Goal: Task Accomplishment & Management: Use online tool/utility

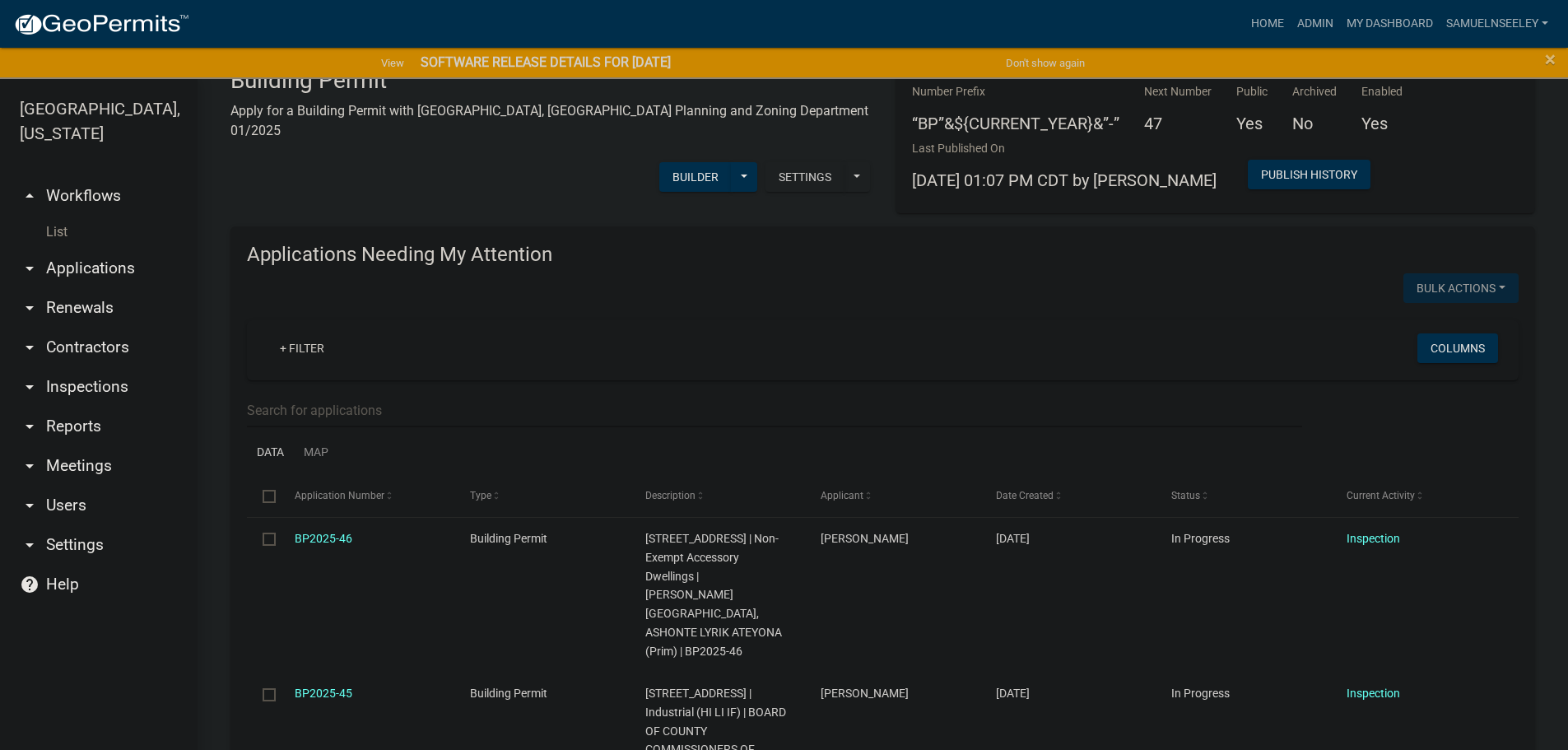
scroll to position [82, 0]
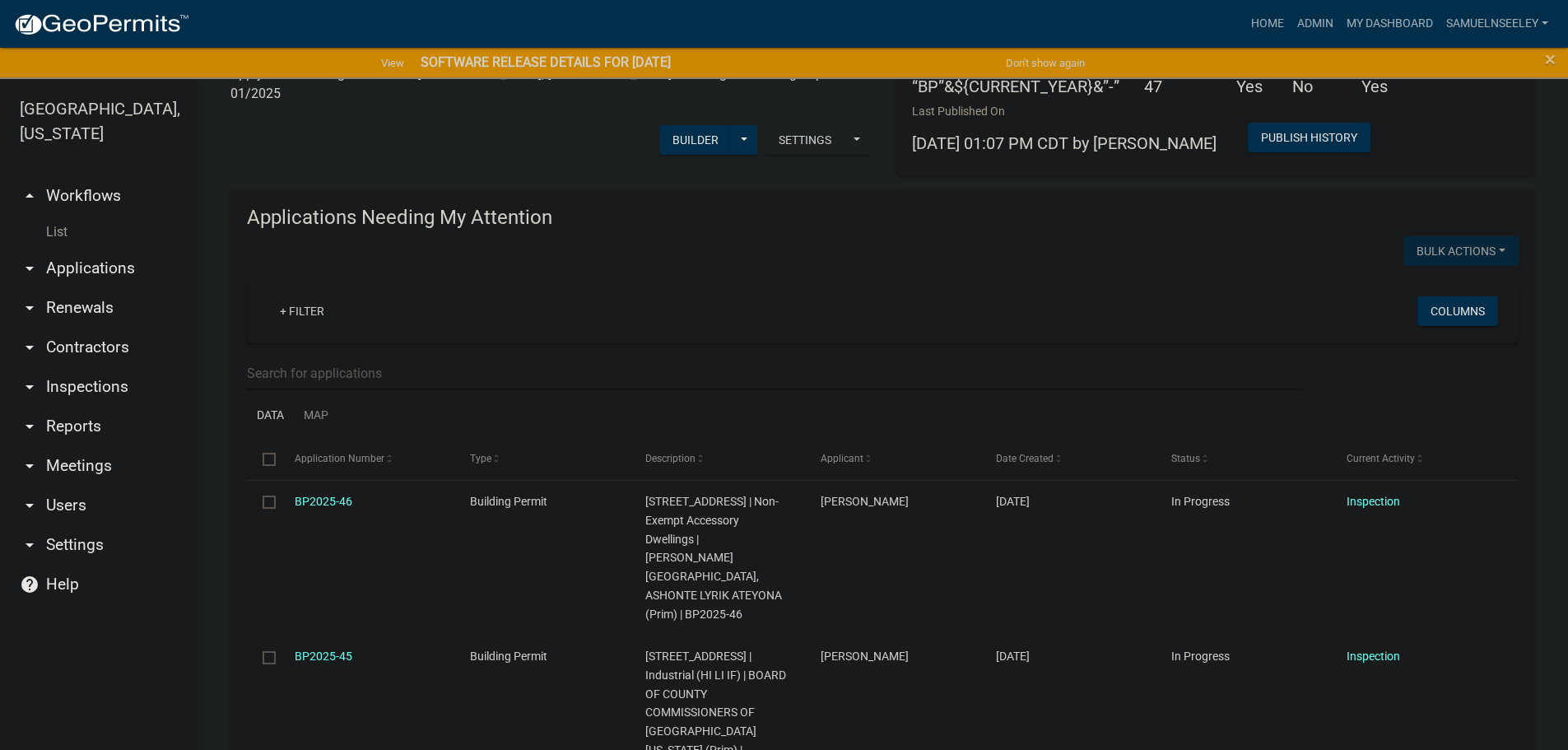
click at [64, 216] on link "List" at bounding box center [99, 232] width 197 height 33
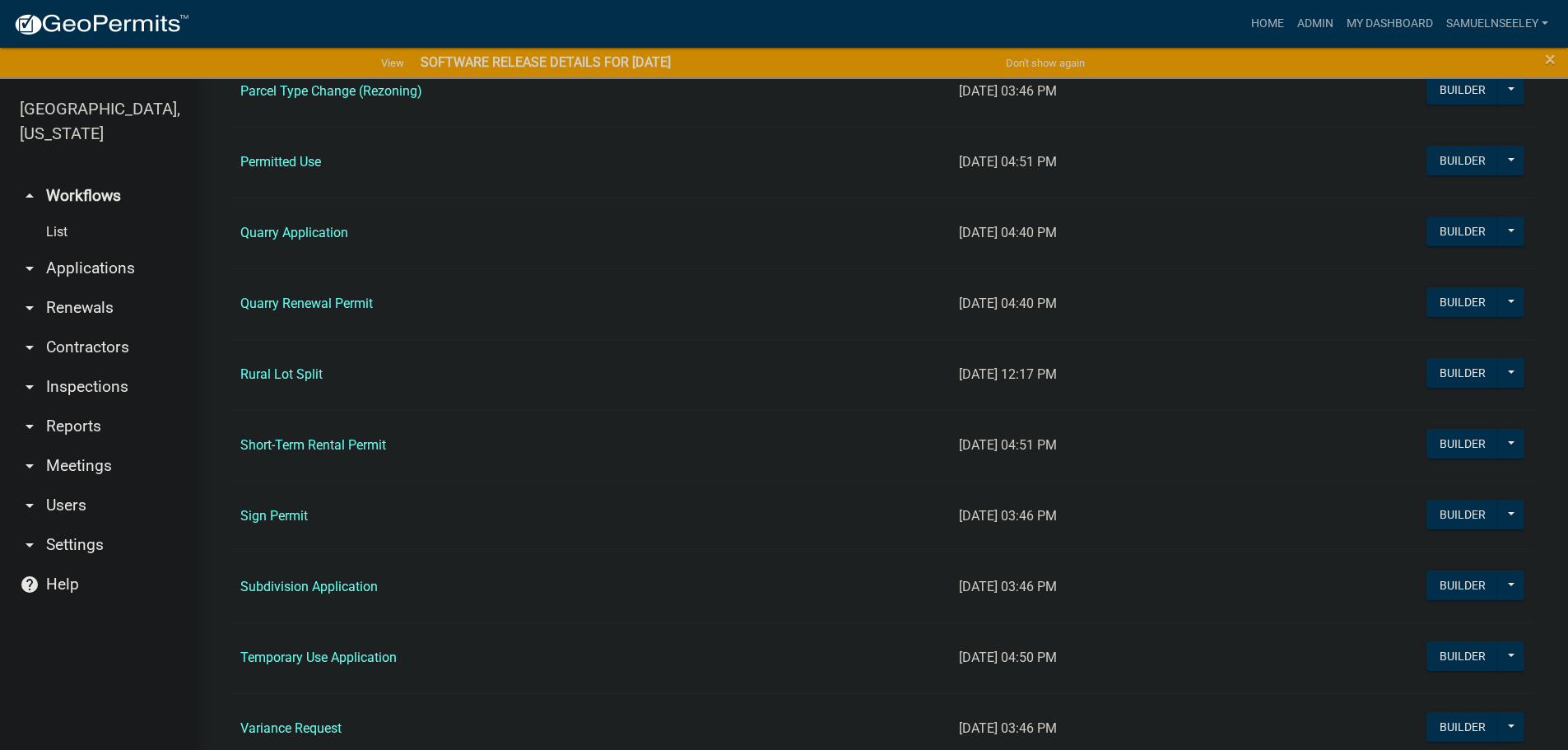
scroll to position [1564, 0]
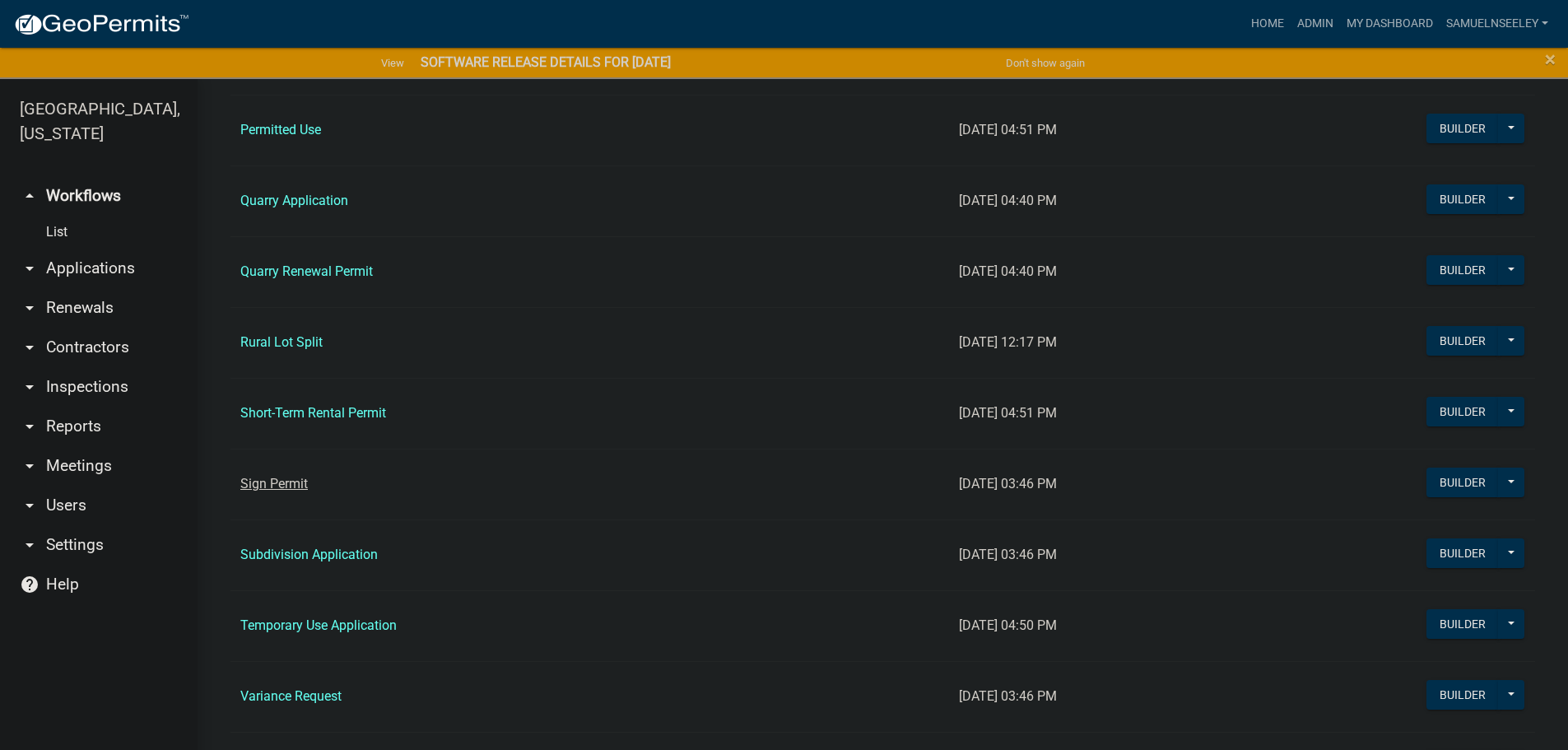
click at [288, 482] on link "Sign Permit" at bounding box center [274, 483] width 67 height 16
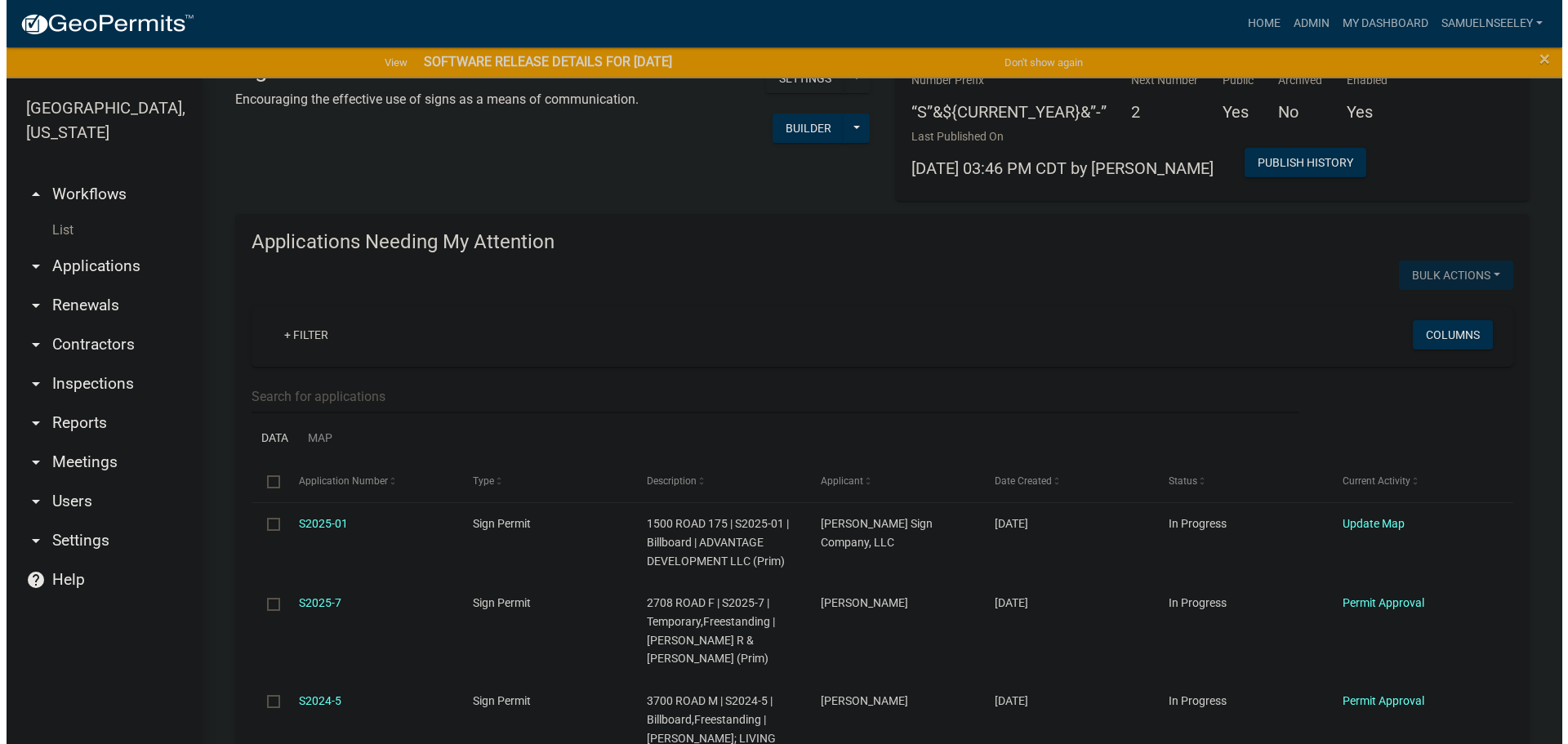
scroll to position [81, 0]
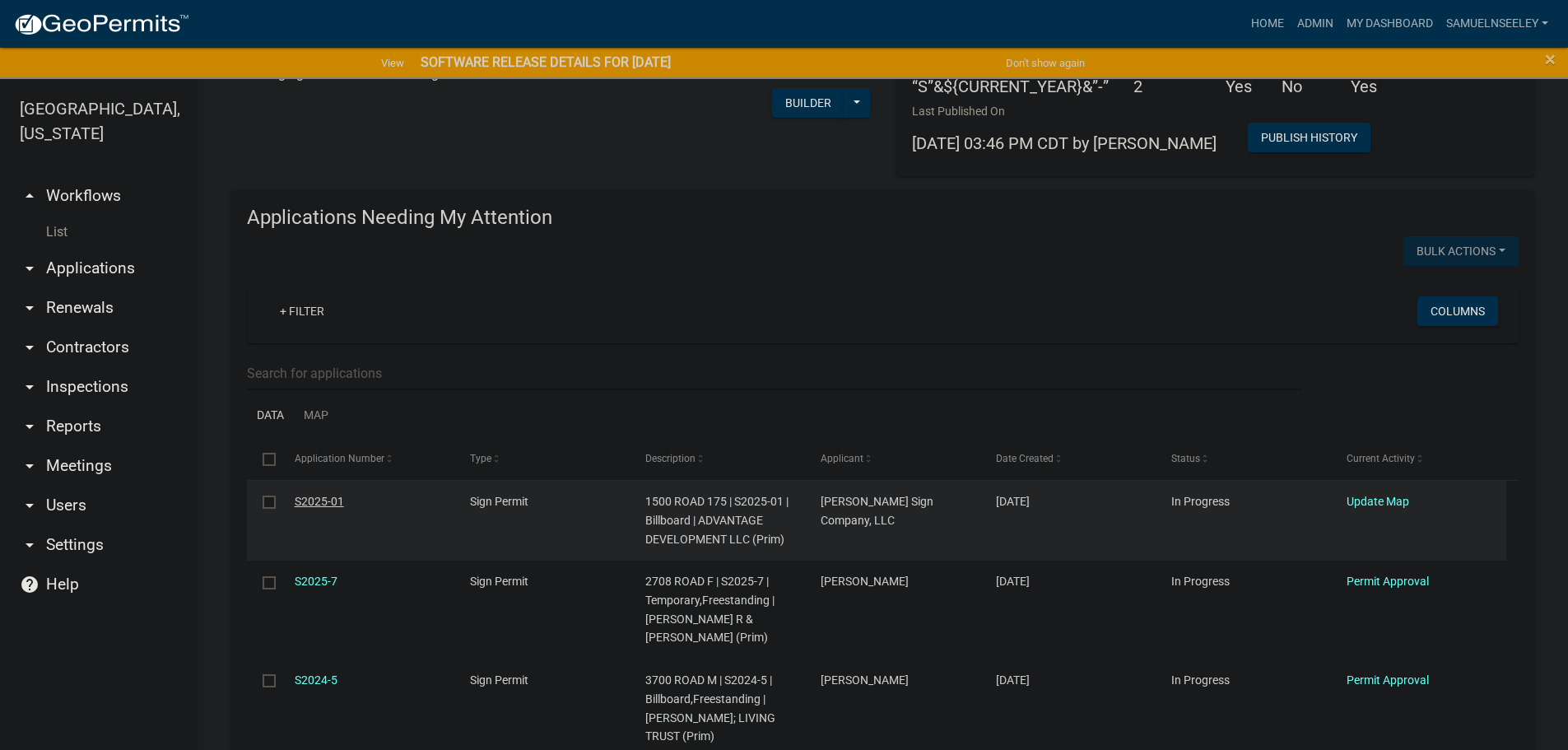
click at [310, 503] on link "S2025-01" at bounding box center [319, 501] width 50 height 13
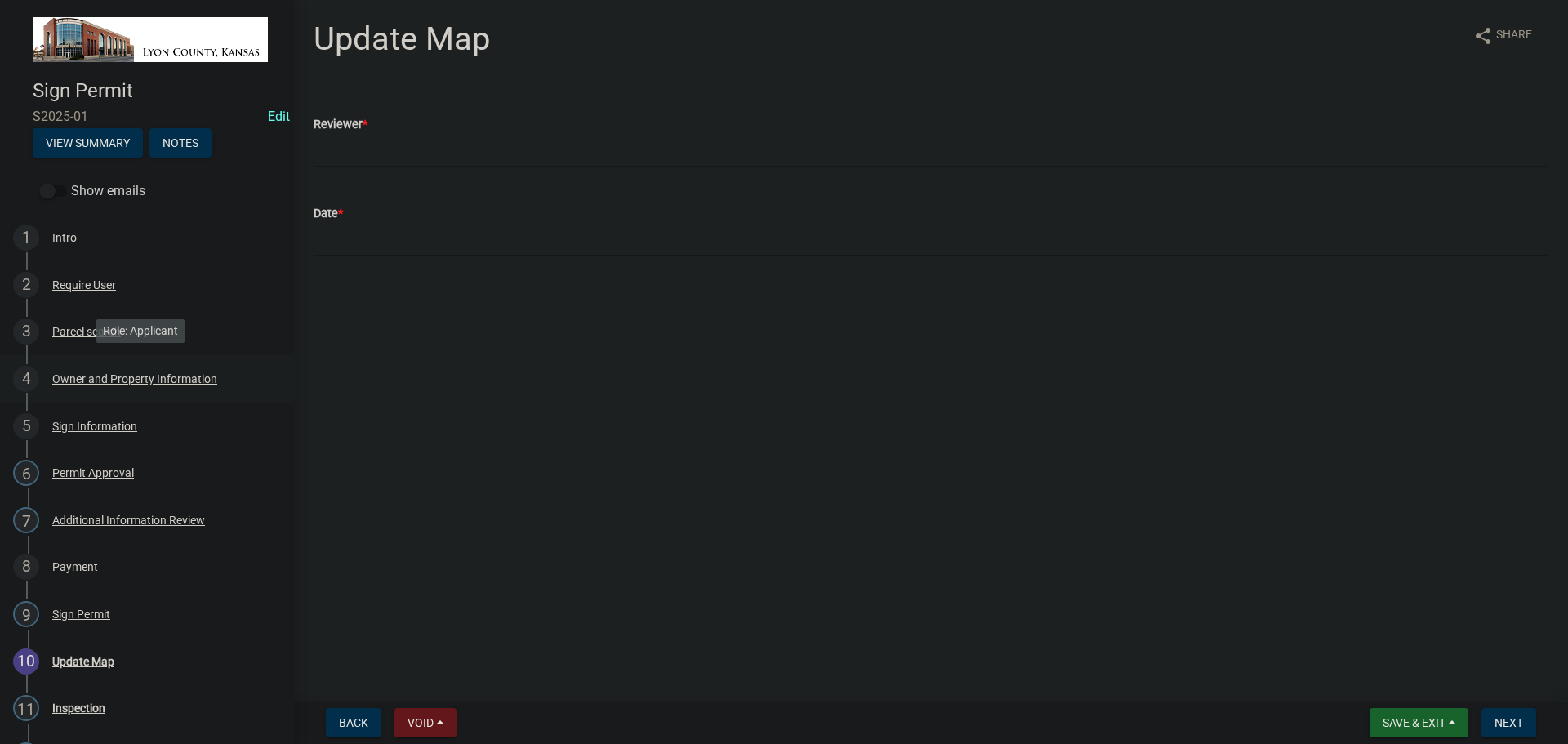
click at [89, 376] on div "Owner and Property Information" at bounding box center [134, 379] width 165 height 12
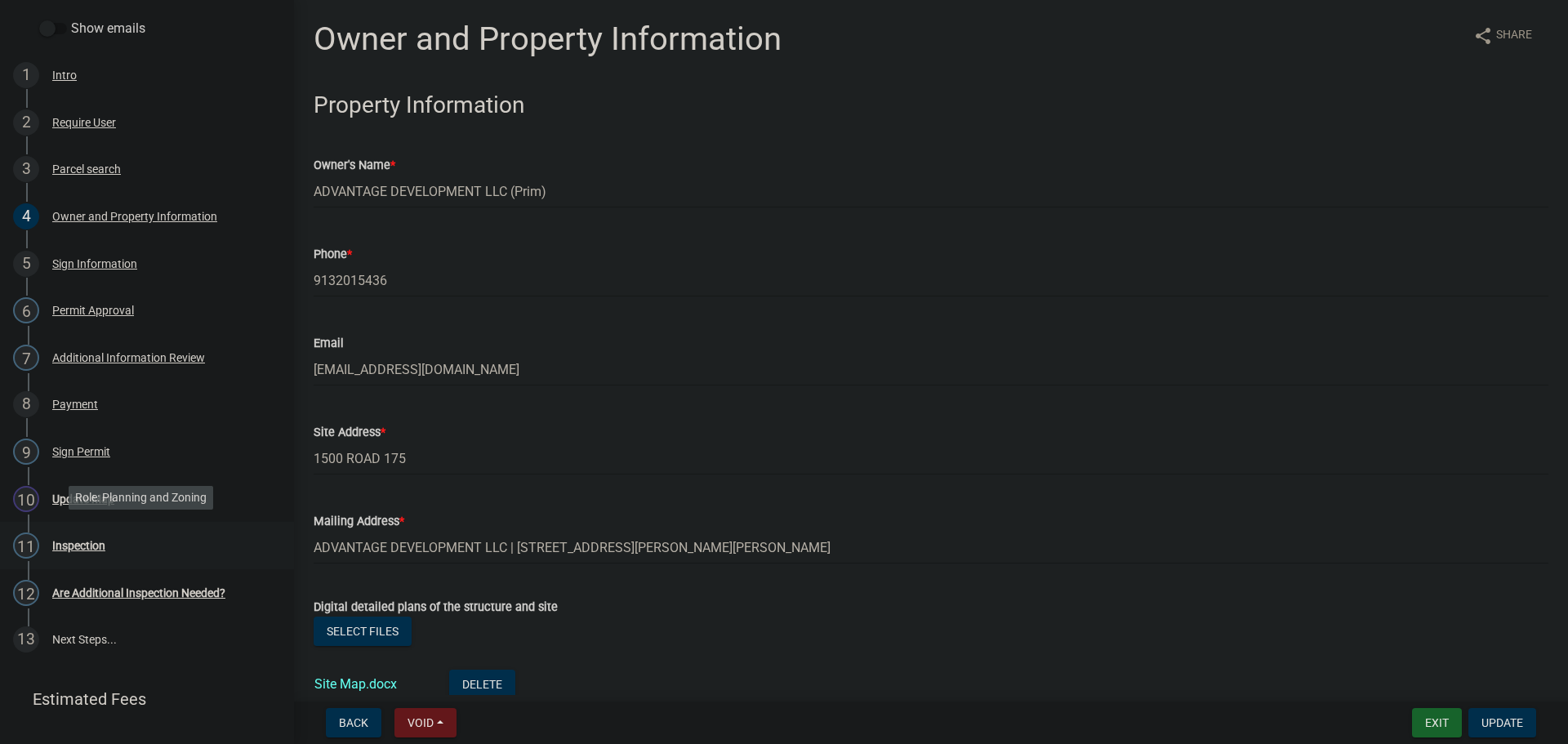
scroll to position [163, 0]
click at [75, 449] on div "Sign Permit" at bounding box center [81, 451] width 58 height 12
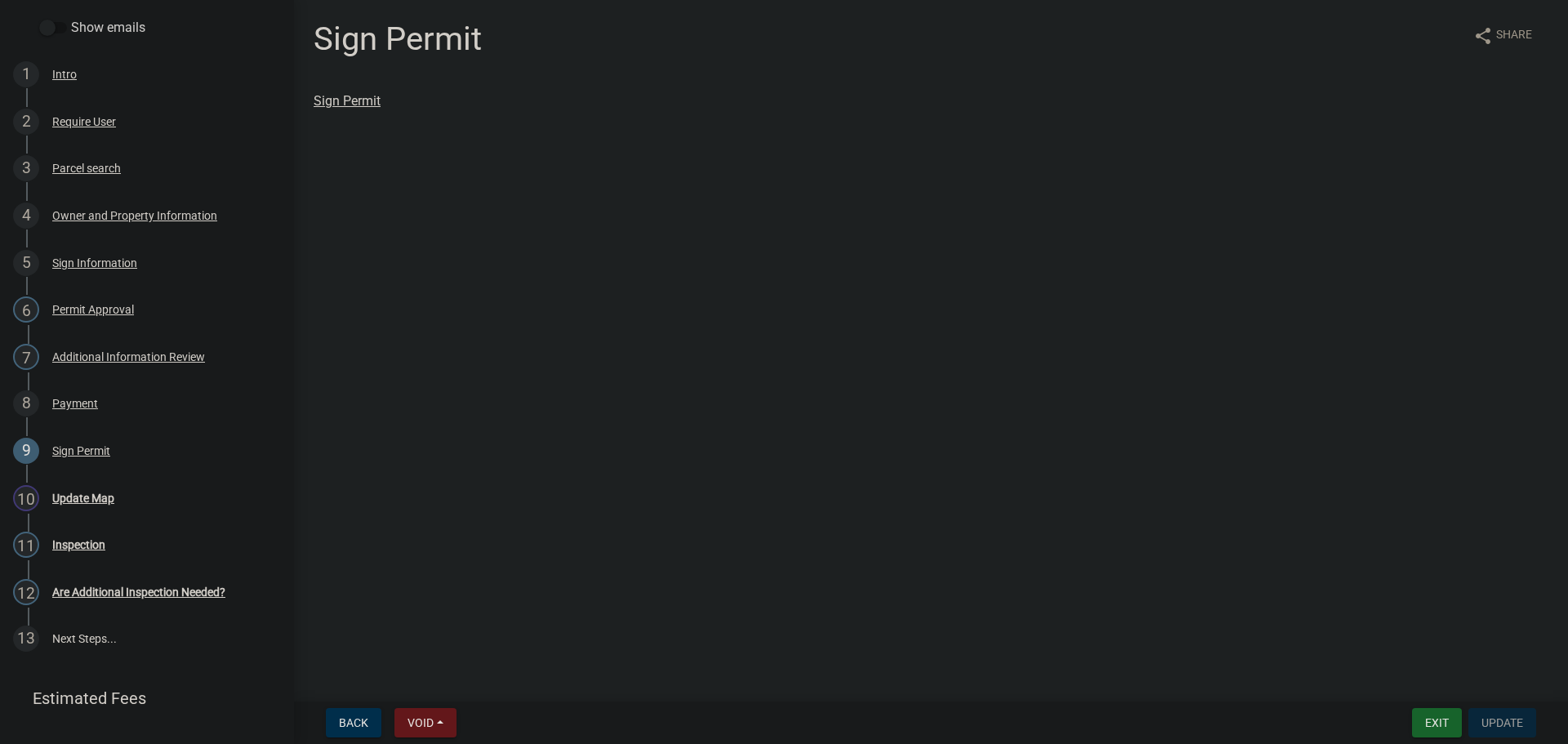
click at [364, 100] on link "Sign Permit" at bounding box center [347, 100] width 67 height 16
click at [86, 259] on div "Sign Information" at bounding box center [94, 263] width 85 height 12
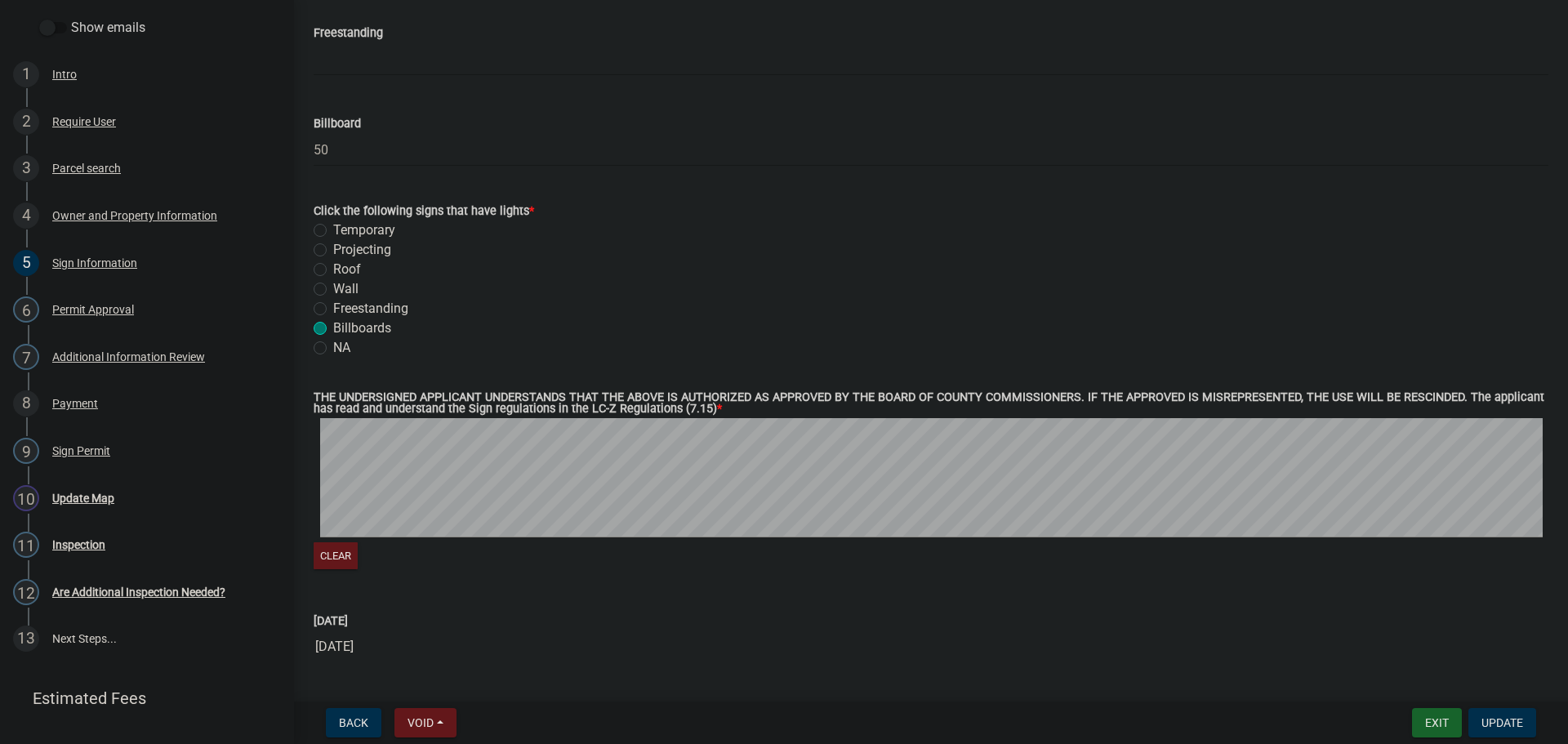
scroll to position [1641, 0]
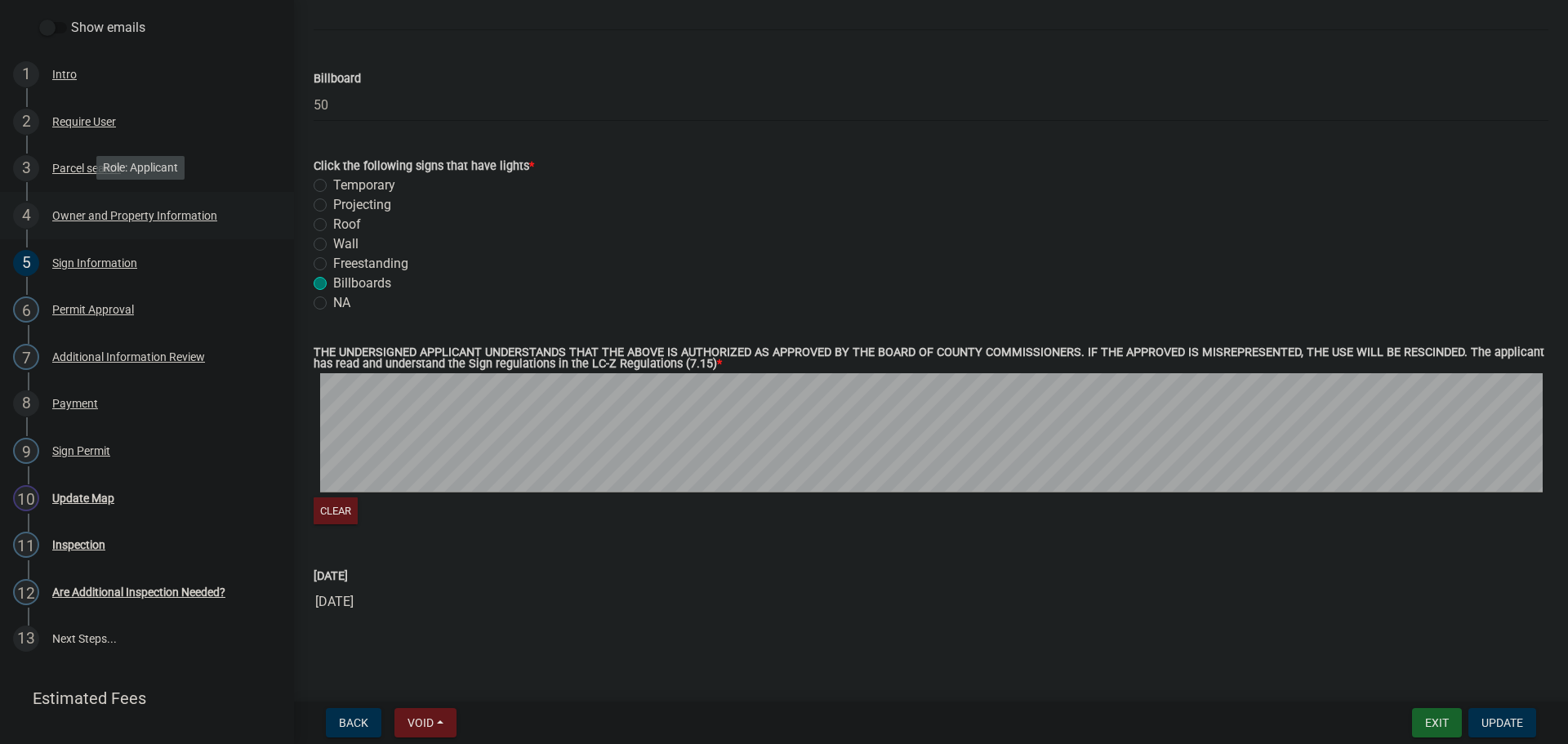
click at [91, 213] on div "Owner and Property Information" at bounding box center [134, 216] width 165 height 12
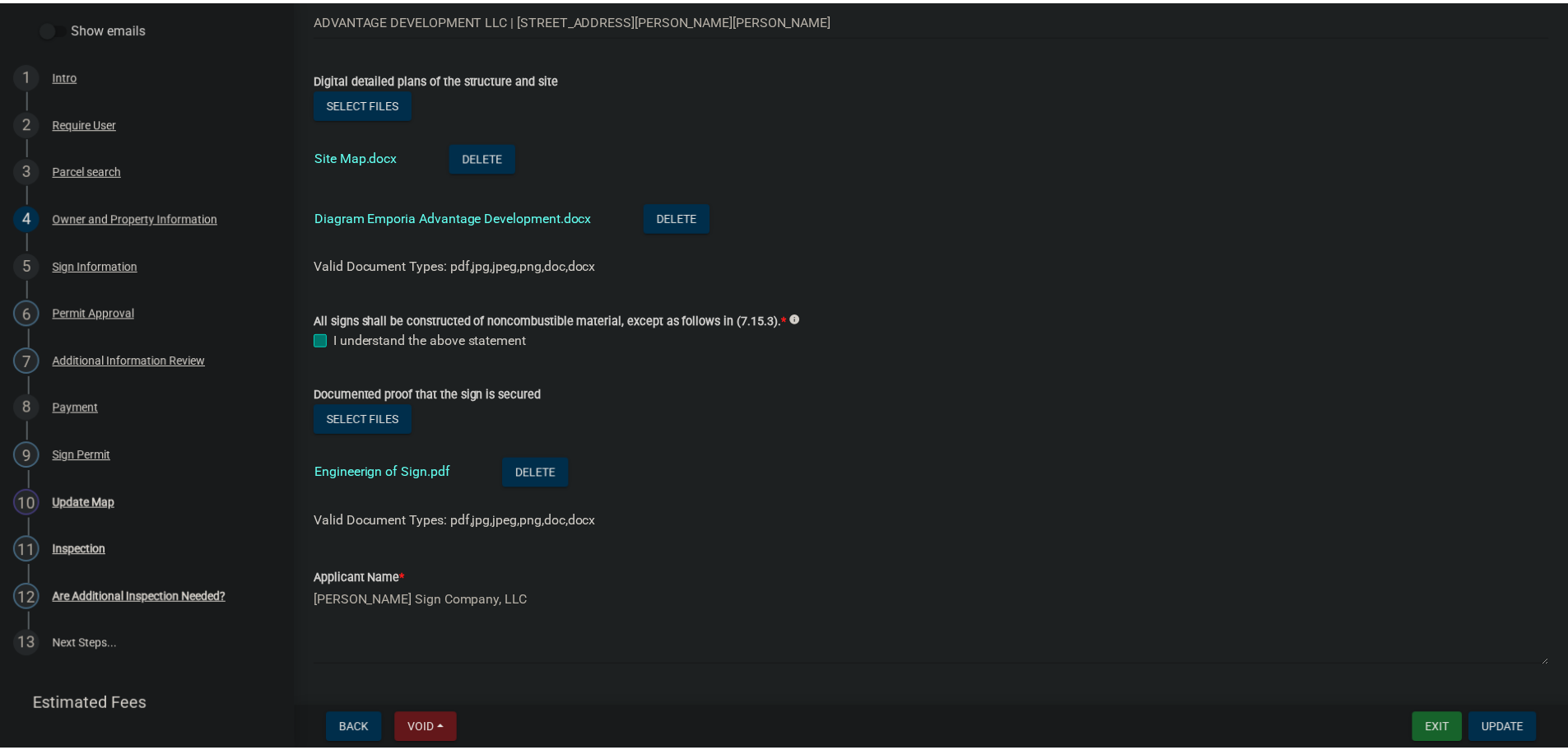
scroll to position [576, 0]
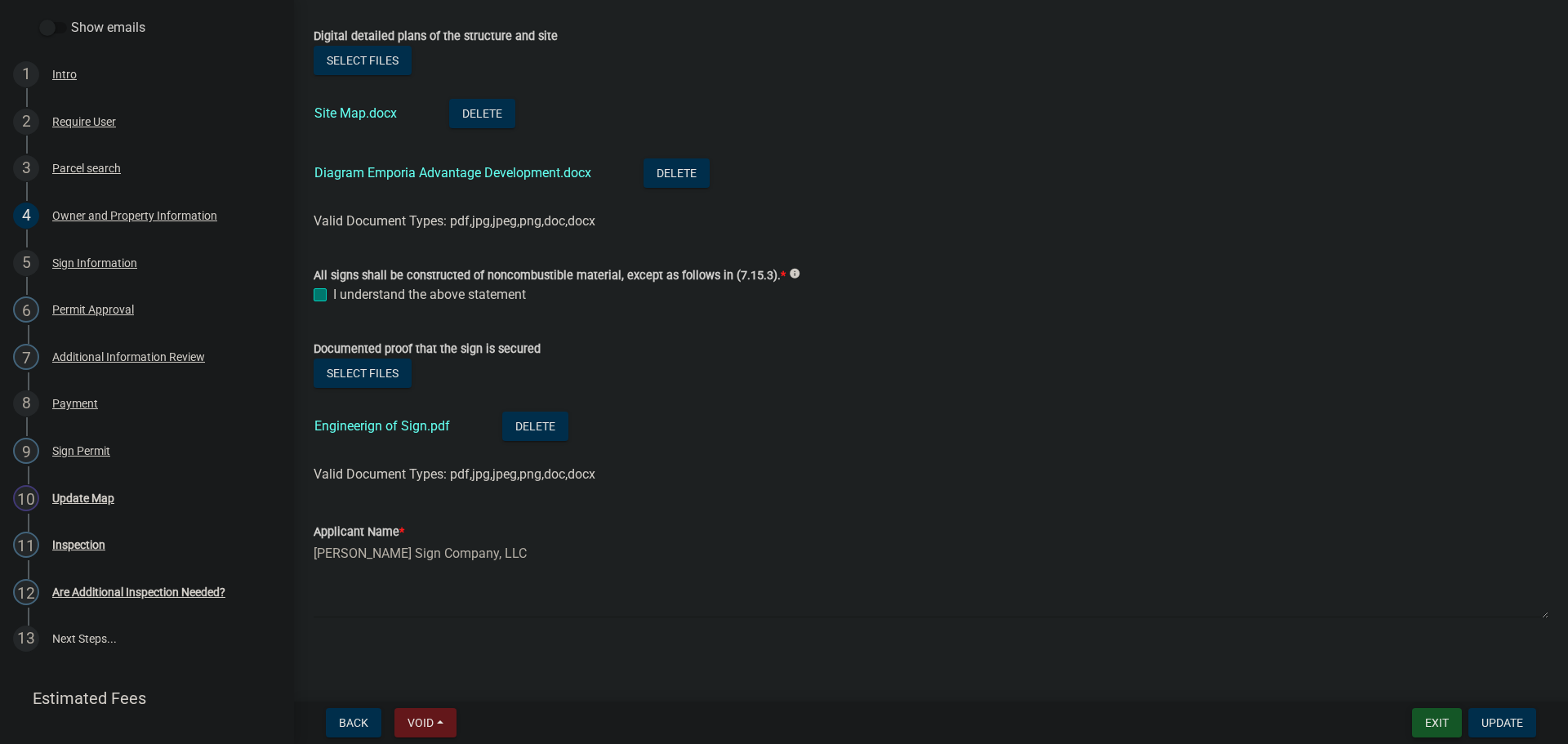
click at [1438, 723] on button "Exit" at bounding box center [1436, 723] width 50 height 30
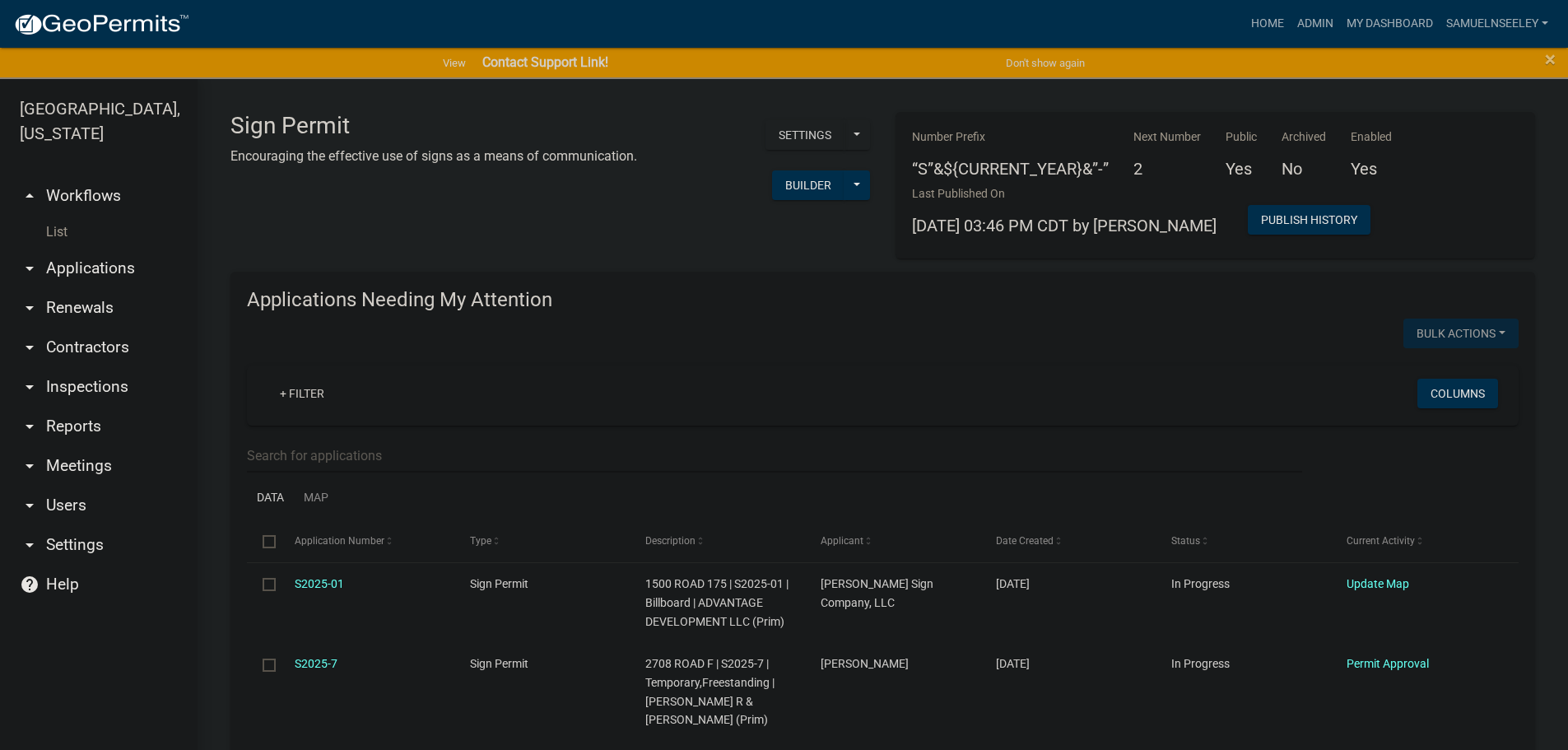
click at [60, 216] on link "List" at bounding box center [99, 232] width 197 height 33
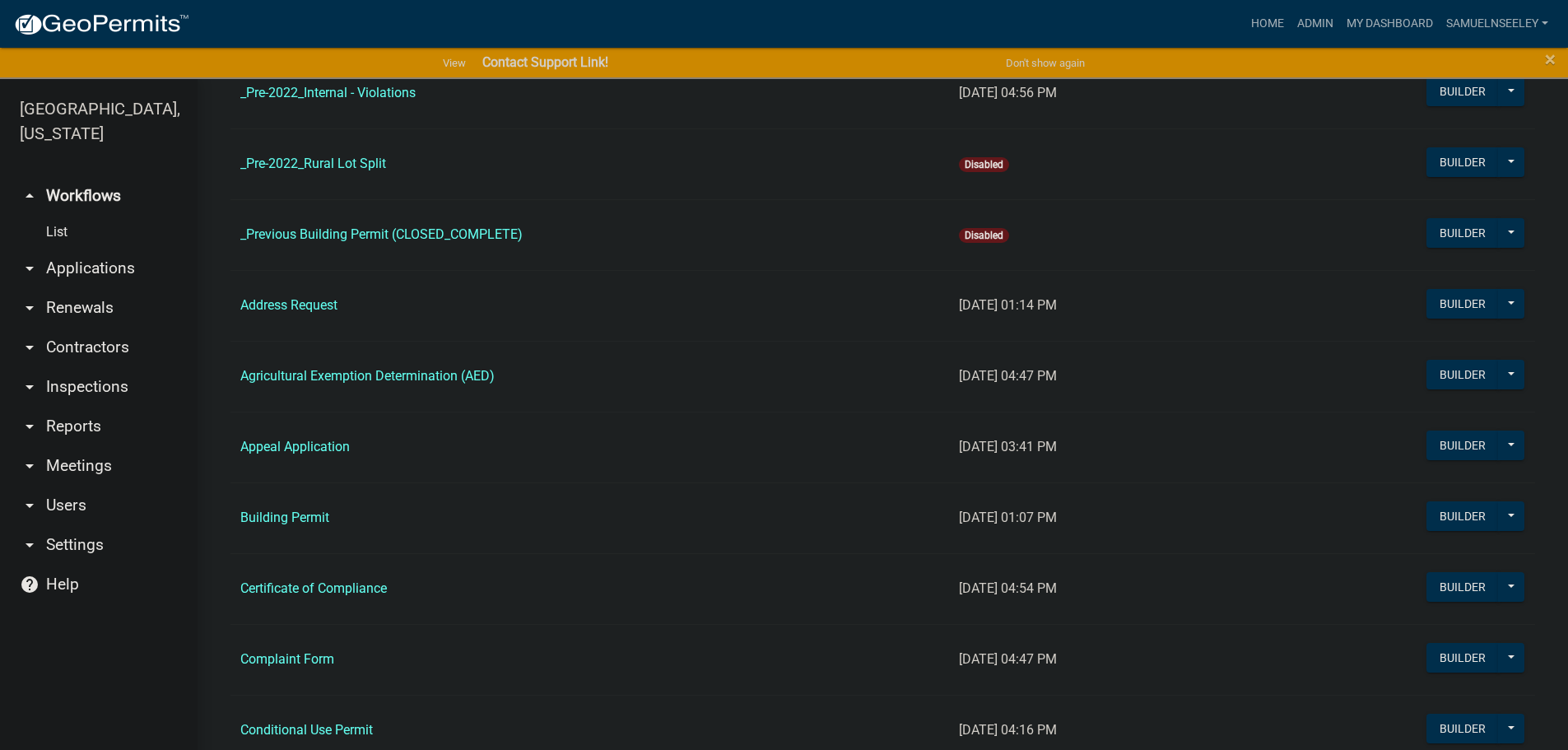
scroll to position [412, 0]
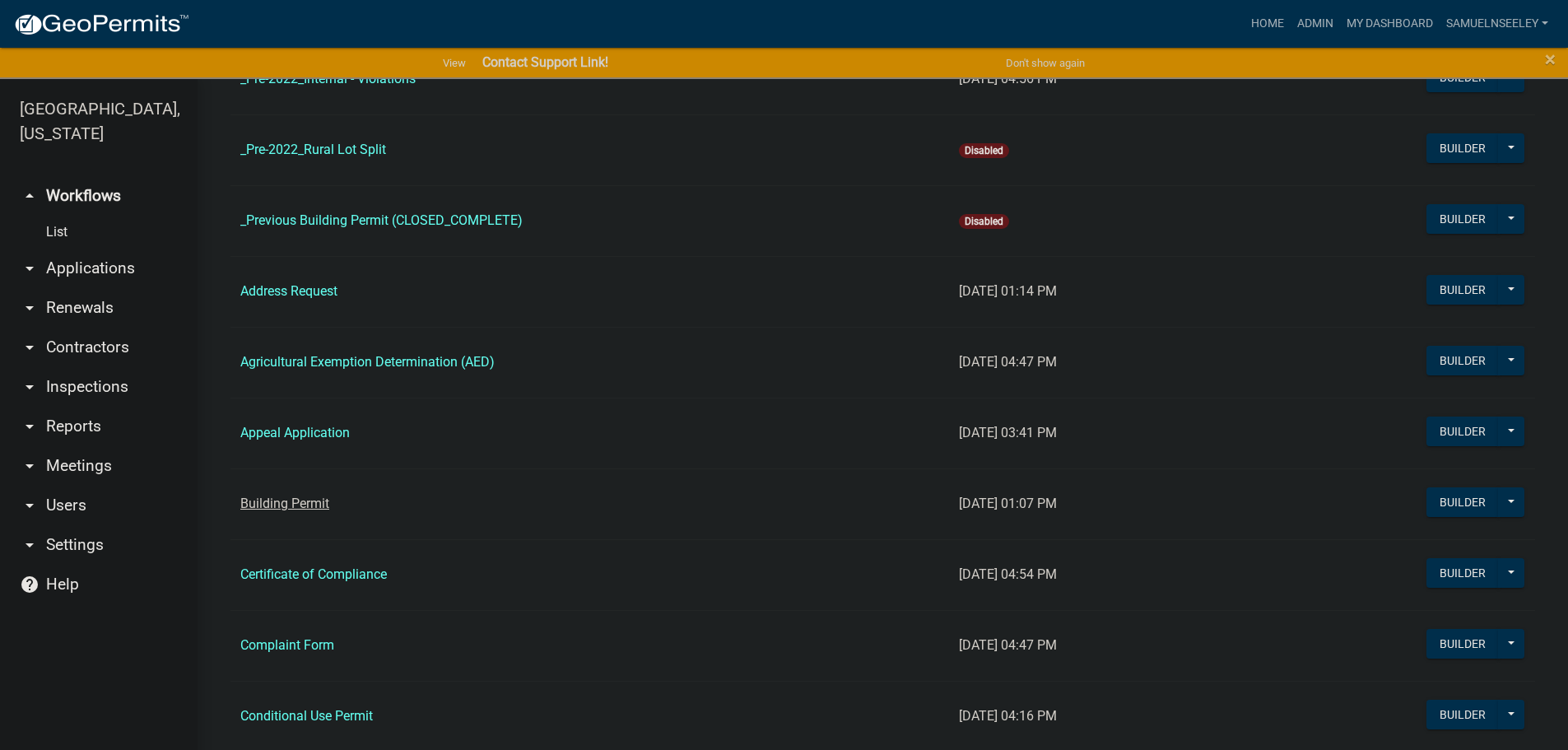
click at [284, 502] on link "Building Permit" at bounding box center [285, 503] width 89 height 16
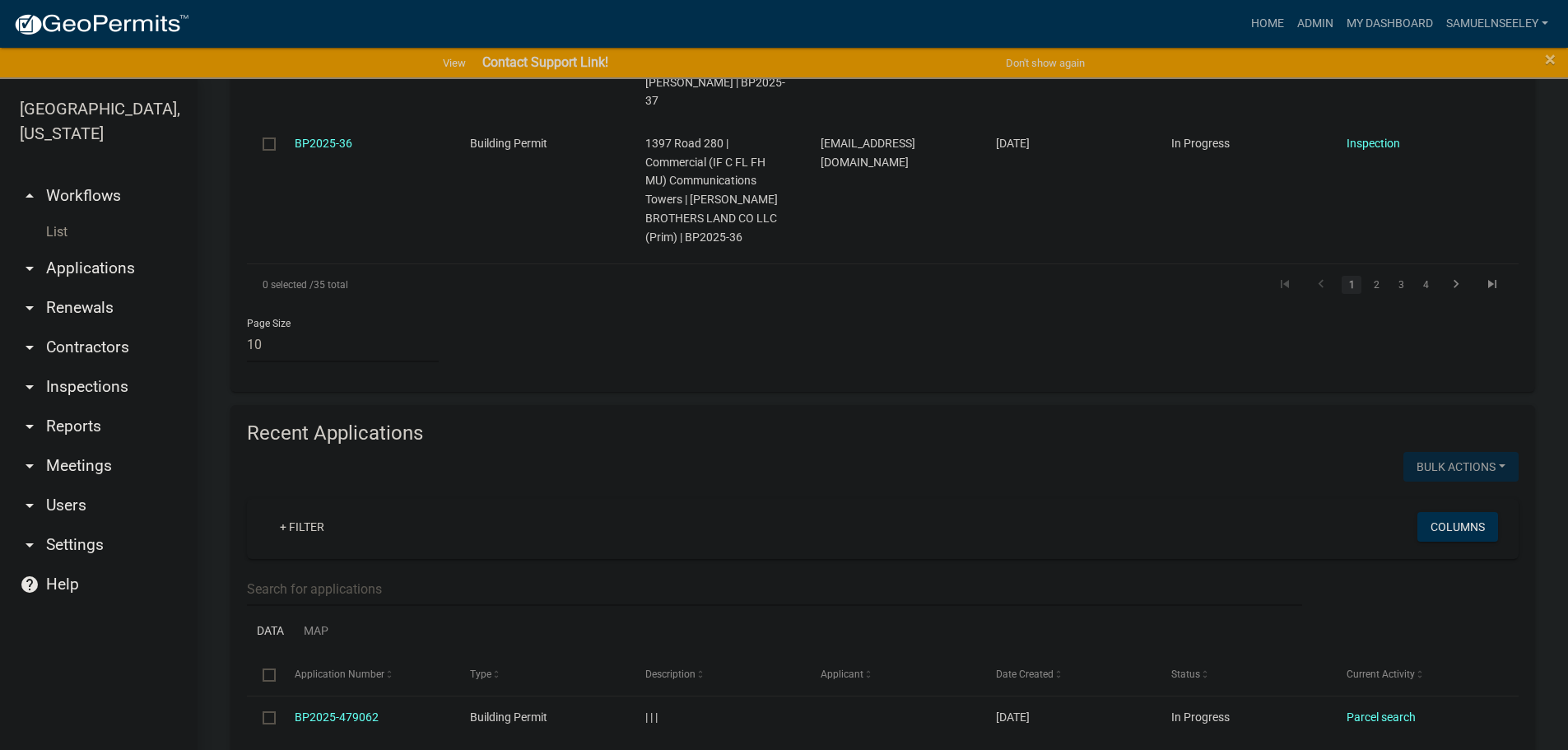
scroll to position [1729, 0]
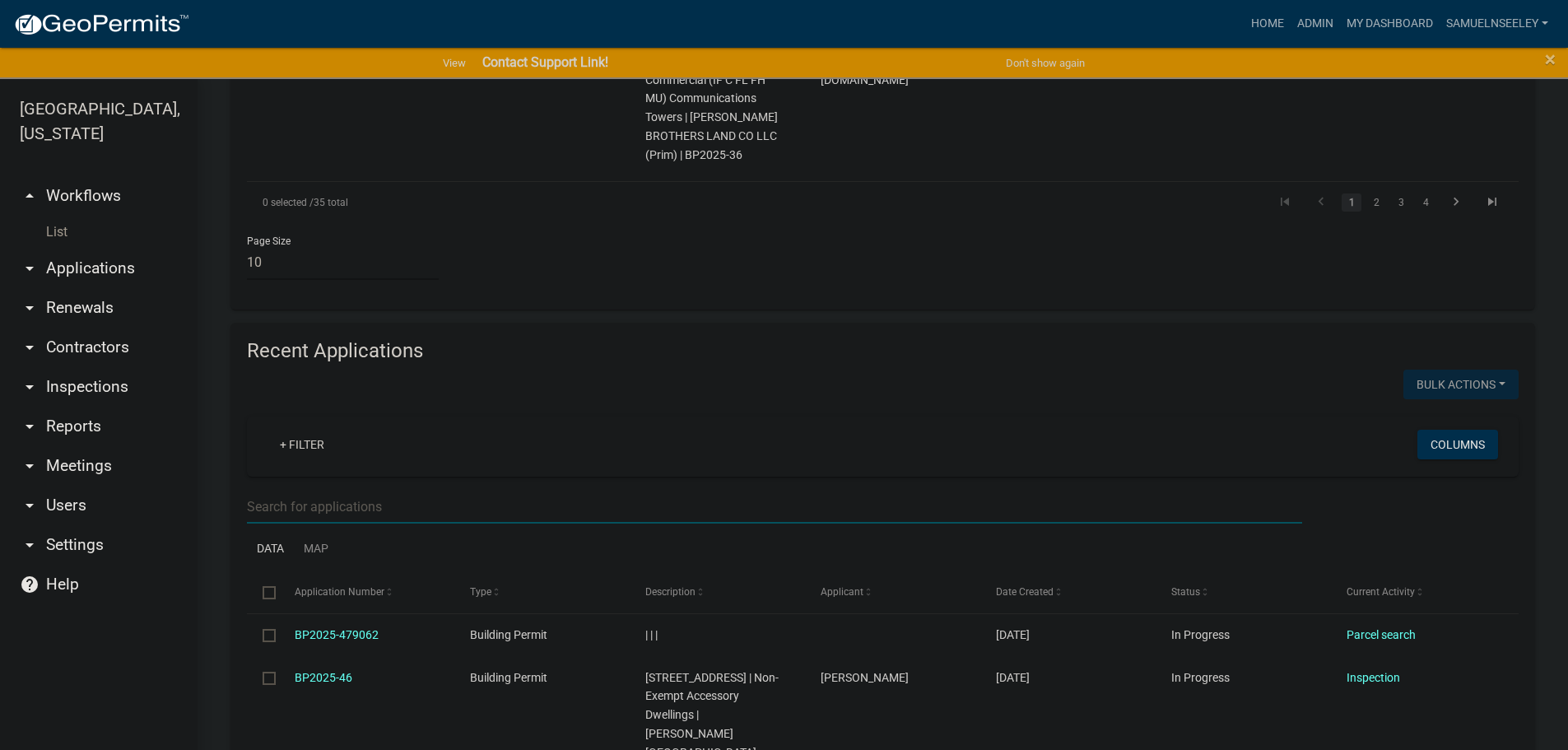
click at [324, 489] on input "text" at bounding box center [775, 506] width 1055 height 34
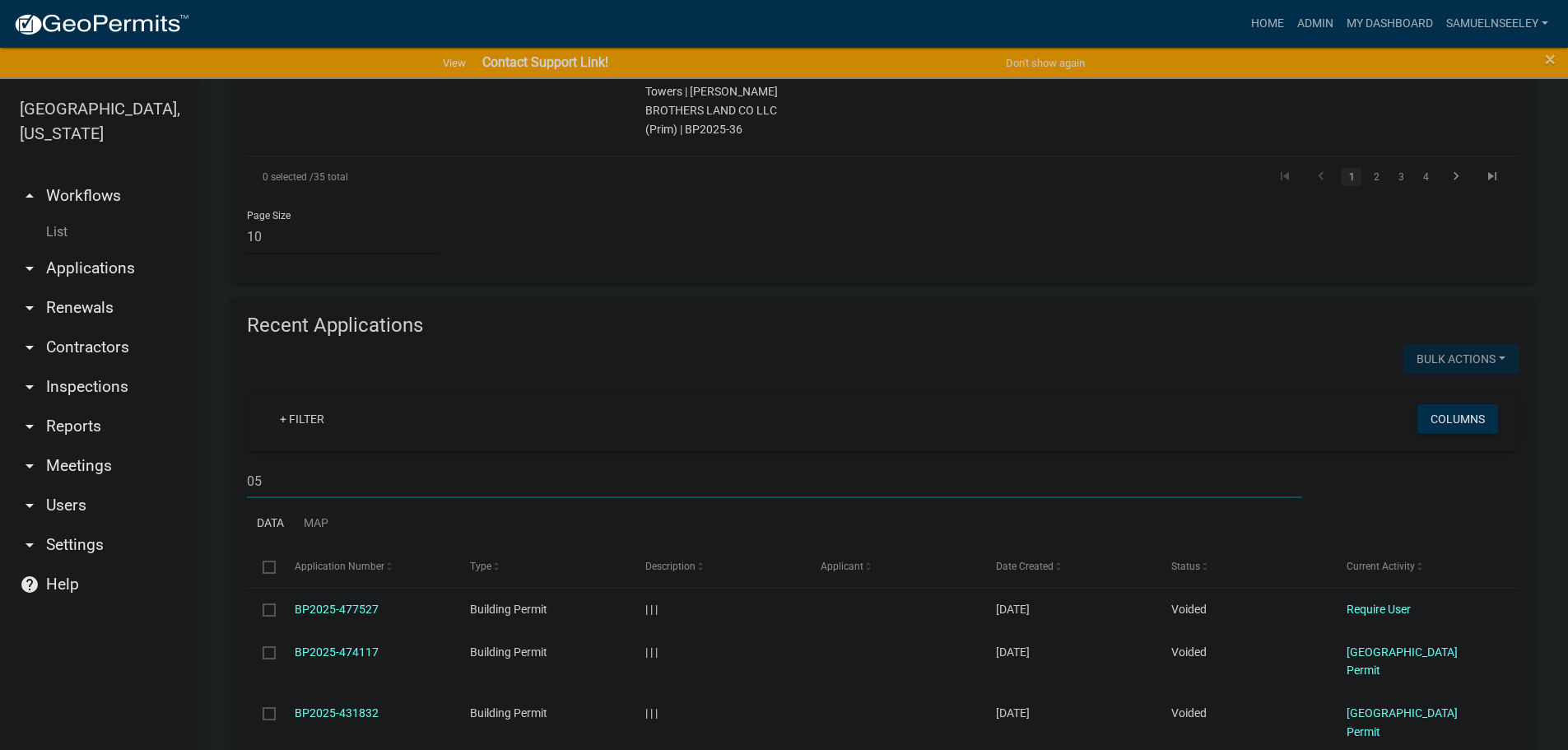
scroll to position [1635, 0]
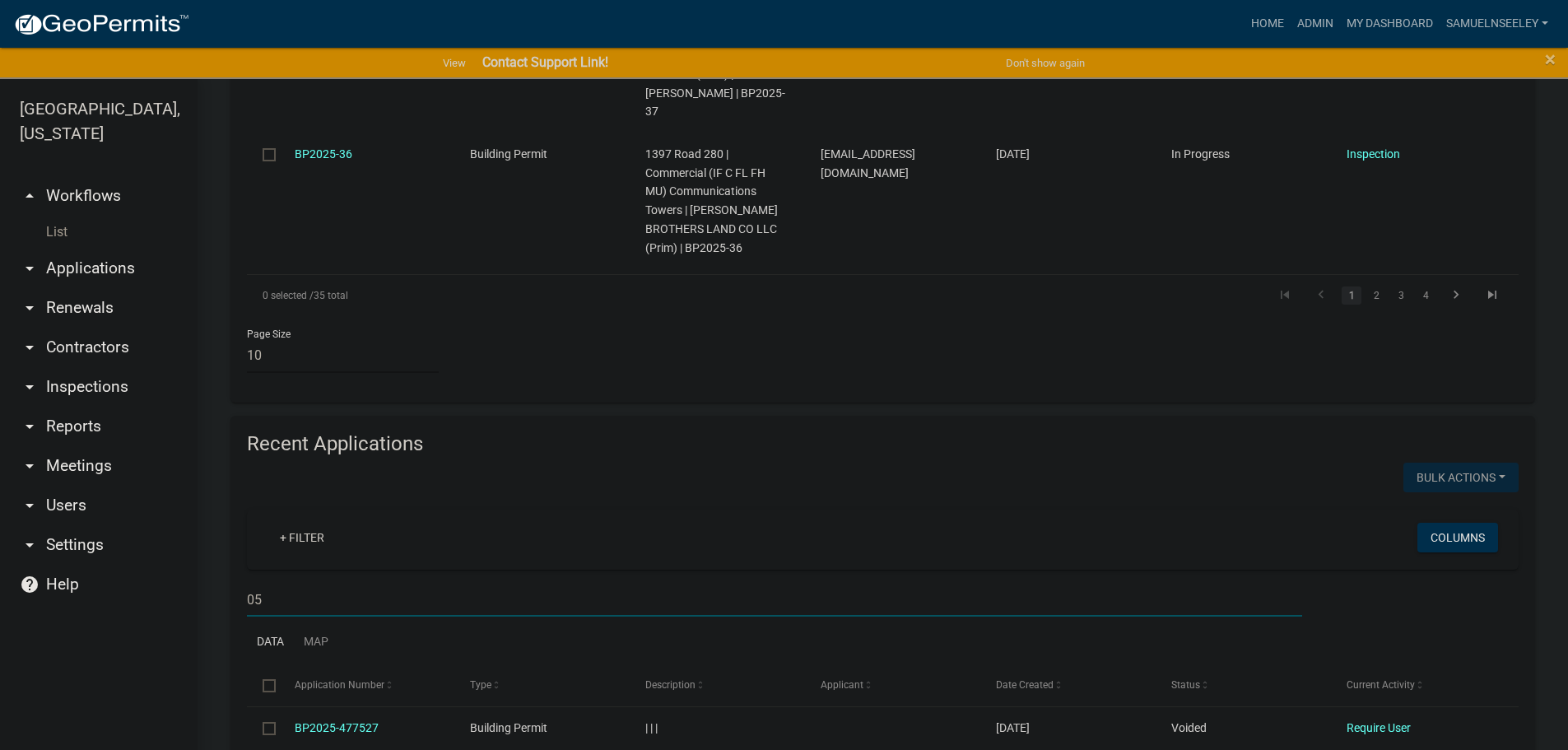
type input "0"
type input "2025-05"
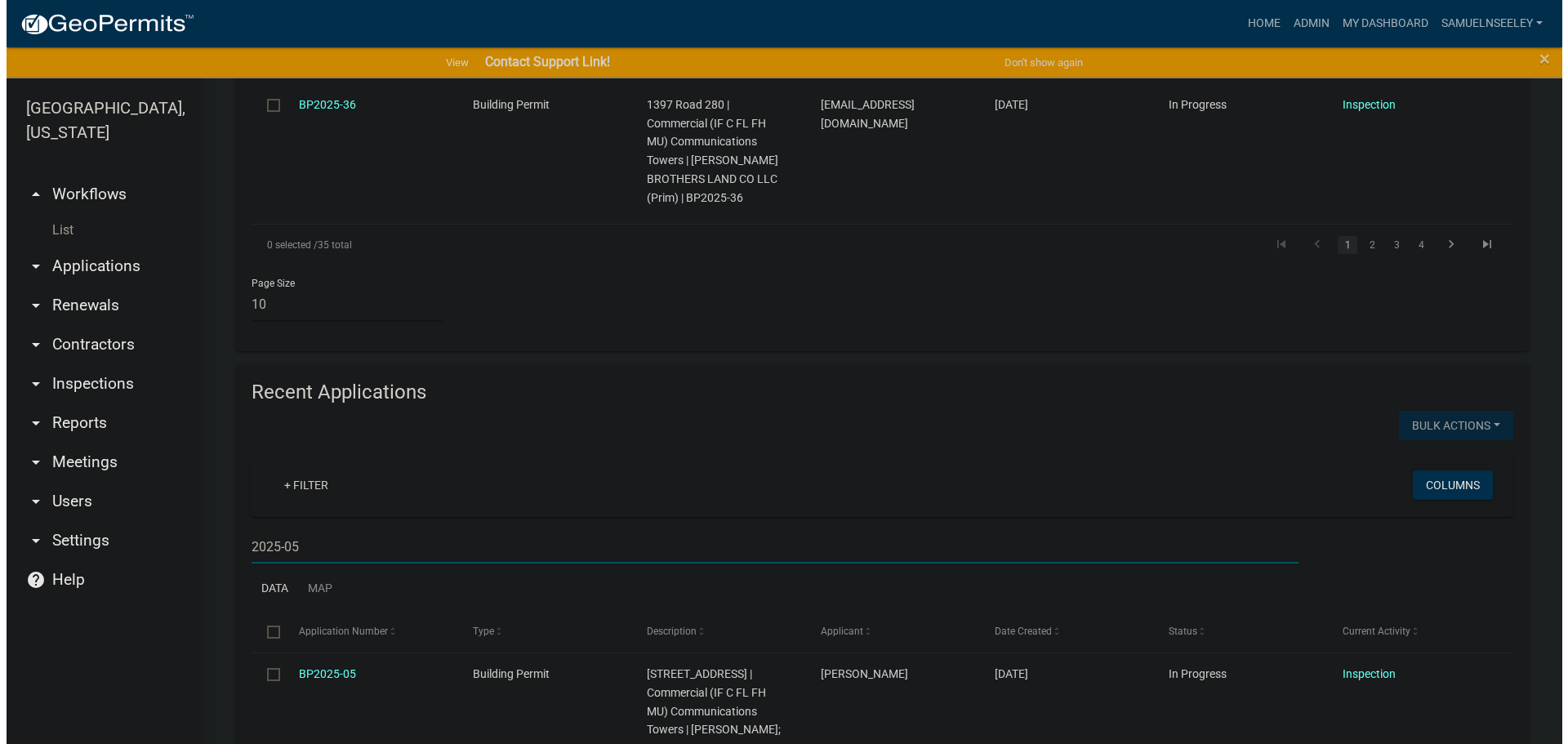
scroll to position [1698, 0]
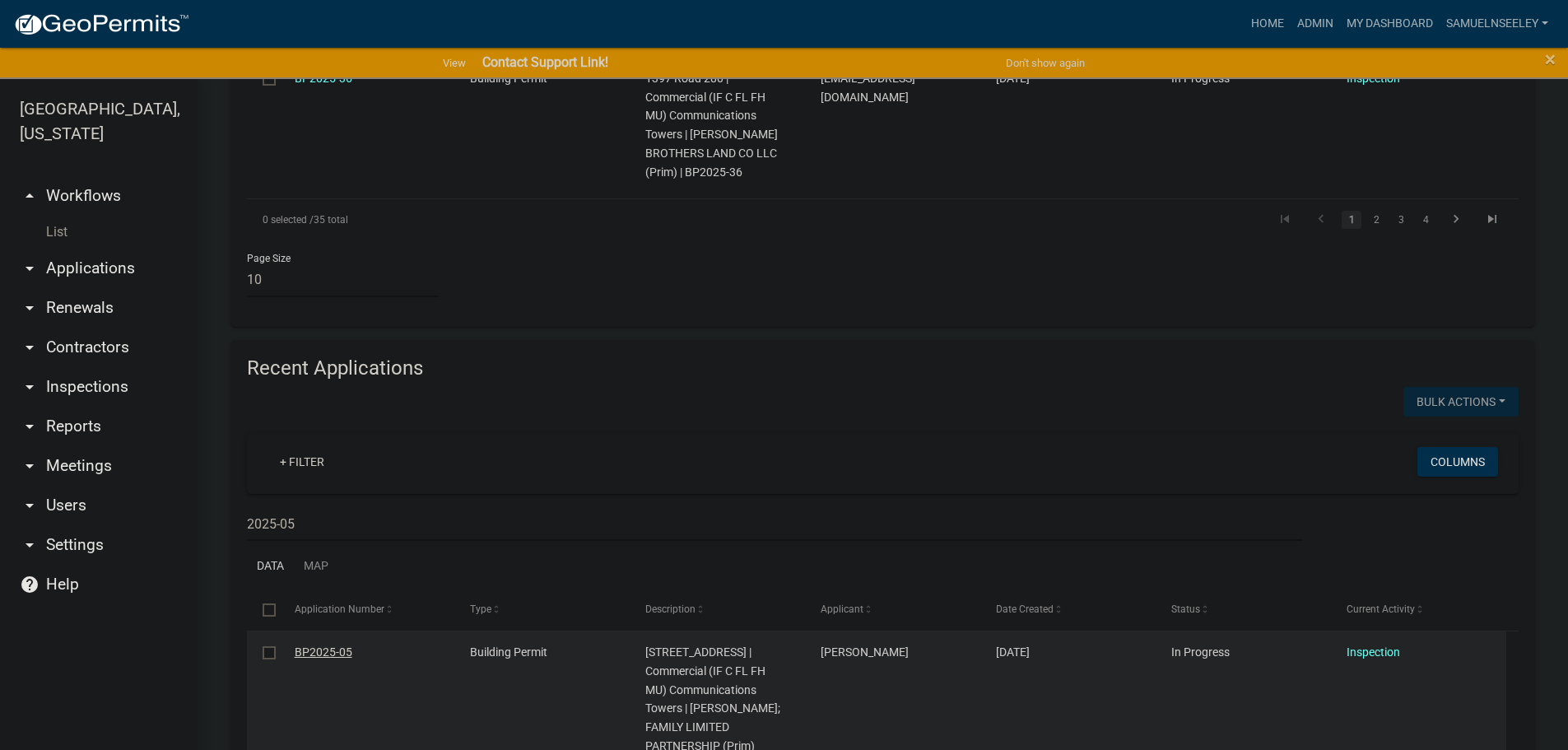
click at [311, 645] on link "BP2025-05" at bounding box center [323, 652] width 57 height 13
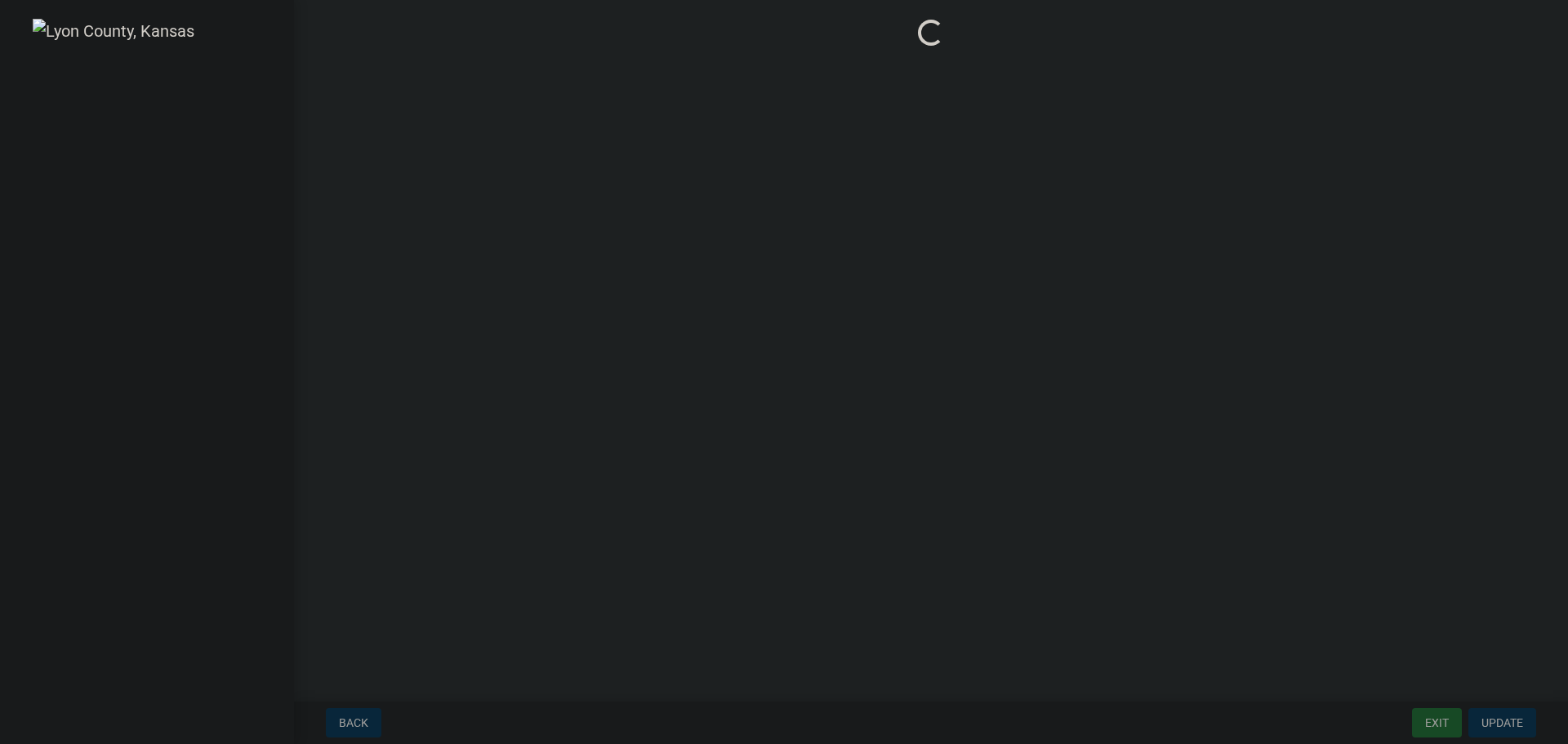
select select "ea04a6fd-51ae-4c6d-a371-02b529e31645"
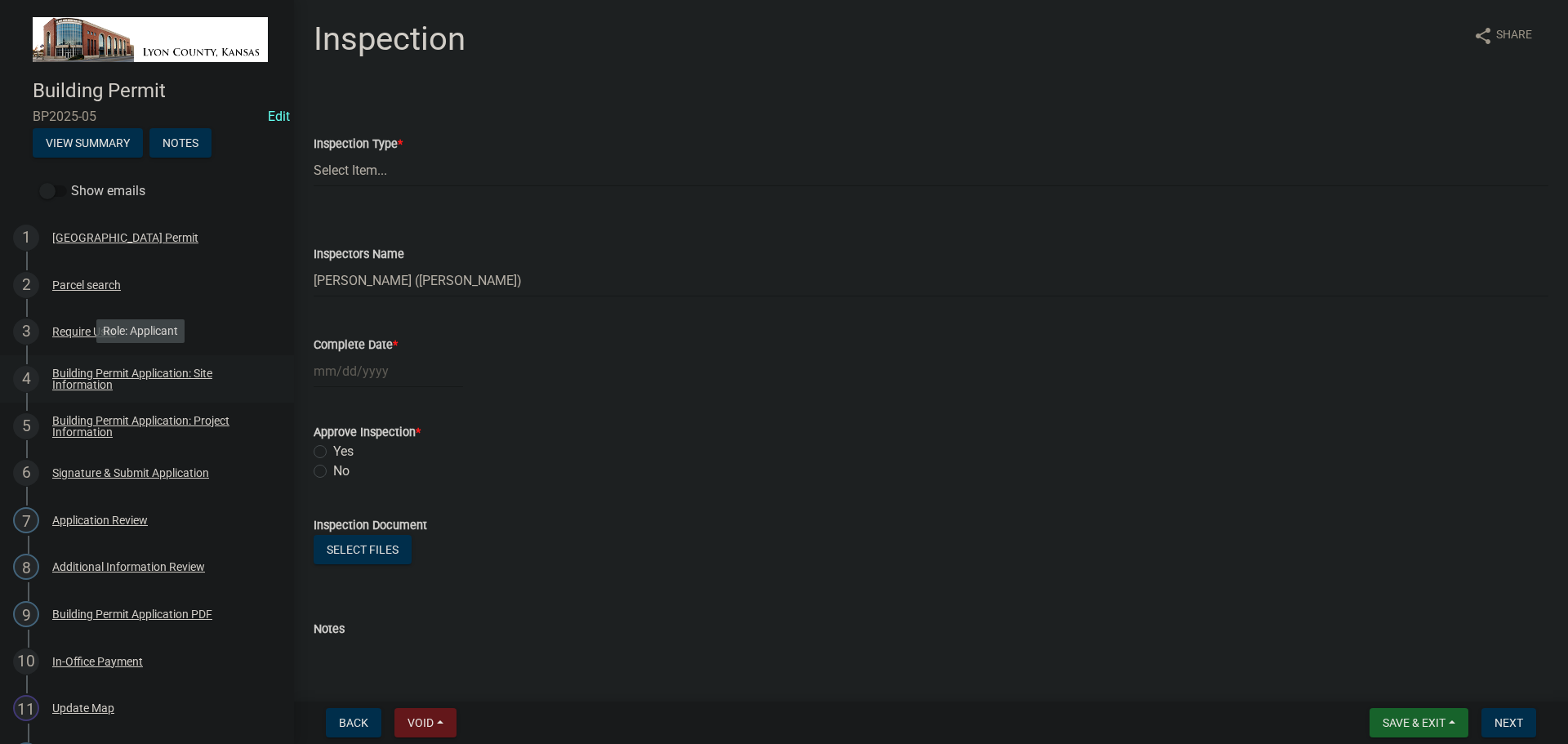
click at [72, 374] on div "Building Permit Application: Site Information" at bounding box center [160, 379] width 216 height 23
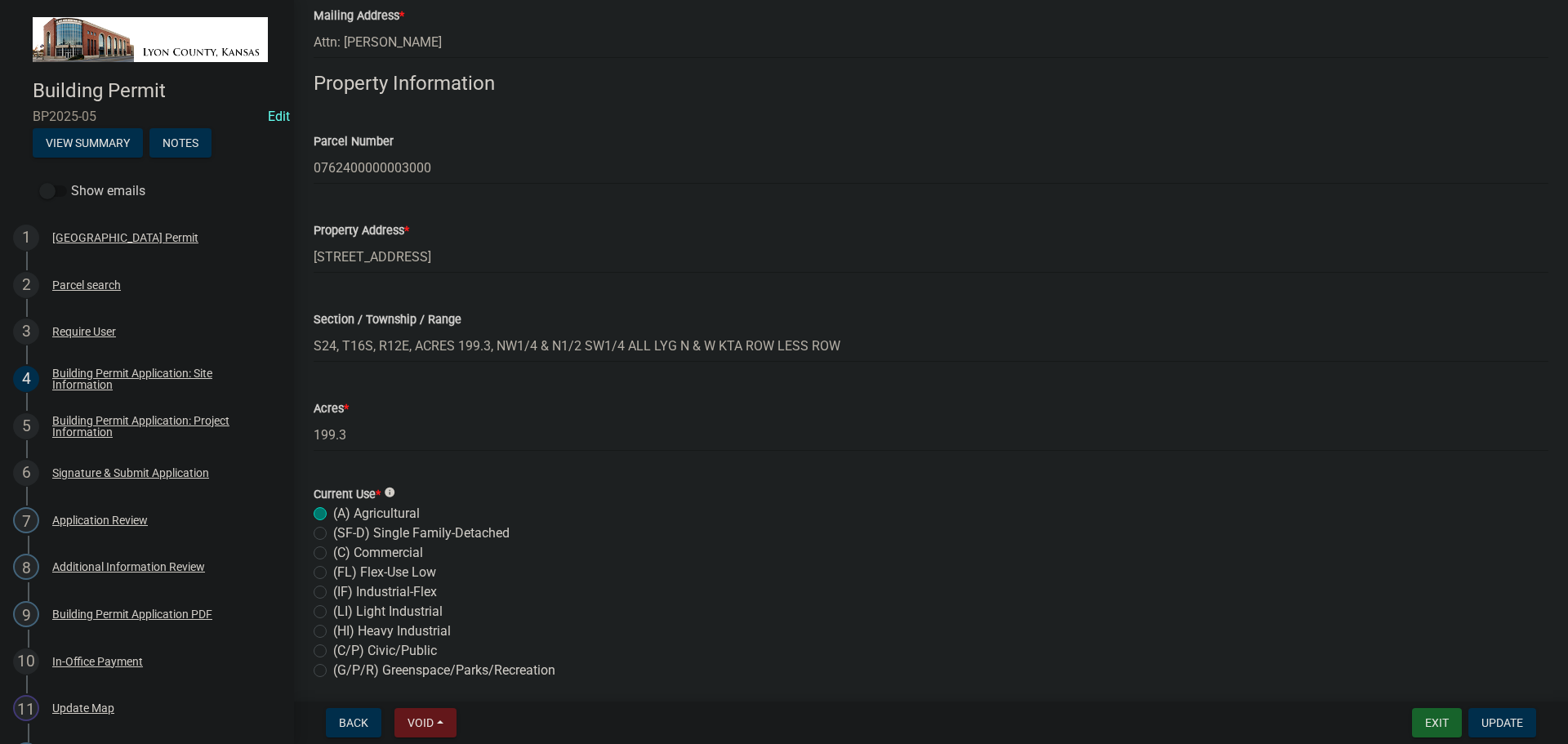
scroll to position [327, 0]
click at [72, 421] on div "Building Permit Application: Project Information" at bounding box center [160, 426] width 216 height 23
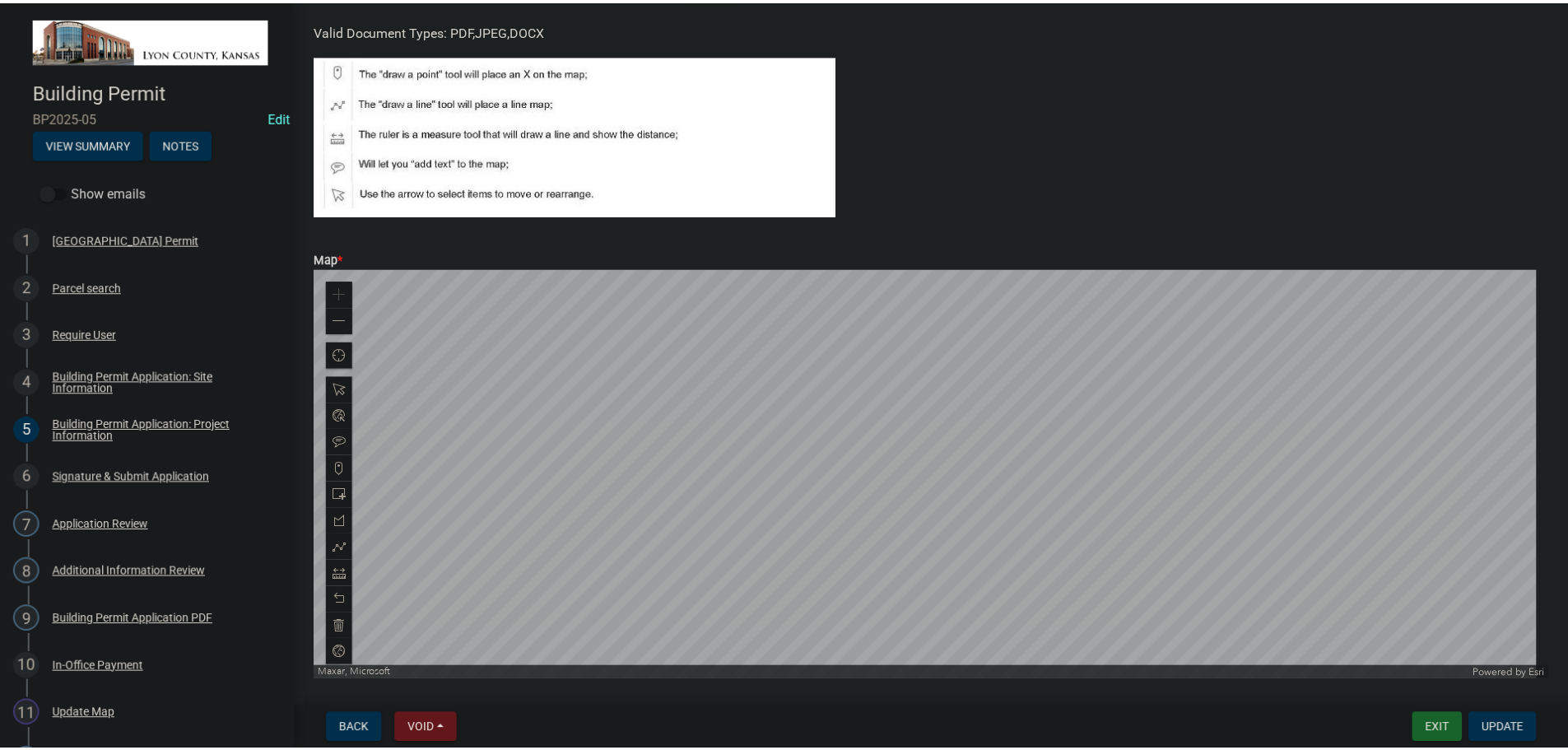
scroll to position [2477, 0]
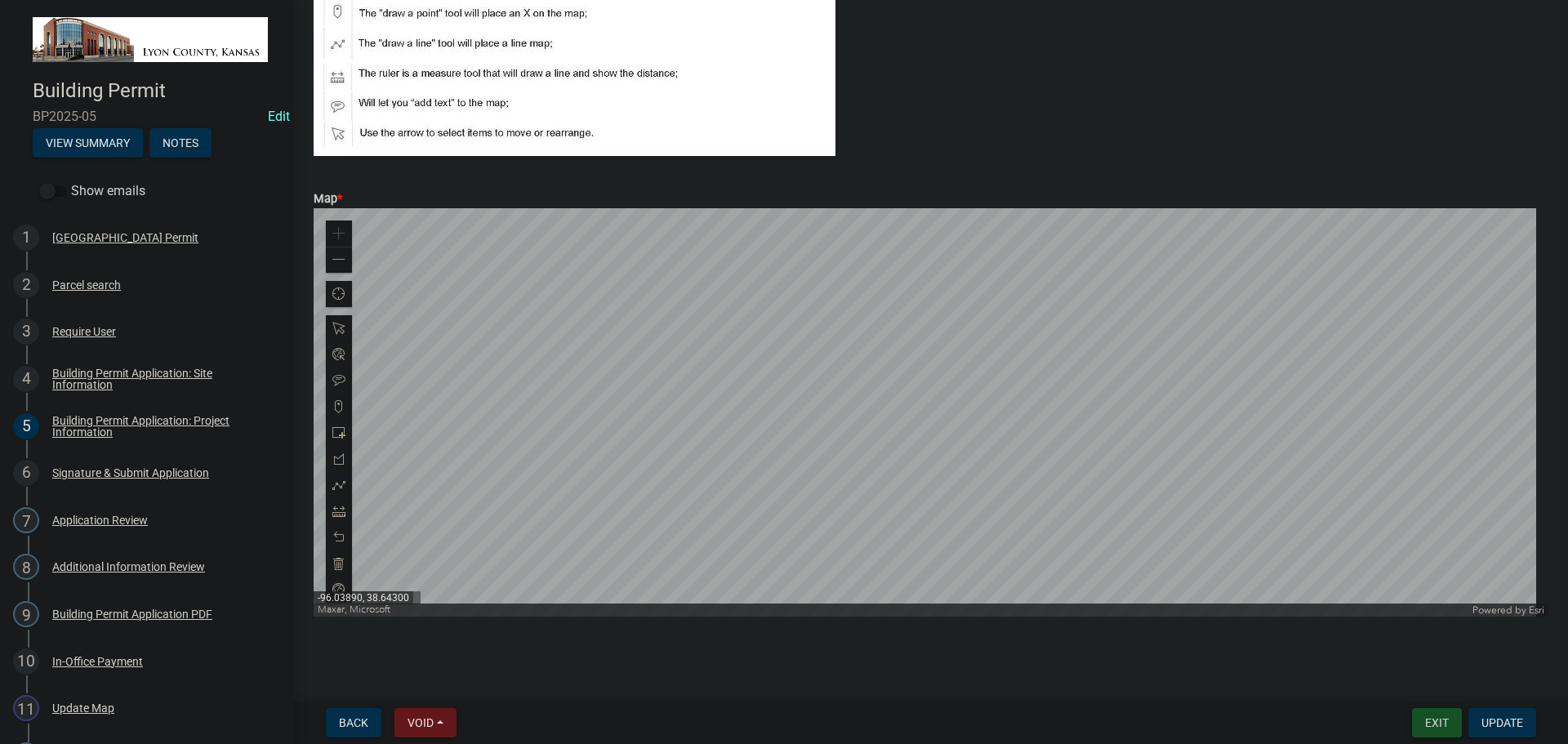
click at [1426, 722] on button "Exit" at bounding box center [1436, 723] width 50 height 30
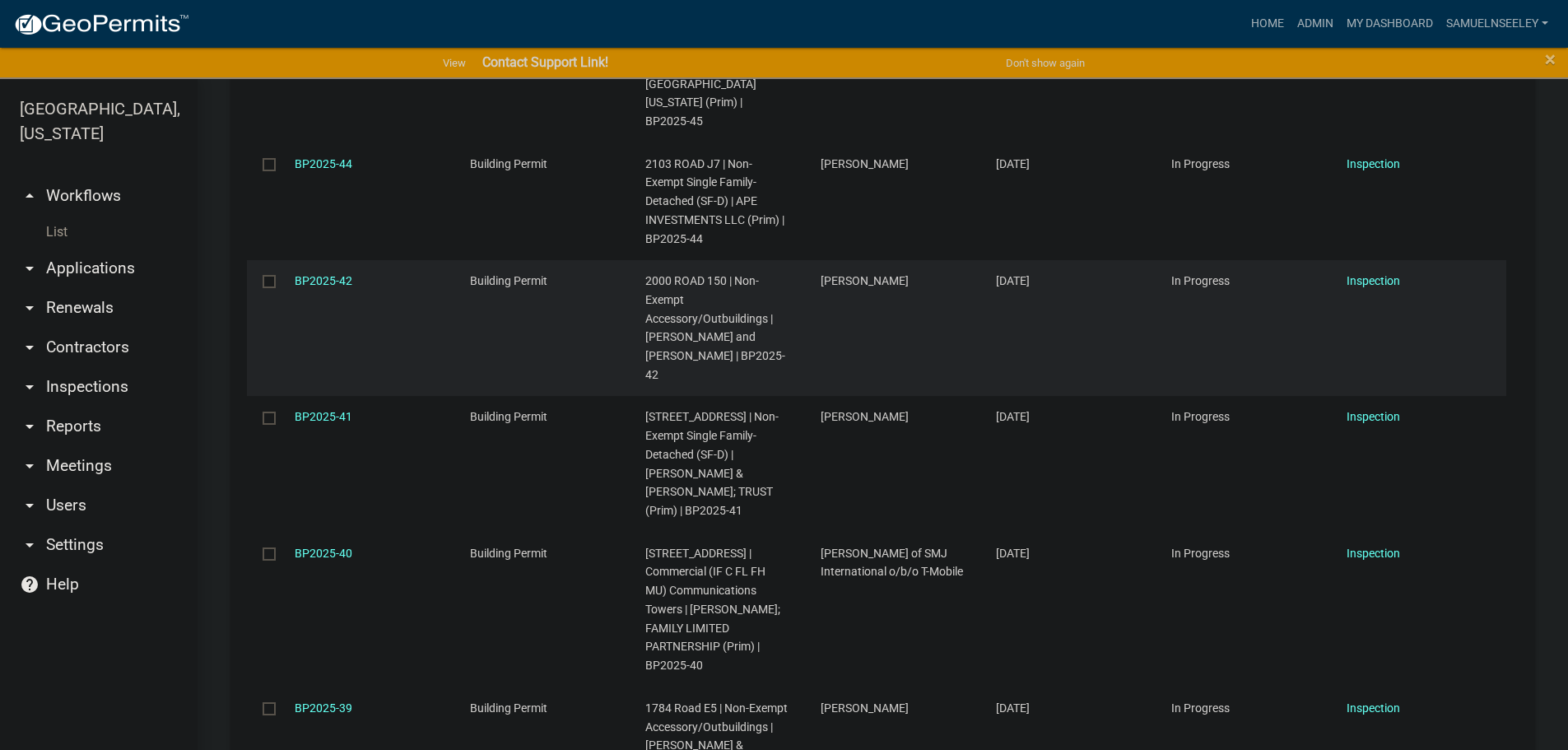
scroll to position [2141, 0]
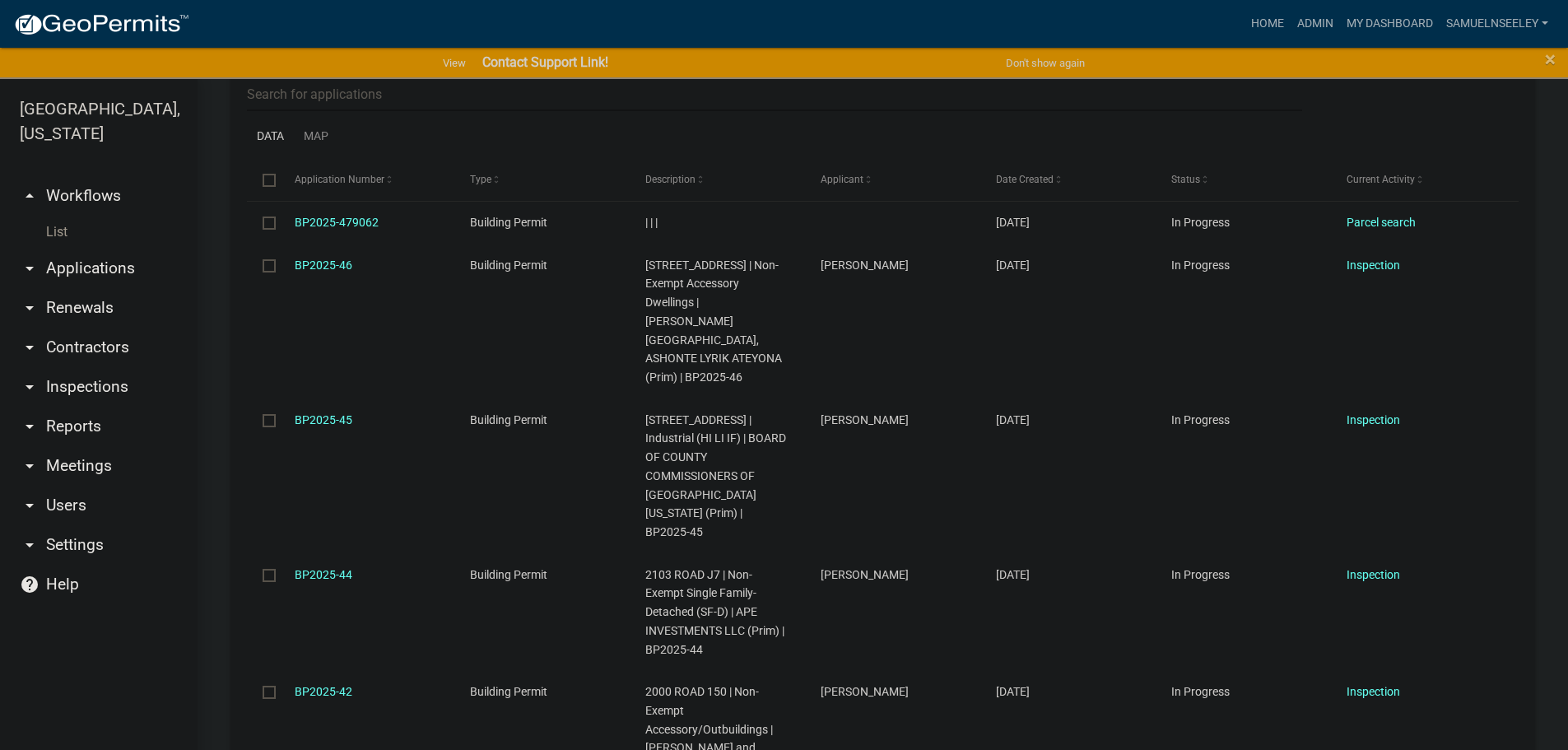
click at [51, 216] on link "List" at bounding box center [99, 232] width 197 height 33
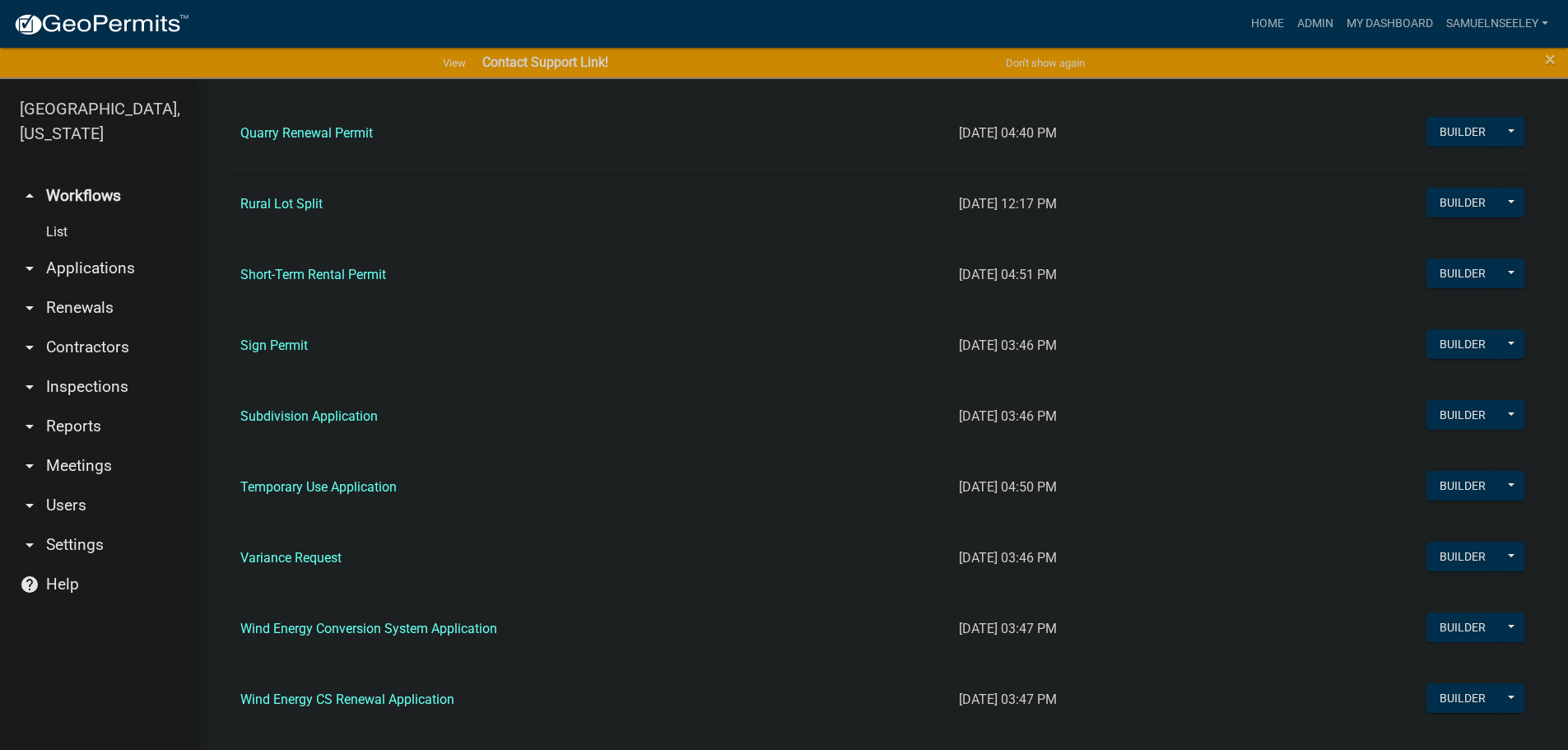
scroll to position [1729, 0]
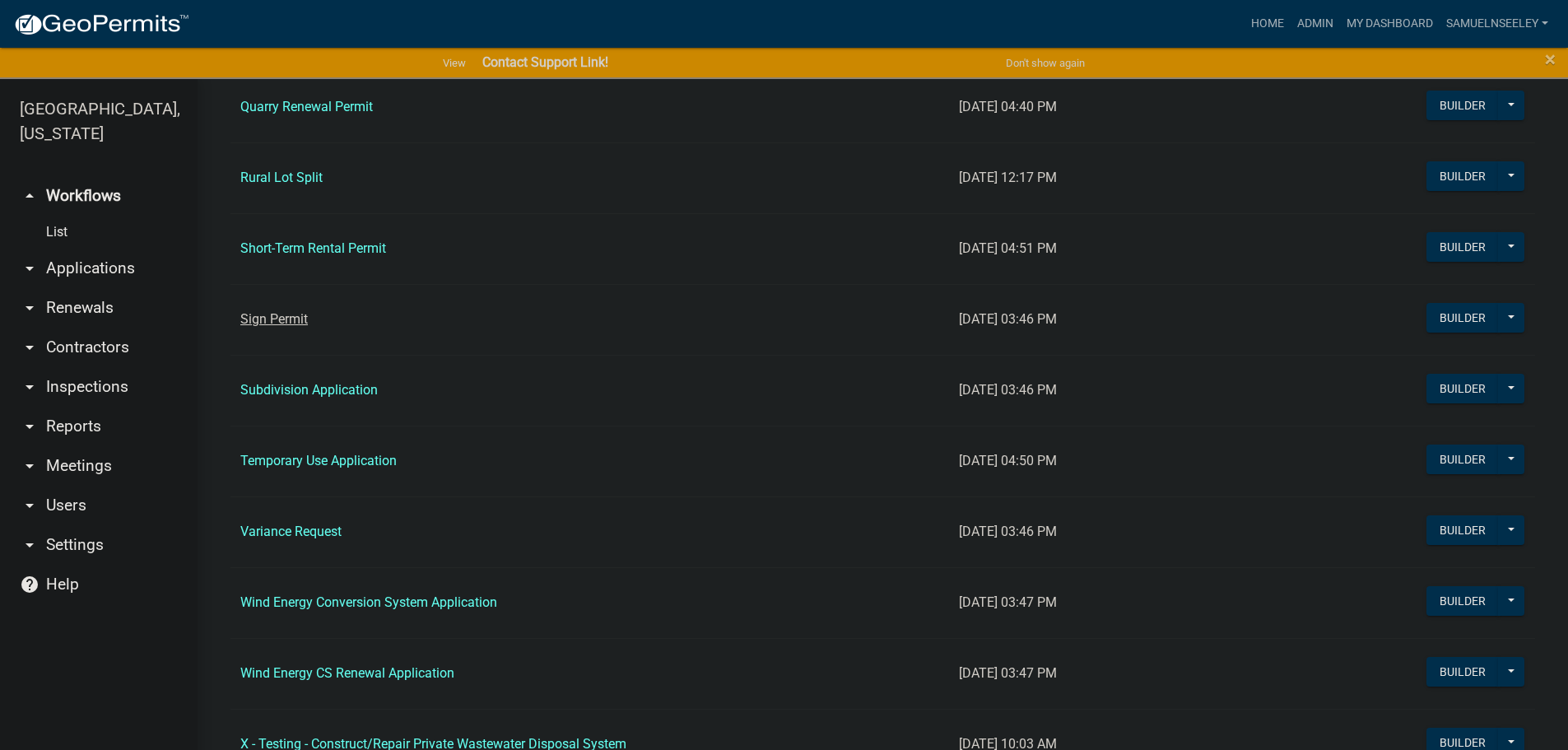
click at [276, 318] on link "Sign Permit" at bounding box center [274, 319] width 67 height 16
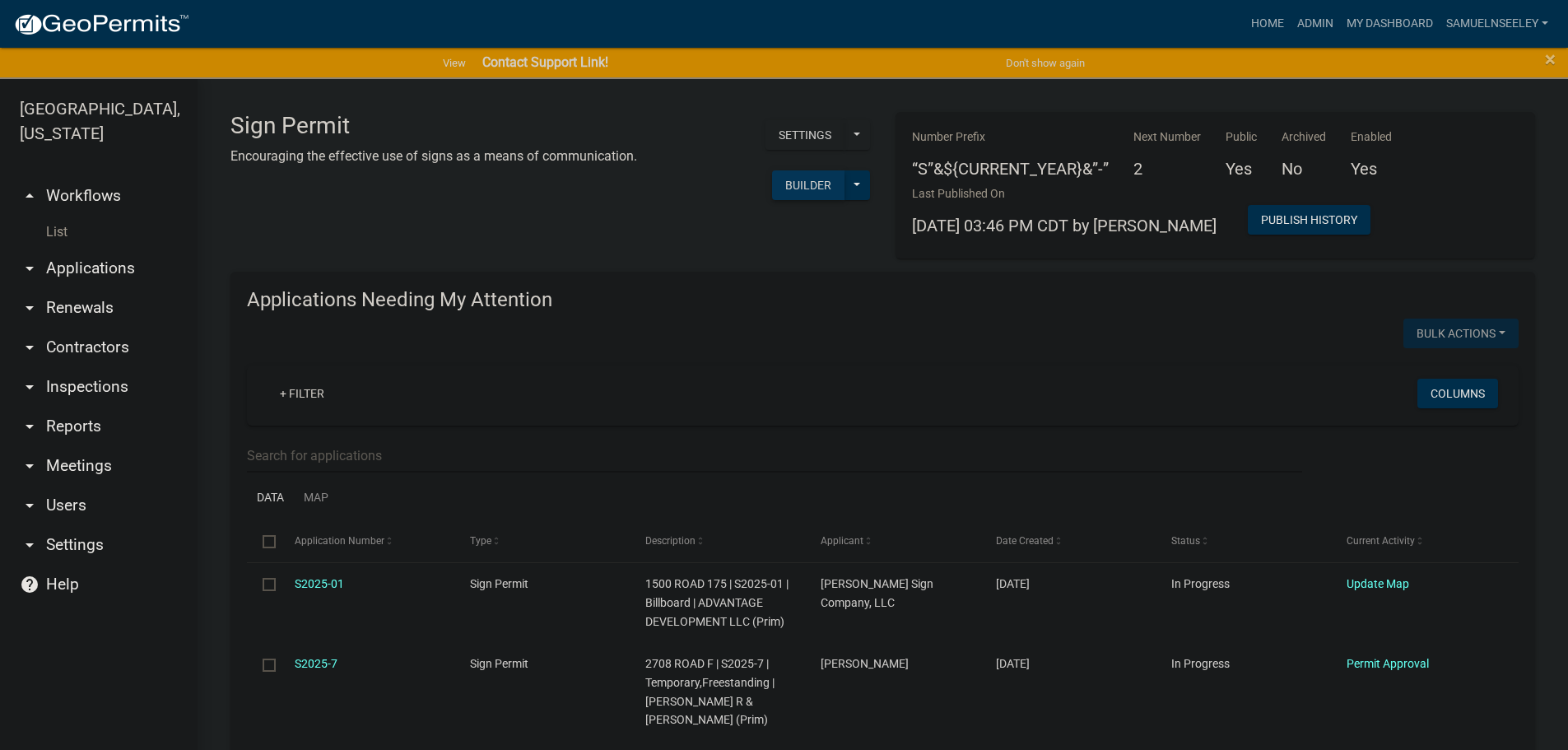
click at [786, 183] on button "Builder" at bounding box center [808, 185] width 72 height 30
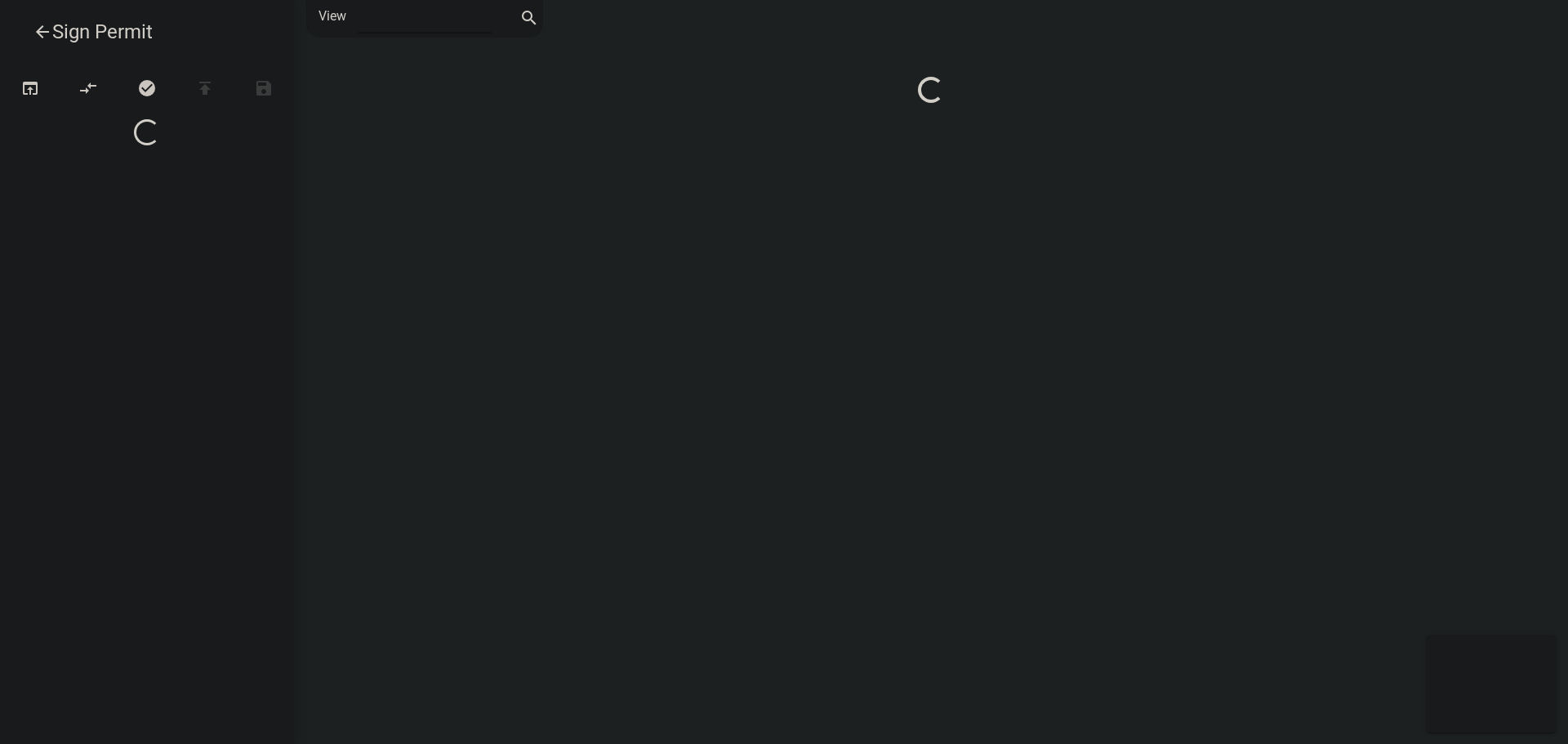
select select "1"
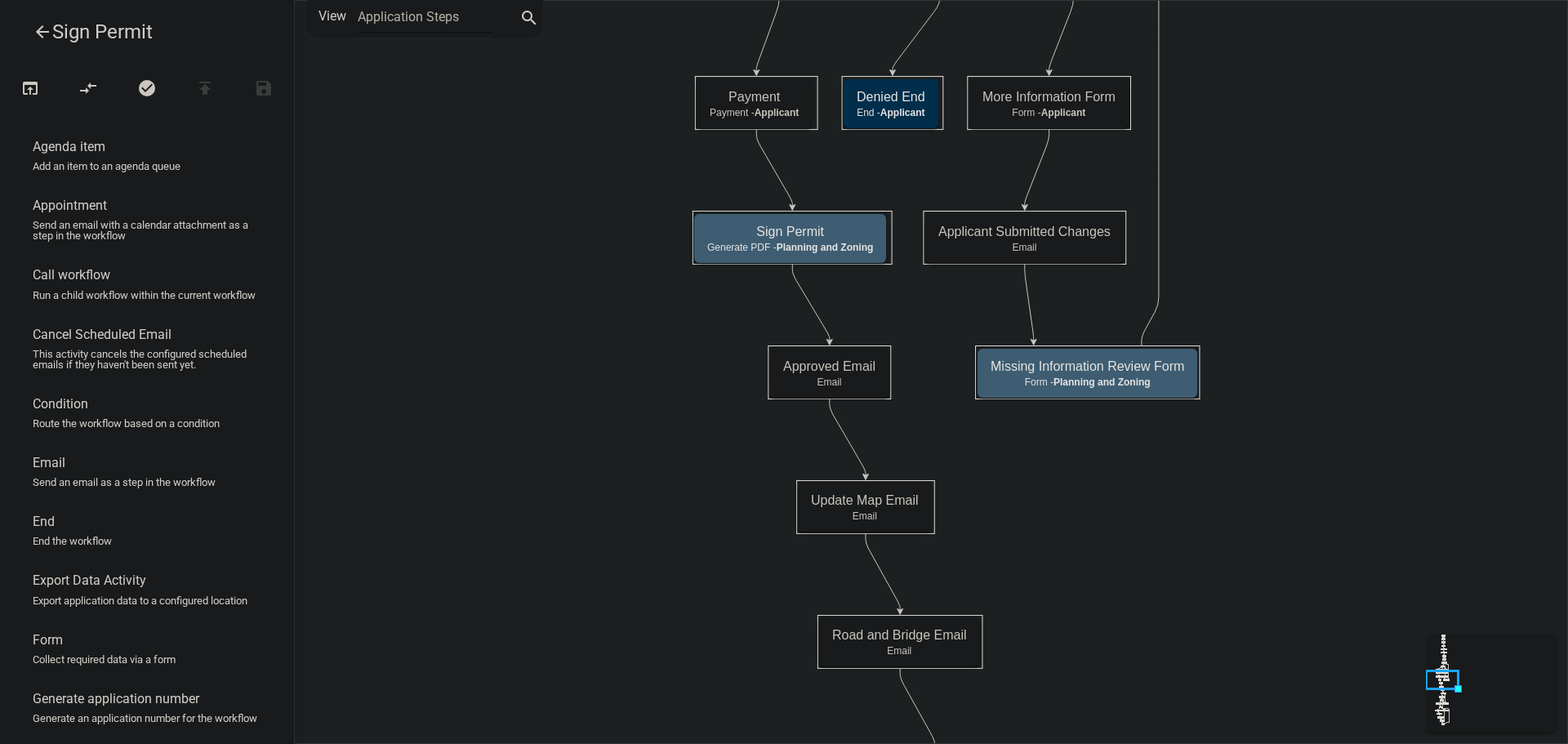
drag, startPoint x: 562, startPoint y: 157, endPoint x: 381, endPoint y: 642, distance: 517.7
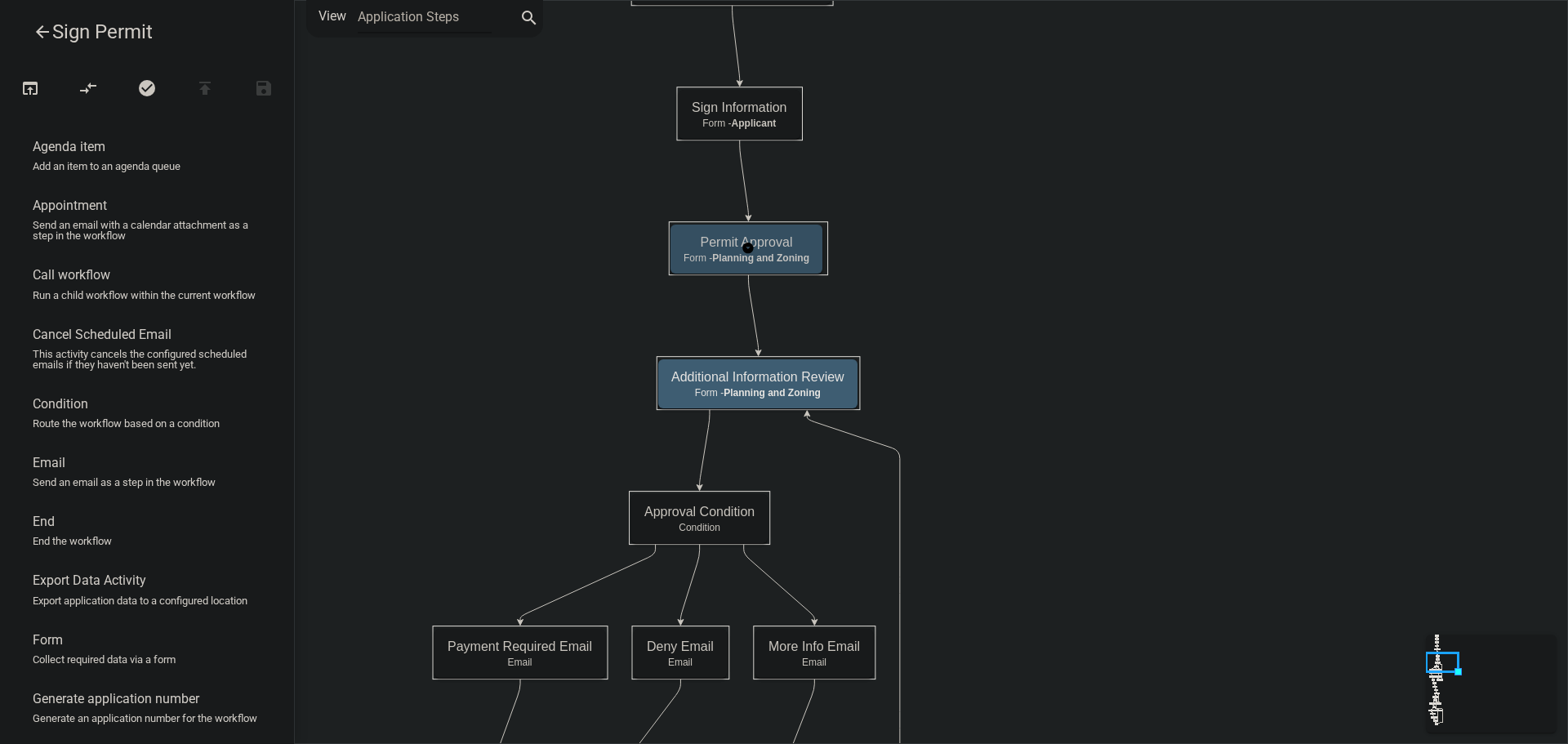
click at [803, 244] on h5 "Permit Approval" at bounding box center [746, 242] width 126 height 16
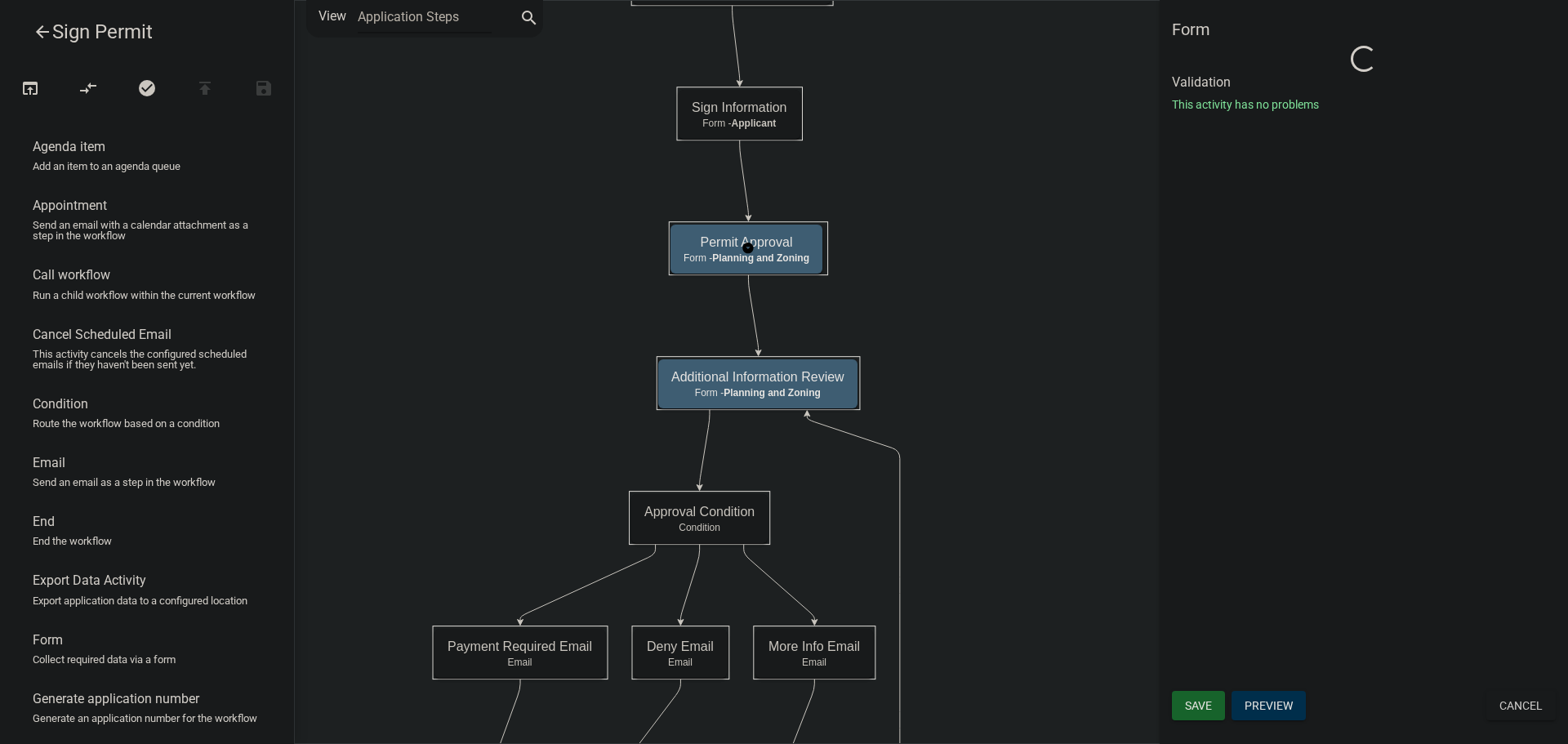
select select "C6CEE91C-F655-42E9-B513-56039F04F0EC"
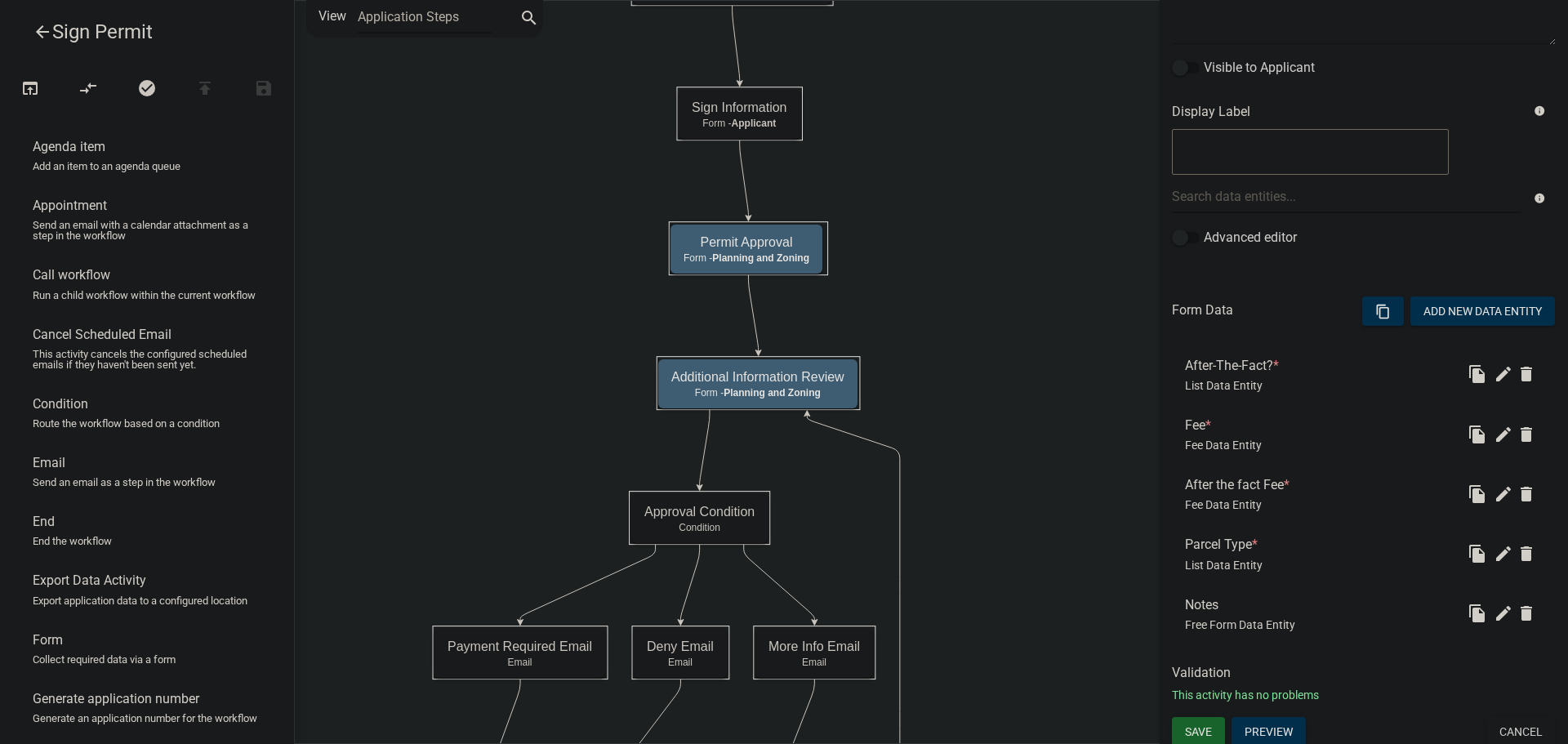
scroll to position [246, 0]
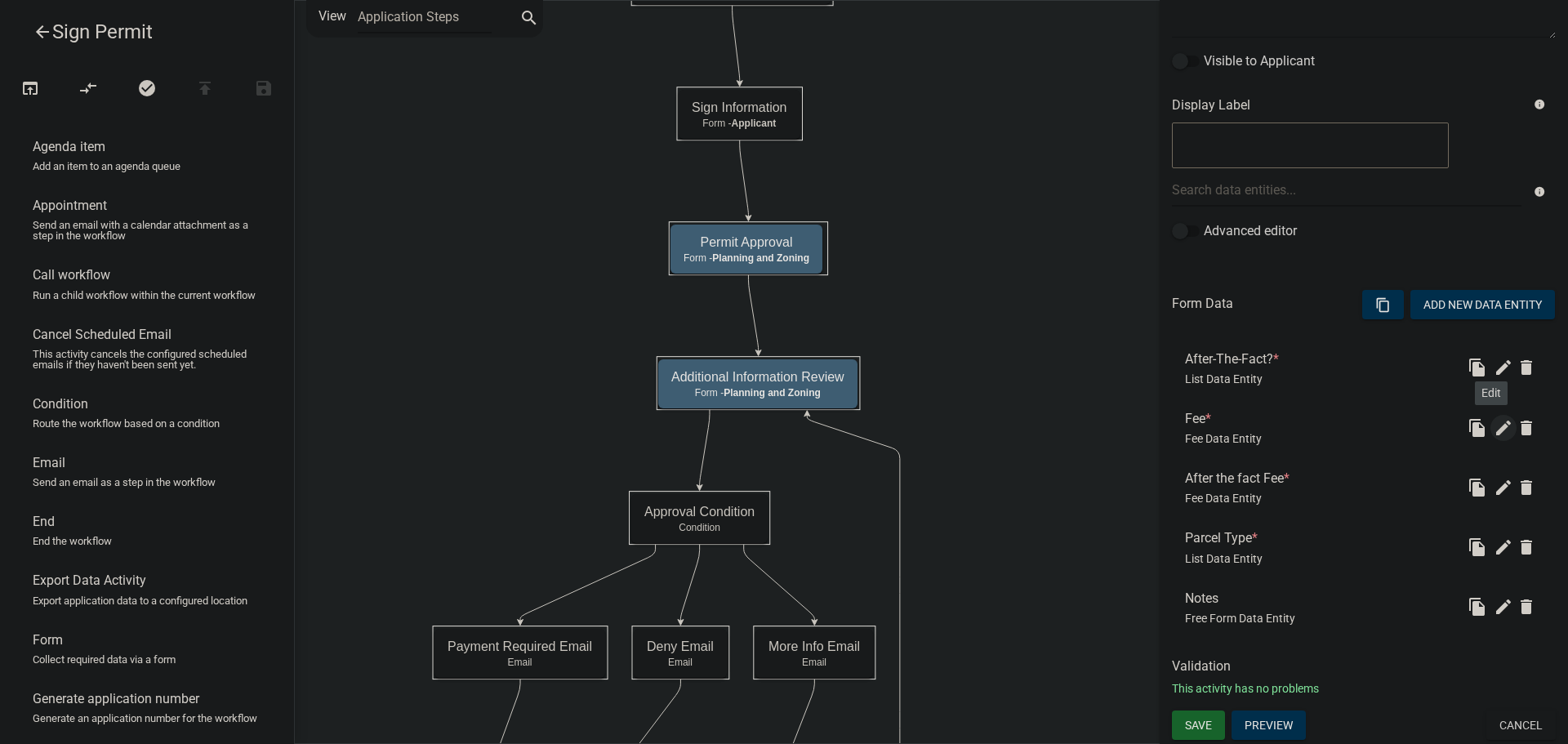
click at [1494, 431] on icon "edit" at bounding box center [1504, 428] width 20 height 20
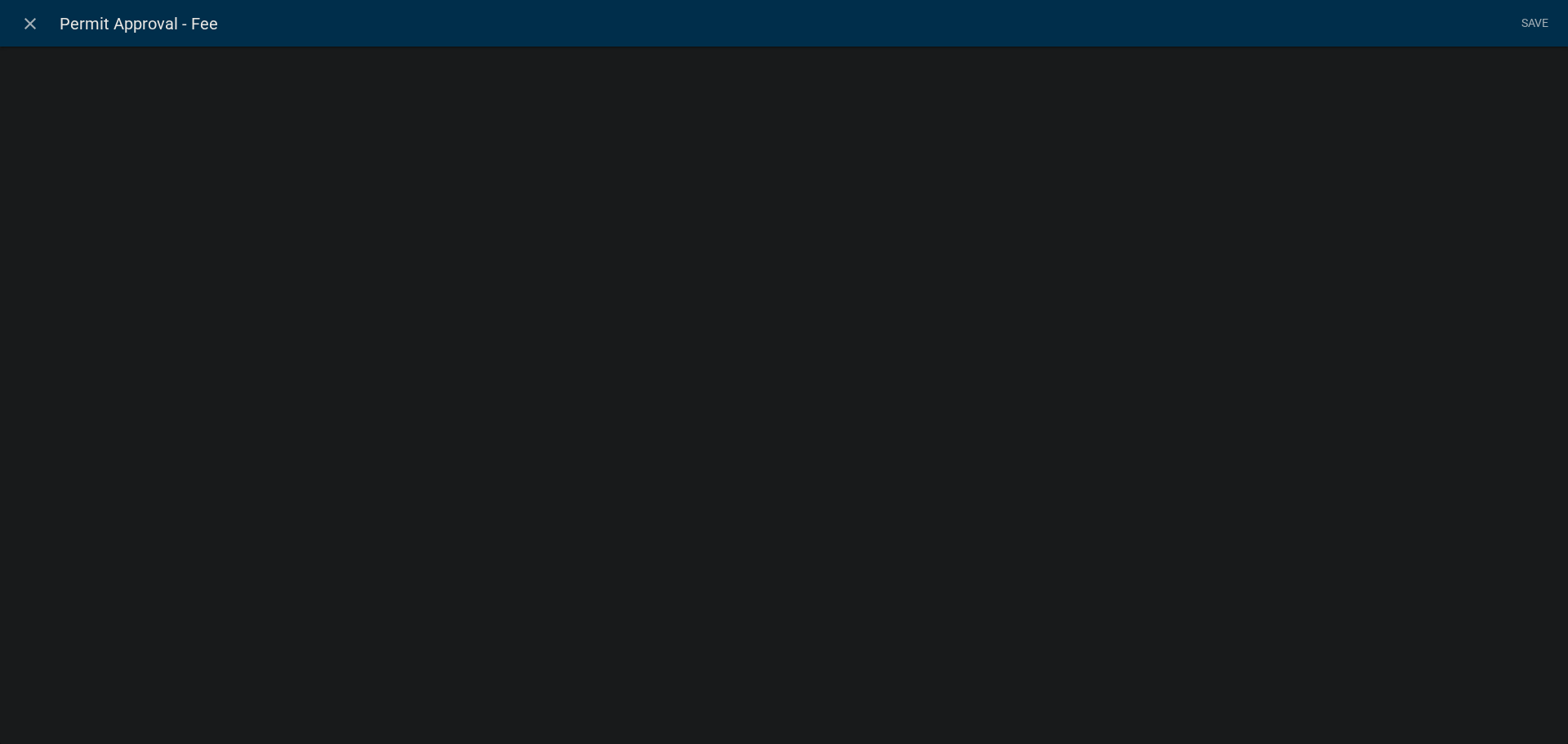
select select "fee"
select select "2acd54de-41db-480b-8526-492458f23de6"
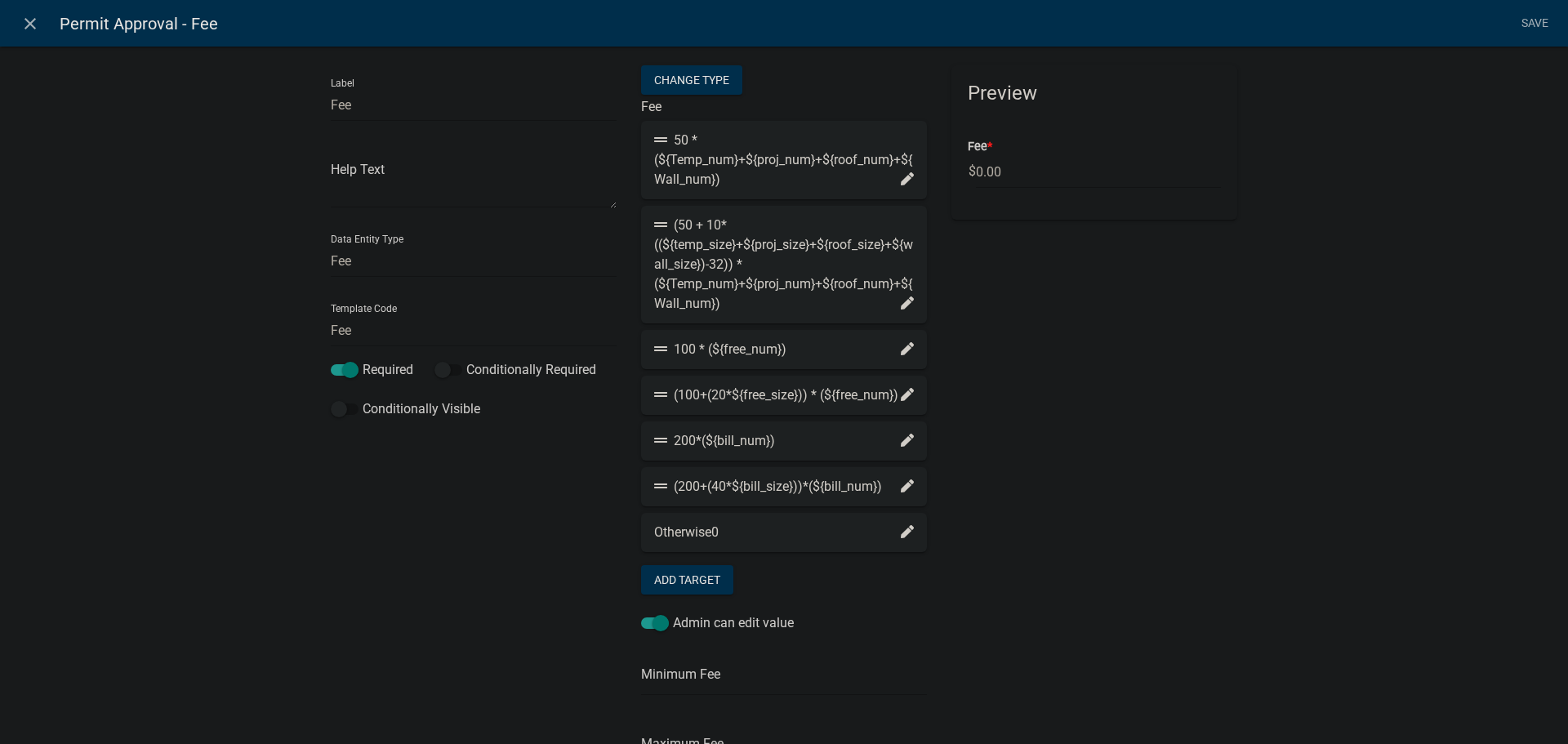
click at [900, 447] on icon at bounding box center [907, 440] width 13 height 13
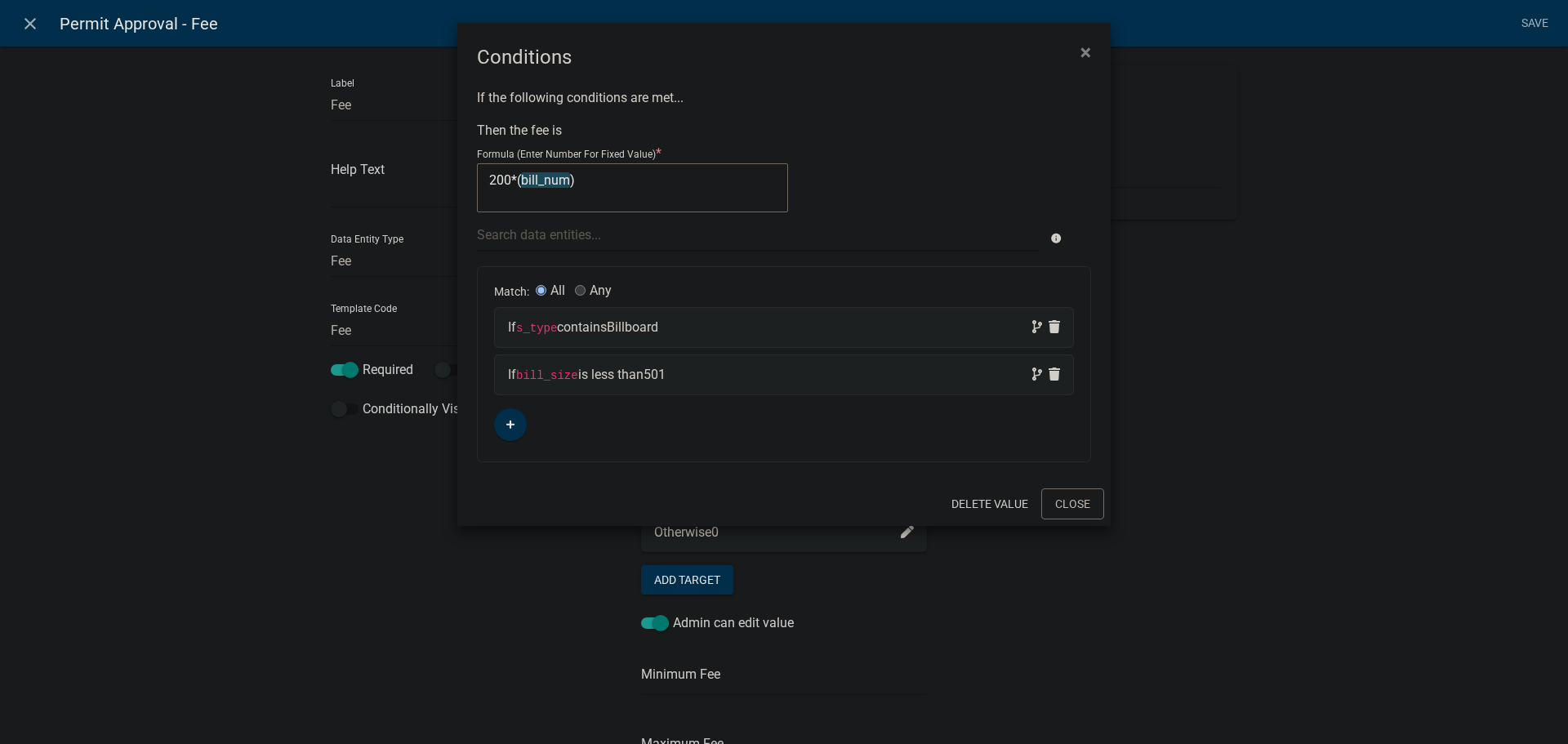
click at [703, 372] on div "If bill_size is less than 501" at bounding box center [784, 375] width 552 height 20
select select "18: bill_size"
select select "5: <"
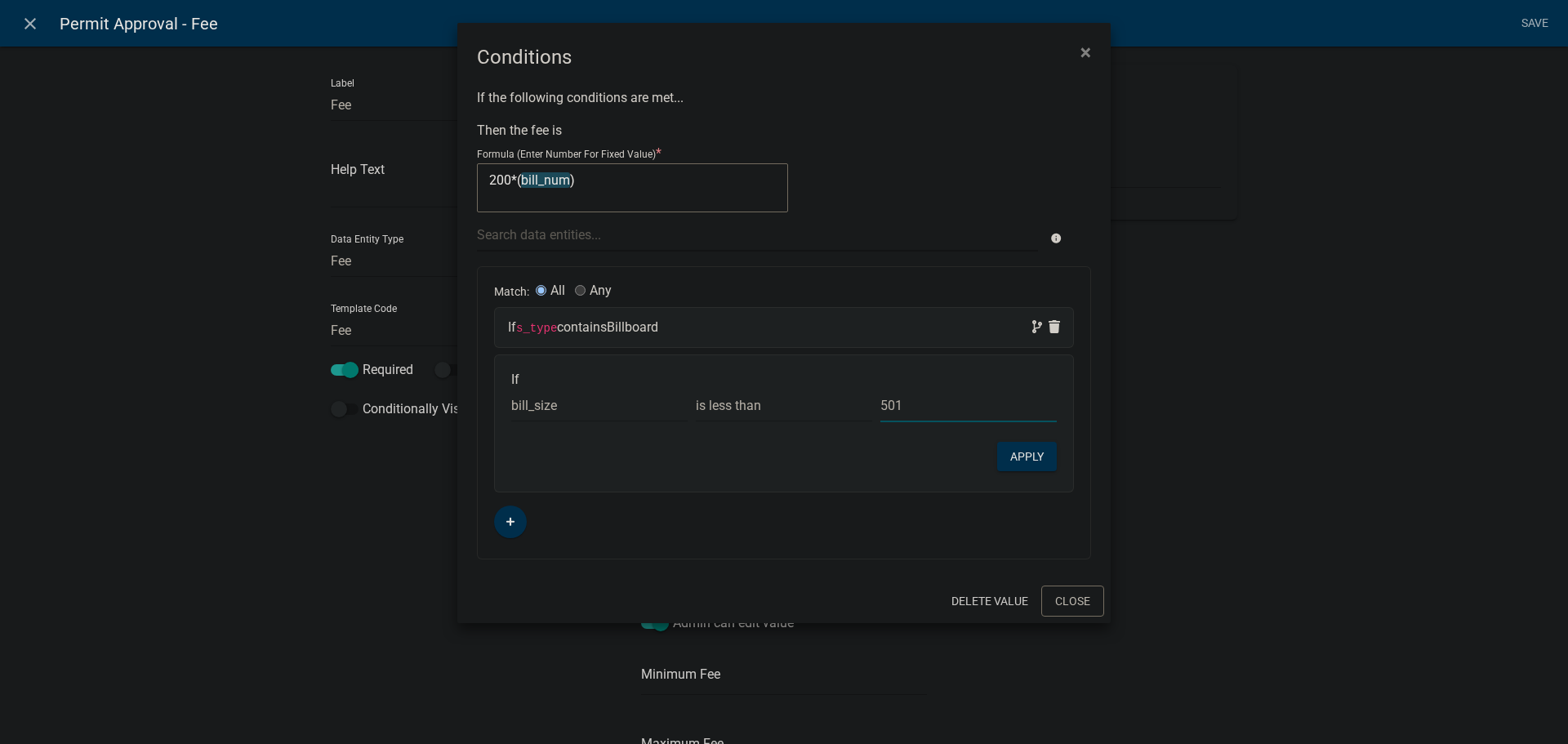
click at [902, 404] on input "501" at bounding box center [969, 405] width 176 height 34
click at [1031, 454] on button "Apply" at bounding box center [1026, 457] width 59 height 30
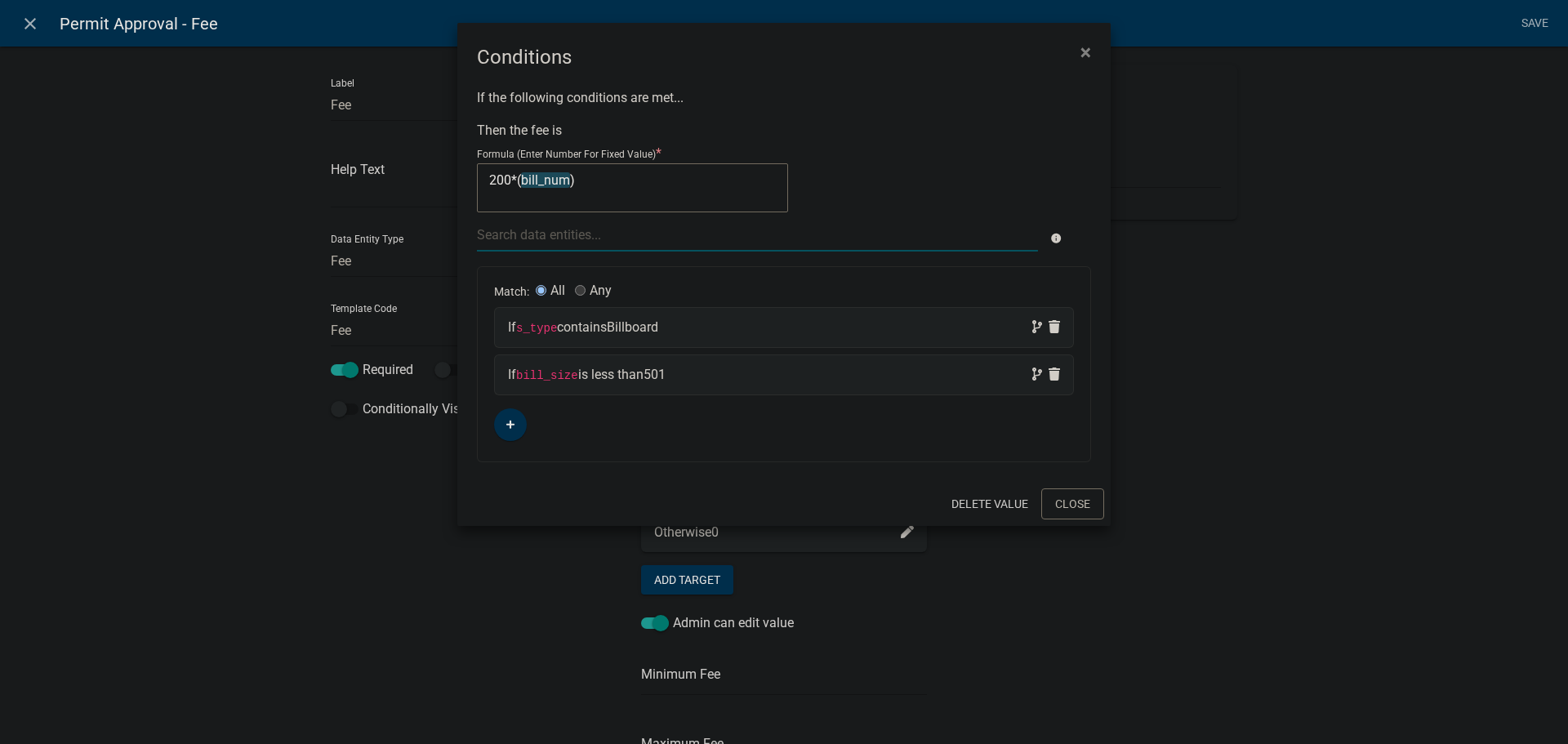
click at [603, 213] on form "Formula (Enter Number For Fixed Value) * 200*( bill_num ) 200*(bill_num) info" at bounding box center [784, 198] width 614 height 108
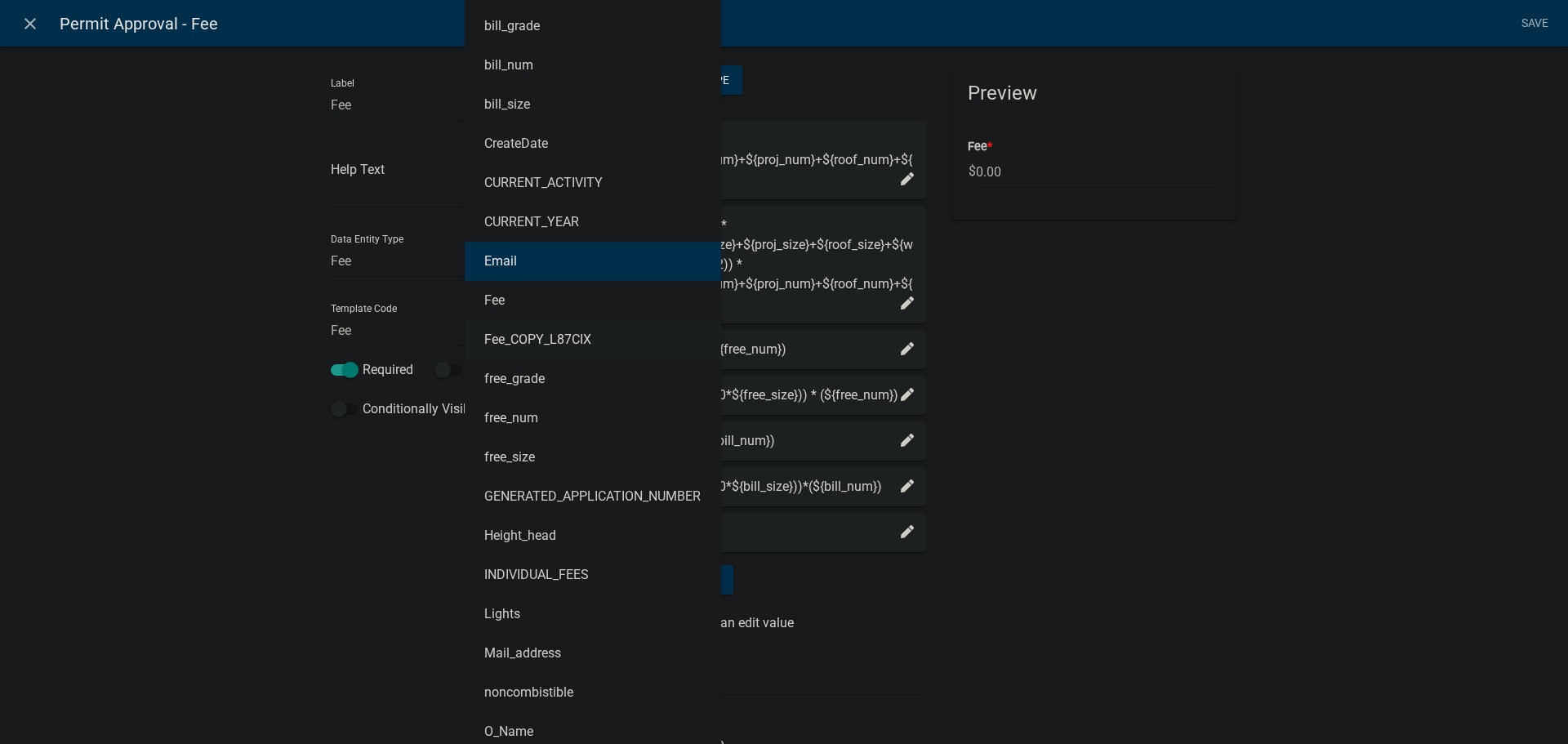
scroll to position [816, 0]
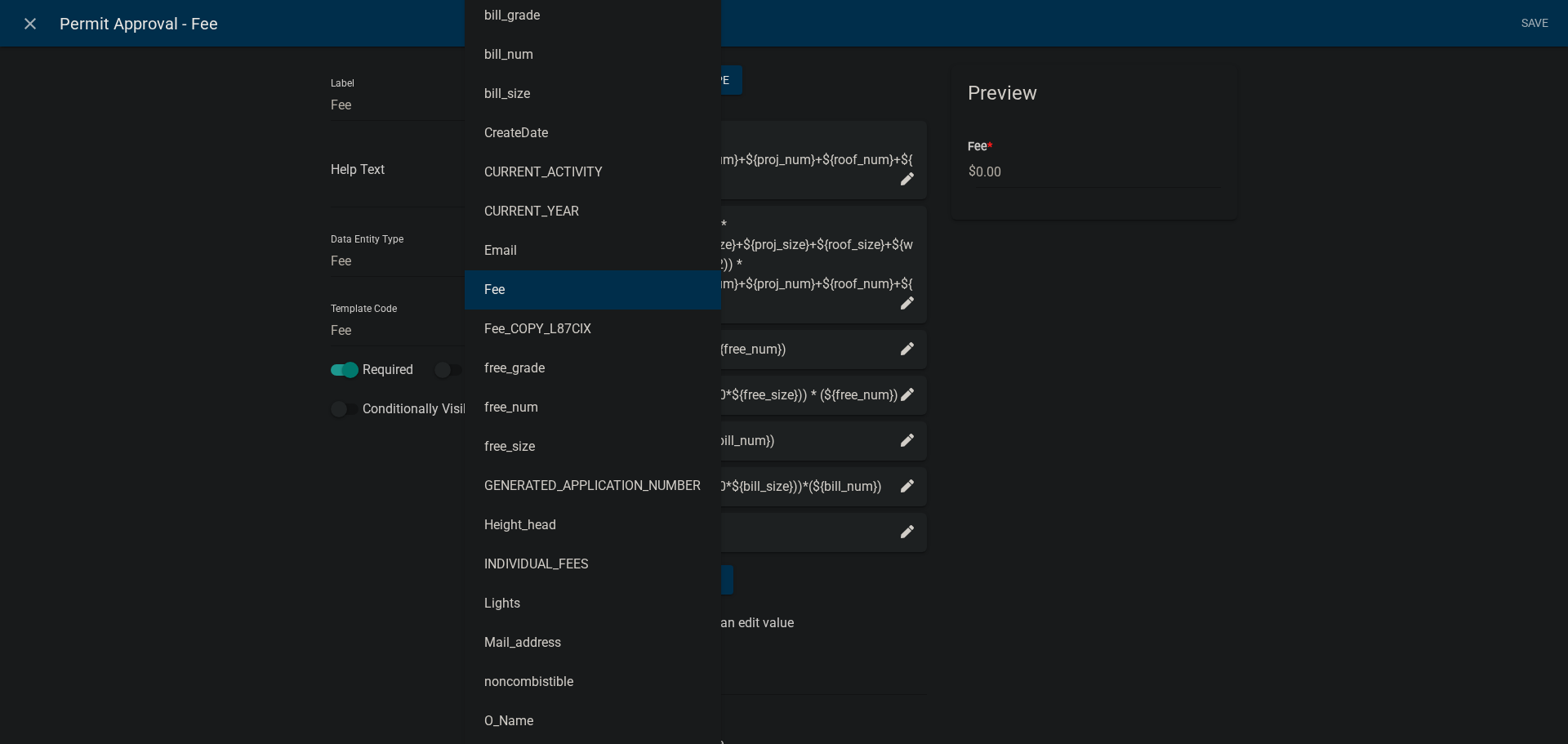
click at [578, 295] on button "Fee" at bounding box center [593, 290] width 257 height 40
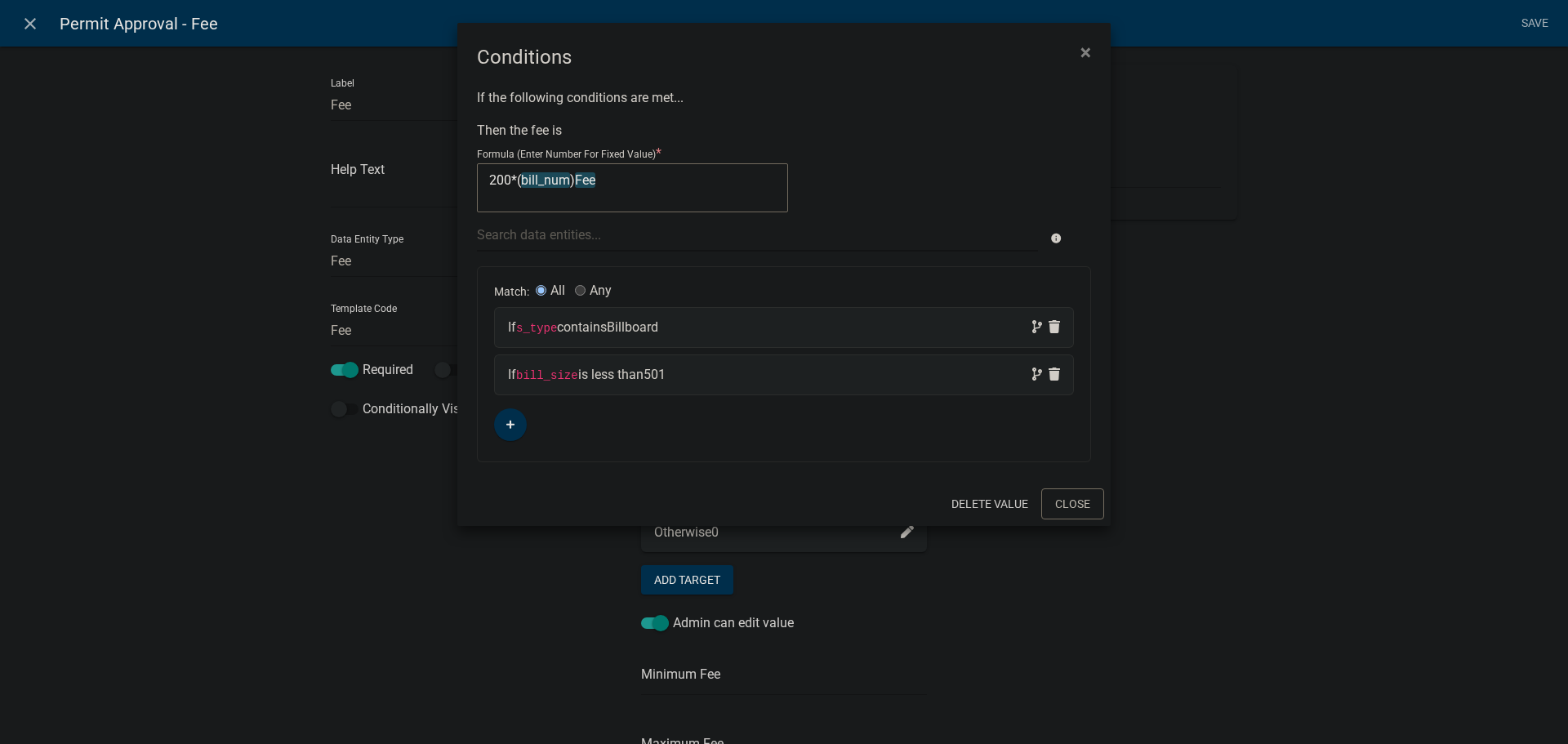
scroll to position [0, 0]
click at [598, 183] on textarea "200*(bill_num)Fee" at bounding box center [632, 188] width 311 height 49
type textarea "200*(bill_num)"
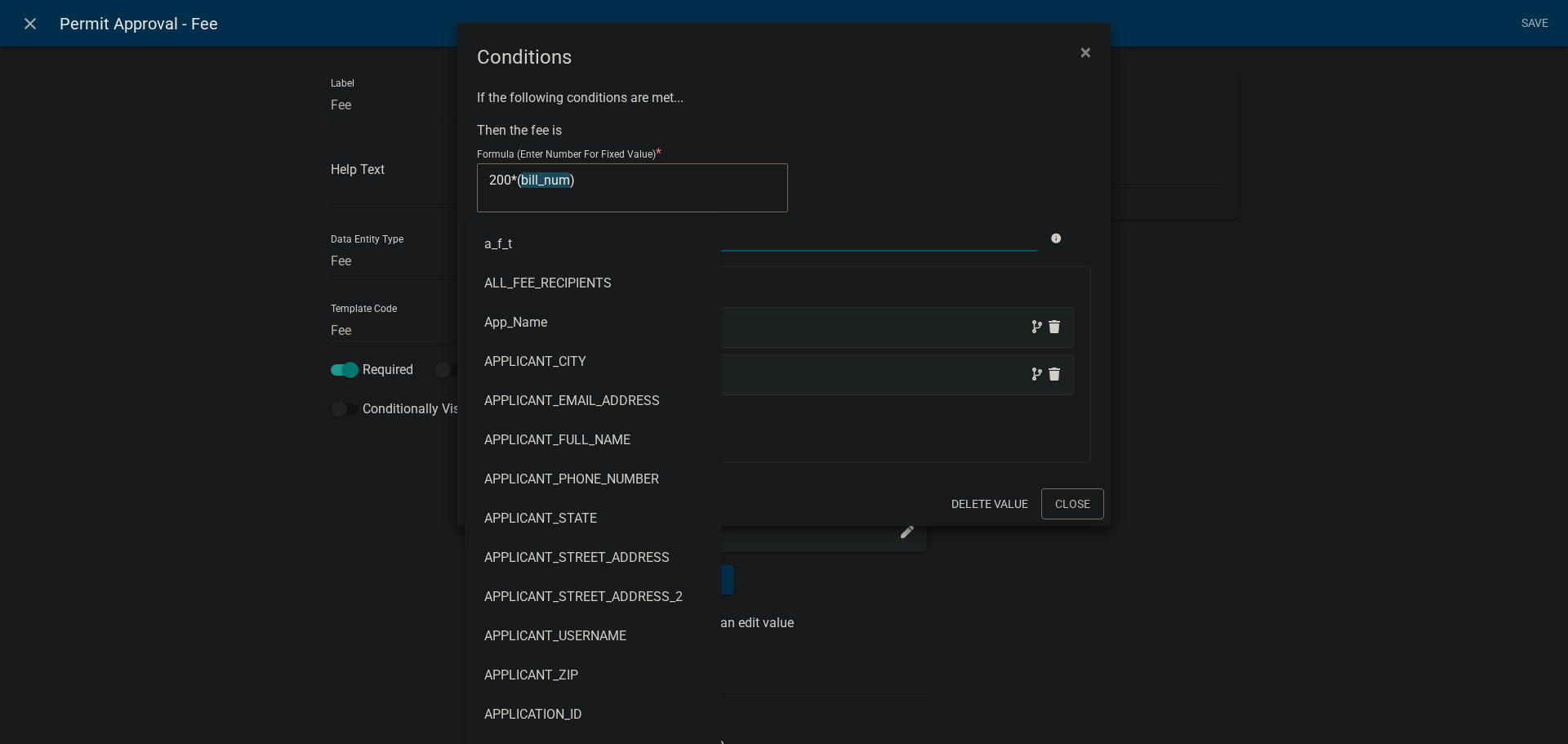
click at [733, 235] on input "text" at bounding box center [757, 235] width 561 height 34
click at [856, 232] on input "text" at bounding box center [757, 235] width 561 height 34
click at [859, 316] on div "If s_type contains Billboard" at bounding box center [784, 328] width 578 height 40
select select "132: s_type"
select select "2: ~"
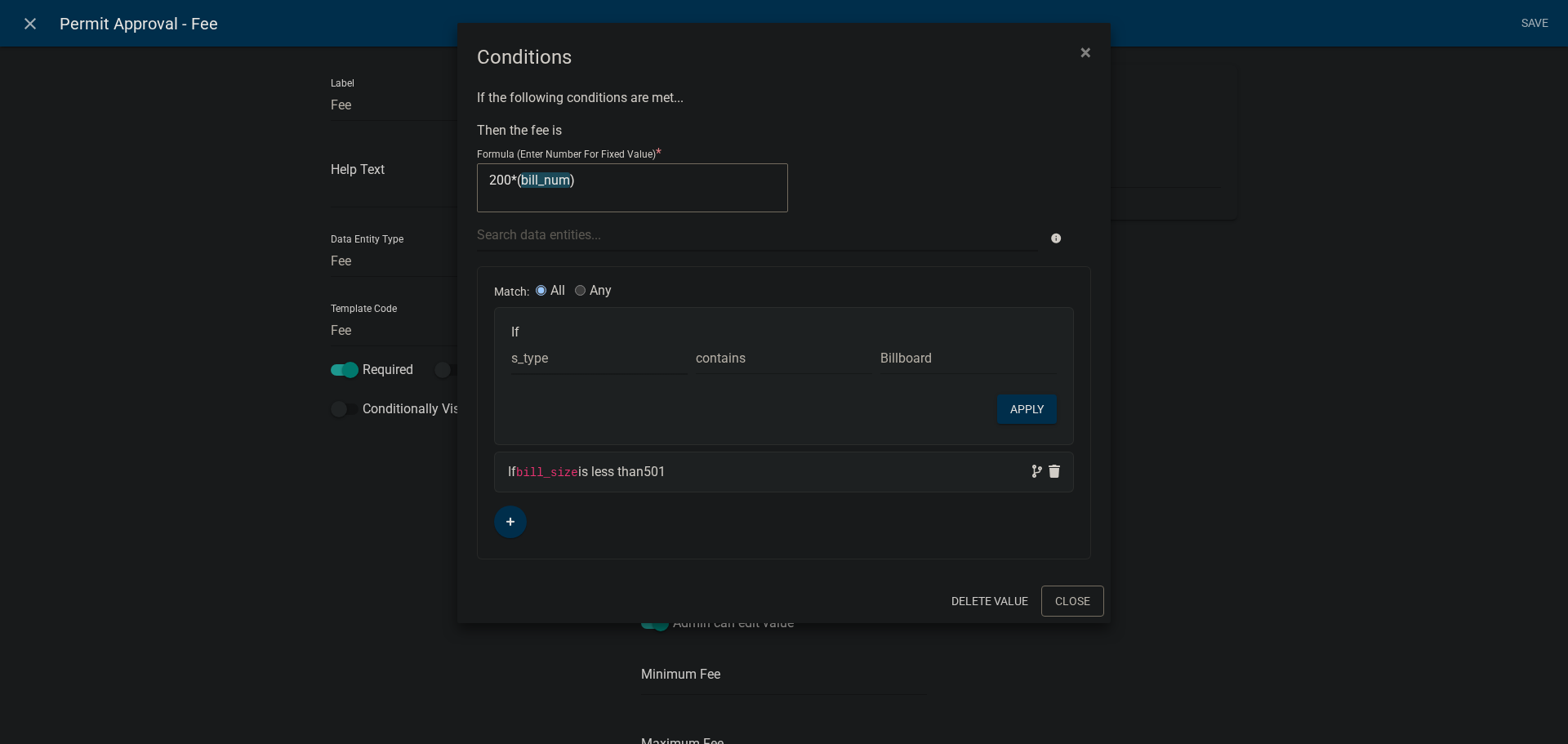
click at [580, 363] on select "Choose... a_f_t ALL_FEE_RECIPIENTS App_Name APPLICANT_CITY APPLICANT_EMAIL_ADDR…" at bounding box center [599, 358] width 176 height 34
click at [1082, 603] on button "Close" at bounding box center [1072, 601] width 63 height 31
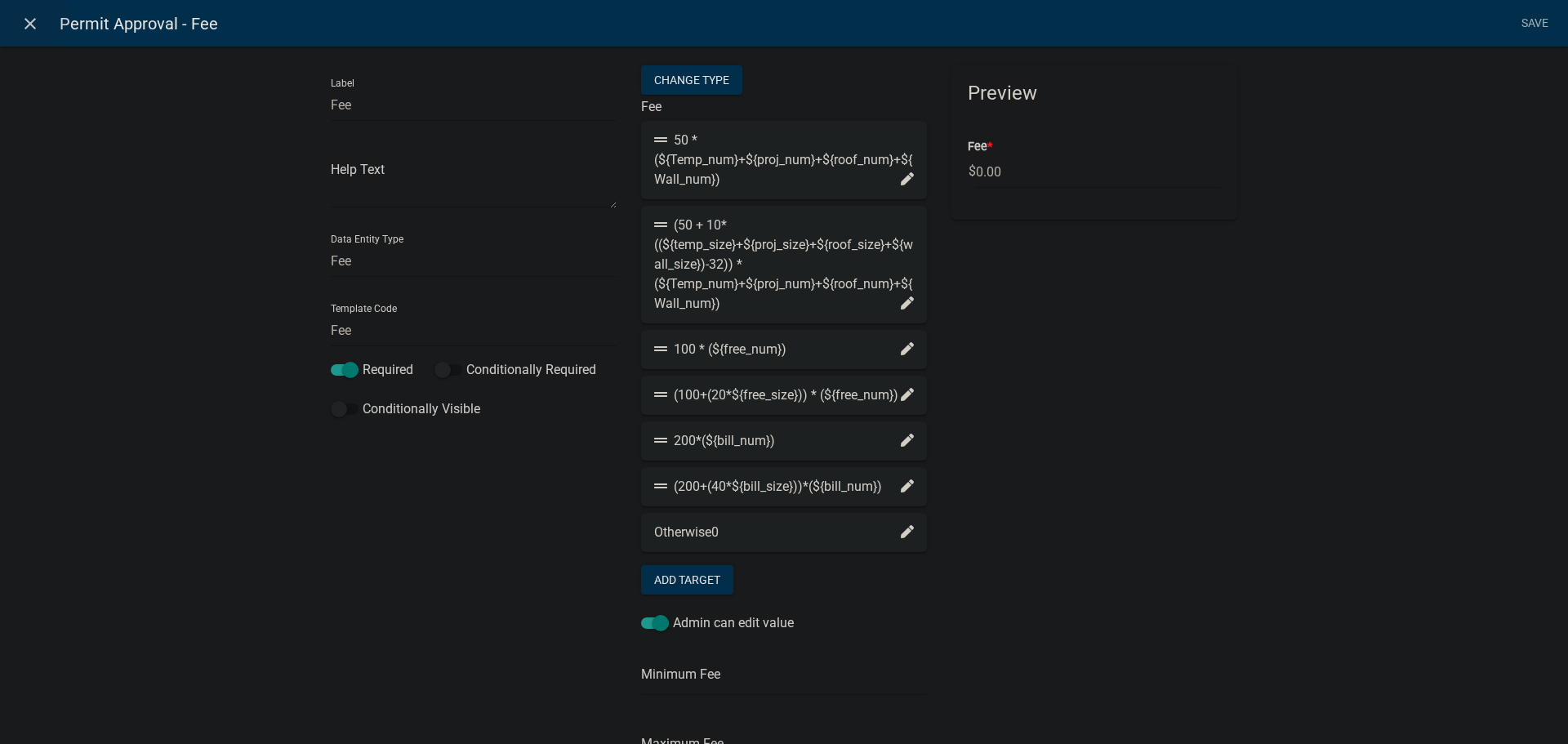
click at [28, 21] on icon "close" at bounding box center [30, 24] width 20 height 20
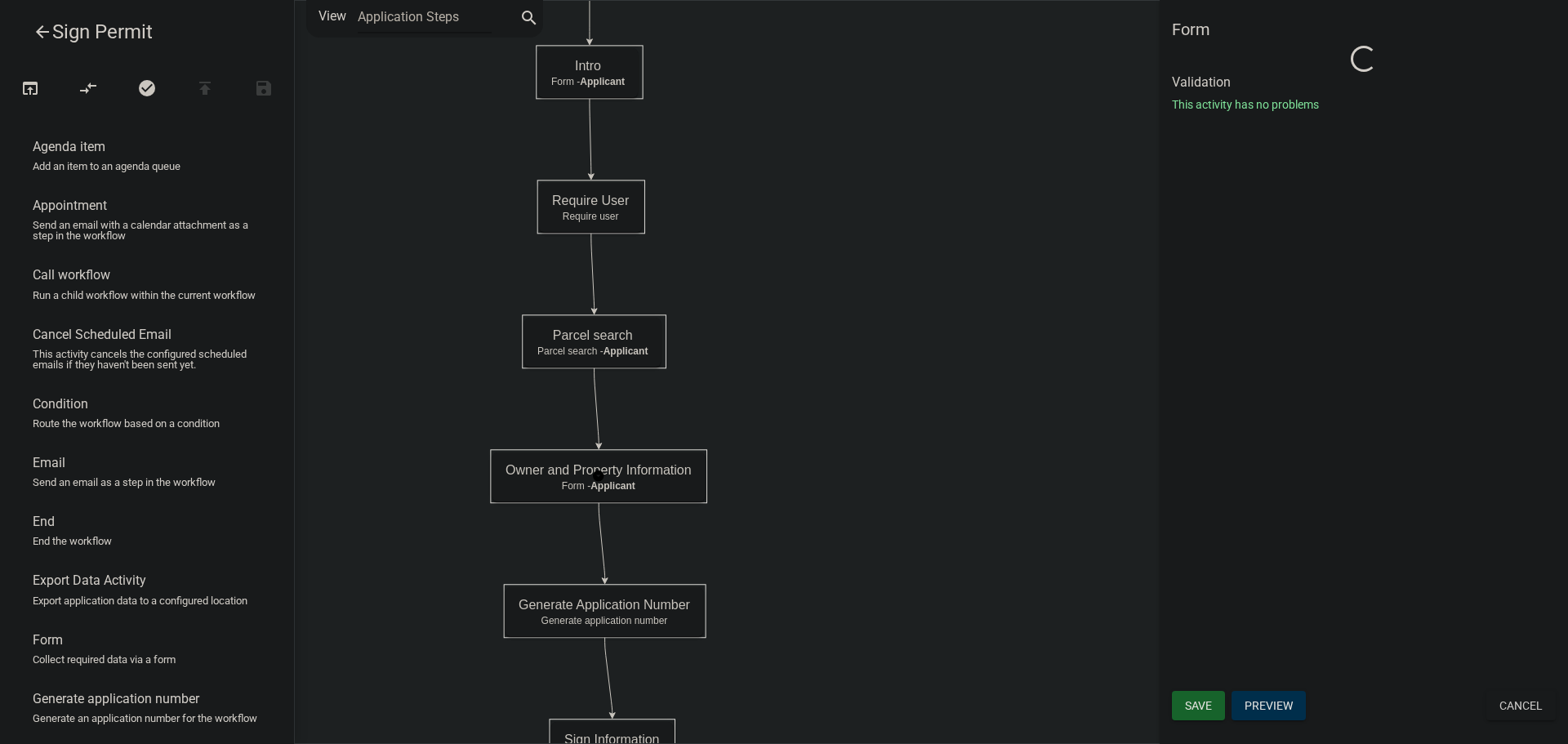
select select "C6CEE91C-F655-42E9-B513-56039F04F0EC"
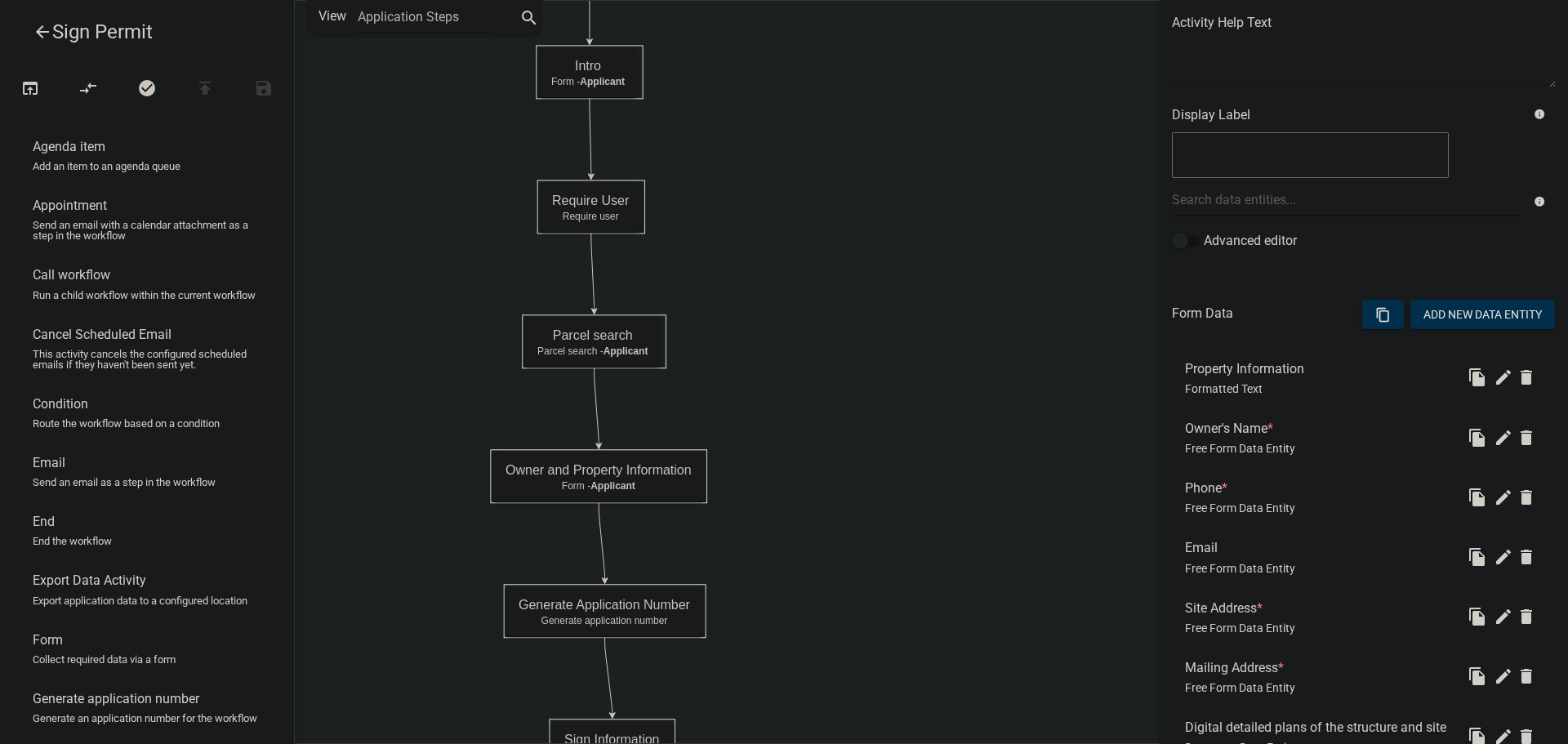
scroll to position [408, 0]
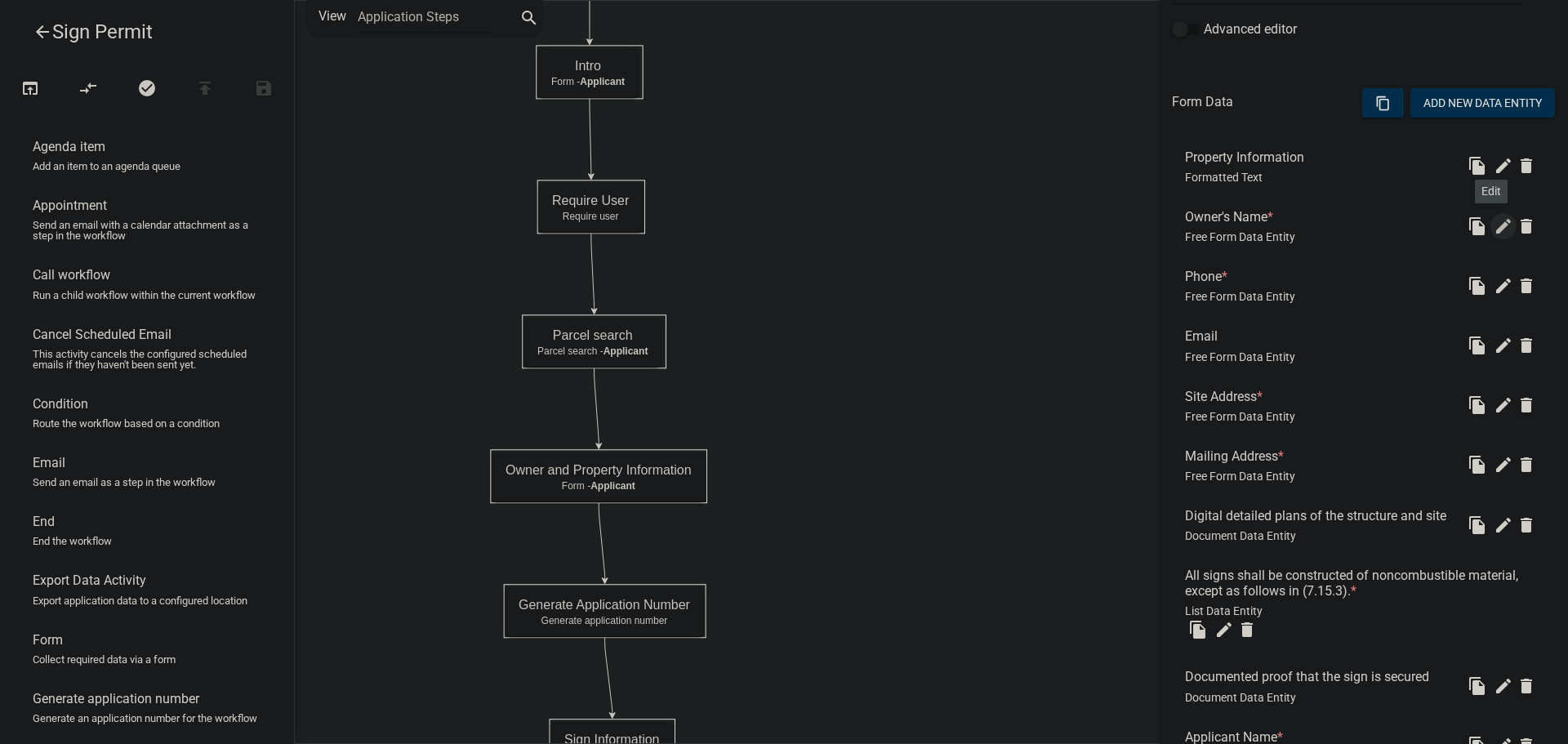
click at [1494, 224] on icon "edit" at bounding box center [1504, 226] width 20 height 20
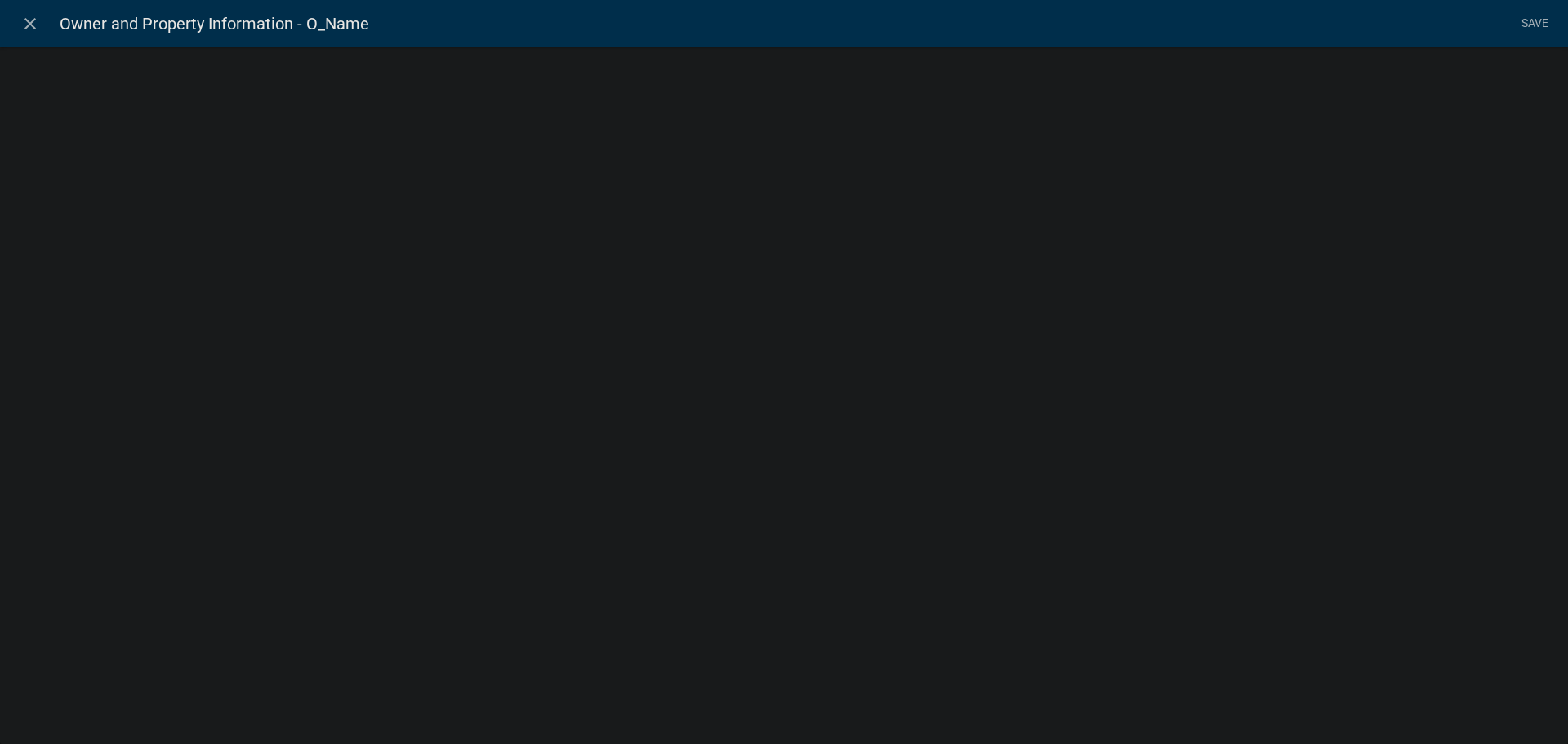
select select "1: Object"
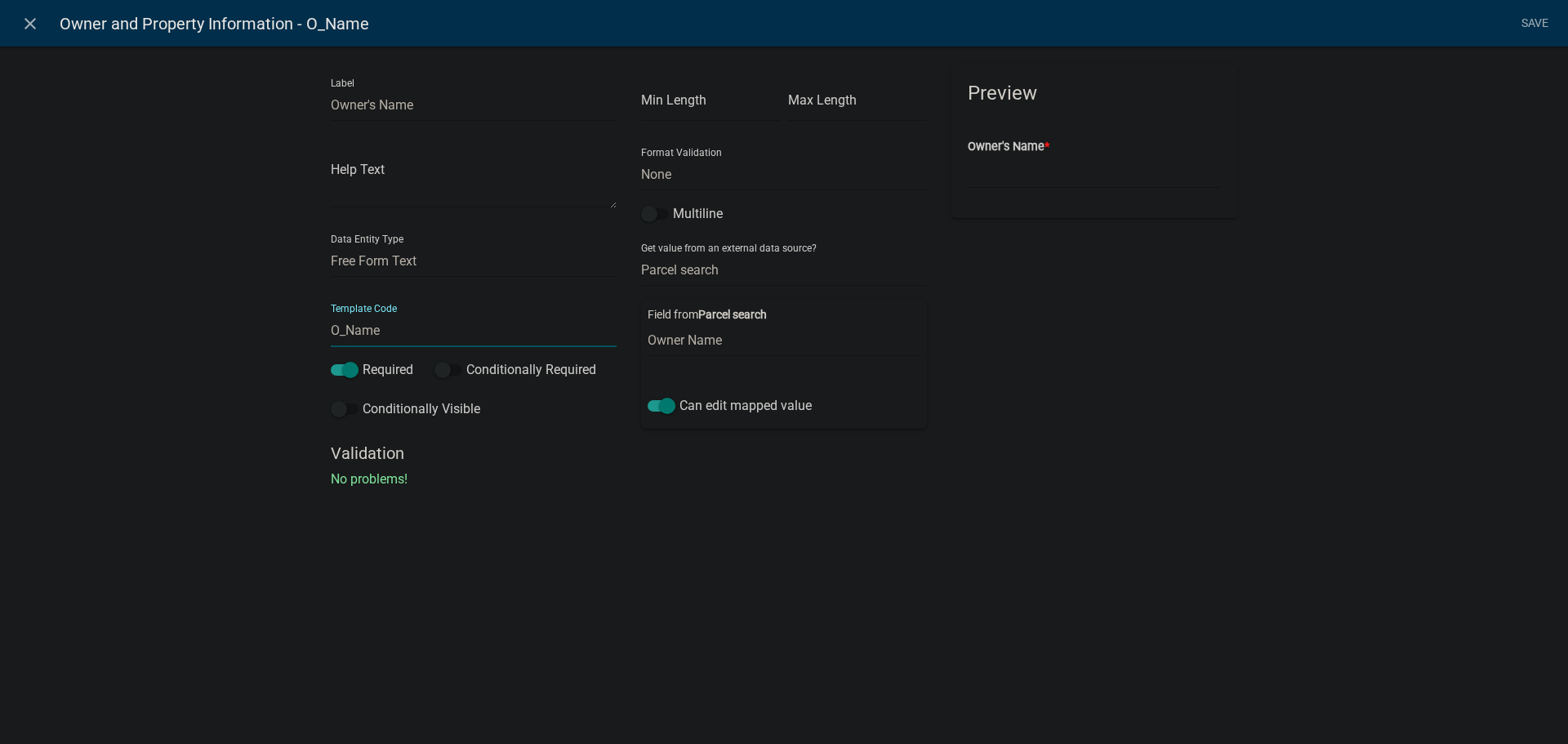
click at [408, 333] on input "O_Name" at bounding box center [473, 330] width 286 height 34
type input "Owner_Name"
click at [1530, 21] on li "Save" at bounding box center [1534, 24] width 41 height 31
click at [1529, 20] on link "Save" at bounding box center [1534, 24] width 41 height 31
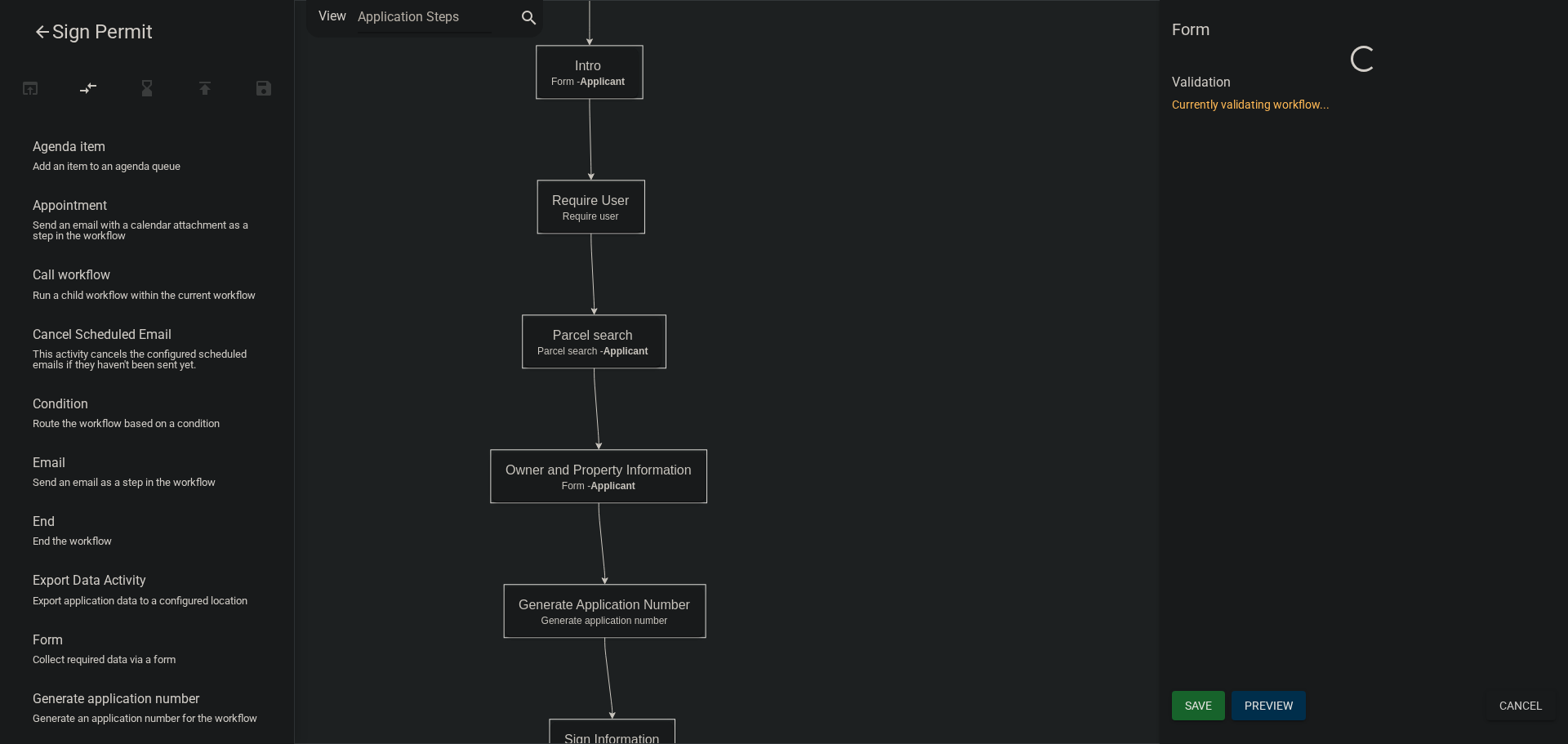
scroll to position [0, 0]
select select "C6CEE91C-F655-42E9-B513-56039F04F0EC"
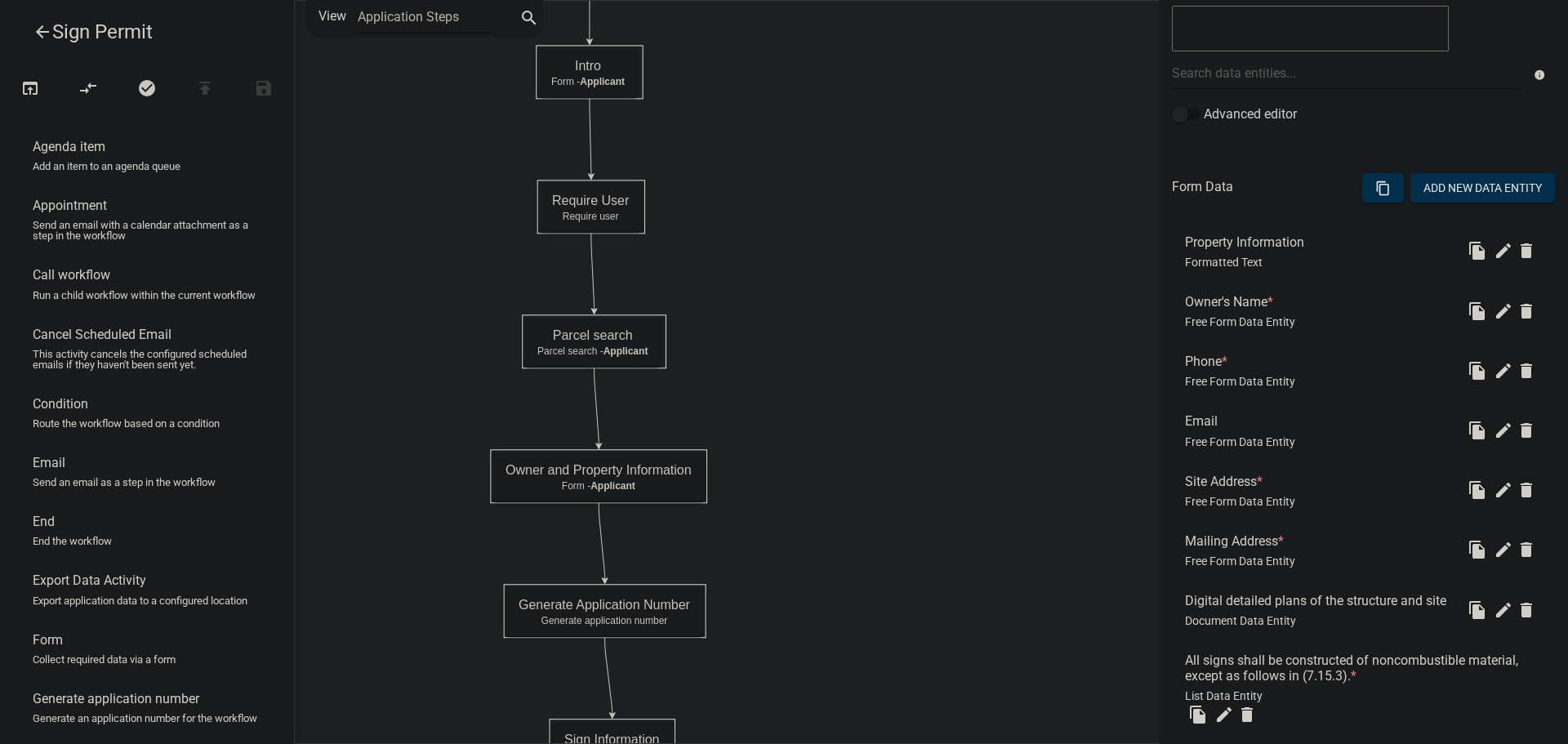
scroll to position [408, 0]
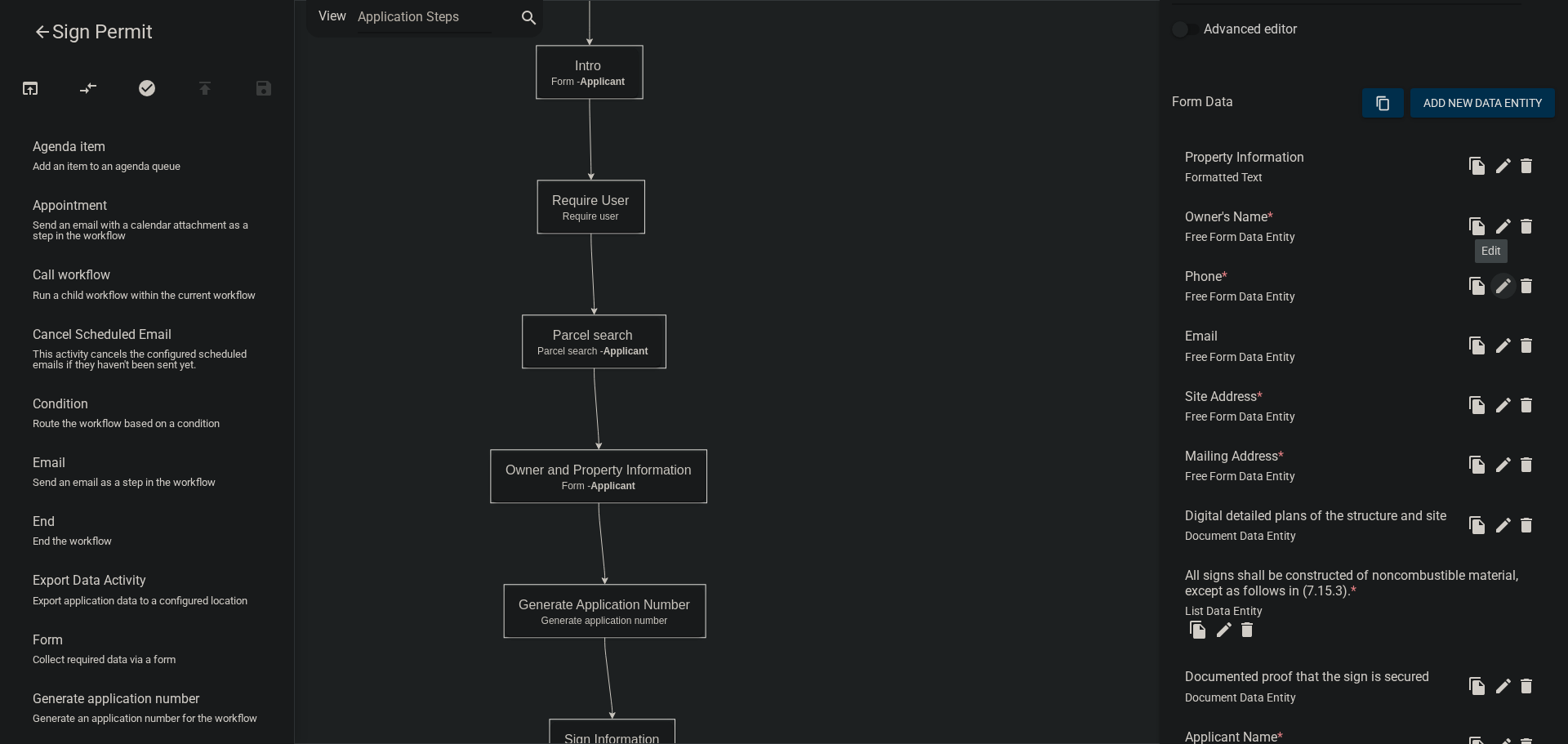
click at [1494, 285] on icon "edit" at bounding box center [1504, 286] width 20 height 20
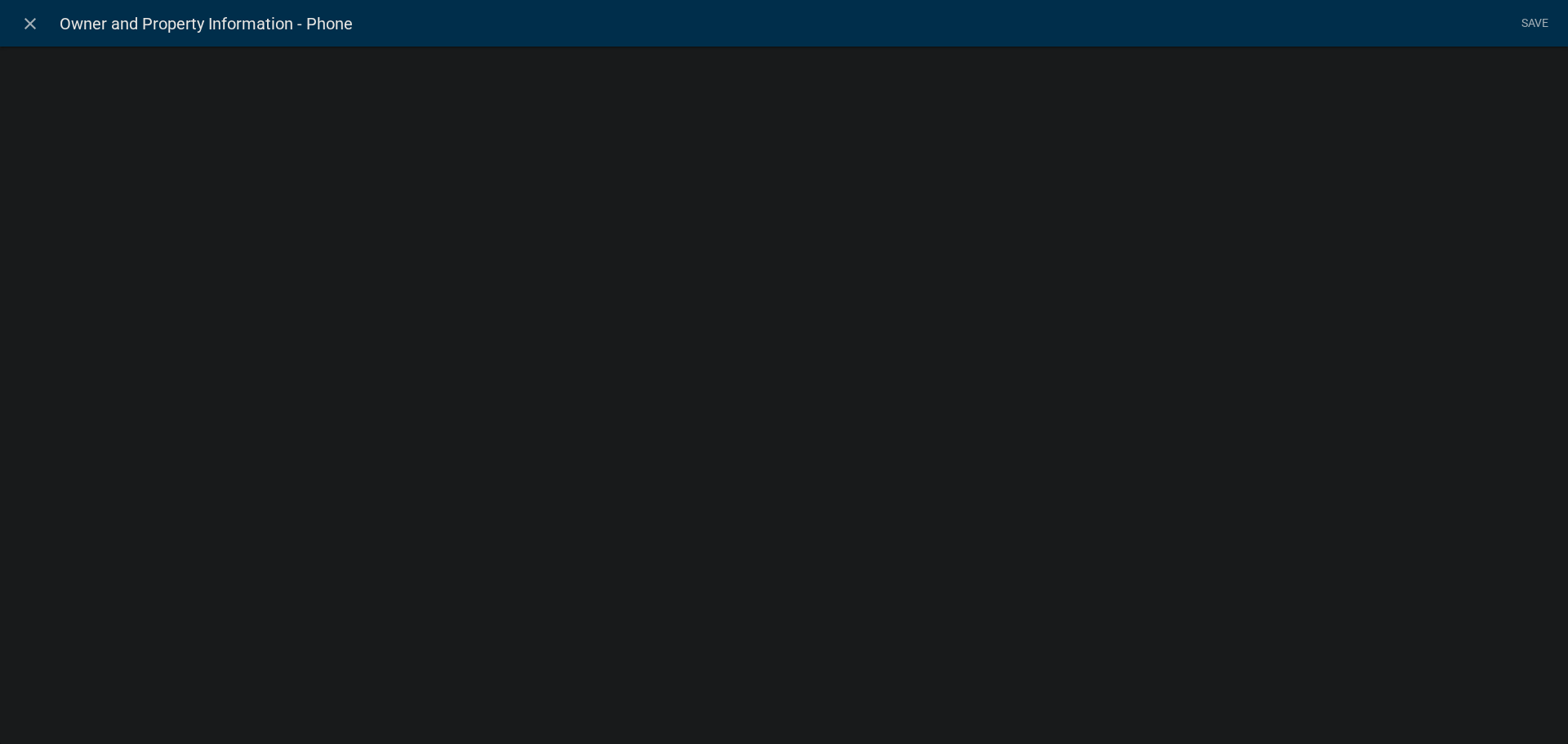
select select "1: Object"
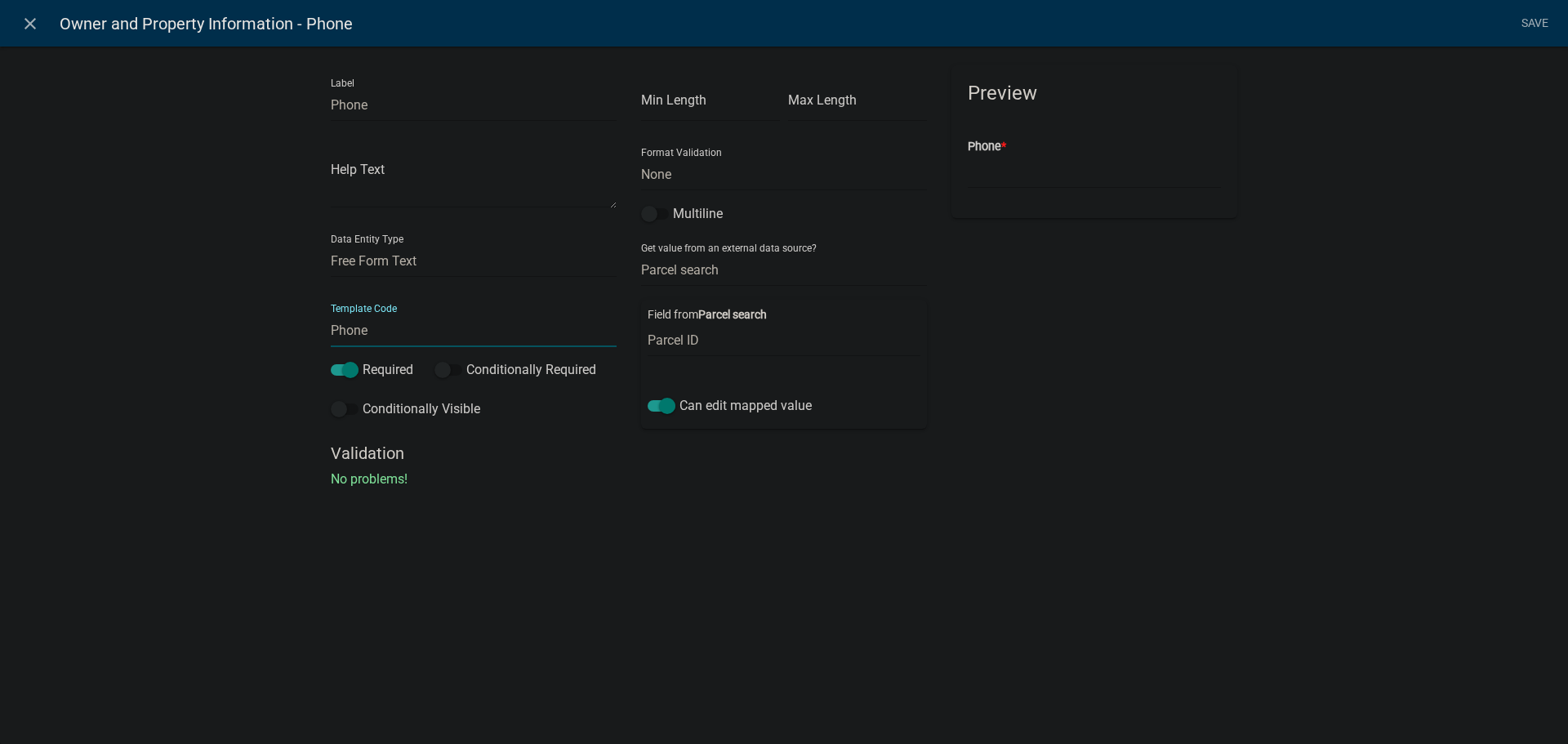
click at [388, 328] on input "Phone" at bounding box center [473, 330] width 286 height 34
type input "P"
type input "Owner_Phone"
click at [730, 267] on select "None Parcel search Applicant Data" at bounding box center [784, 270] width 286 height 34
select select "0: null"
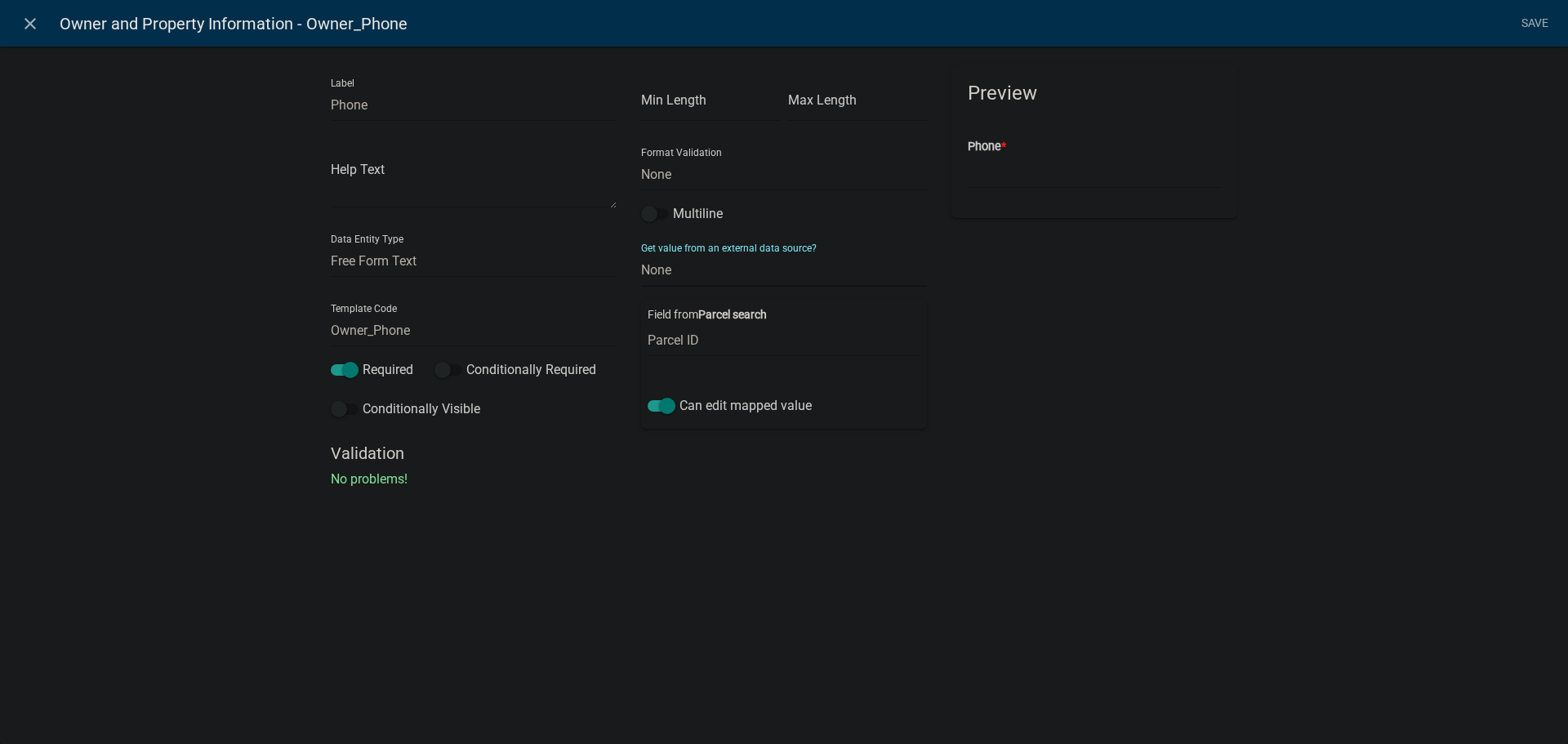
click at [641, 253] on select "None Parcel search Applicant Data" at bounding box center [784, 270] width 286 height 34
click at [1531, 26] on link "Save" at bounding box center [1534, 24] width 41 height 31
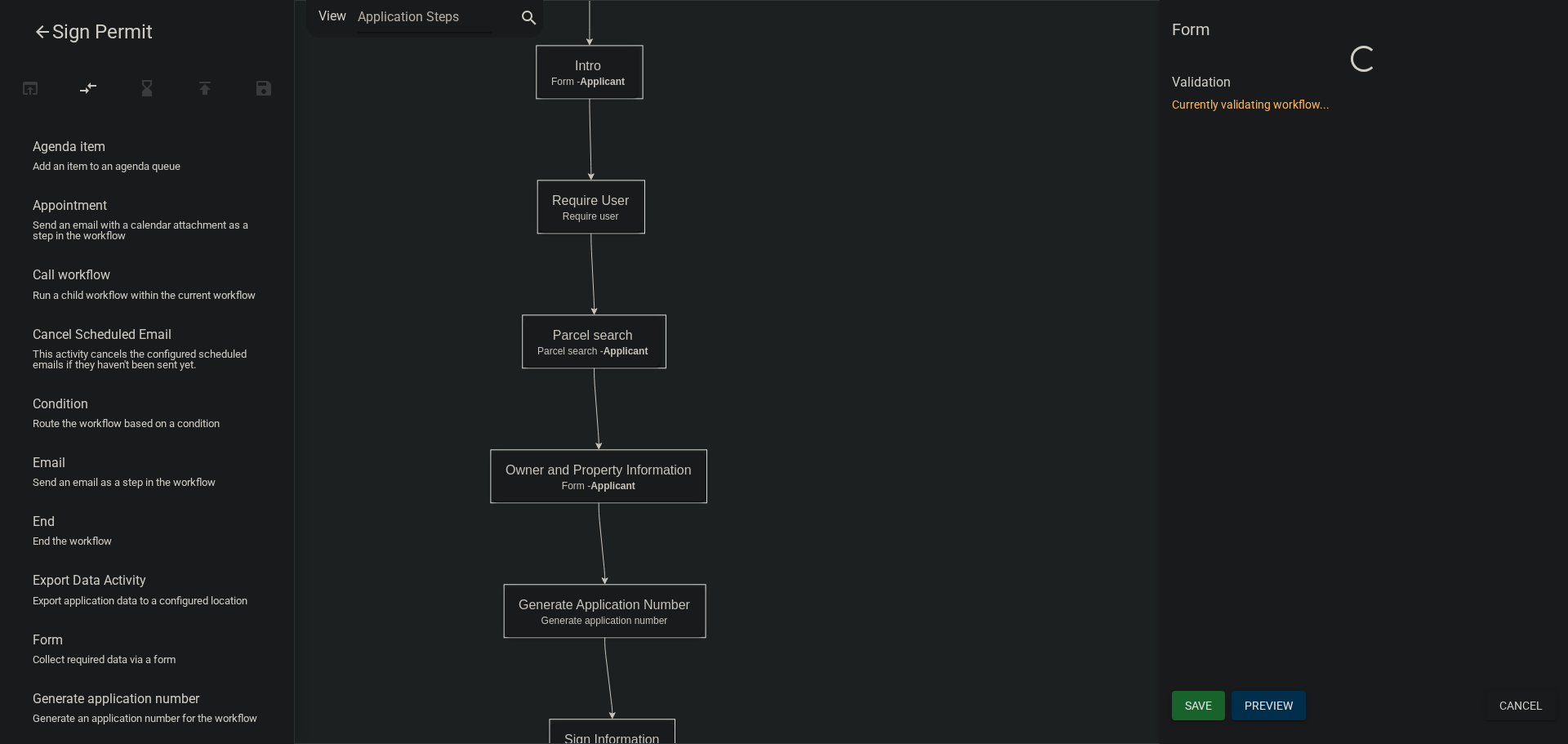
scroll to position [0, 0]
select select "C6CEE91C-F655-42E9-B513-56039F04F0EC"
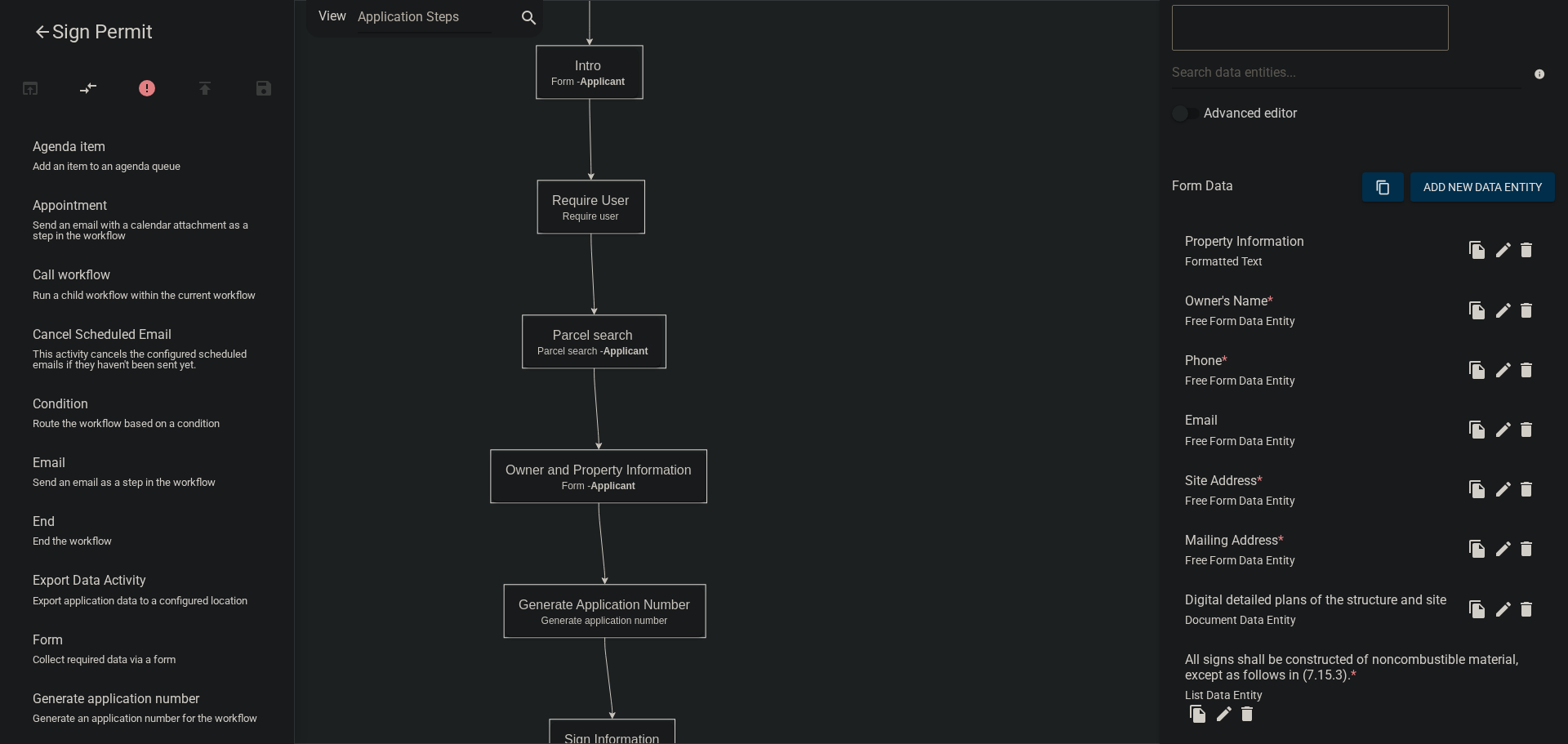
scroll to position [327, 0]
click at [1494, 429] on icon "edit" at bounding box center [1504, 427] width 20 height 20
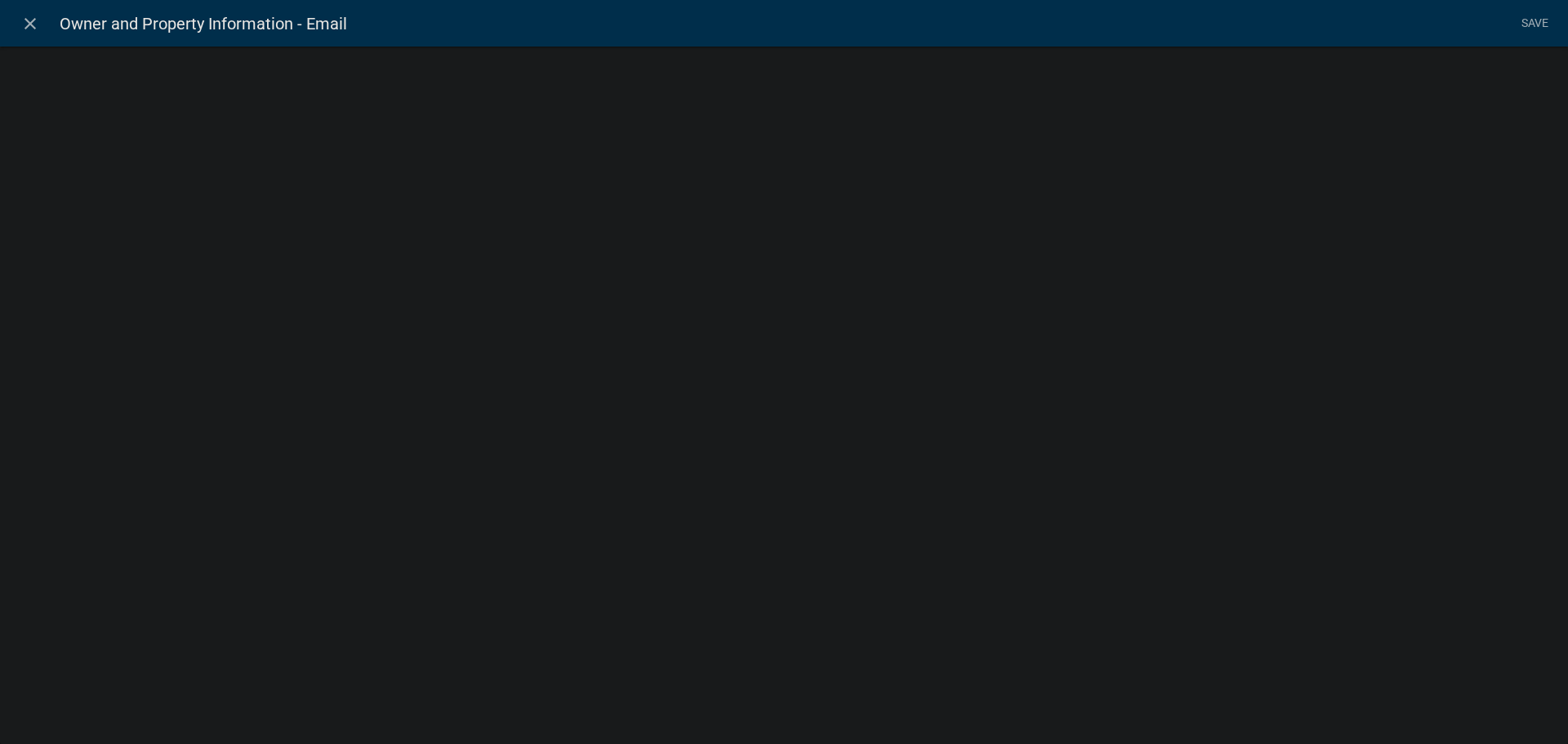
select select "0"
select select
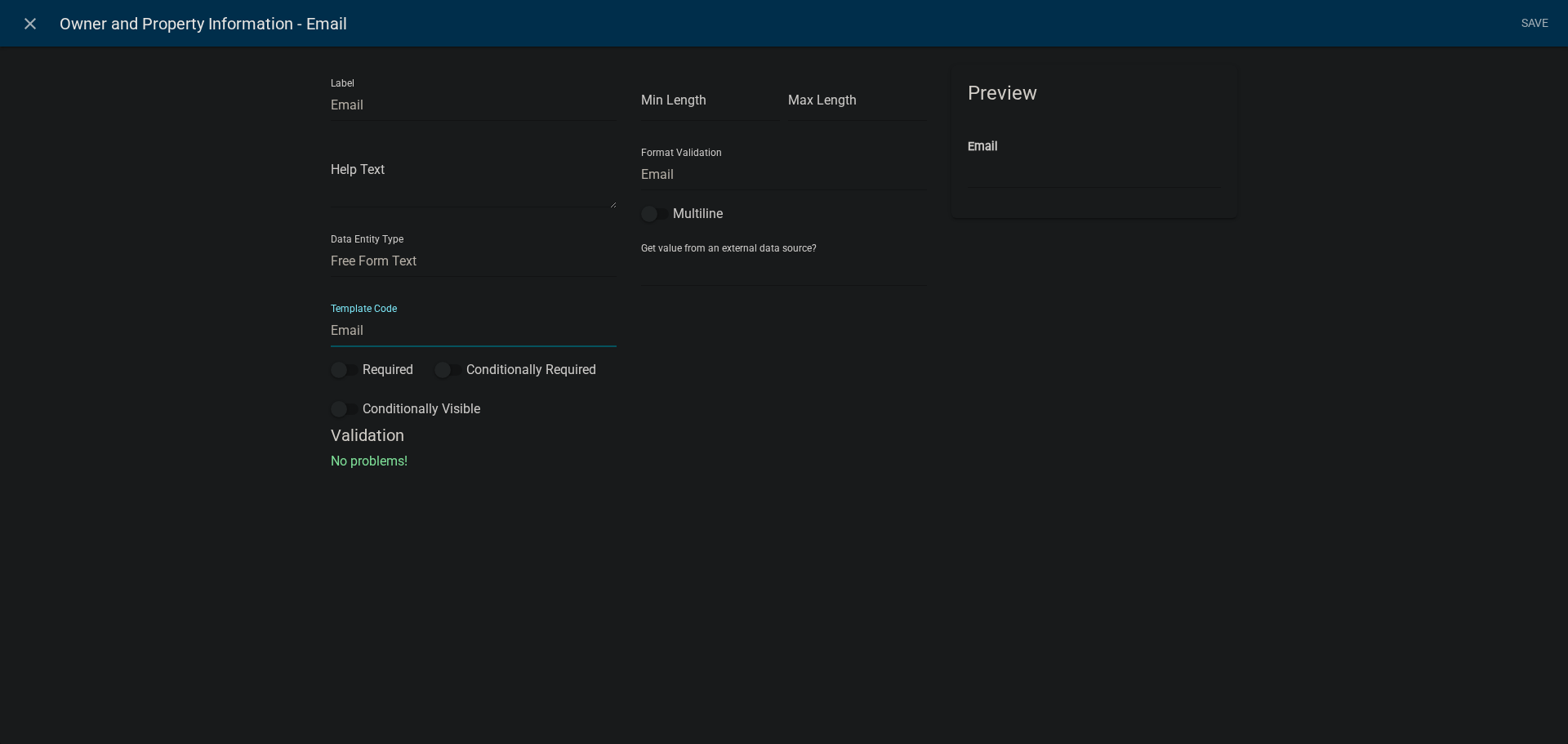
click at [378, 331] on input "Email" at bounding box center [473, 330] width 286 height 34
click at [331, 331] on input "Email" at bounding box center [473, 330] width 286 height 34
type input "Owner_Email"
click at [353, 369] on span at bounding box center [345, 370] width 28 height 12
click at [363, 360] on input "Required" at bounding box center [363, 360] width 0 height 0
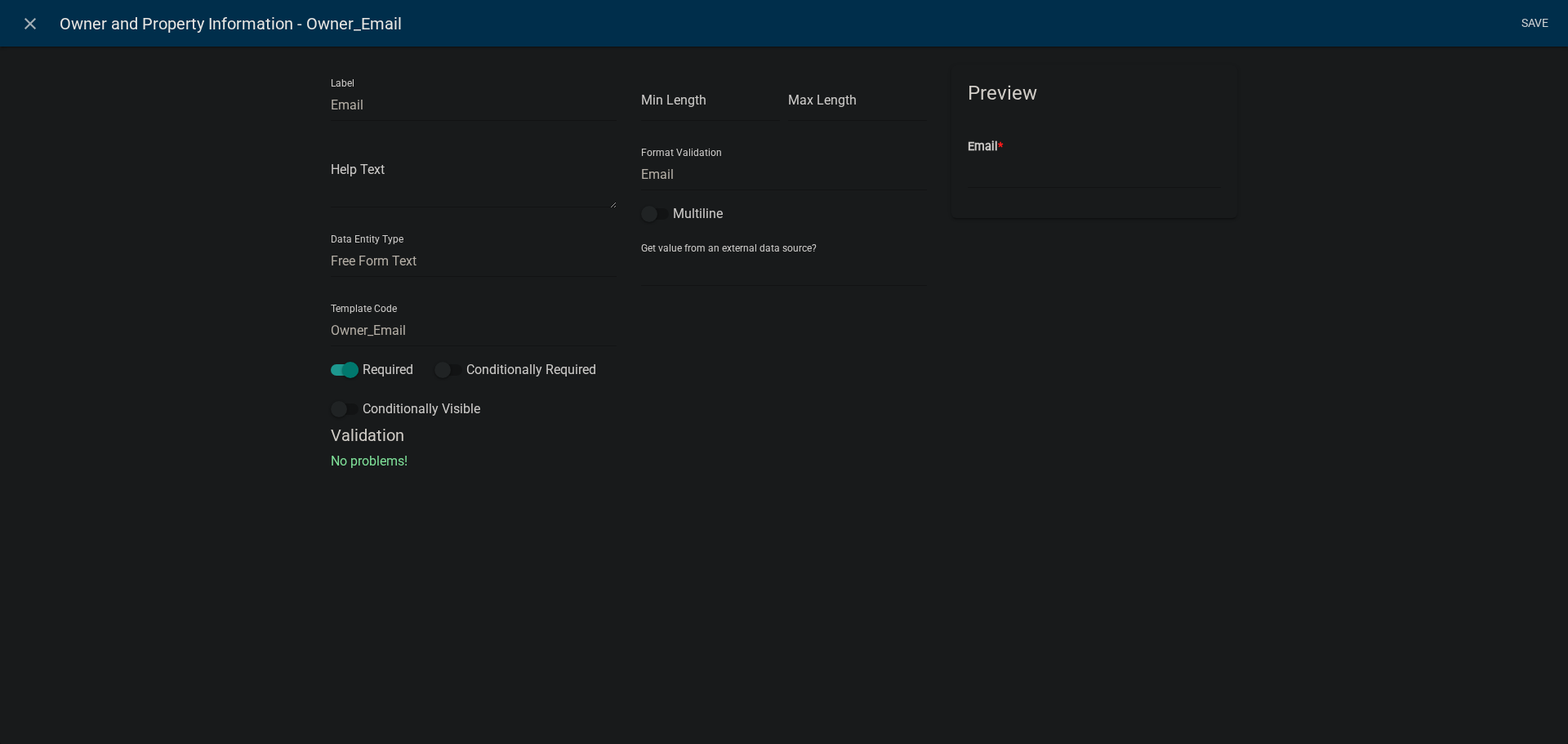
click at [1535, 23] on link "Save" at bounding box center [1534, 24] width 41 height 31
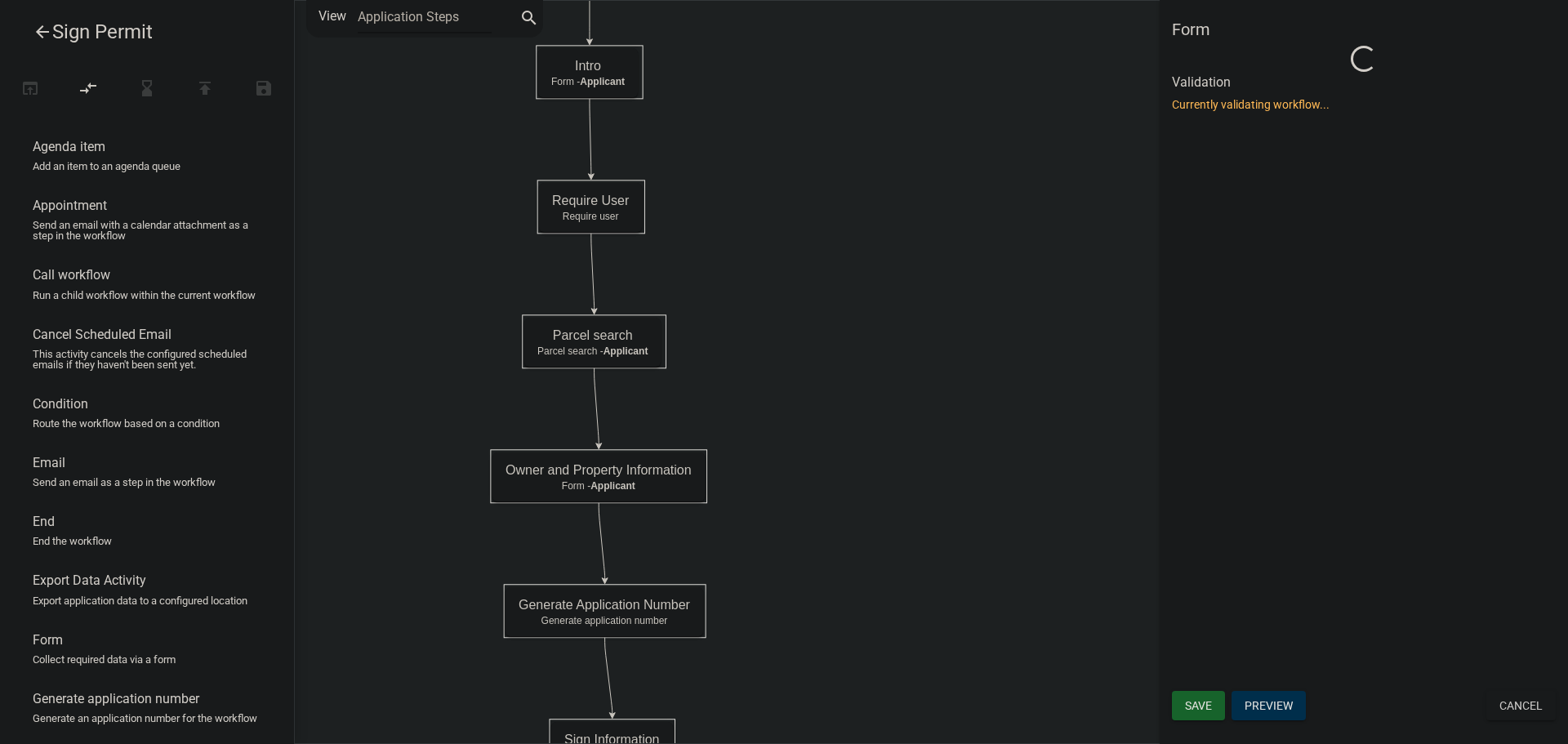
scroll to position [0, 0]
select select "C6CEE91C-F655-42E9-B513-56039F04F0EC"
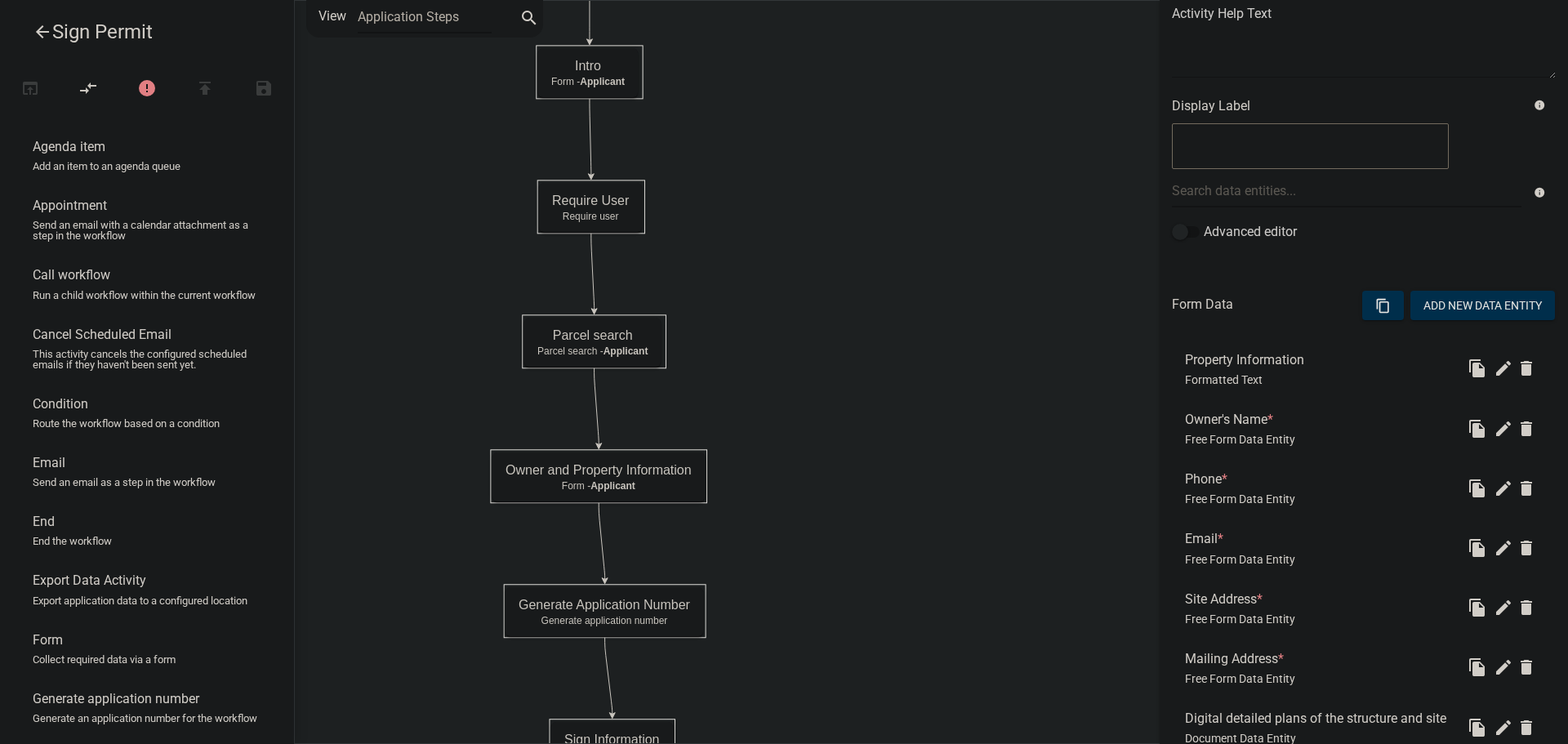
scroll to position [245, 0]
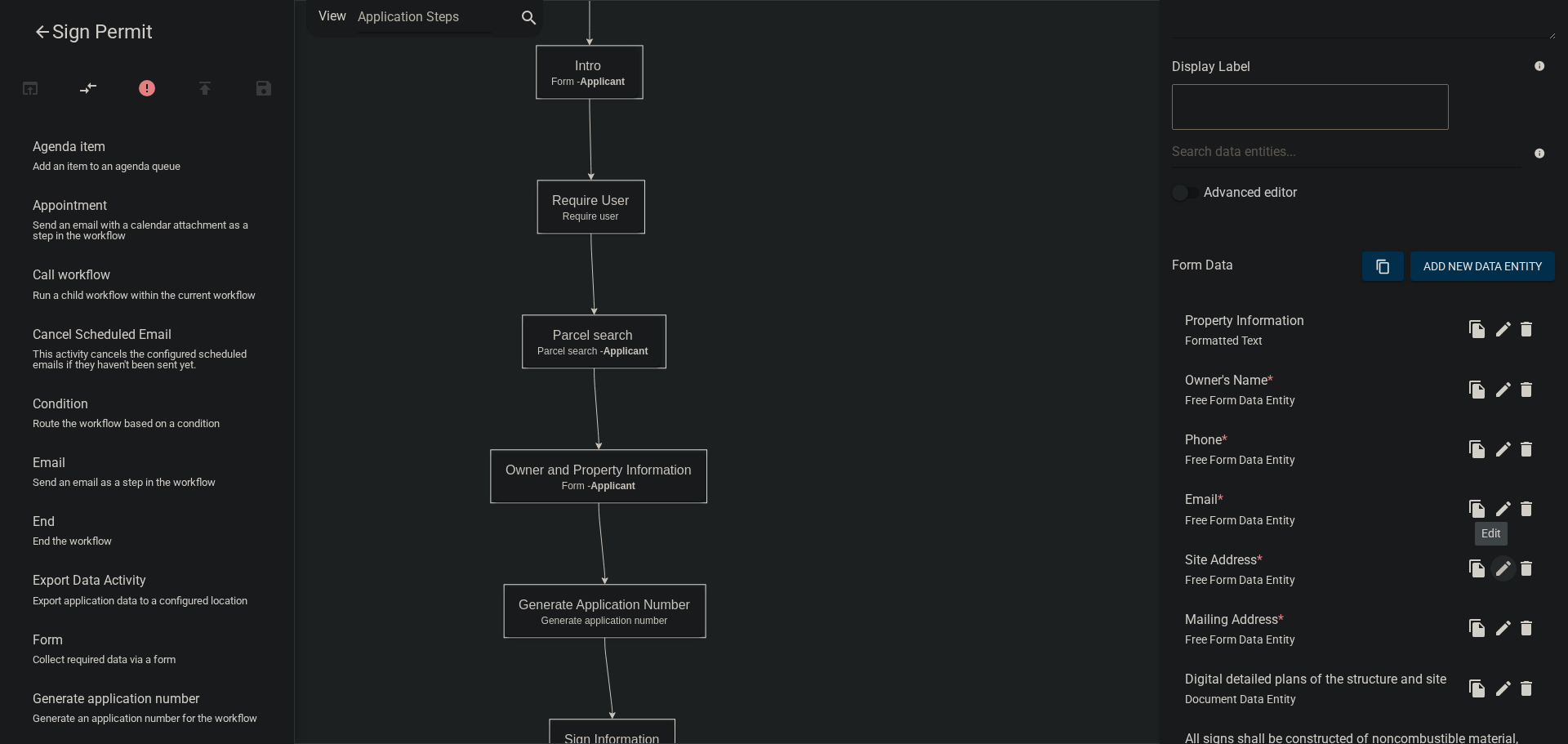
click at [1494, 567] on icon "edit" at bounding box center [1504, 569] width 20 height 20
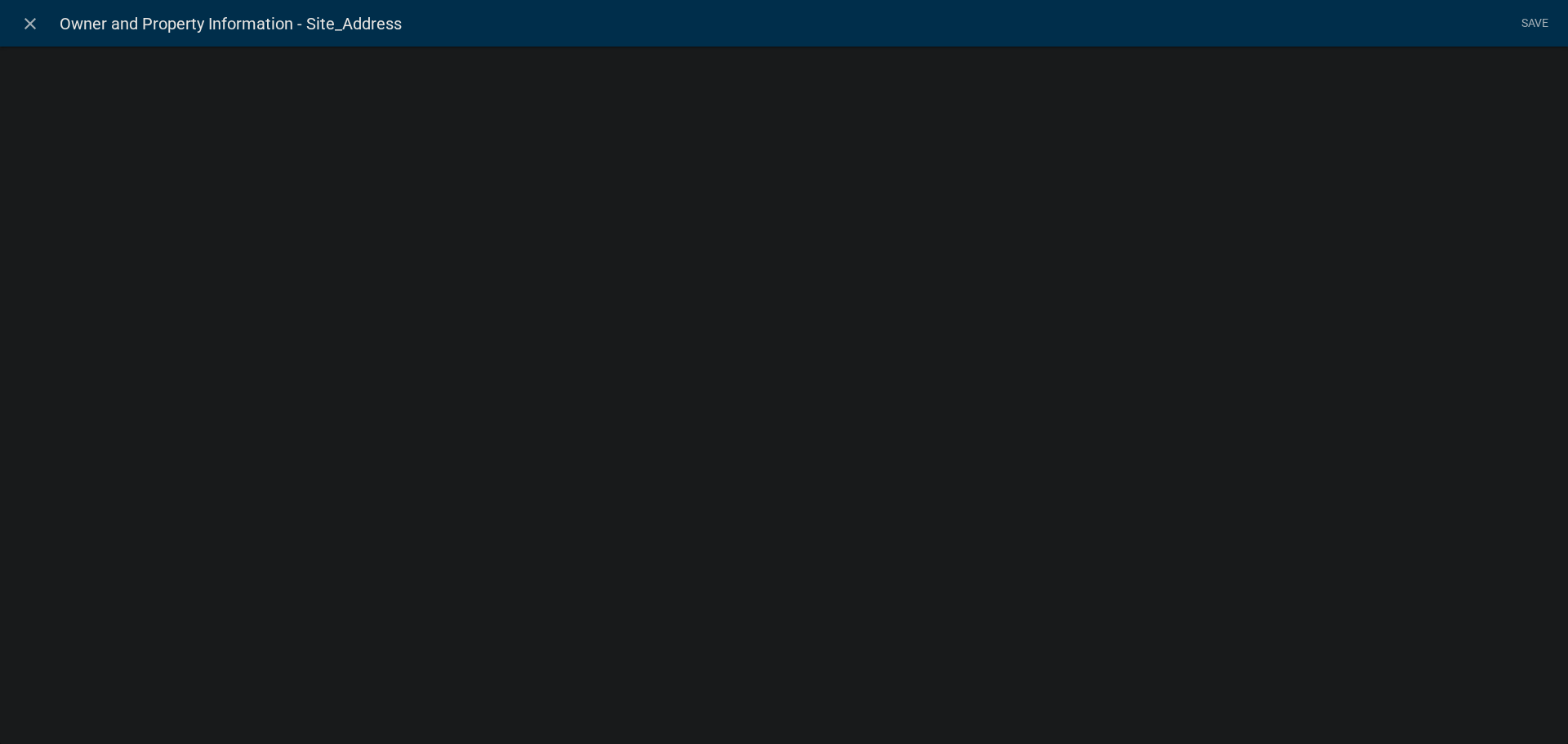
select select "1: Object"
select select "15: Object"
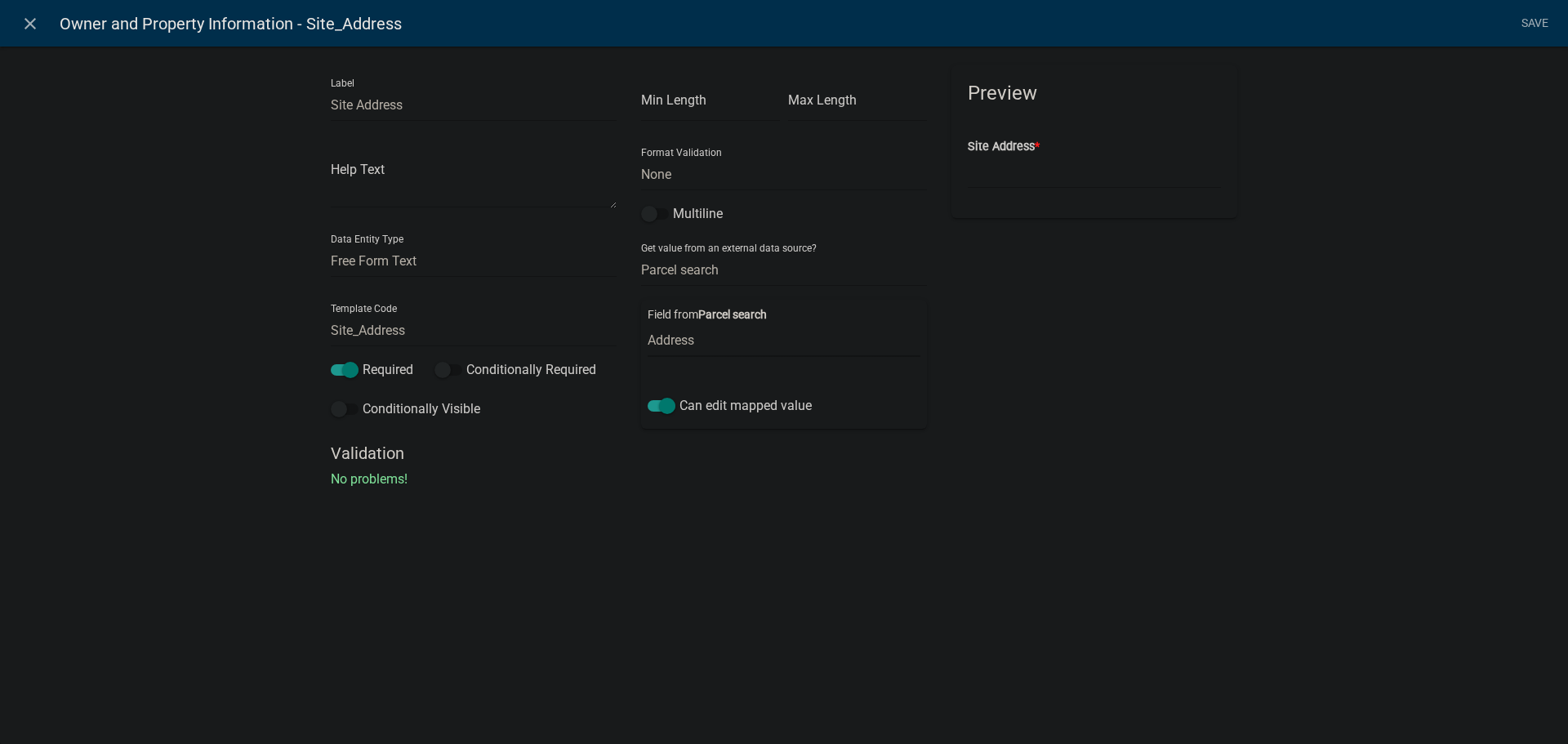
click at [739, 342] on select "Parcel ID Owner Name Owner City Owner State Owner Zip Owner Address 1 Owner Add…" at bounding box center [784, 340] width 272 height 34
click at [708, 494] on div "Label Site Address Help Text Data Entity Type Free Form Text Document Display E…" at bounding box center [784, 272] width 1568 height 504
click at [1529, 22] on link "Save" at bounding box center [1534, 24] width 41 height 31
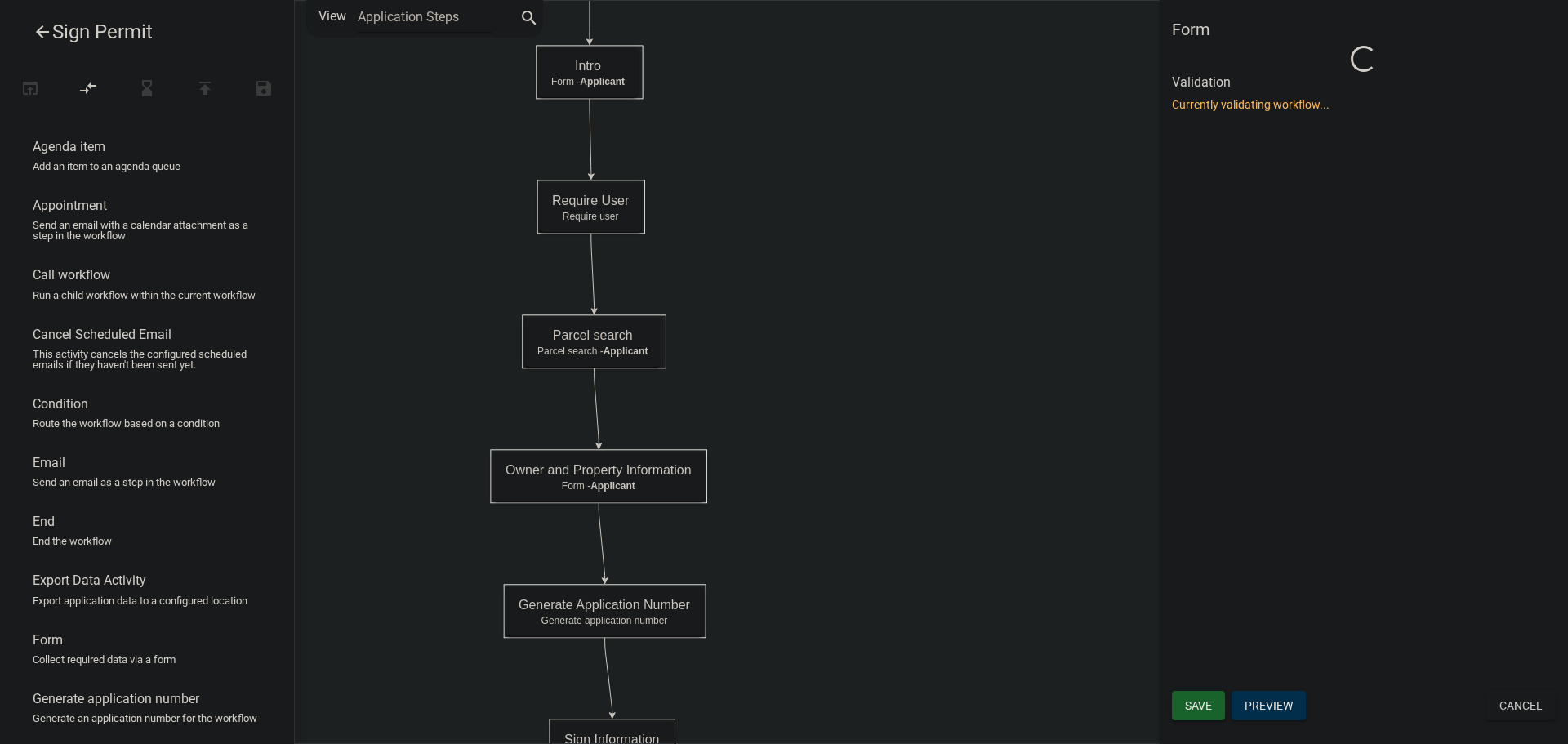
scroll to position [0, 0]
select select "C6CEE91C-F655-42E9-B513-56039F04F0EC"
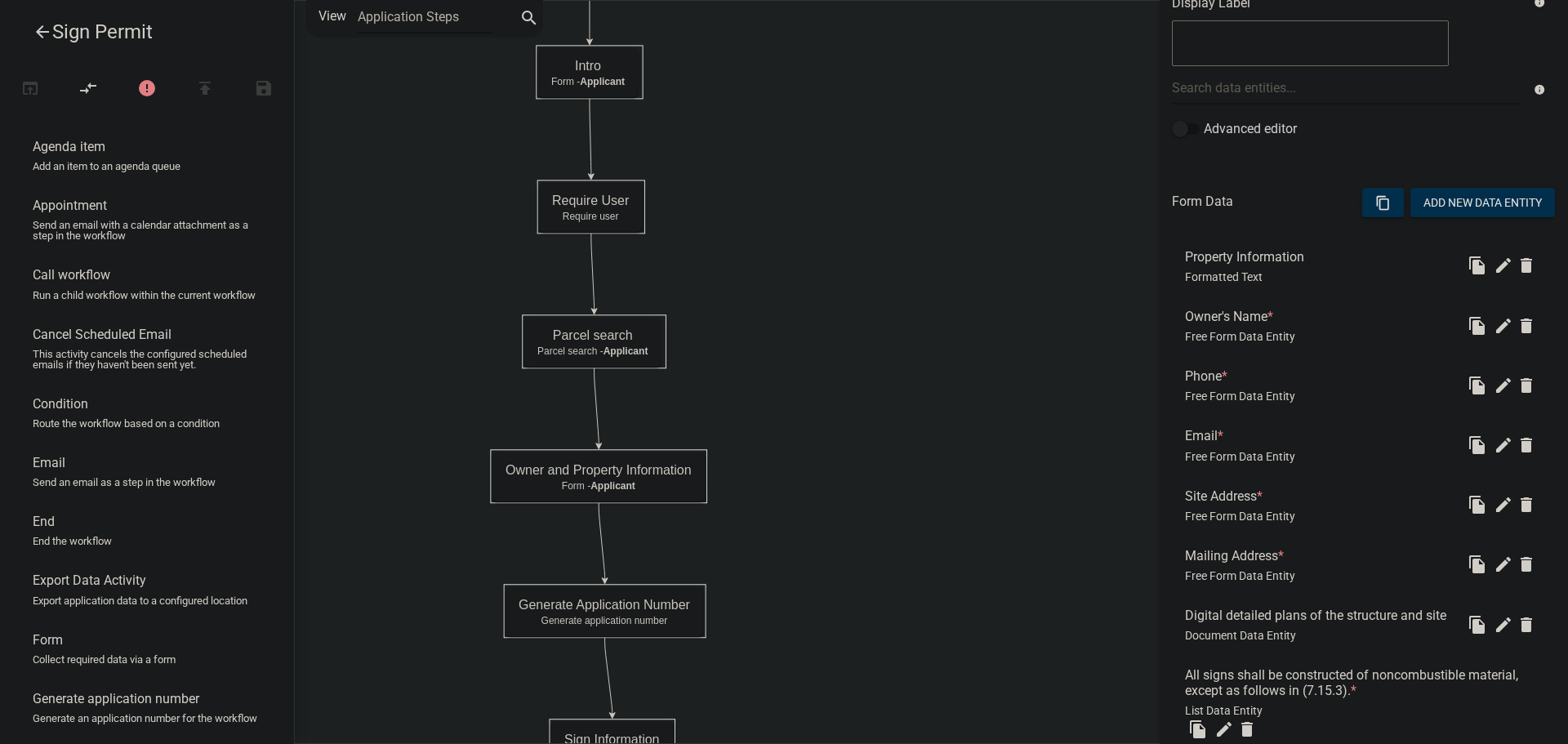
scroll to position [408, 0]
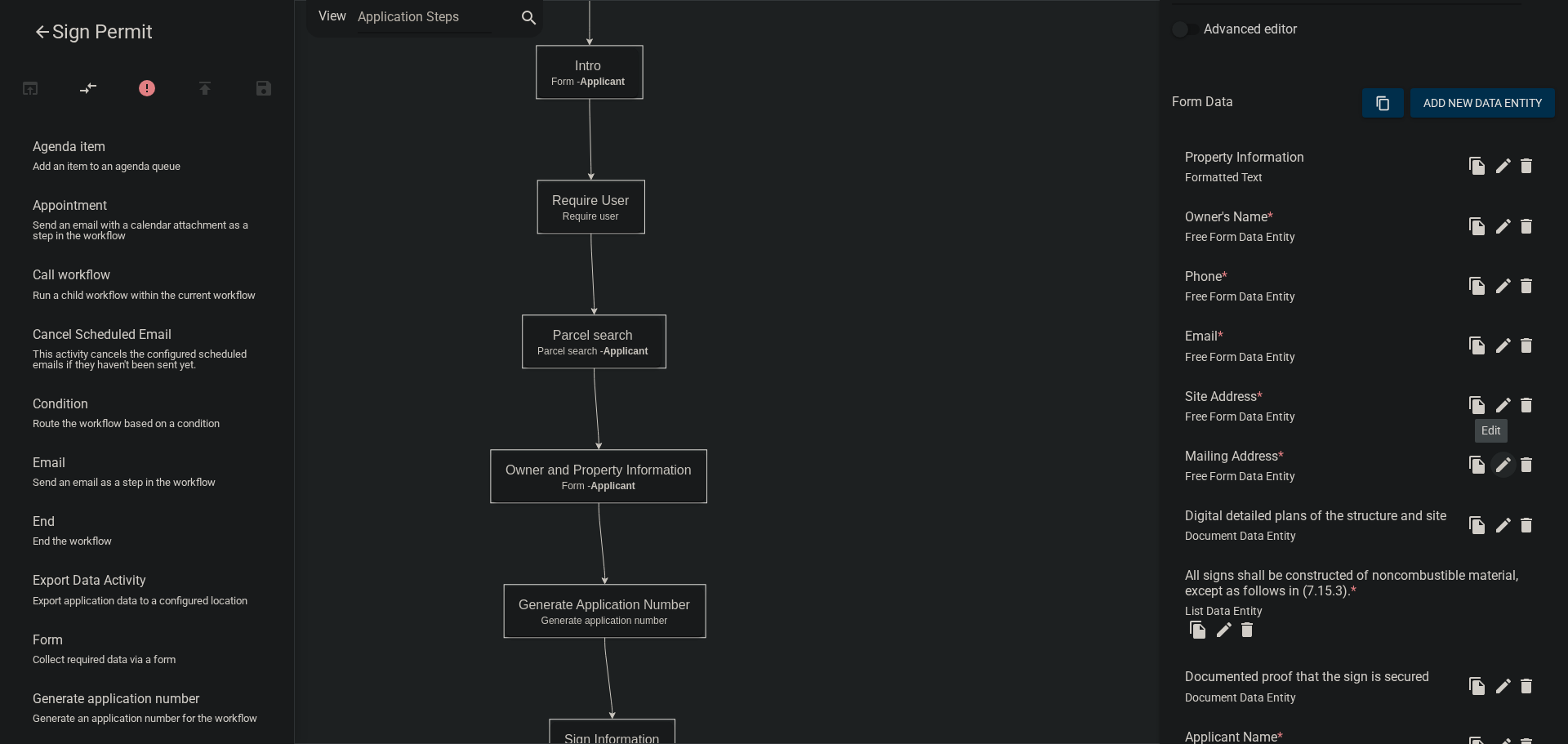
click at [1494, 463] on icon "edit" at bounding box center [1504, 465] width 20 height 20
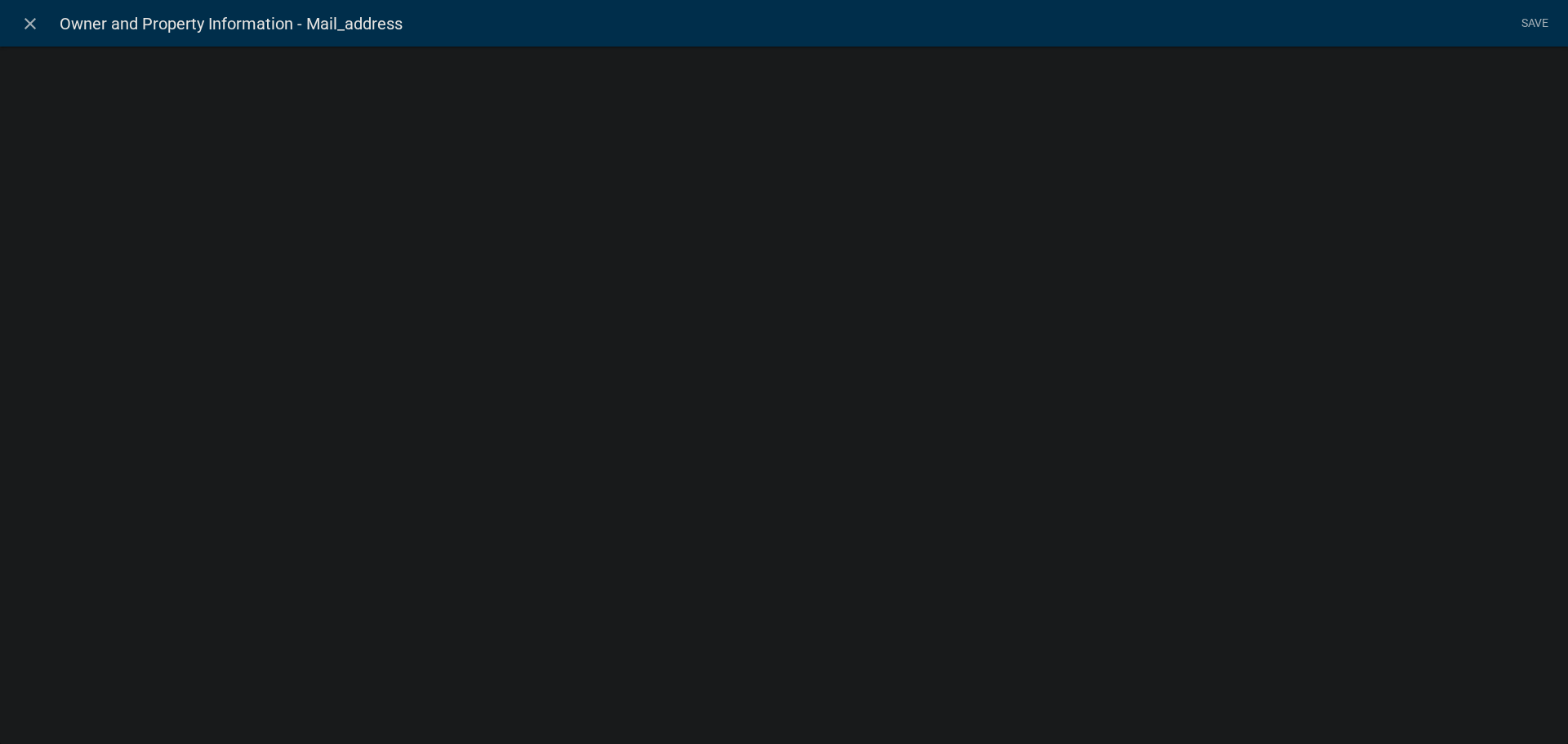
select select "1: Object"
select select "18: Object"
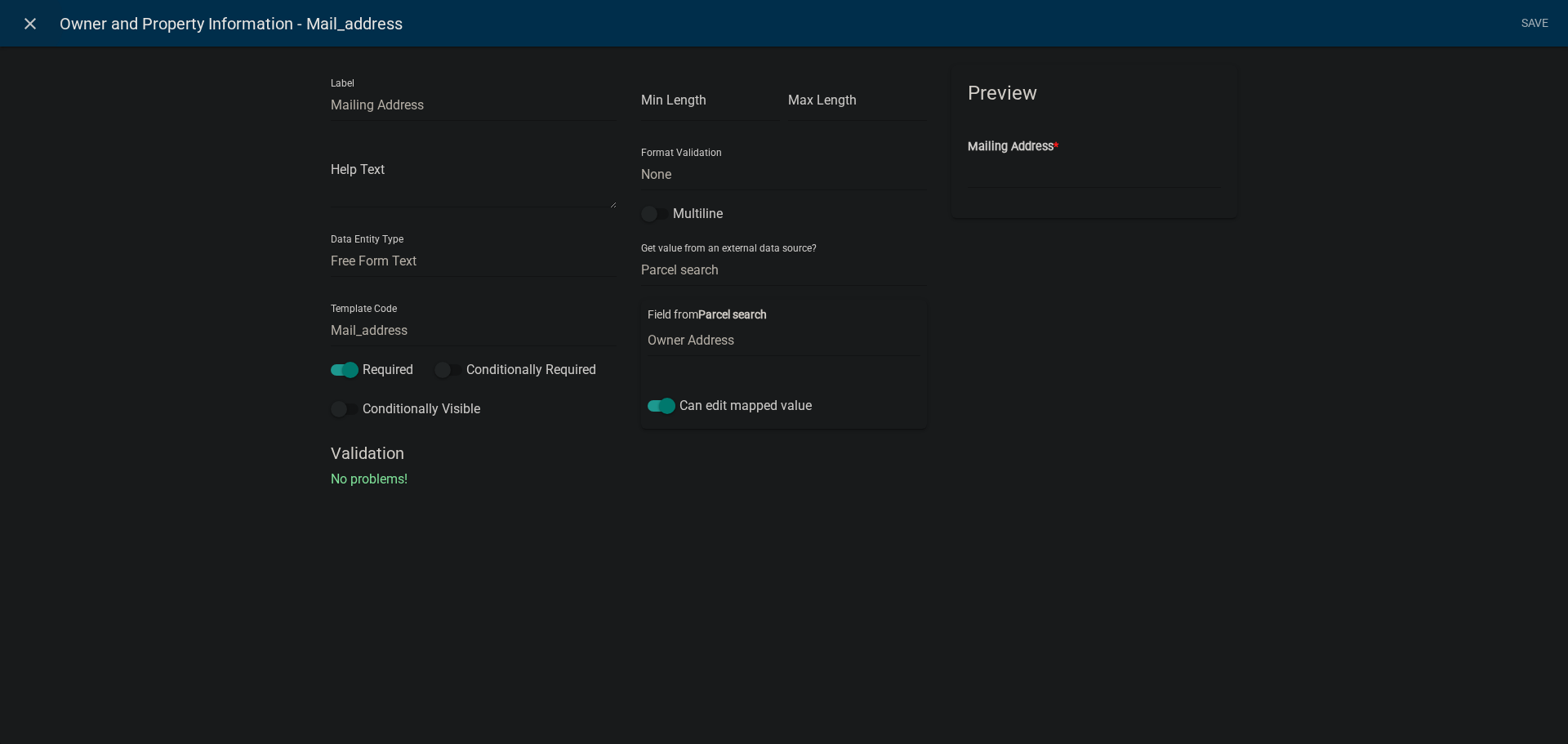
click at [22, 22] on icon "close" at bounding box center [30, 24] width 20 height 20
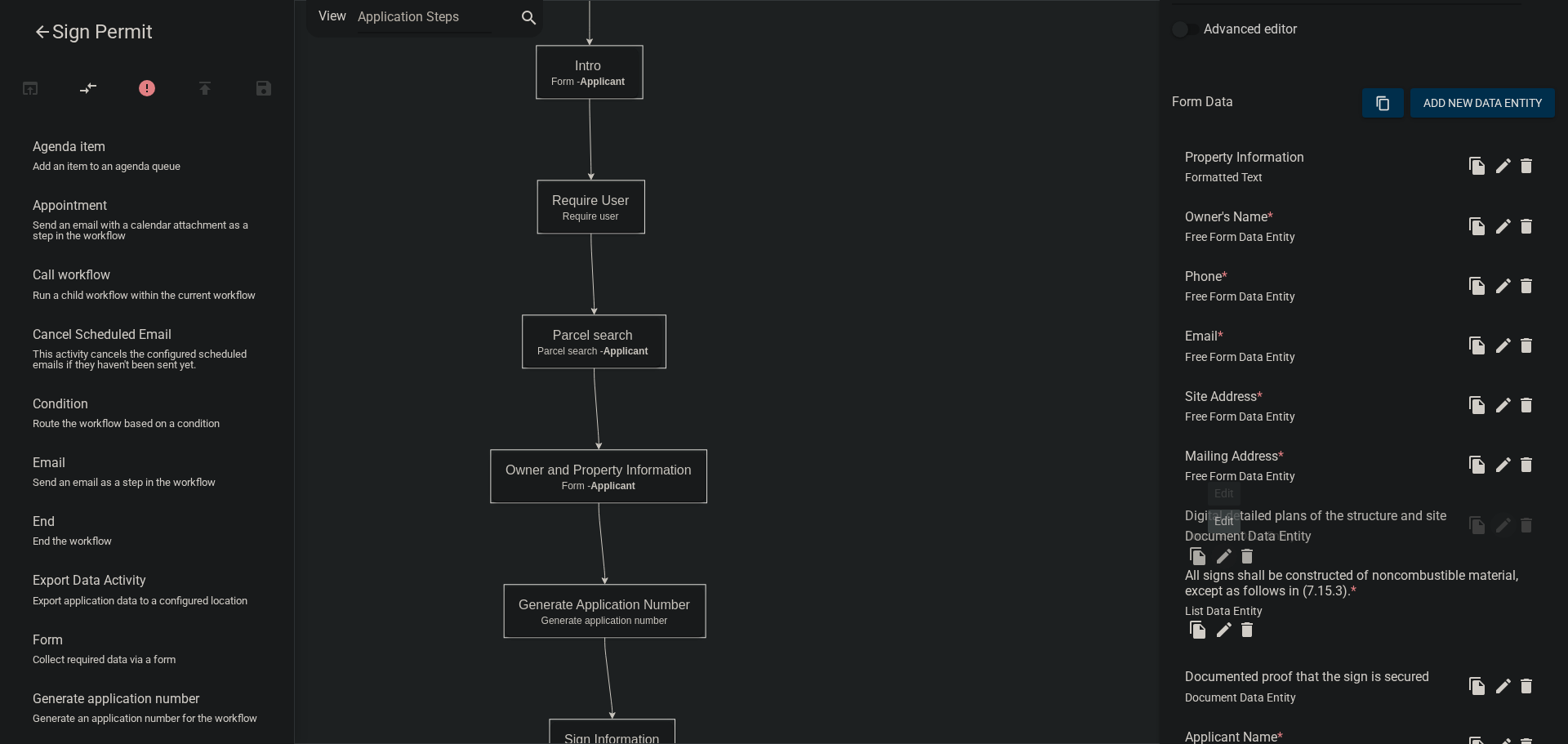
click at [1494, 535] on icon "edit" at bounding box center [1504, 525] width 20 height 20
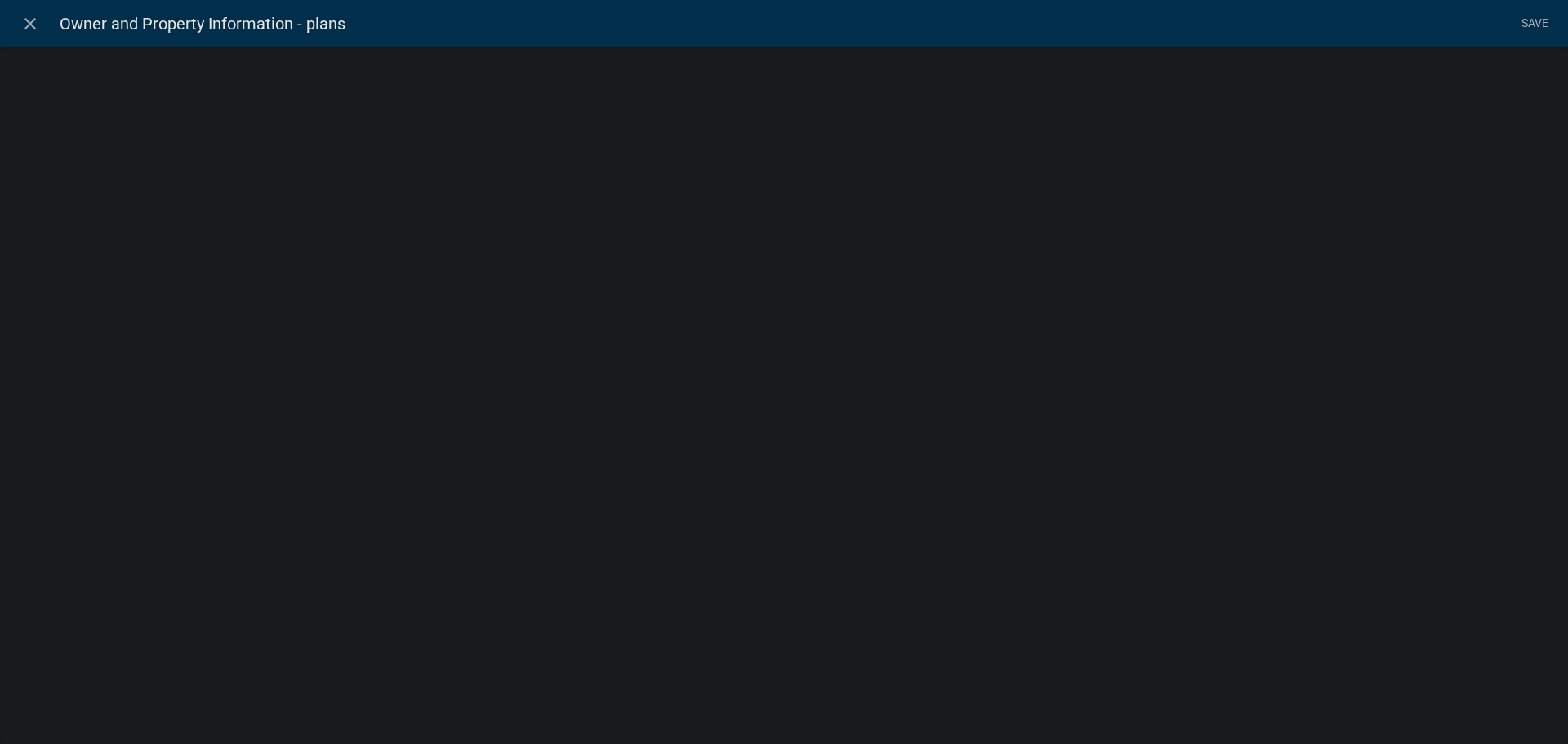
select select "document"
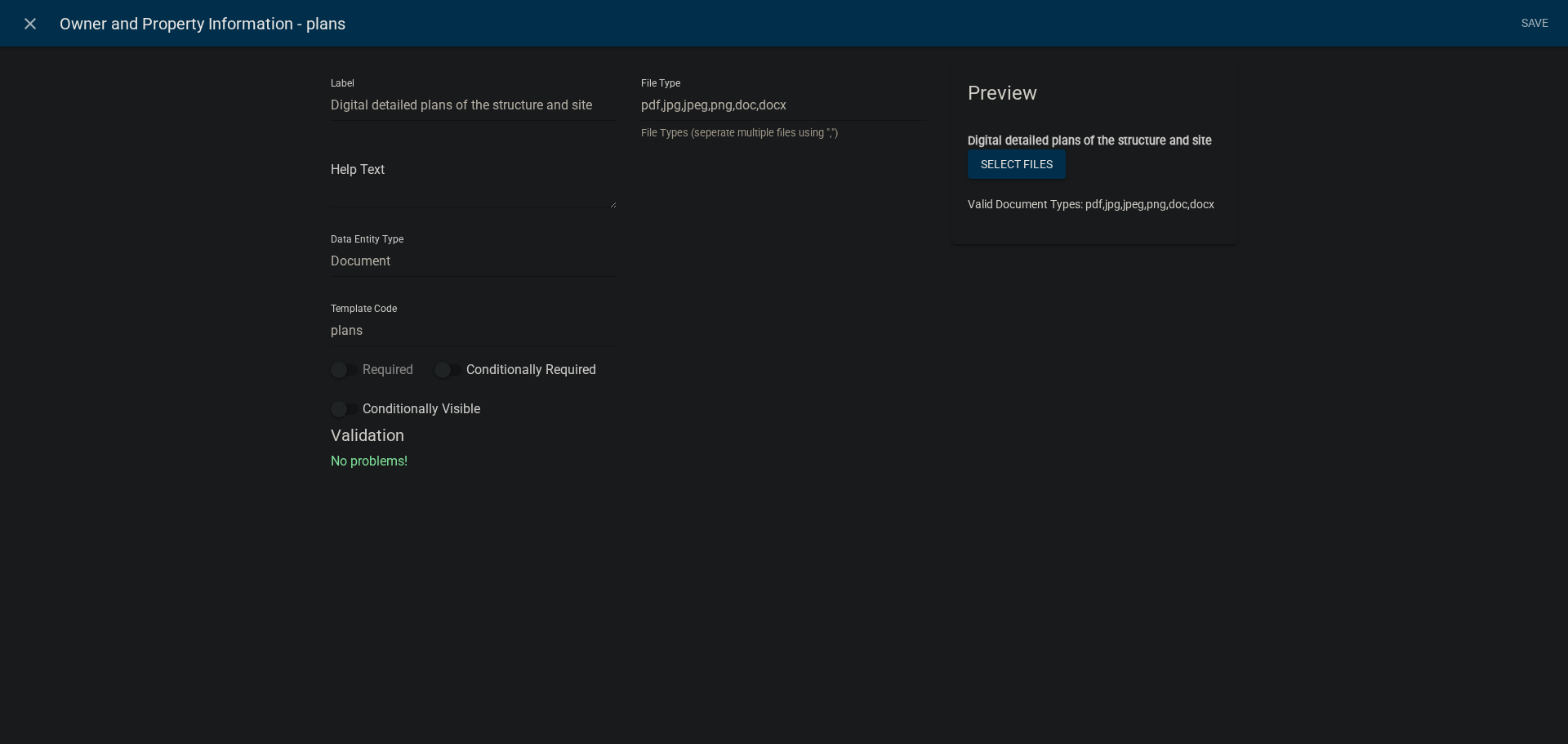
click at [343, 369] on span at bounding box center [345, 370] width 28 height 12
click at [363, 360] on input "Required" at bounding box center [363, 360] width 0 height 0
drag, startPoint x: 361, startPoint y: 328, endPoint x: 321, endPoint y: 326, distance: 40.0
click at [321, 326] on div "Label Digital detailed plans of the structure and site Help Text Data Entity Ty…" at bounding box center [473, 245] width 310 height 360
type input "Sign_Plans"
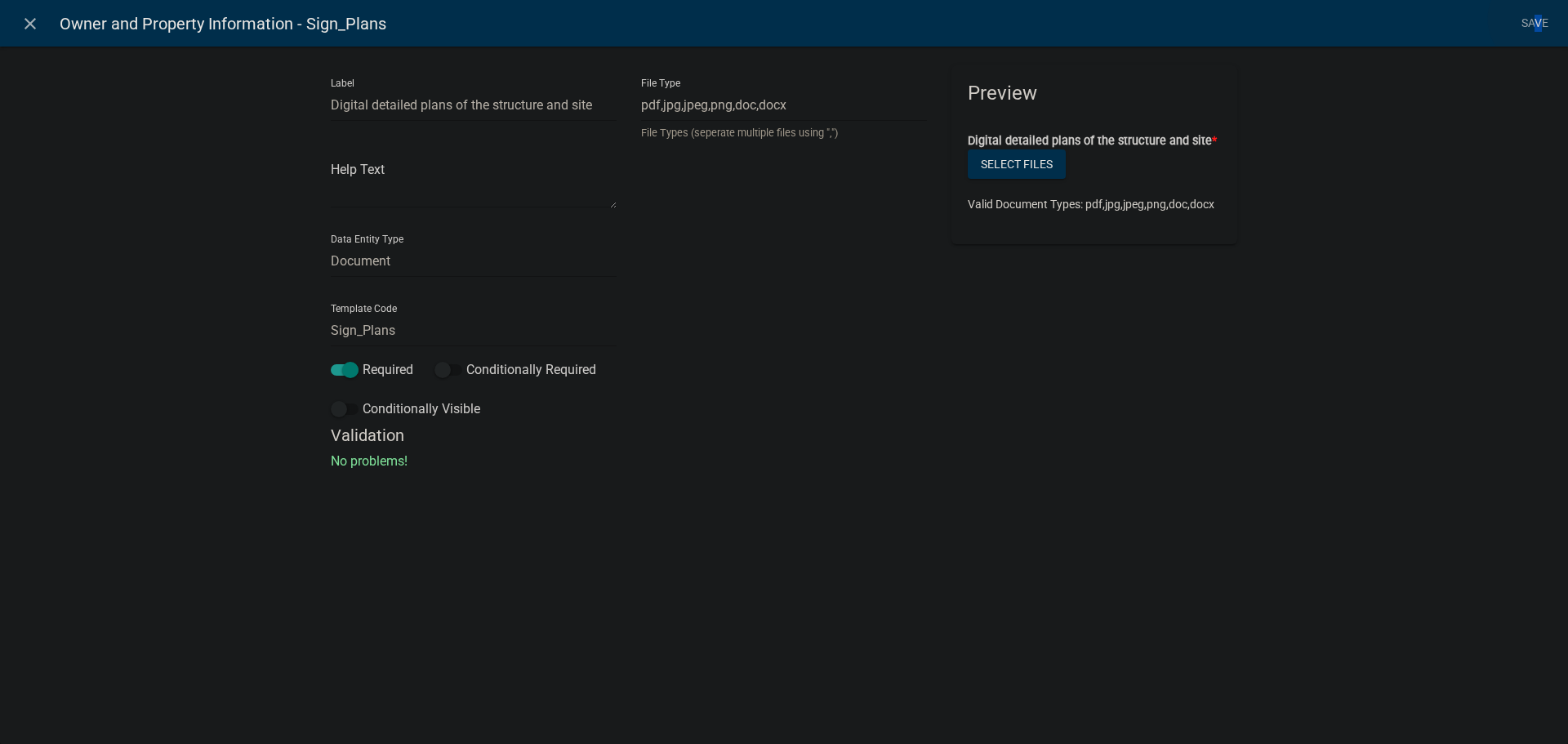
click at [1538, 19] on li "Save" at bounding box center [1534, 24] width 41 height 31
click at [1527, 21] on link "Save" at bounding box center [1534, 24] width 41 height 31
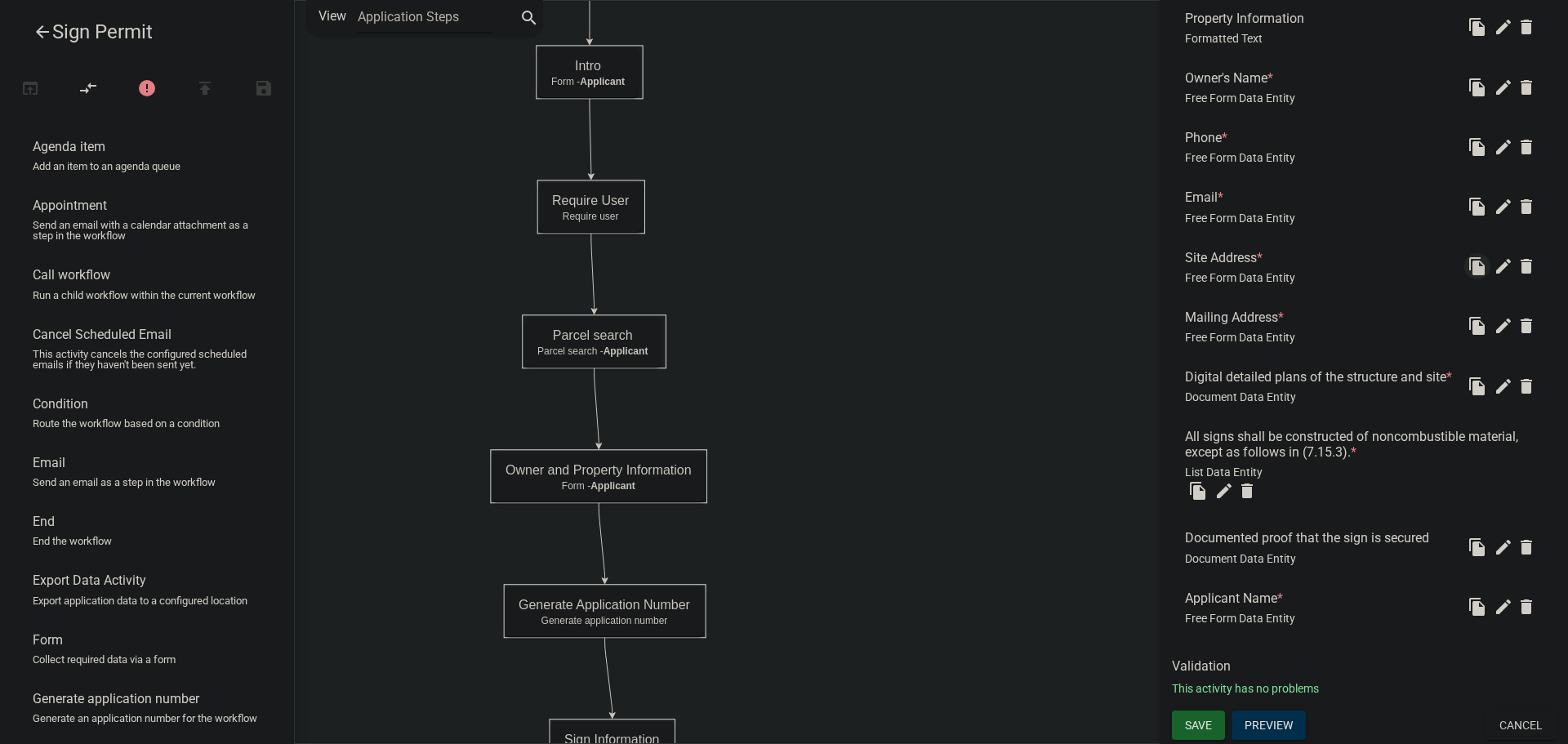
scroll to position [574, 0]
click at [1494, 542] on icon "edit" at bounding box center [1504, 547] width 20 height 20
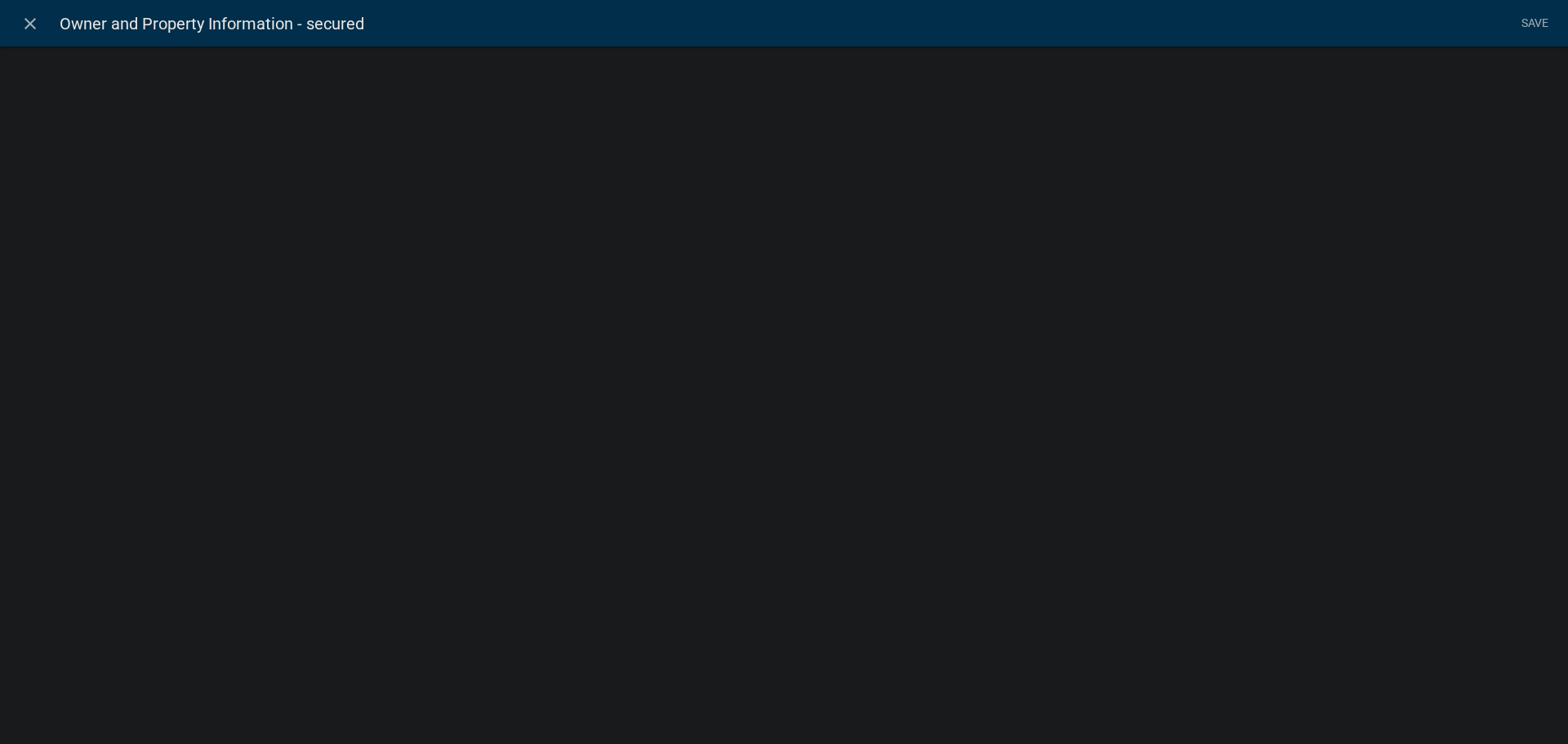
select select "document"
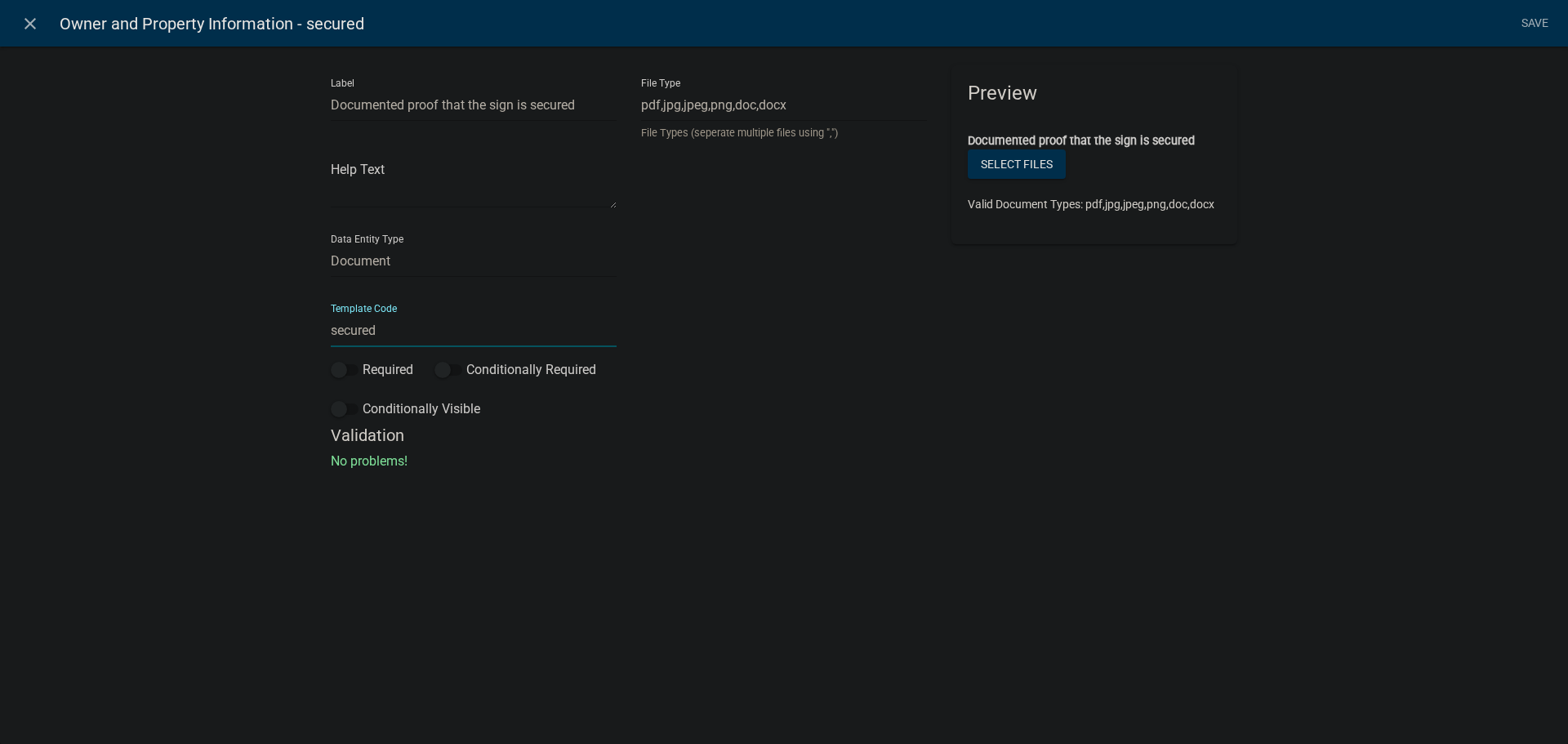
click at [334, 330] on input "secured" at bounding box center [473, 330] width 286 height 34
type input "Sign_Secured"
click at [348, 371] on span at bounding box center [345, 370] width 28 height 12
click at [363, 360] on input "Required" at bounding box center [363, 360] width 0 height 0
click at [1538, 23] on link "Save" at bounding box center [1534, 24] width 41 height 31
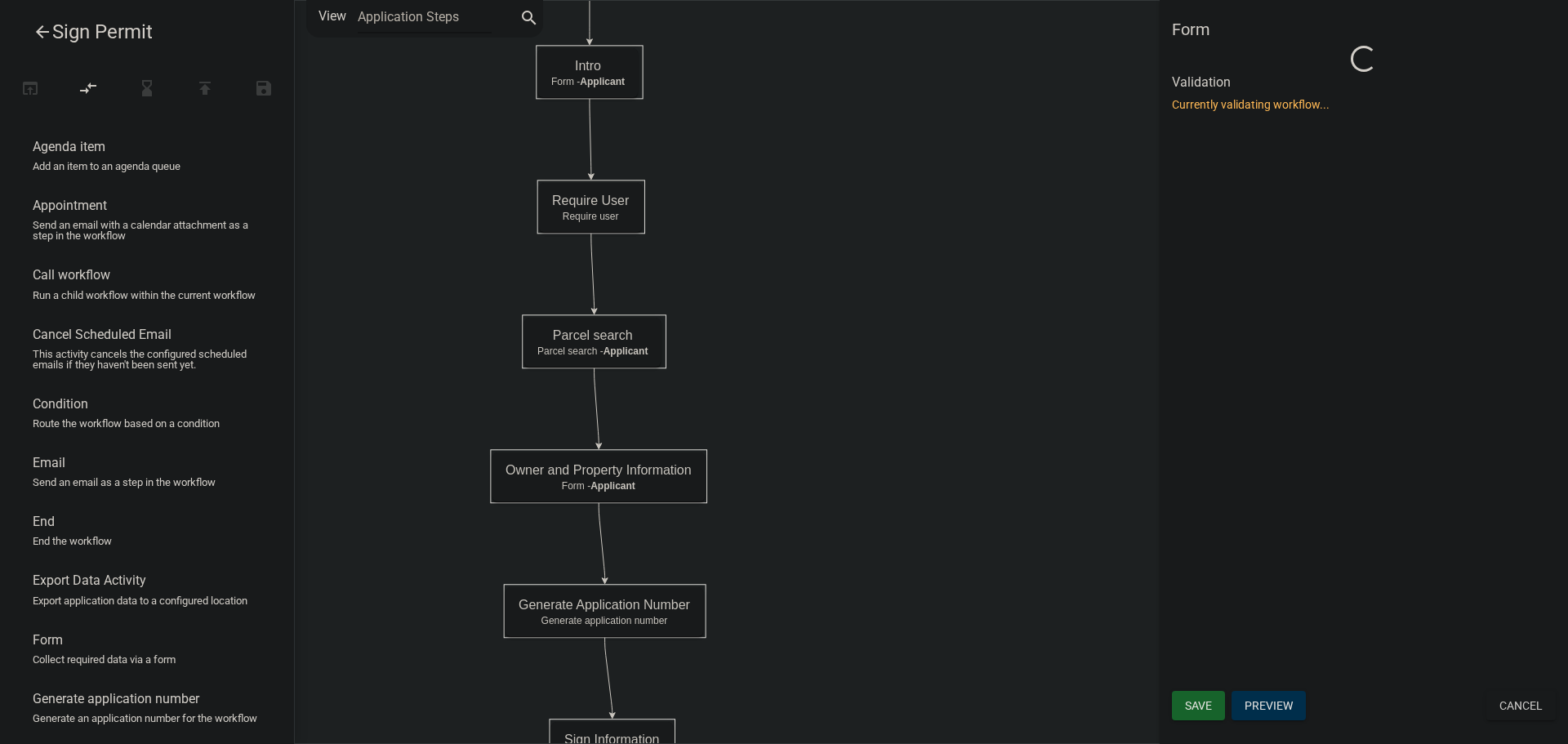
scroll to position [0, 0]
select select "C6CEE91C-F655-42E9-B513-56039F04F0EC"
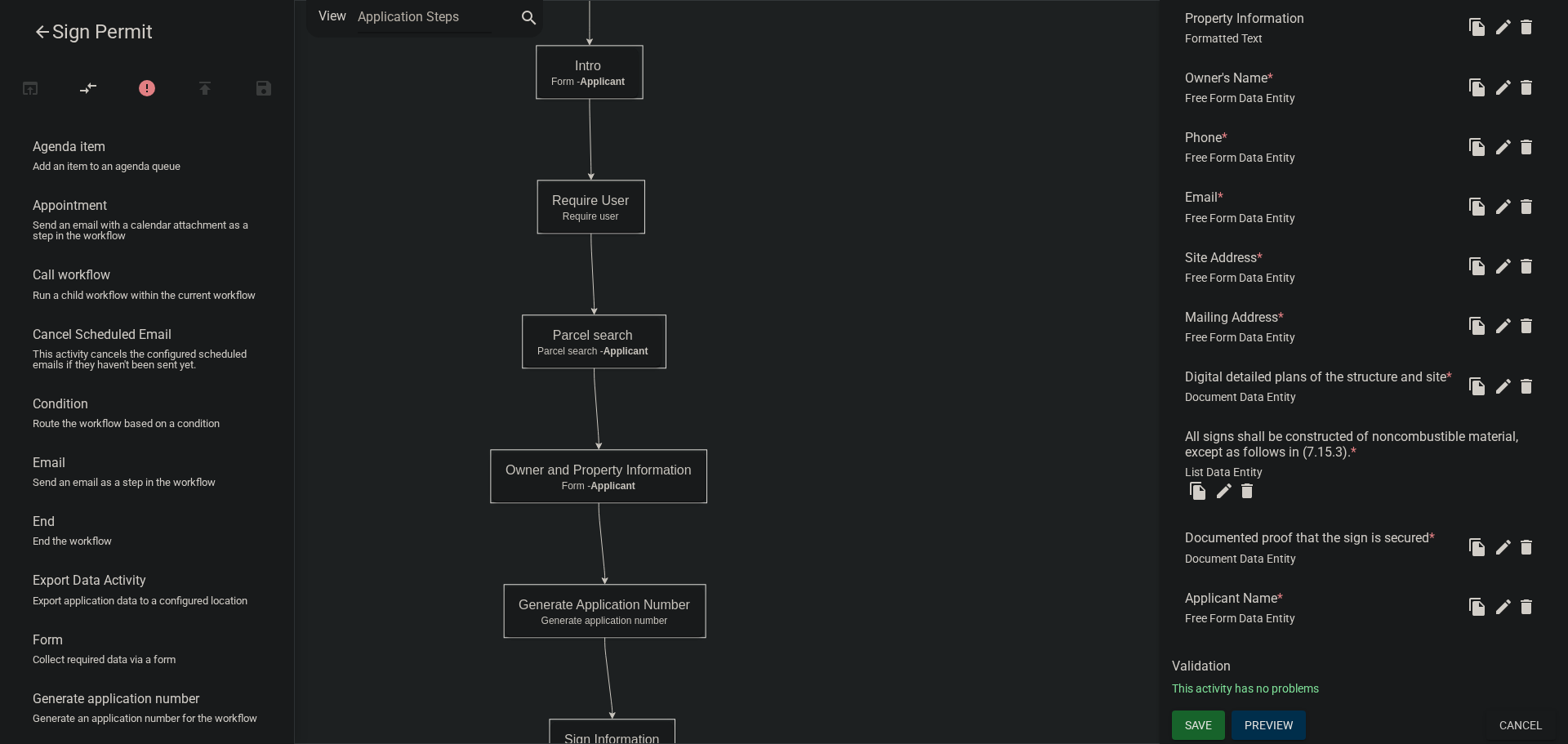
scroll to position [574, 0]
click at [1494, 607] on icon "edit" at bounding box center [1504, 607] width 20 height 20
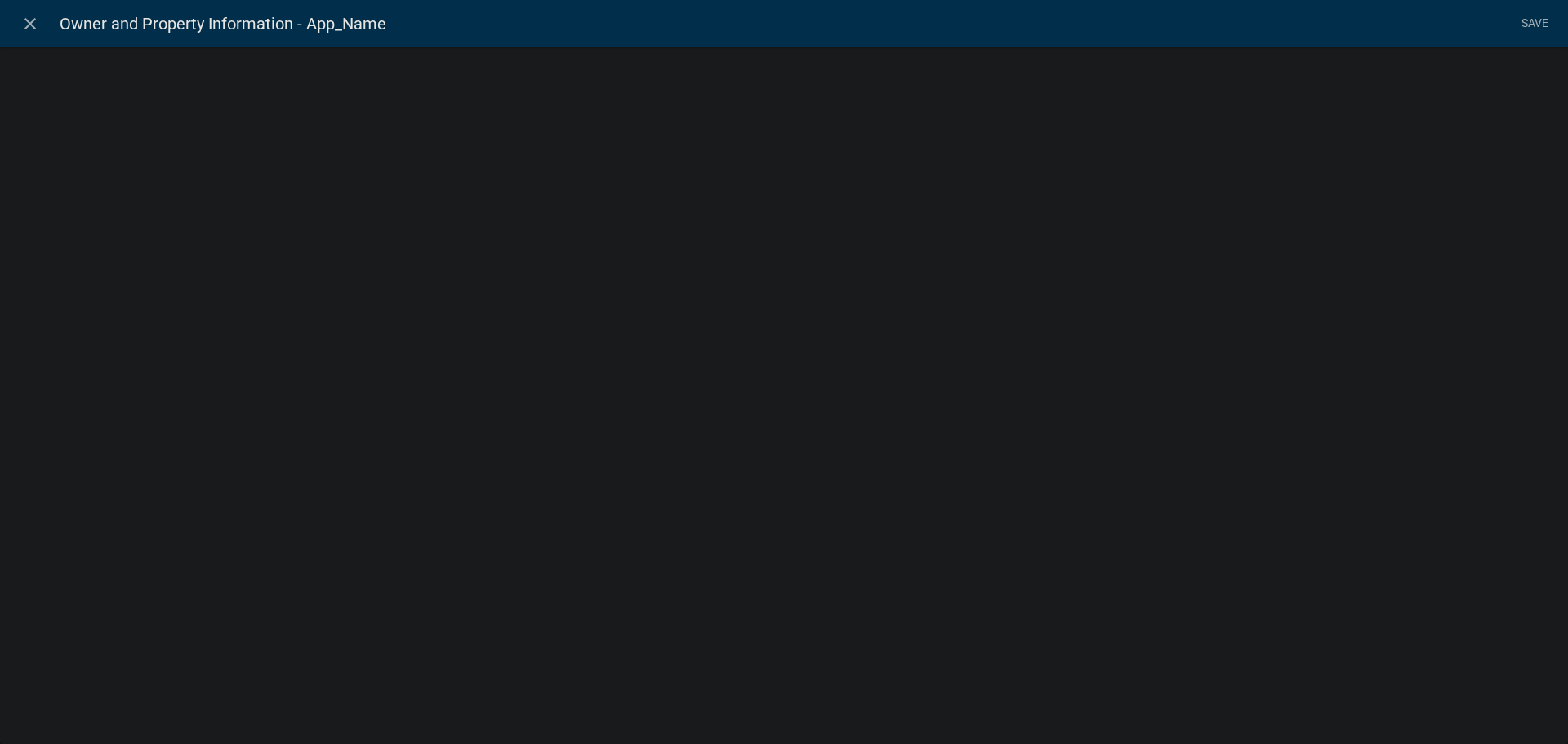
select select
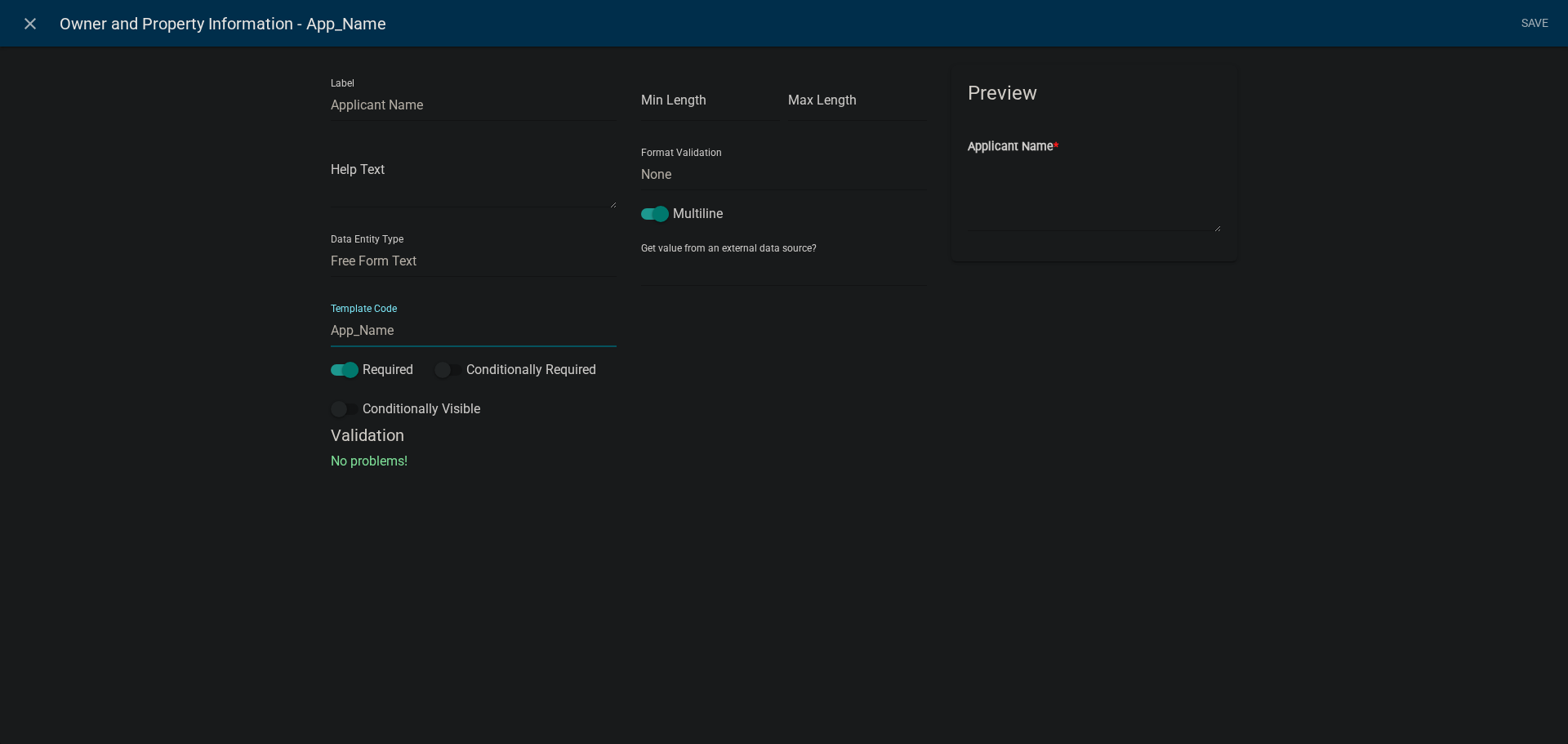
click at [352, 327] on input "App_Name" at bounding box center [473, 330] width 286 height 34
type input "Applicant_Name"
click at [1538, 21] on li "Save" at bounding box center [1534, 24] width 41 height 31
click at [1526, 19] on link "Save" at bounding box center [1534, 24] width 41 height 31
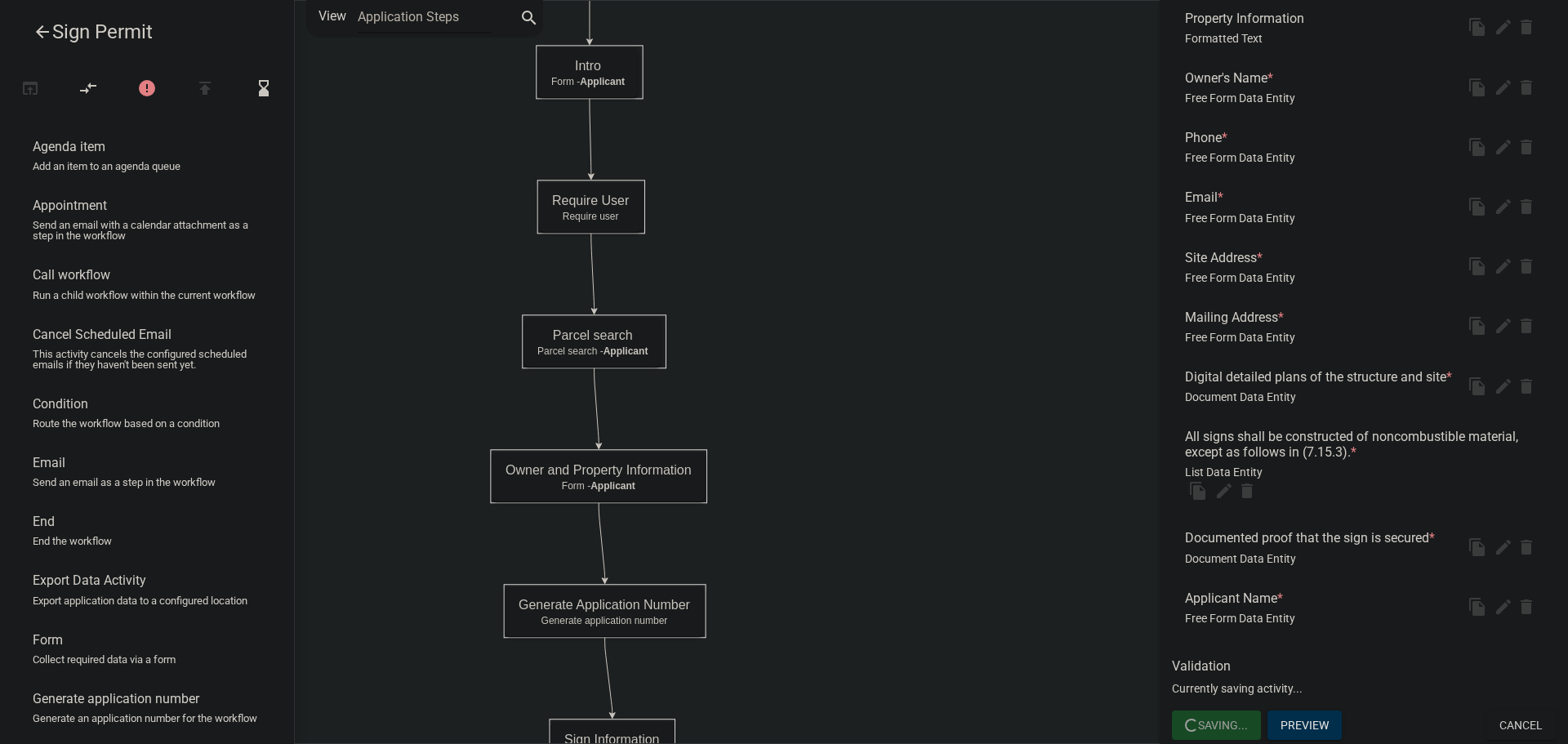
scroll to position [0, 0]
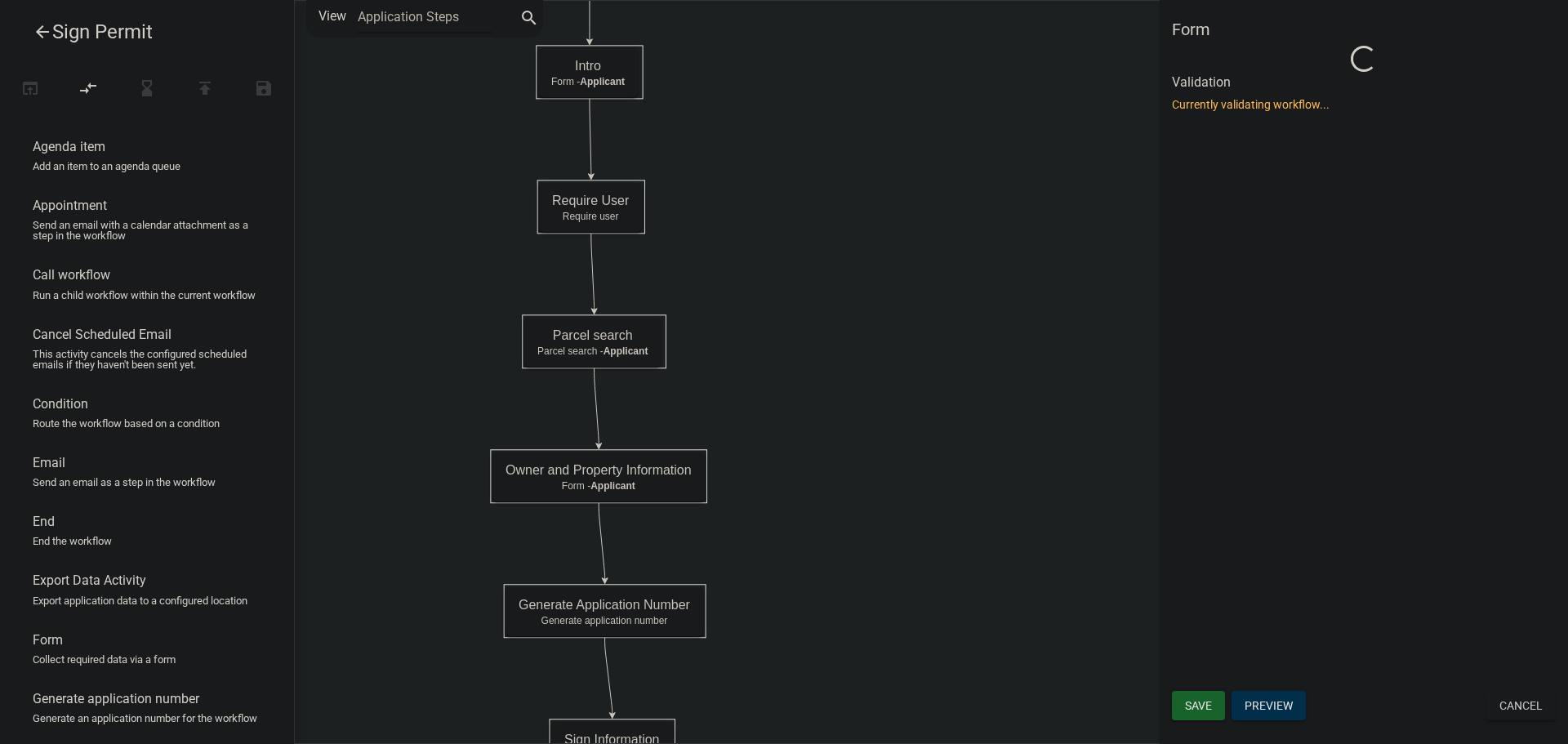
select select "C6CEE91C-F655-42E9-B513-56039F04F0EC"
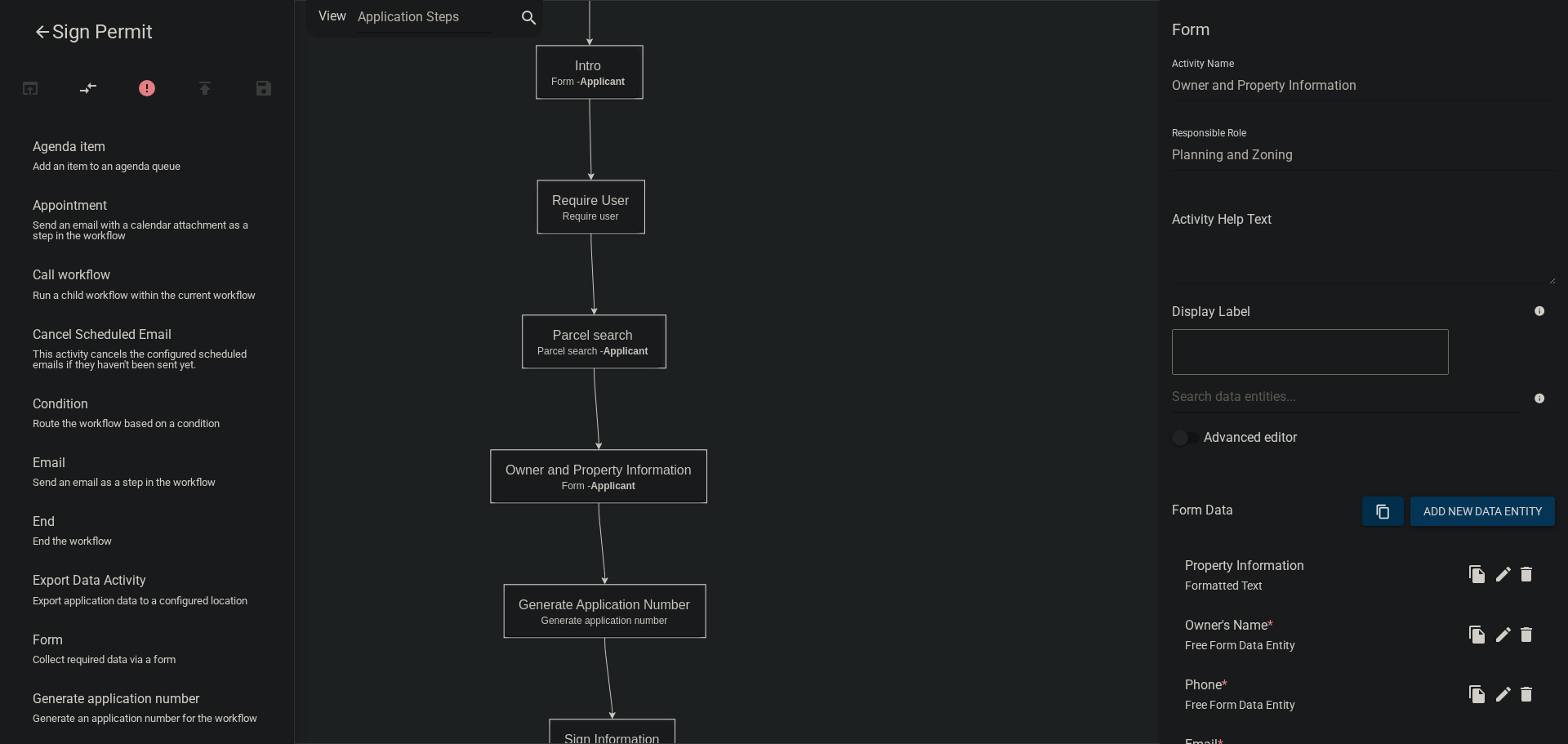
click at [1438, 507] on button "Add New Data Entity" at bounding box center [1482, 511] width 145 height 30
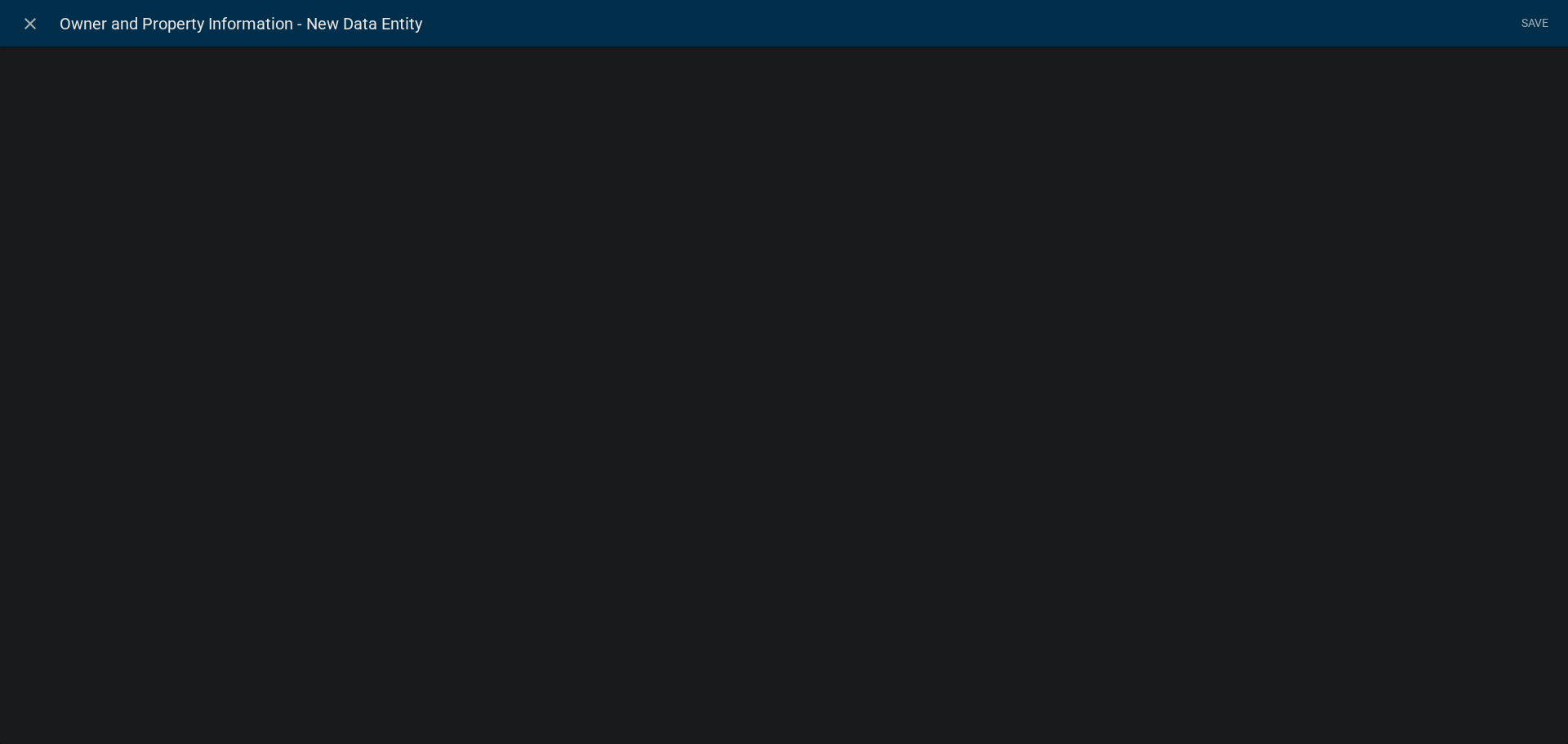
select select
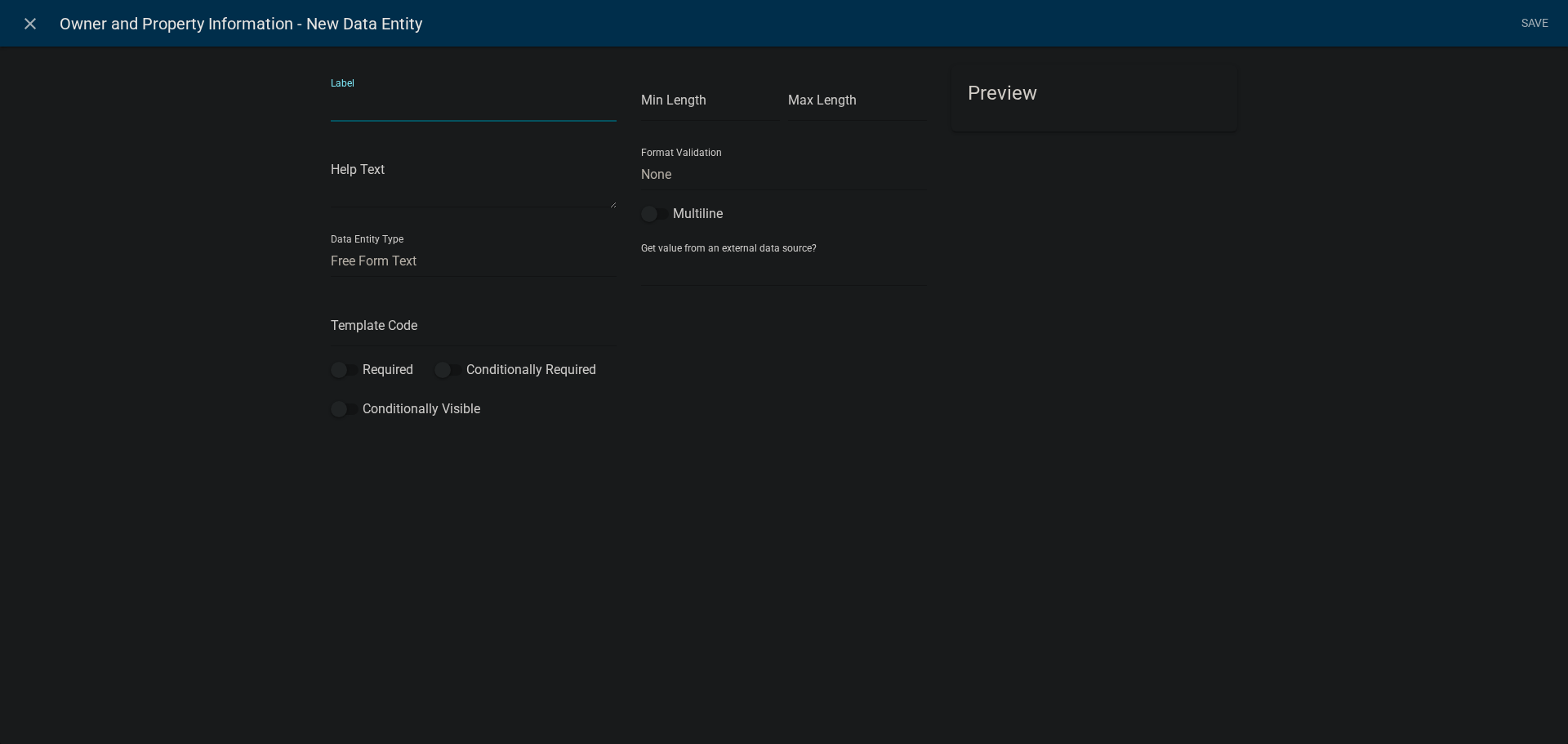
click at [390, 113] on input "text" at bounding box center [473, 105] width 286 height 34
type input "Applicant Mailing Address"
click at [450, 328] on input "text" at bounding box center [473, 330] width 286 height 34
click at [435, 331] on input "Applicant_Name" at bounding box center [473, 330] width 286 height 34
type input "Applicant_Mailing"
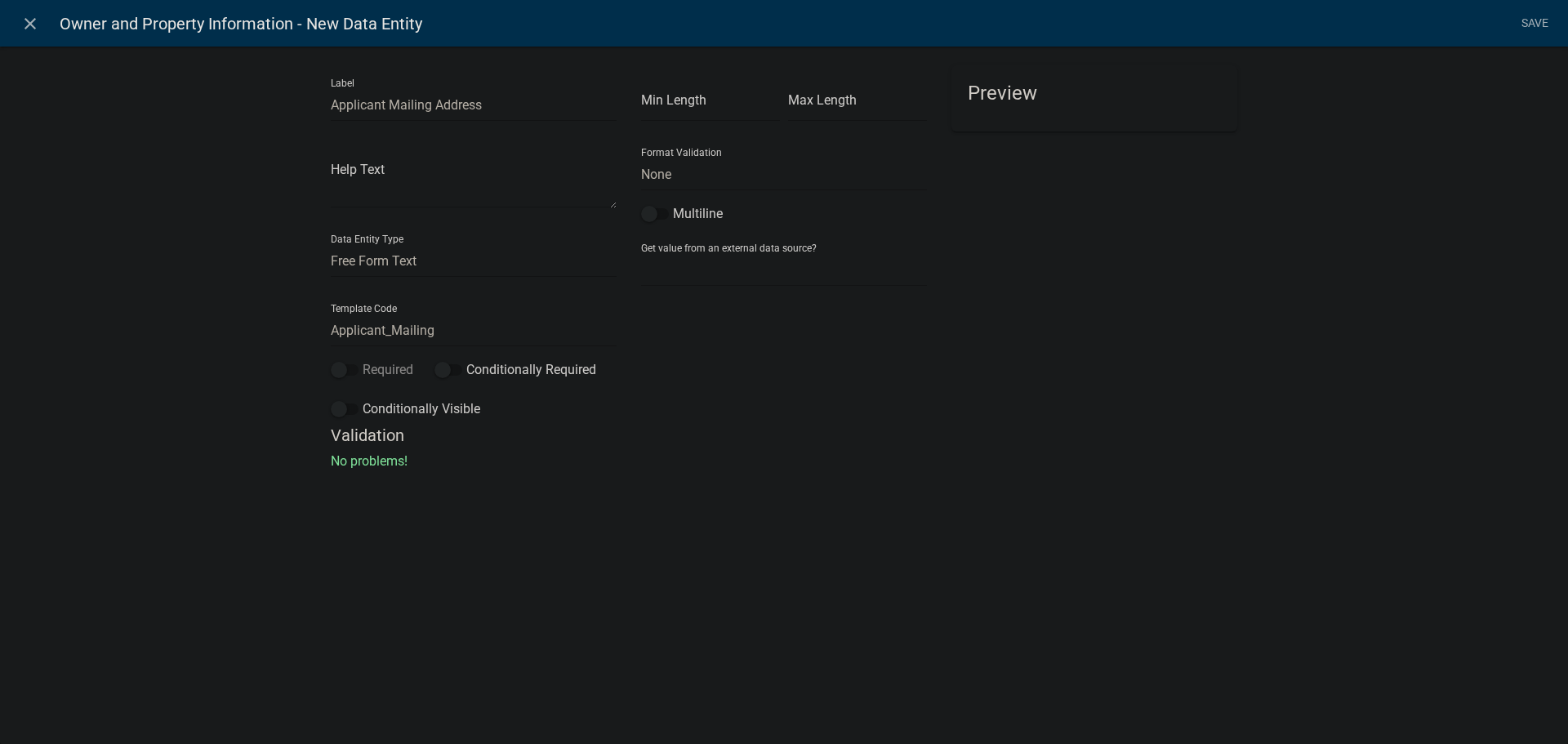
click at [347, 367] on span at bounding box center [345, 370] width 28 height 12
click at [363, 360] on input "Required" at bounding box center [363, 360] width 0 height 0
click at [1528, 25] on link "Save" at bounding box center [1534, 24] width 41 height 31
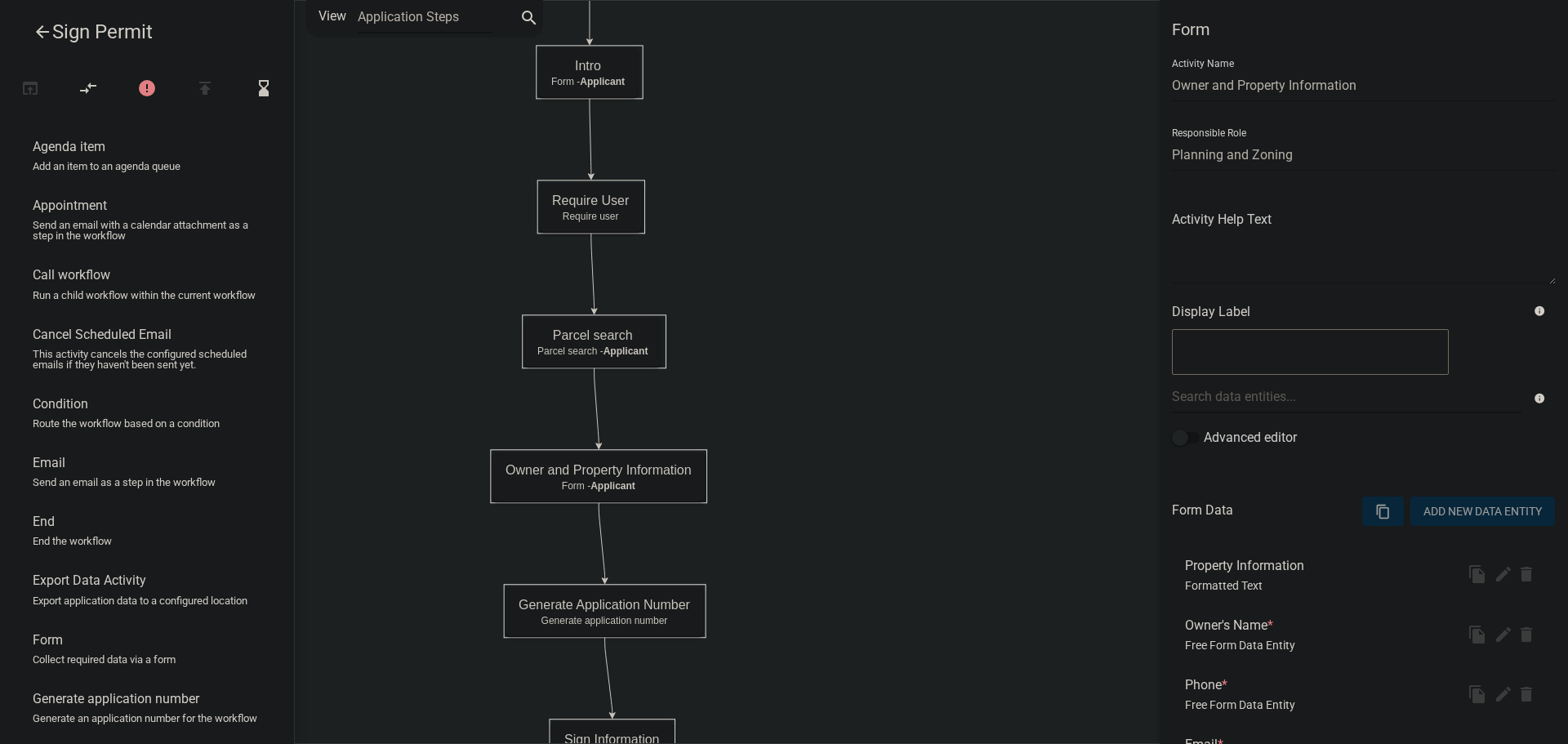
select select "C6CEE91C-F655-42E9-B513-56039F04F0EC"
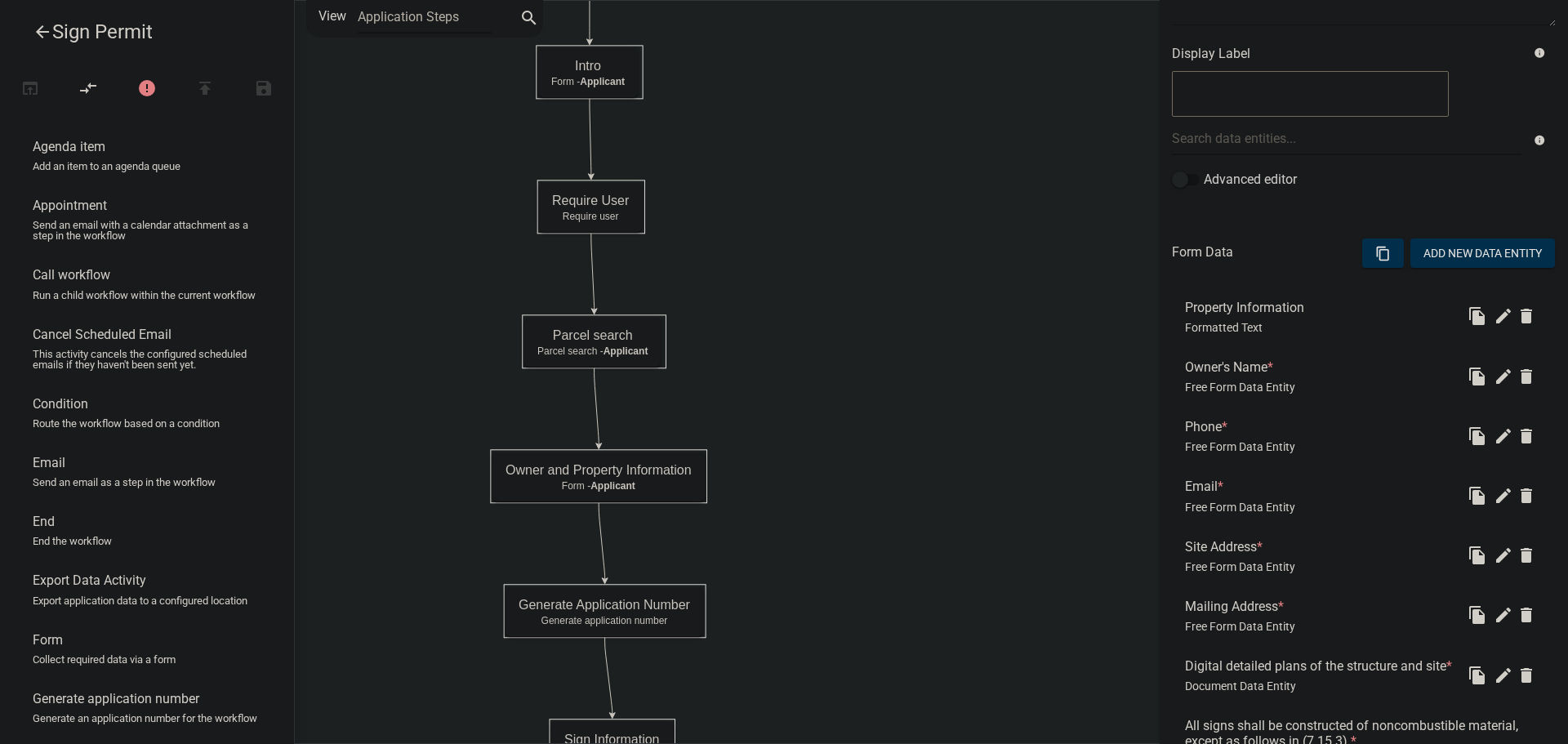
scroll to position [61, 0]
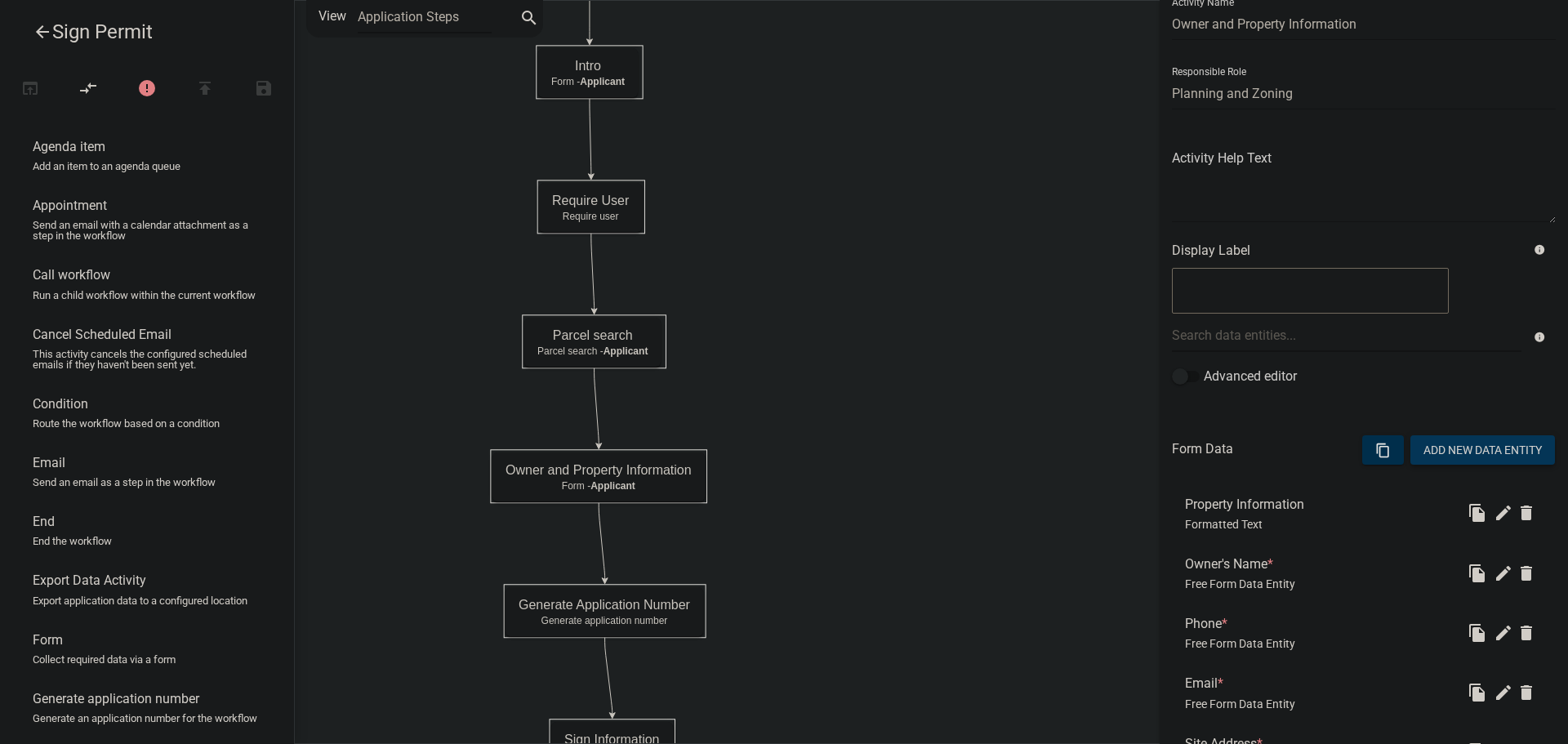
click at [1468, 452] on button "Add New Data Entity" at bounding box center [1482, 450] width 145 height 30
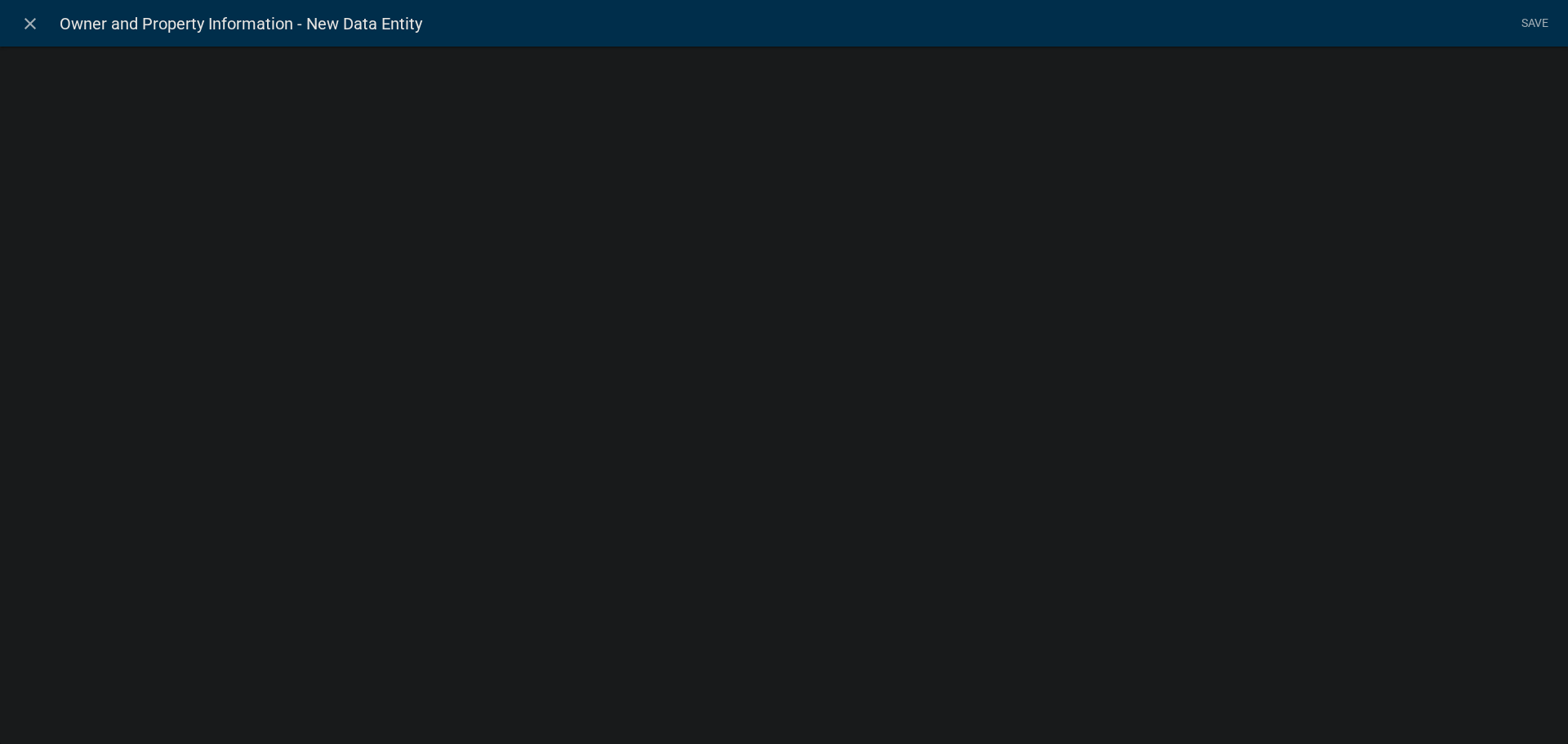
select select
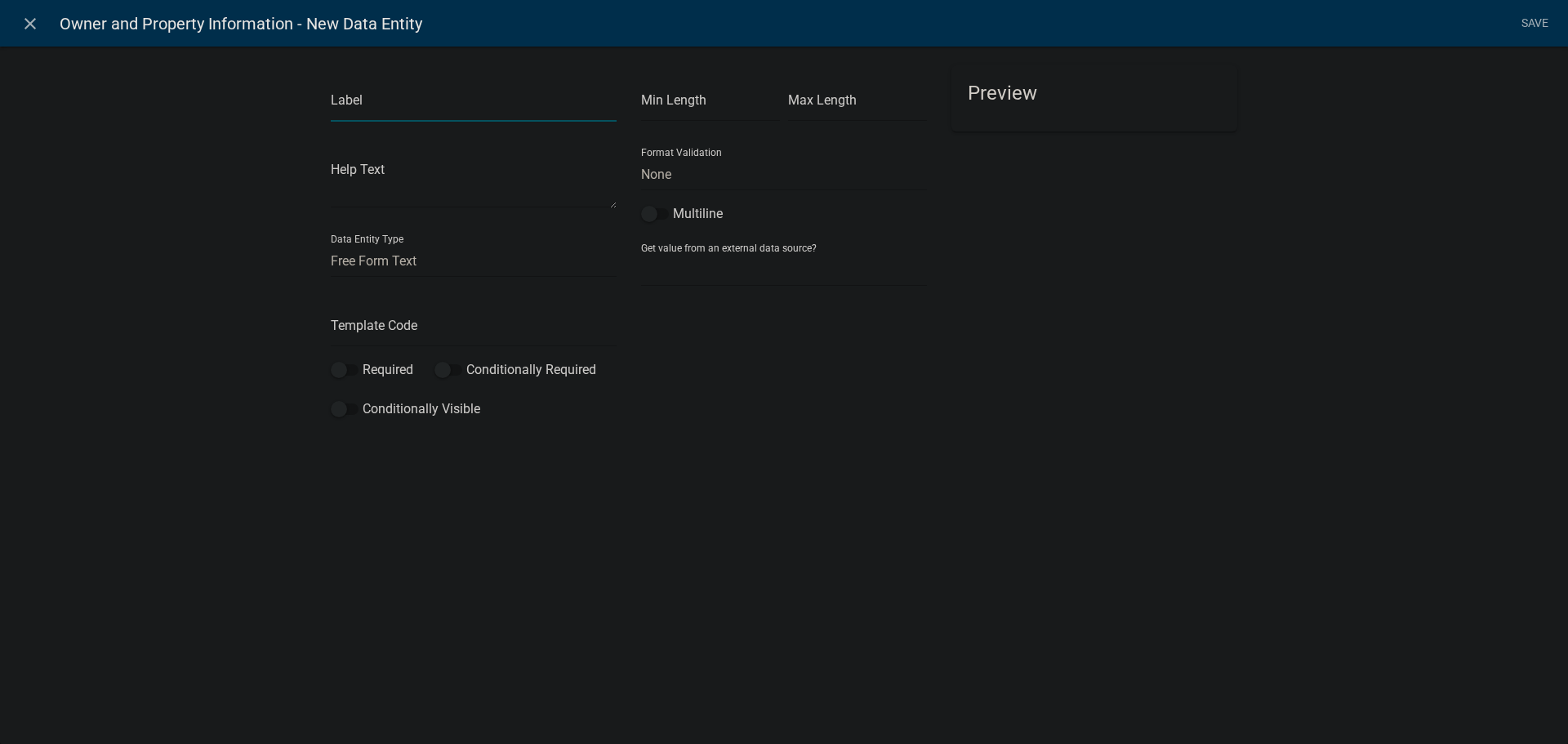
click at [416, 115] on input "text" at bounding box center [473, 105] width 286 height 34
type input "Applicant Phone"
click at [443, 332] on input "text" at bounding box center [473, 330] width 286 height 34
click at [394, 329] on input "Applicant_phone" at bounding box center [473, 330] width 286 height 34
type input "Applicant_Phone"
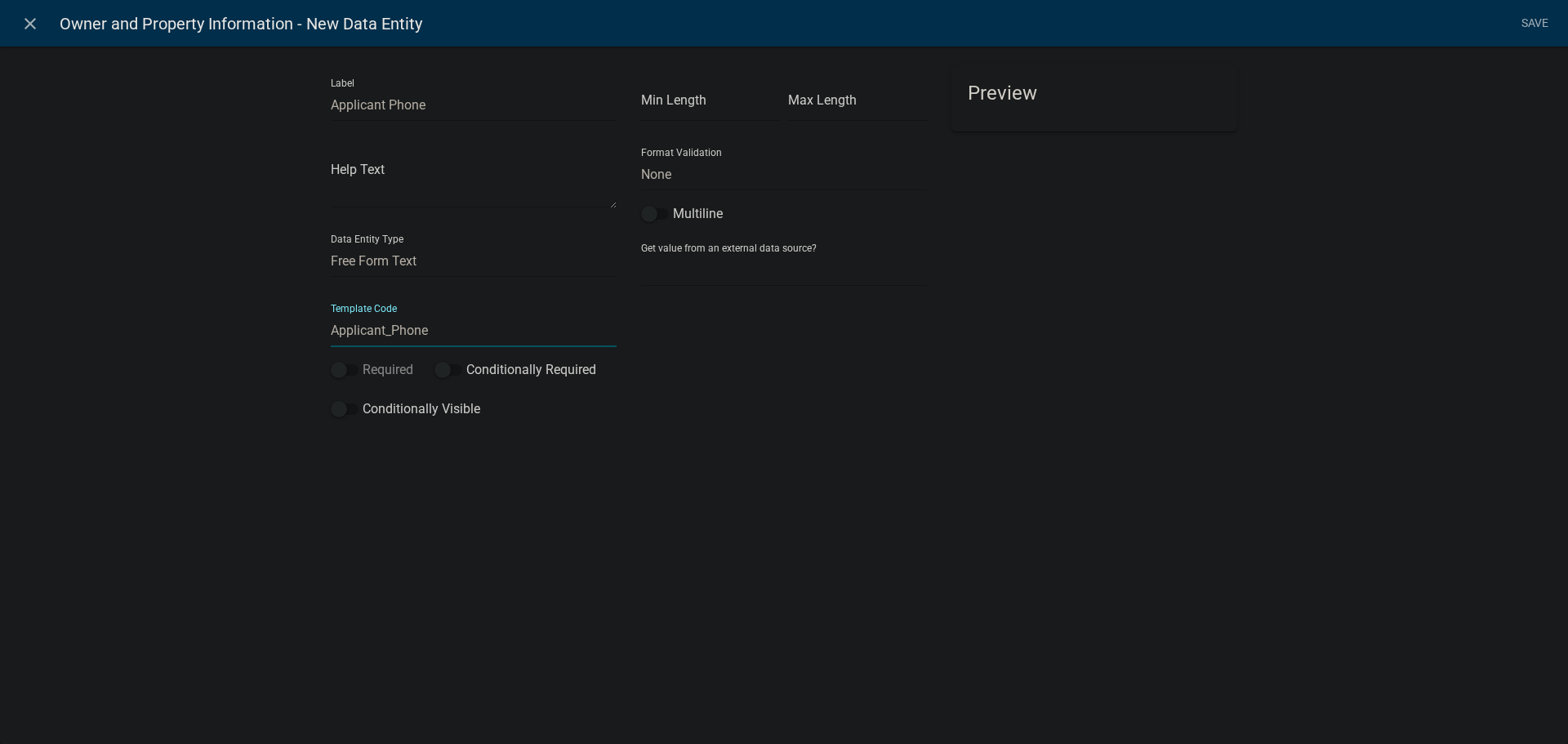
click at [342, 368] on span at bounding box center [345, 370] width 28 height 12
click at [363, 360] on input "Required" at bounding box center [363, 360] width 0 height 0
click at [1526, 23] on link "Save" at bounding box center [1534, 24] width 41 height 31
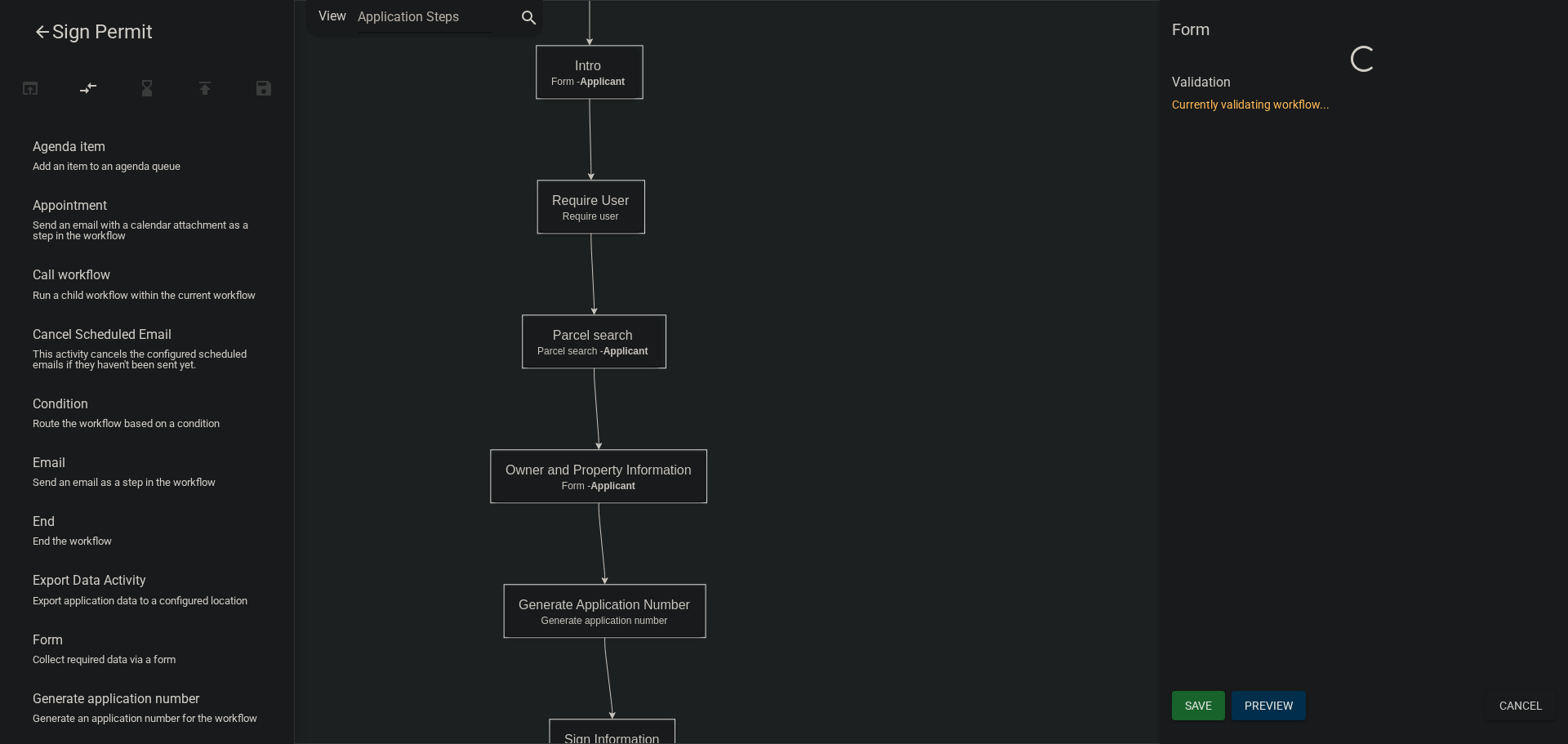
scroll to position [0, 0]
select select "C6CEE91C-F655-42E9-B513-56039F04F0EC"
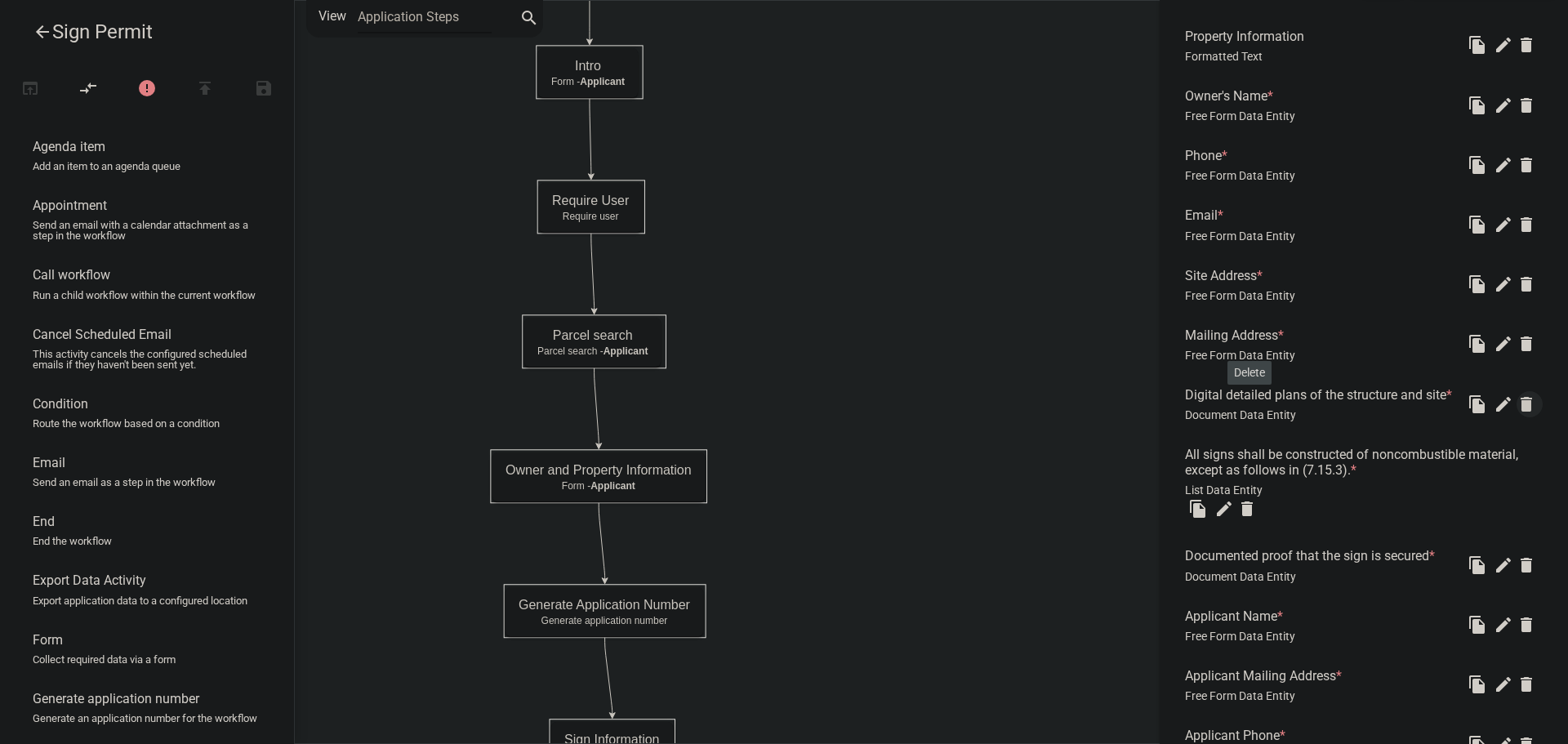
scroll to position [692, 0]
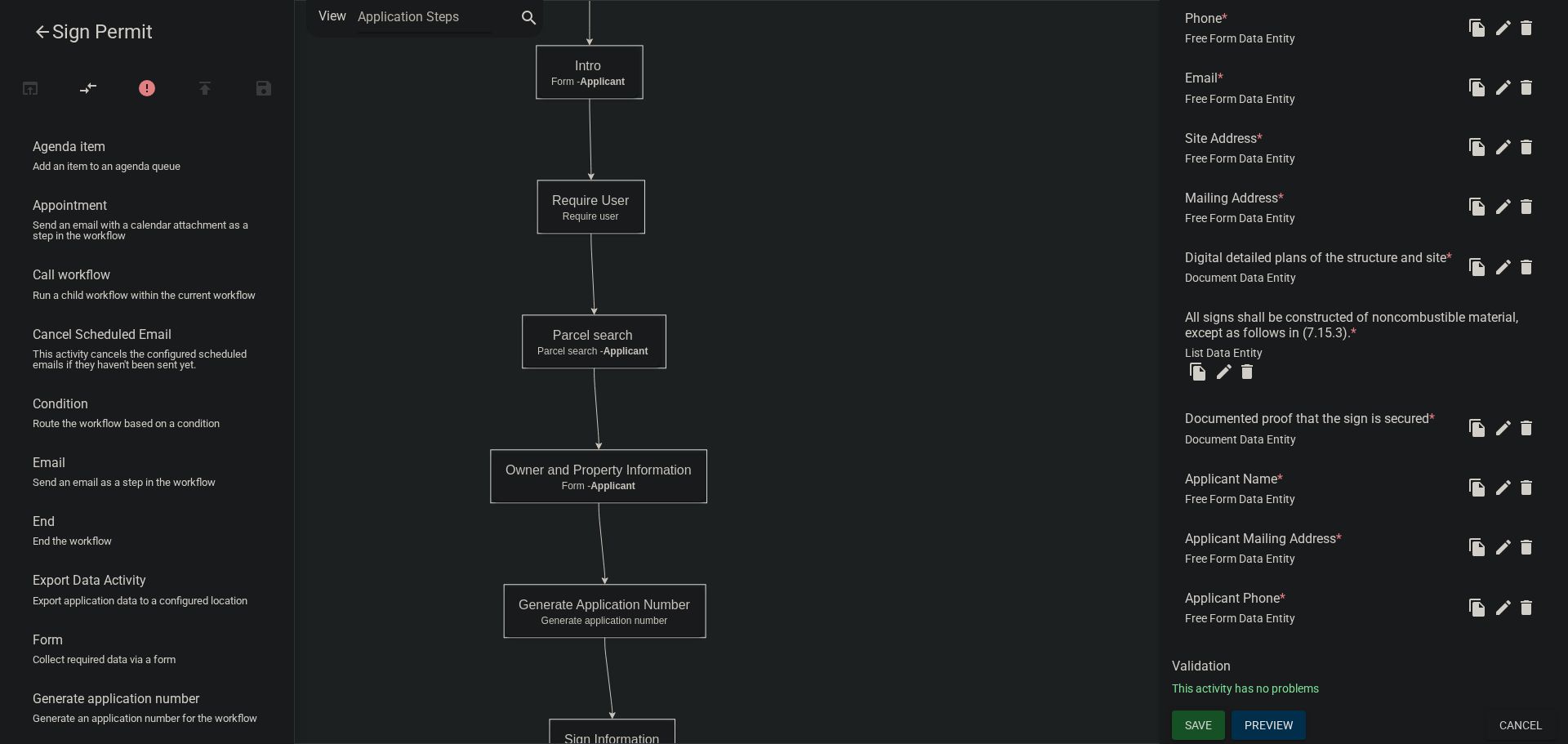
click at [1207, 723] on span "Save" at bounding box center [1198, 725] width 27 height 13
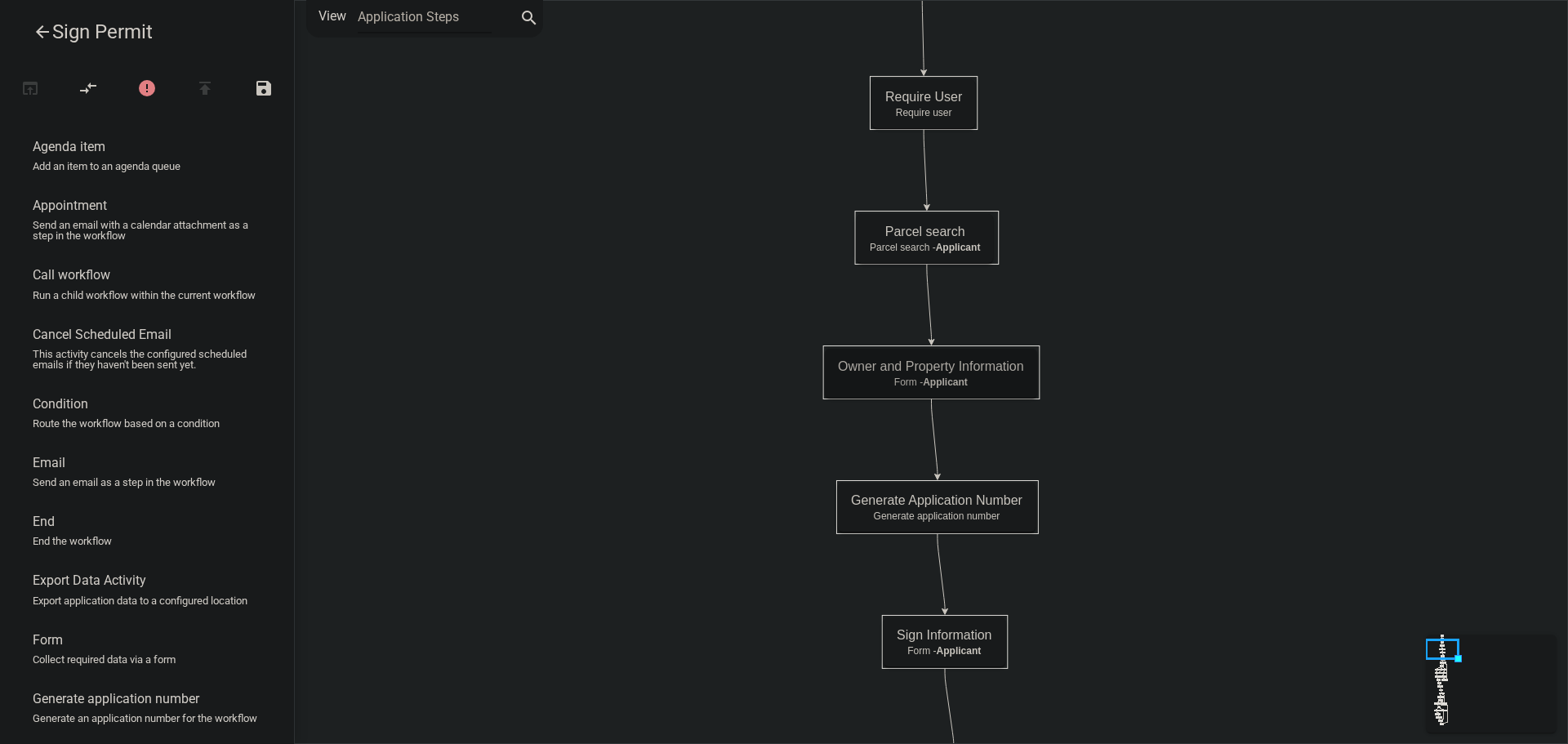
scroll to position [0, 0]
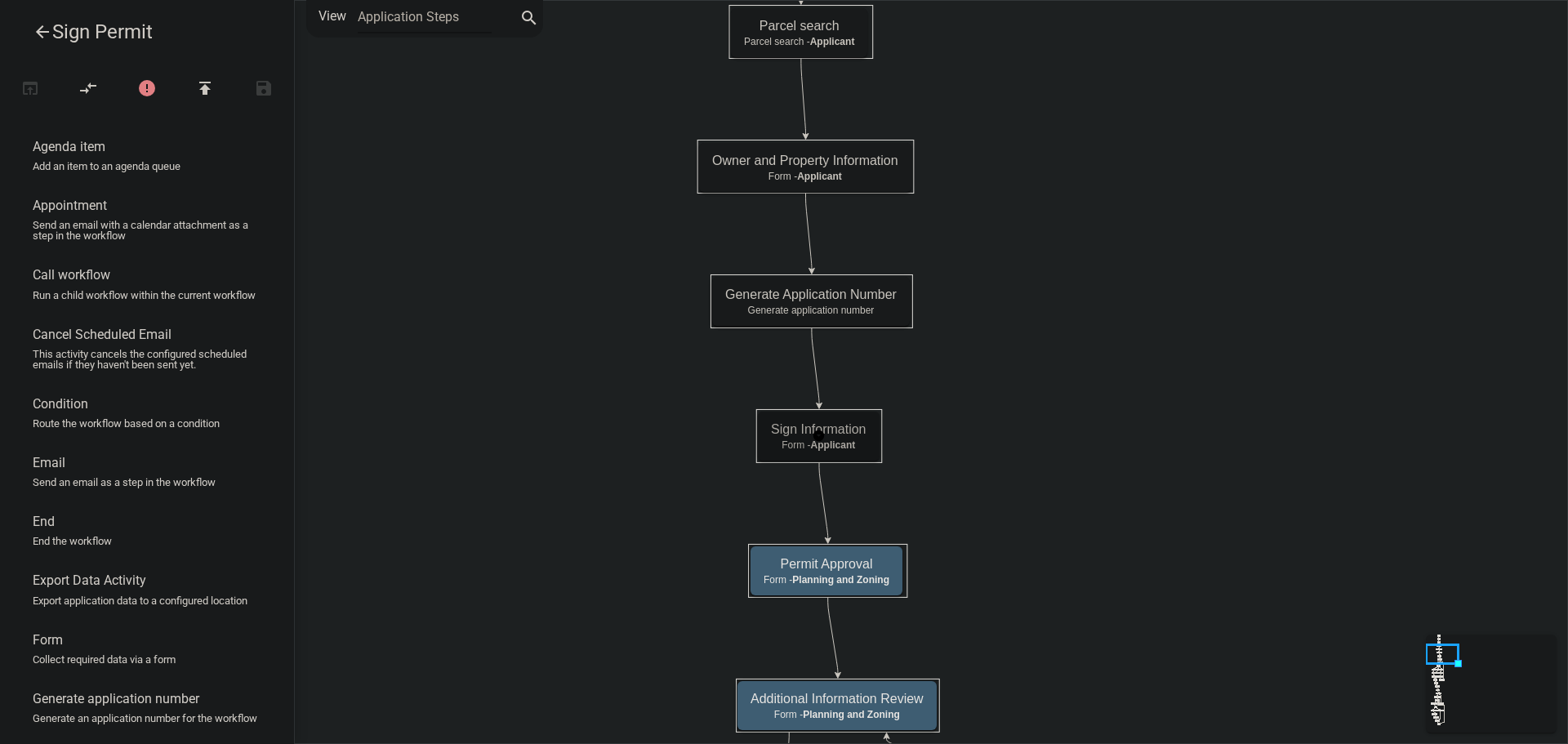
click at [865, 446] on p "Form - Applicant" at bounding box center [819, 445] width 95 height 12
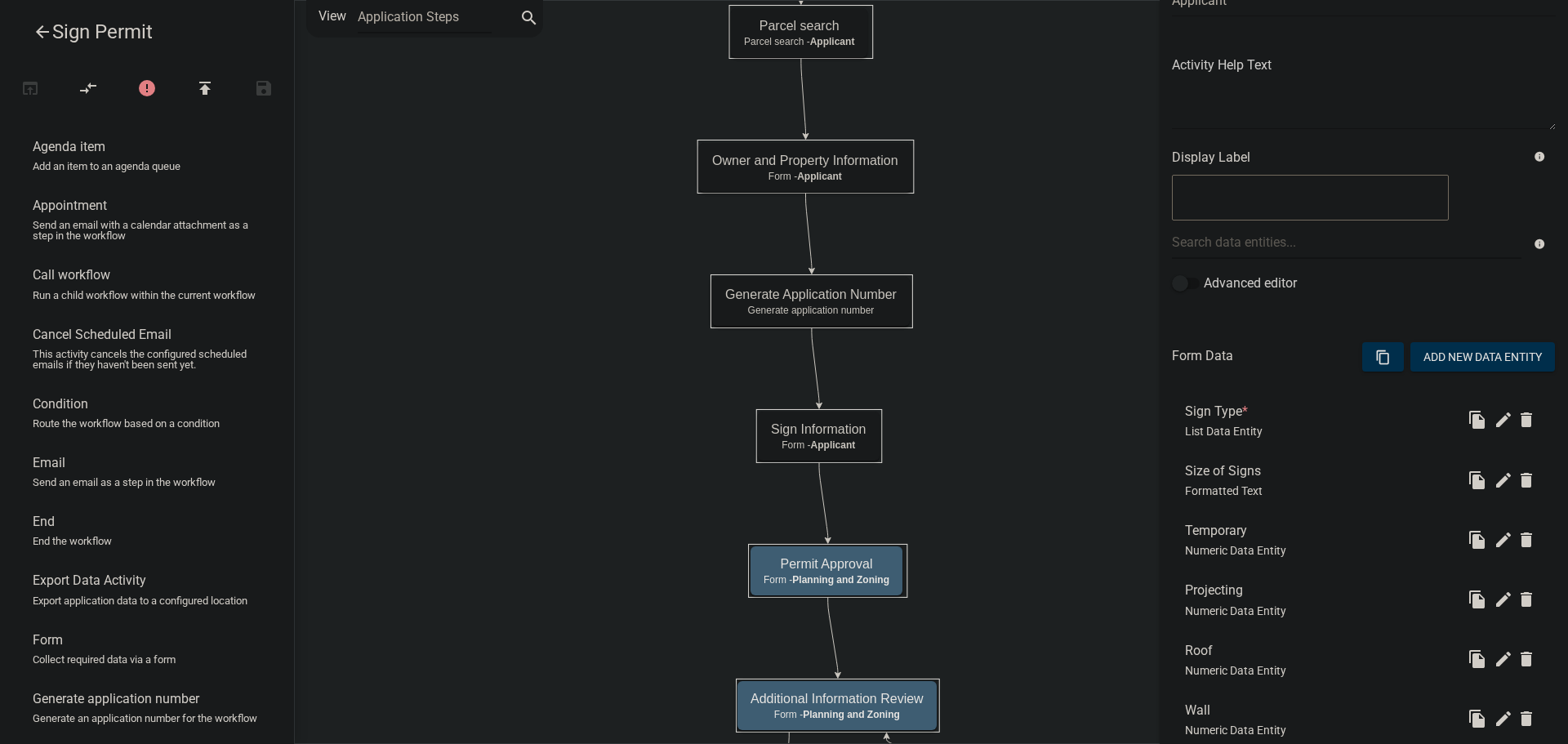
scroll to position [245, 0]
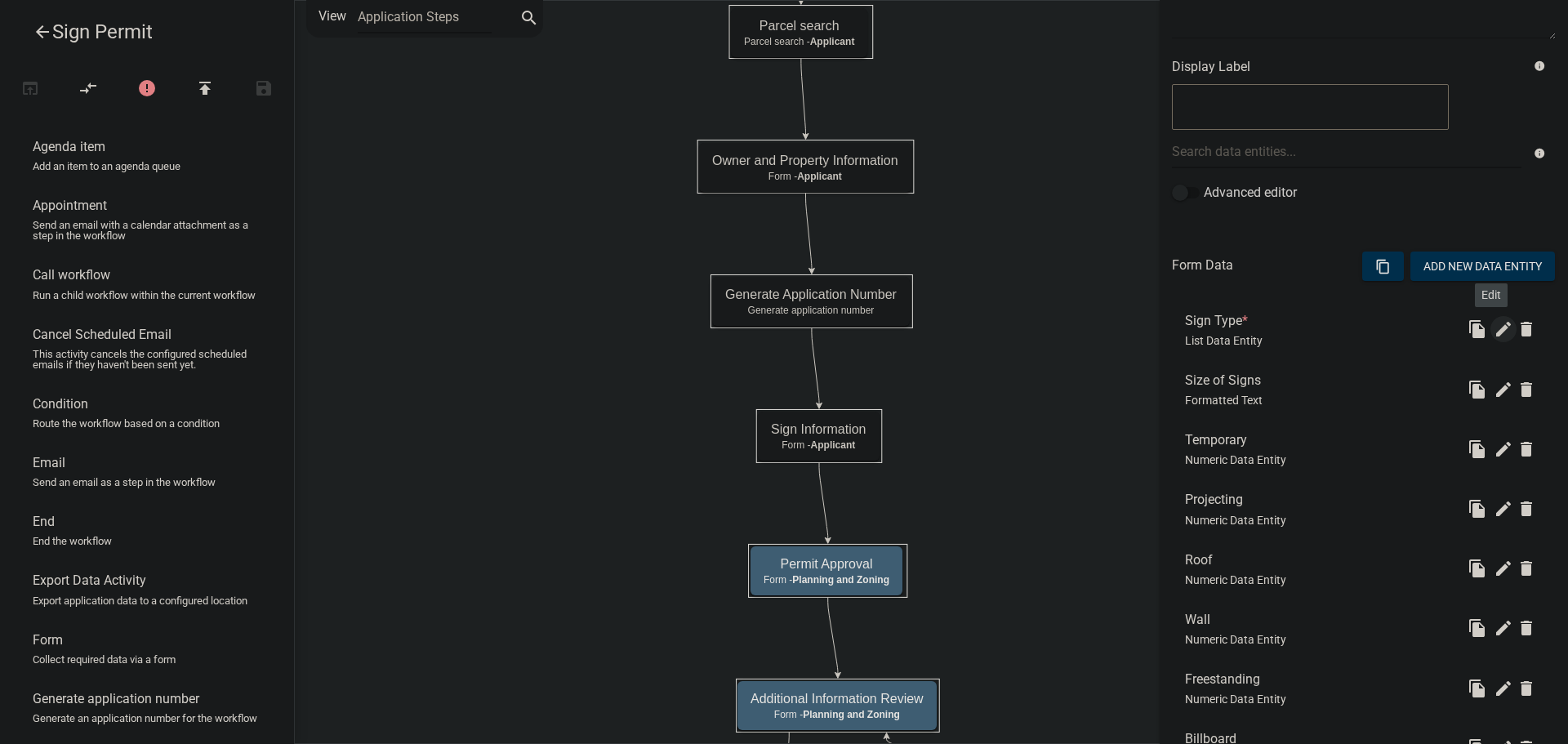
click at [1494, 329] on icon "edit" at bounding box center [1504, 329] width 20 height 20
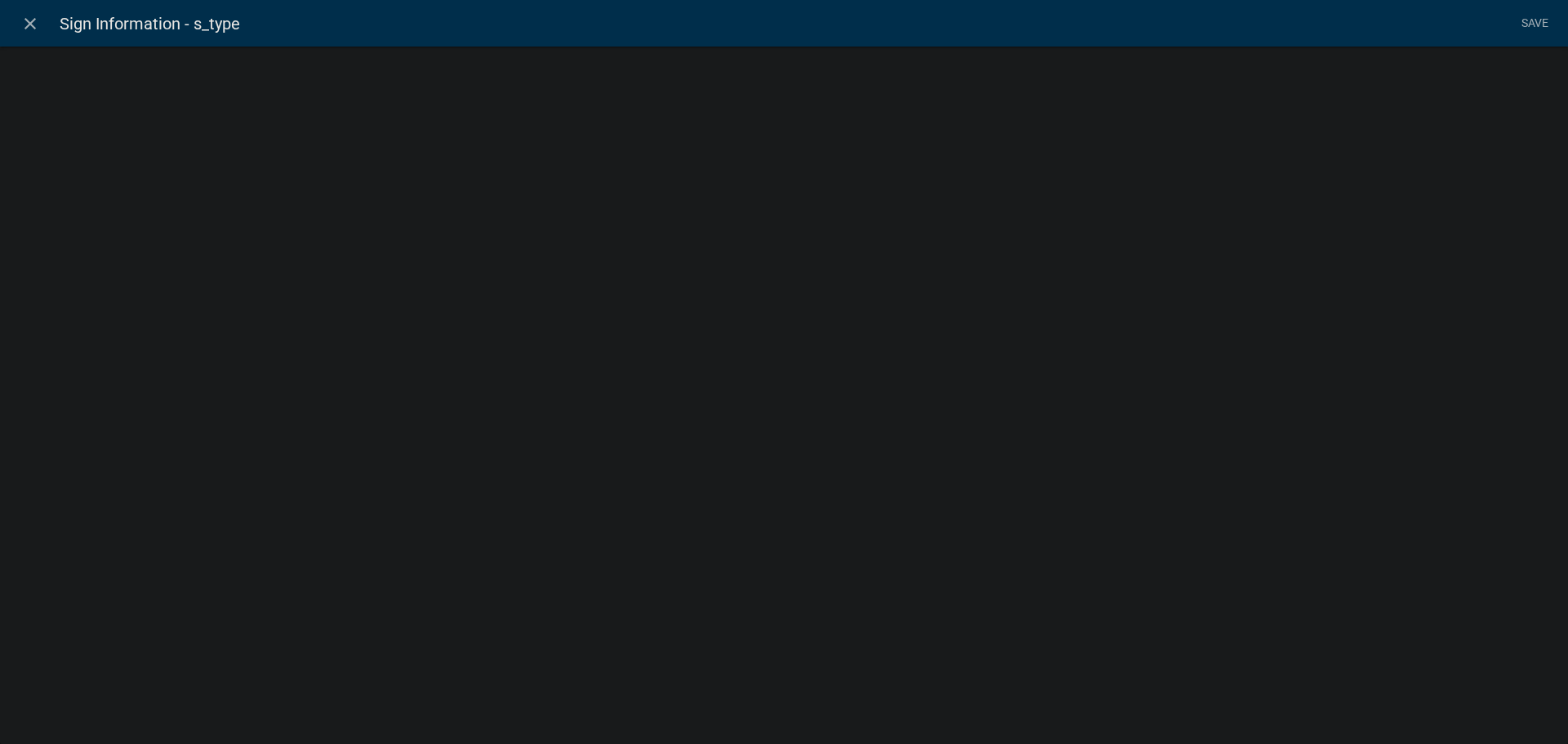
select select "list-data"
select select
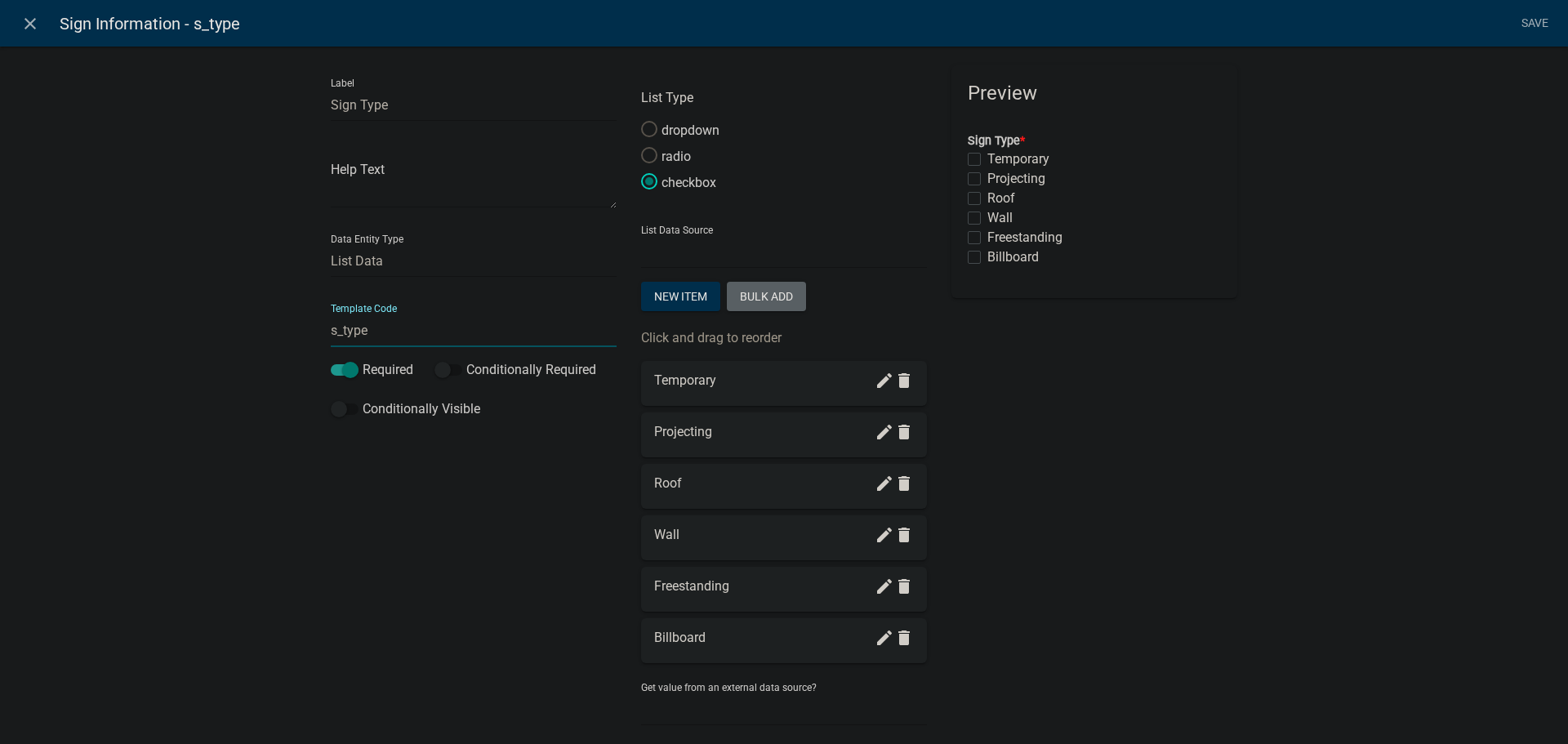
drag, startPoint x: 365, startPoint y: 335, endPoint x: 318, endPoint y: 353, distance: 50.3
click at [320, 352] on div "Label Sign Type Help Text Data Entity Type Free Form Text Document Display Enti…" at bounding box center [473, 402] width 310 height 676
type input "Sign_Type"
click at [1535, 21] on li "Save" at bounding box center [1534, 24] width 41 height 31
click at [1528, 21] on link "Save" at bounding box center [1534, 24] width 41 height 31
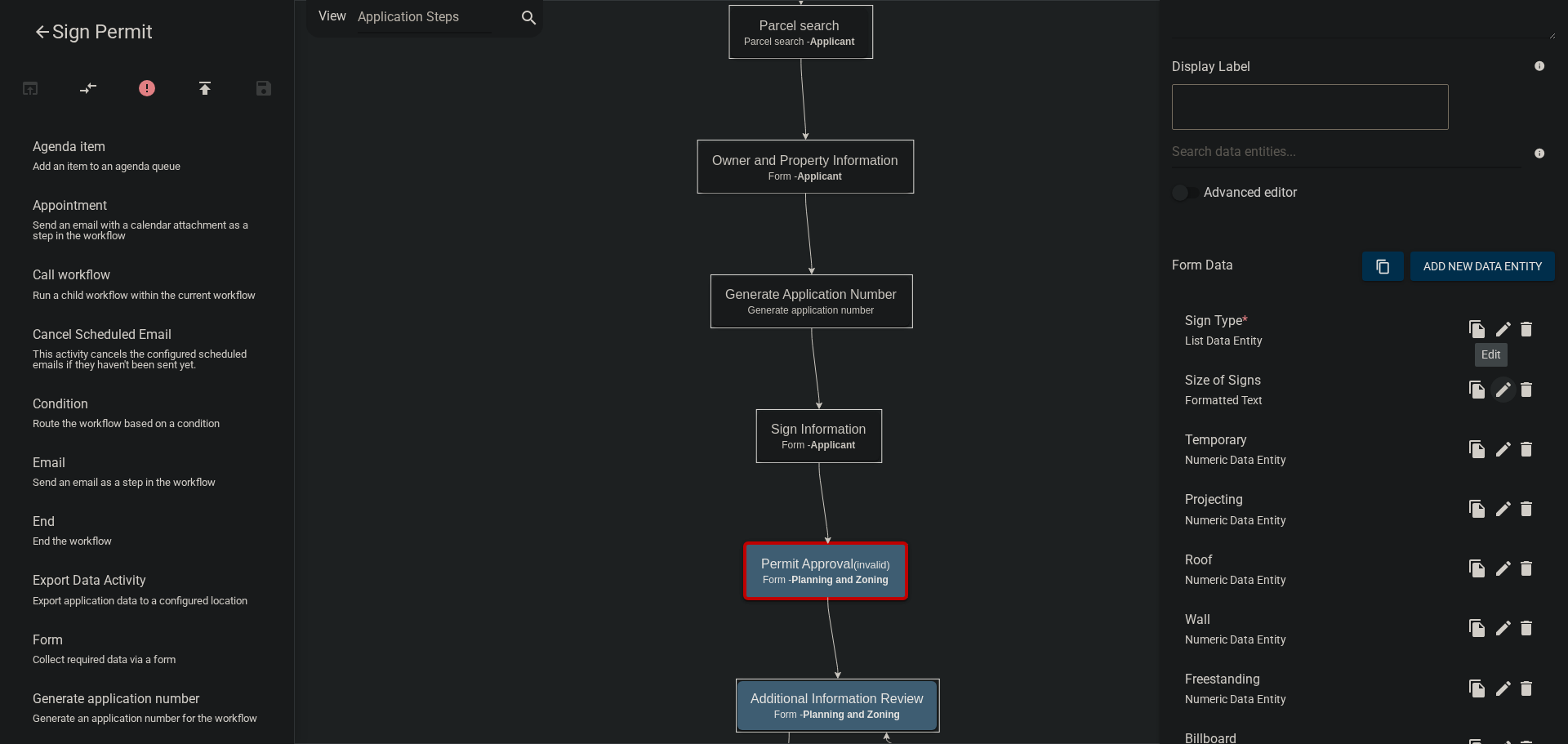
click at [1494, 393] on icon "edit" at bounding box center [1504, 389] width 20 height 20
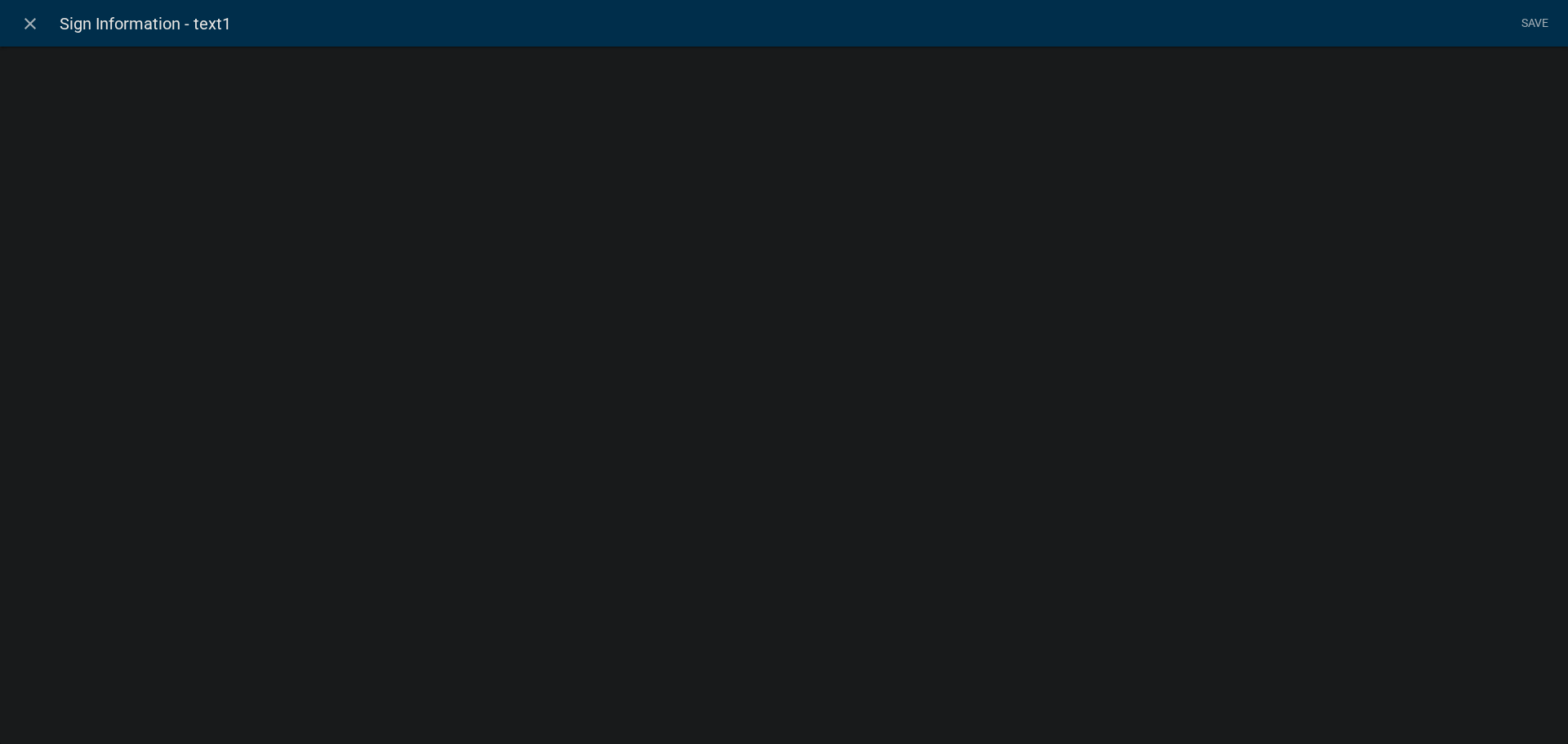
select select "rich-text"
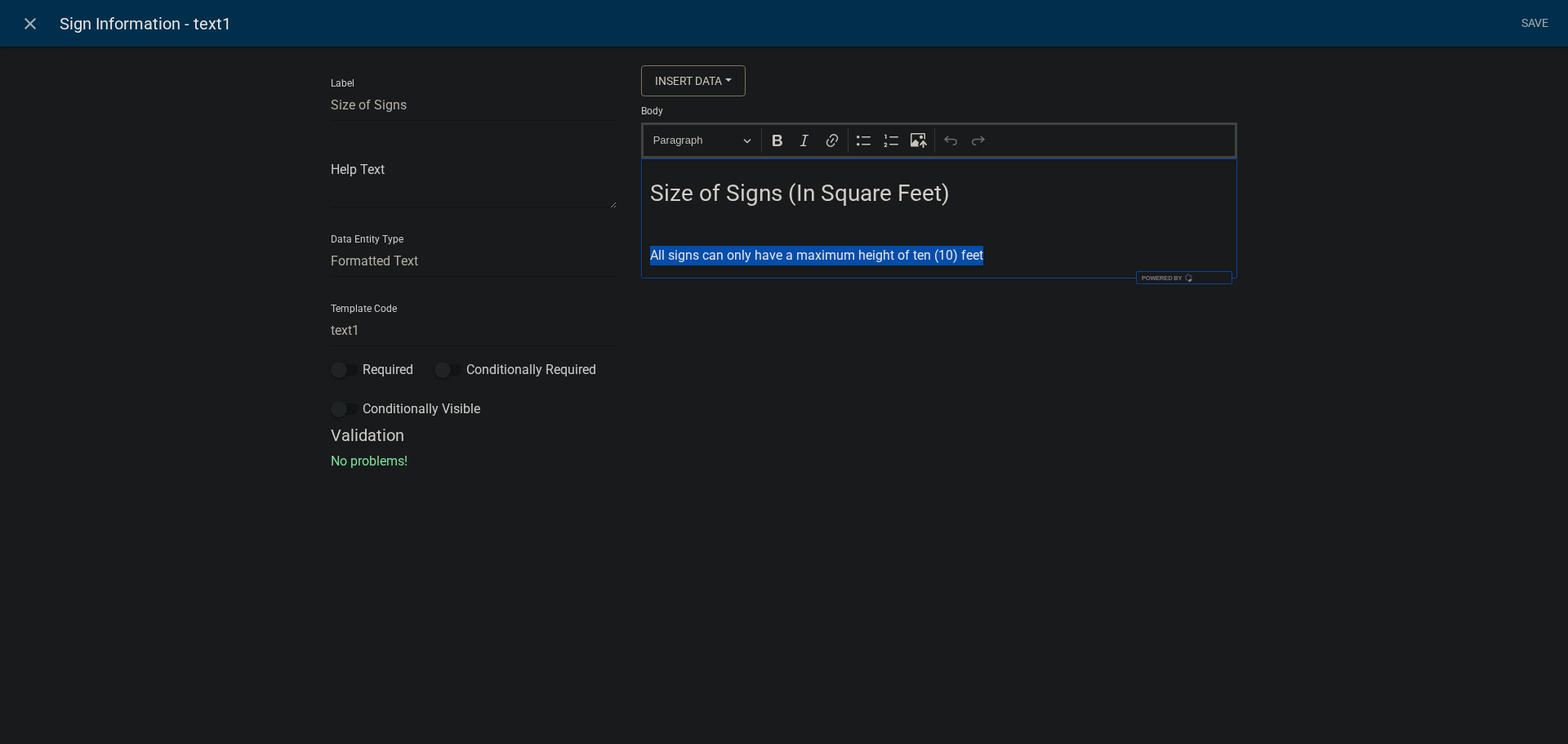
drag, startPoint x: 983, startPoint y: 257, endPoint x: 645, endPoint y: 247, distance: 338.1
click at [646, 249] on div "Size of Signs (In Square Feet) All signs can only have a maximum height of ten …" at bounding box center [939, 218] width 596 height 120
click at [1535, 23] on link "Save" at bounding box center [1534, 24] width 41 height 31
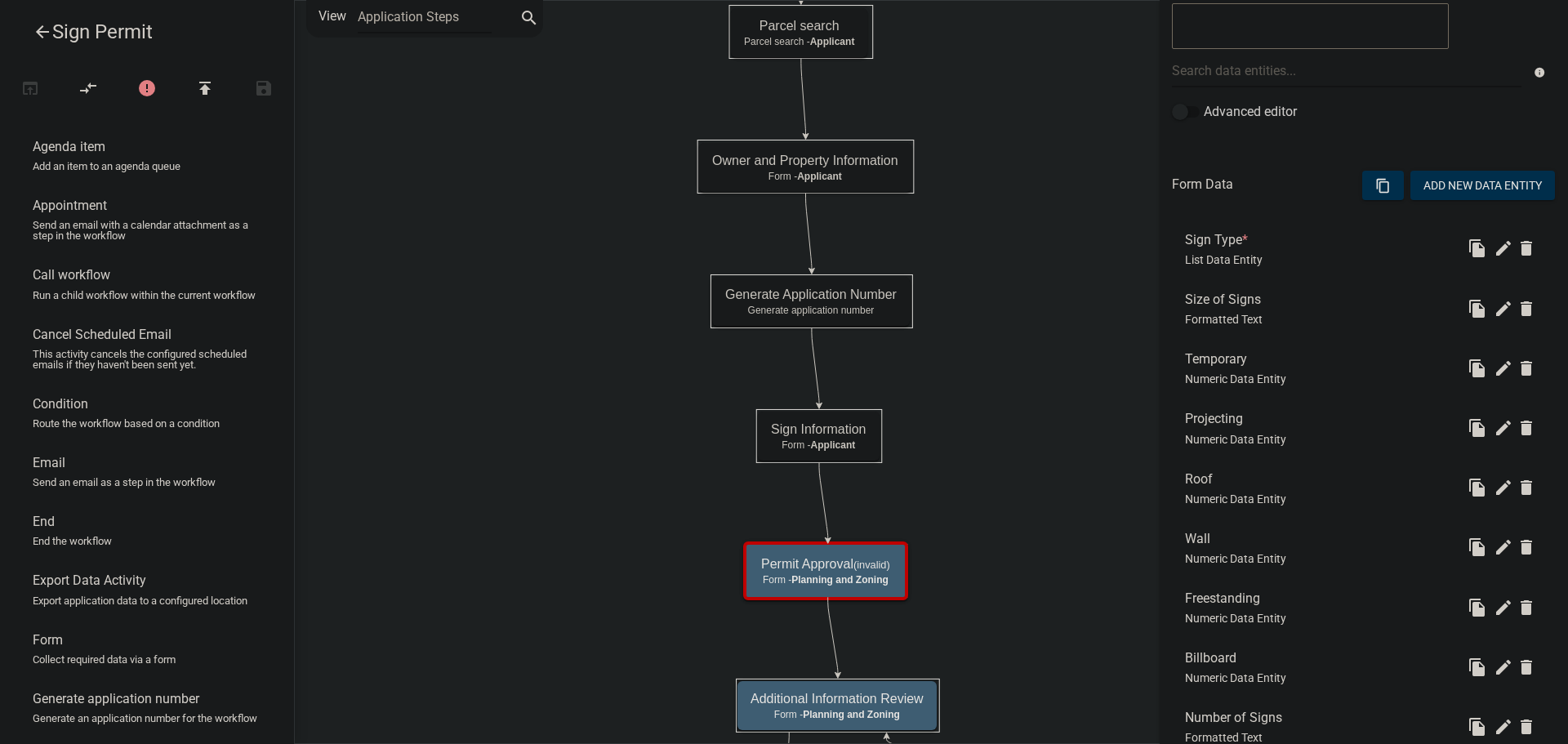
scroll to position [327, 0]
click at [1496, 368] on icon "edit" at bounding box center [1504, 368] width 20 height 20
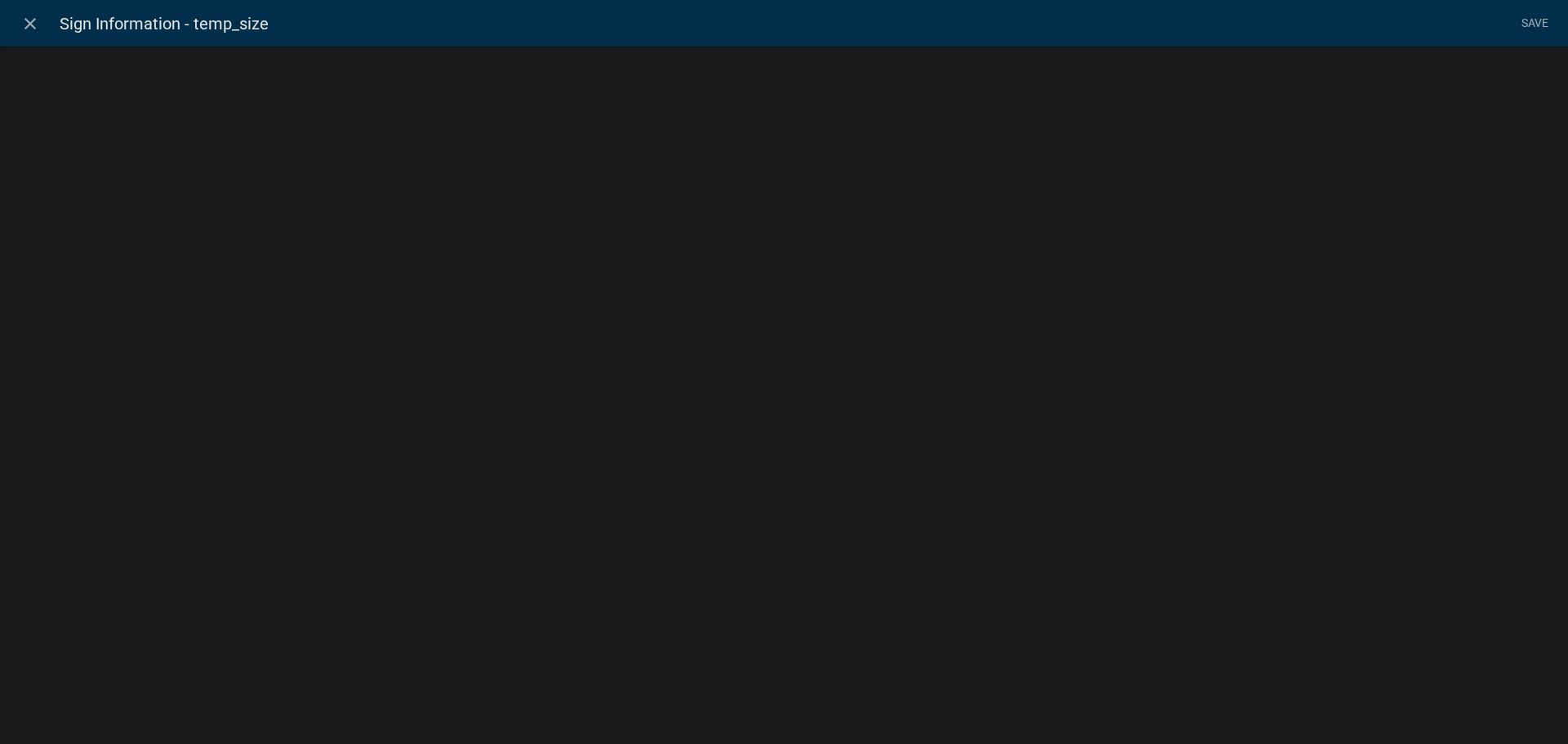
select select "numeric-data"
select select
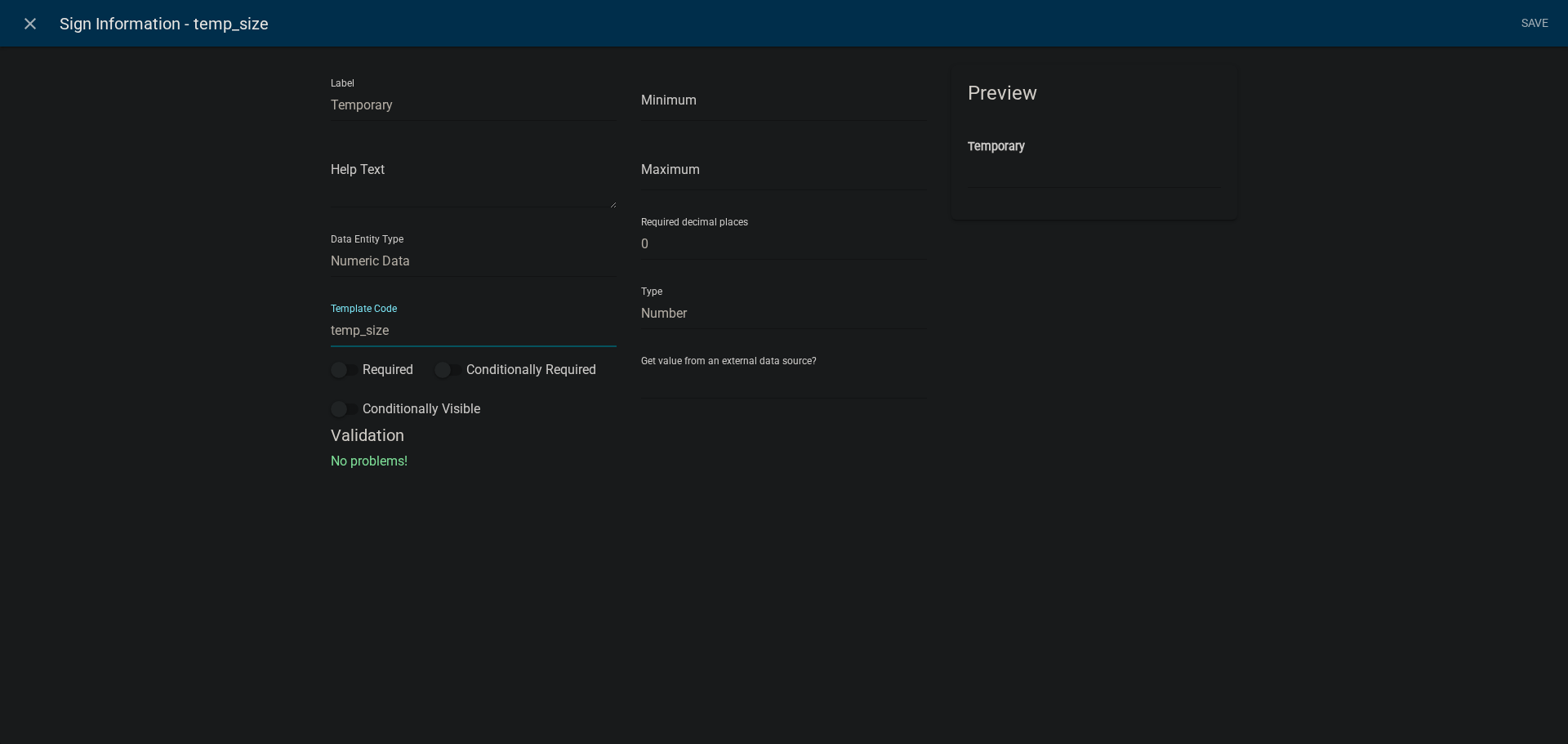
click at [335, 331] on input "temp_size" at bounding box center [473, 330] width 286 height 34
type input "Temporary_Size"
click at [1525, 22] on li "Save" at bounding box center [1534, 24] width 41 height 31
click at [1531, 23] on link "Save" at bounding box center [1534, 24] width 41 height 31
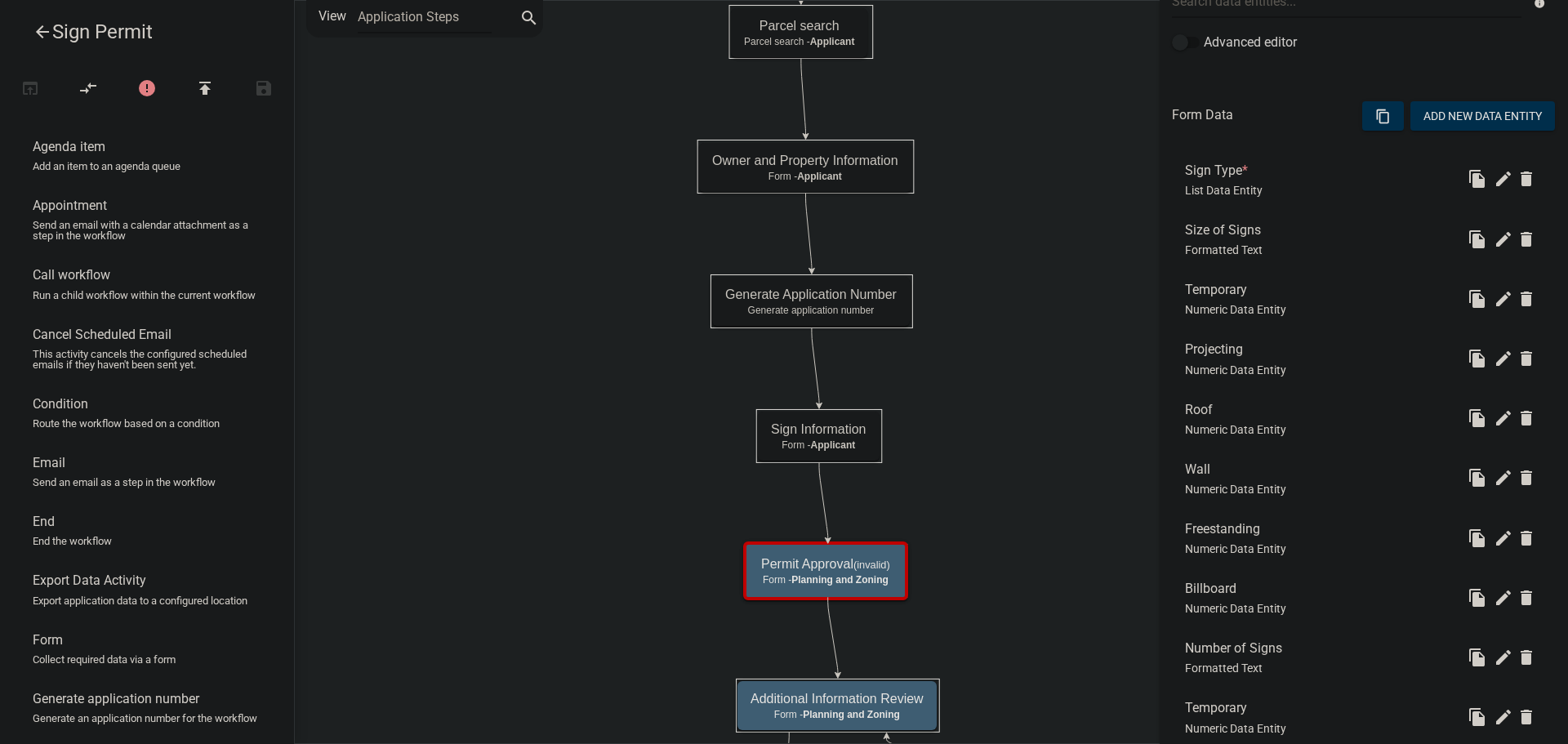
scroll to position [408, 0]
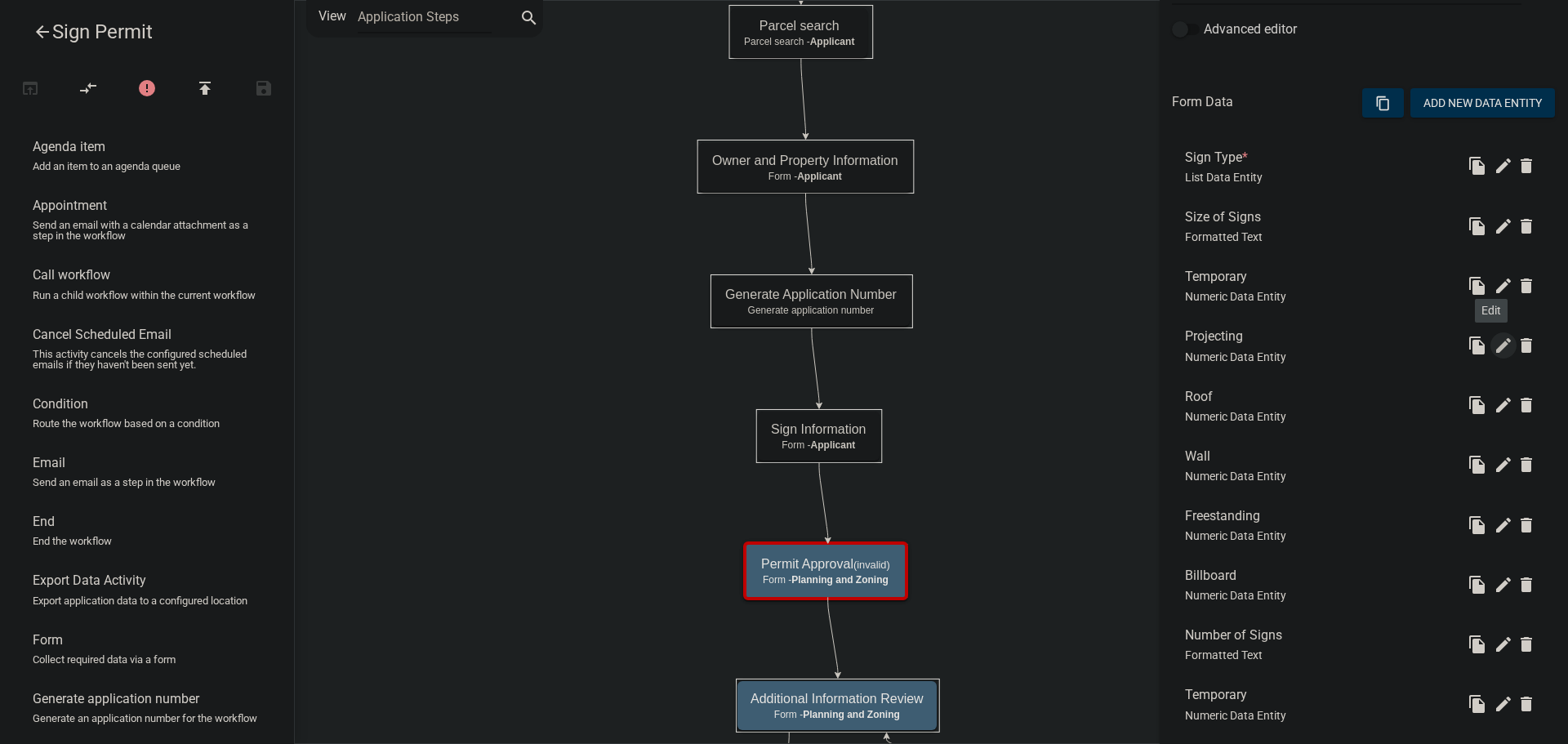
click at [1494, 348] on icon "edit" at bounding box center [1504, 346] width 20 height 20
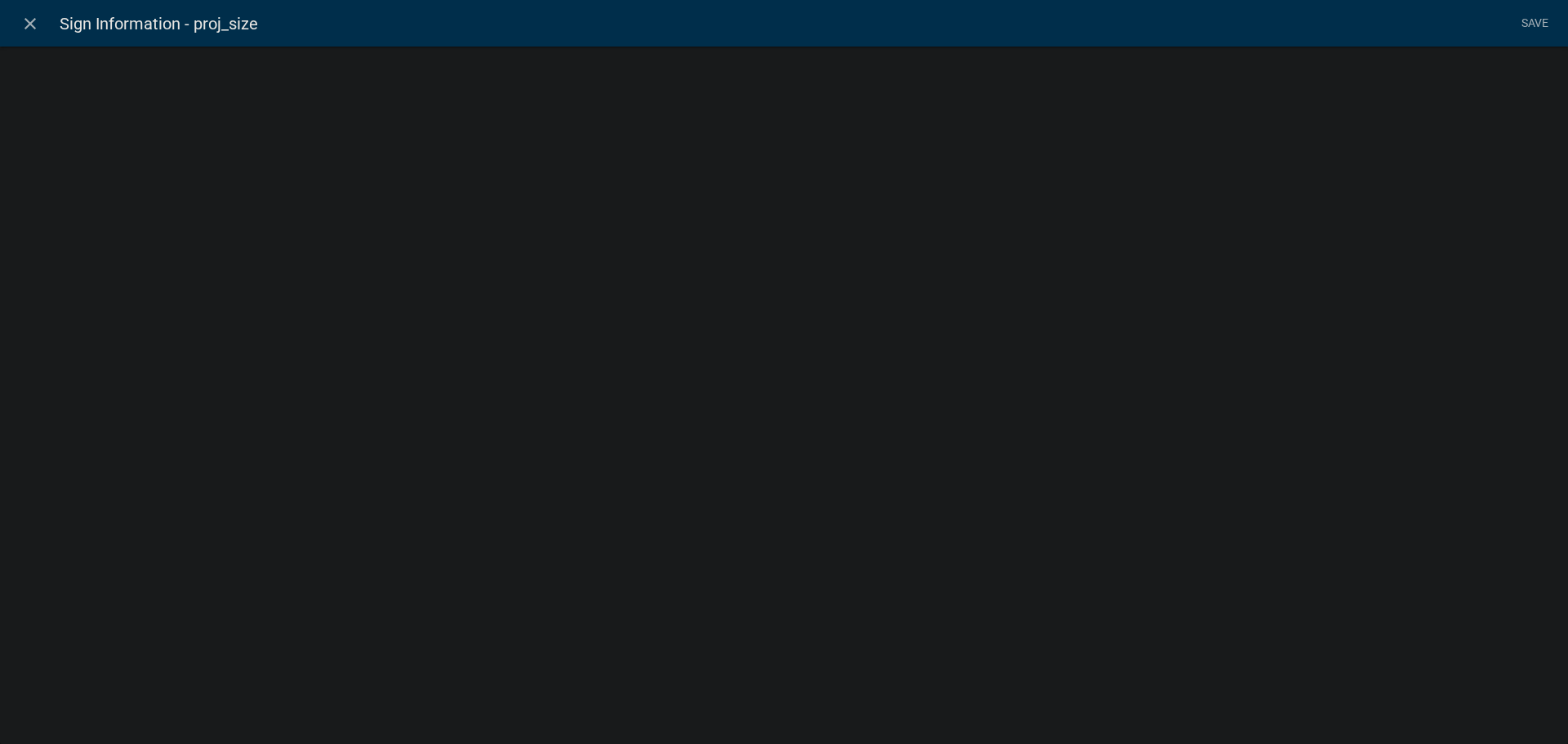
select select "numeric-data"
select select
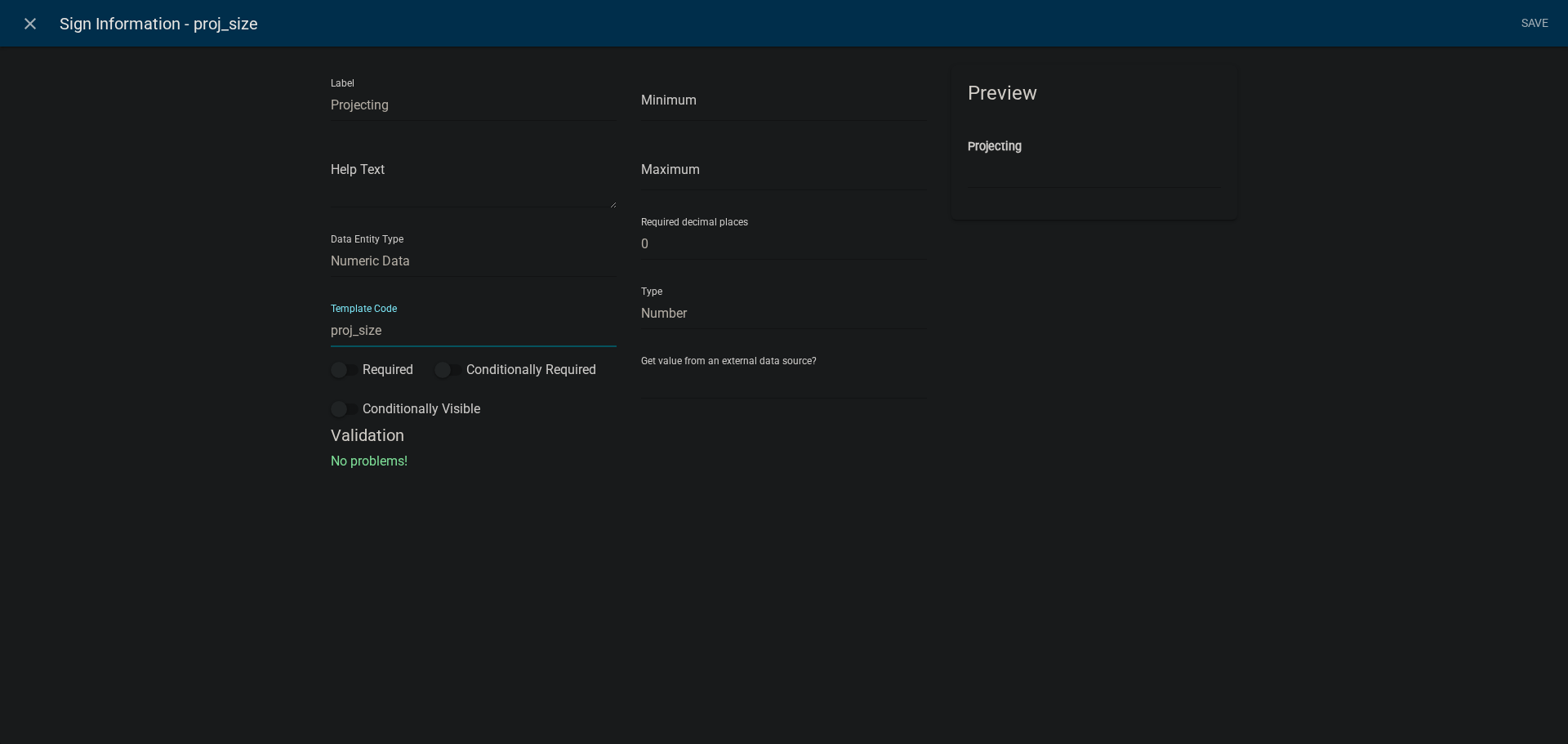
drag, startPoint x: 354, startPoint y: 330, endPoint x: 305, endPoint y: 328, distance: 49.0
click at [306, 330] on div "Label Projecting Help Text Data Entity Type Free Form Text Document Display Ent…" at bounding box center [784, 263] width 1568 height 486
type input "Projecting_Size"
click at [1527, 24] on li "Save" at bounding box center [1534, 24] width 41 height 31
click at [1536, 21] on link "Save" at bounding box center [1534, 24] width 41 height 31
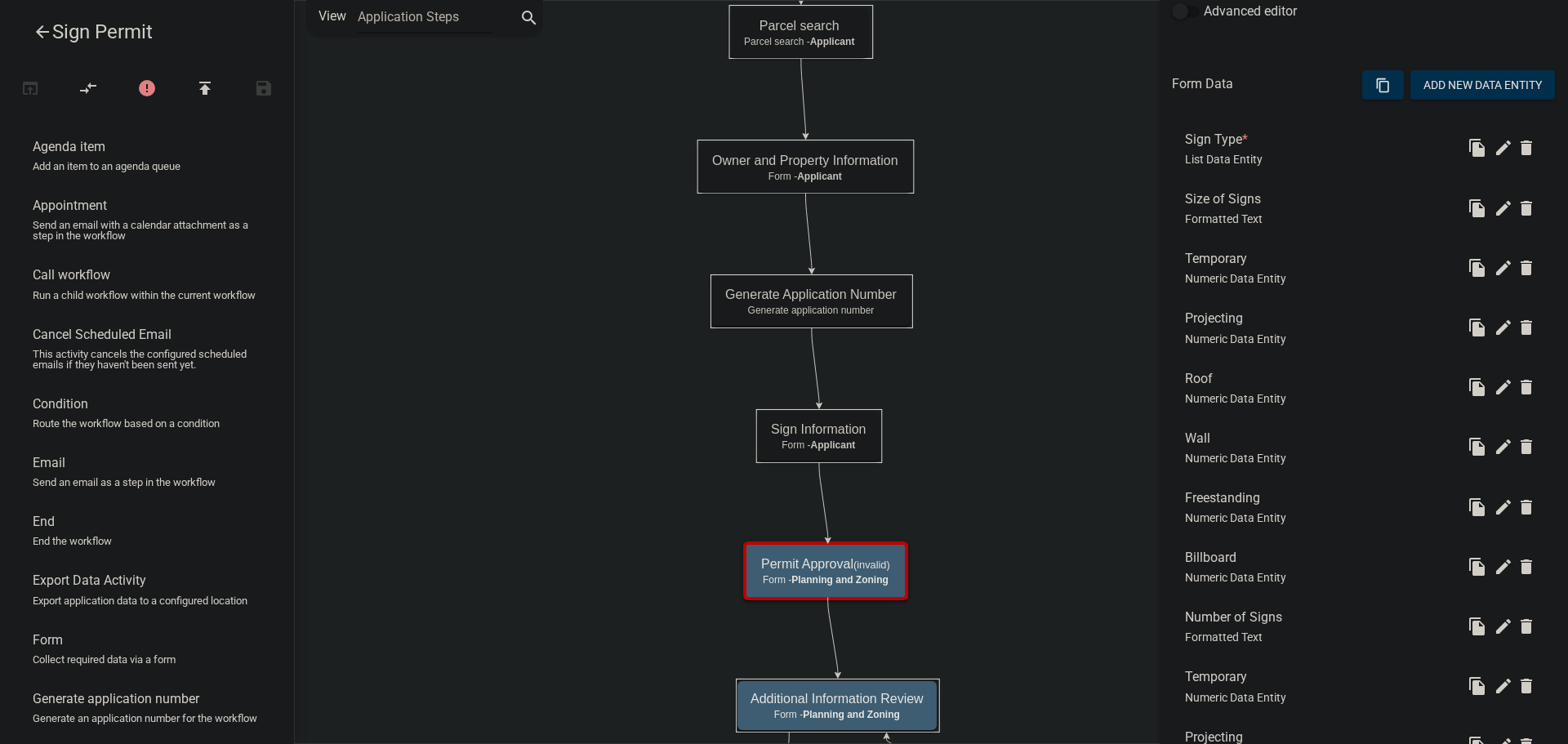
scroll to position [490, 0]
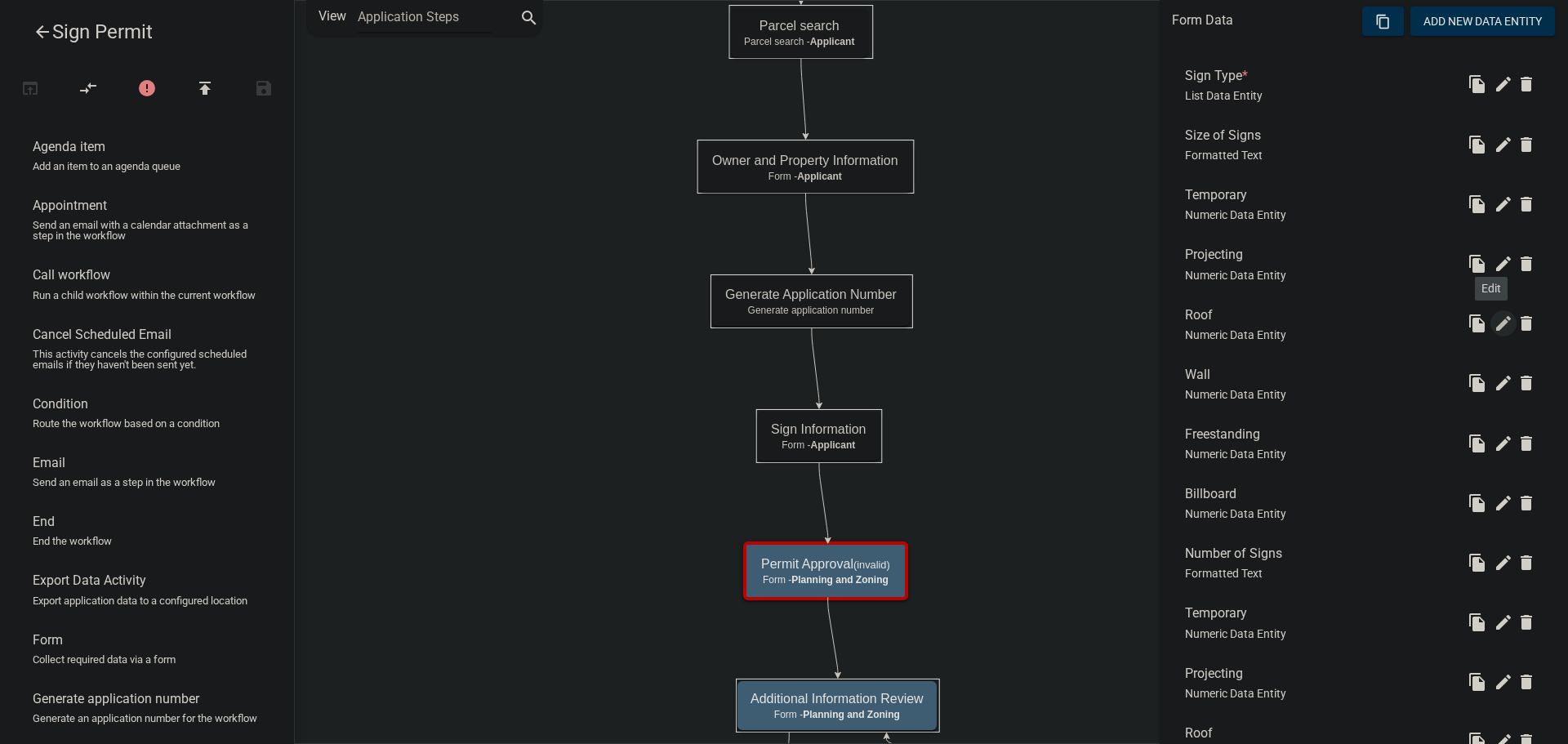
click at [1494, 323] on icon "edit" at bounding box center [1504, 323] width 20 height 20
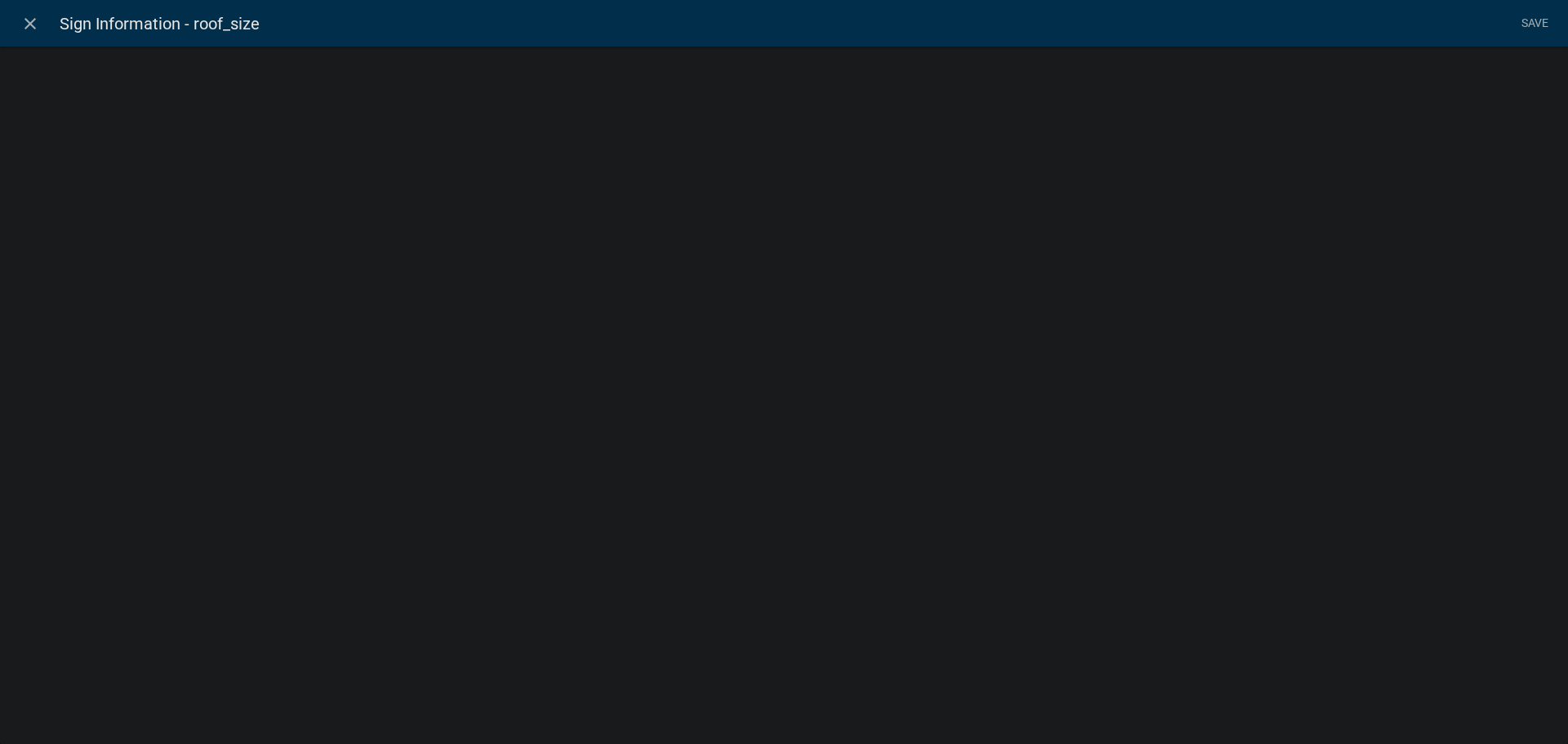
select select "numeric-data"
select select
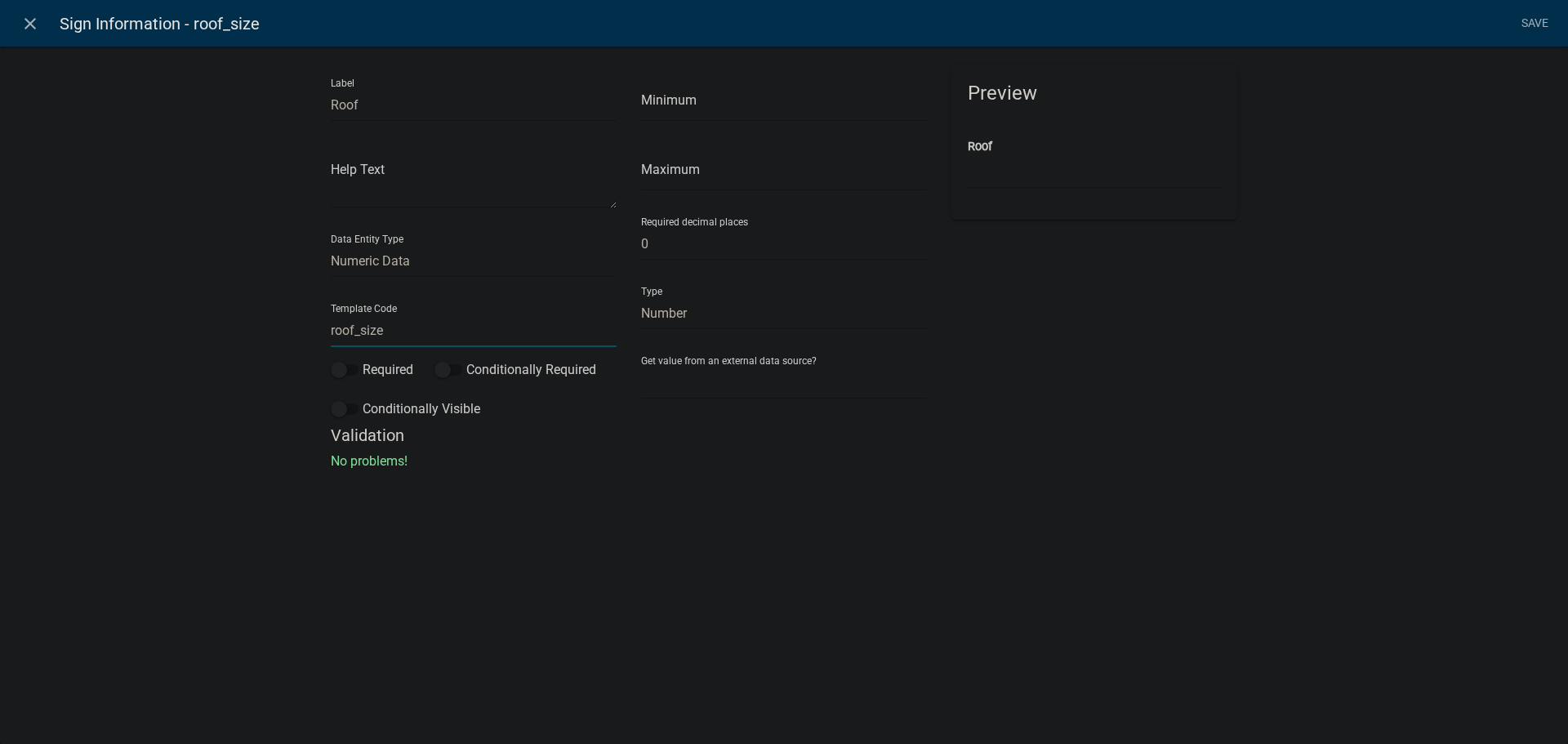
click at [333, 331] on input "roof_size" at bounding box center [473, 330] width 286 height 34
type input "Roof_Size"
click at [1533, 26] on li "Save" at bounding box center [1534, 24] width 41 height 31
click at [1533, 26] on link "Save" at bounding box center [1534, 24] width 41 height 31
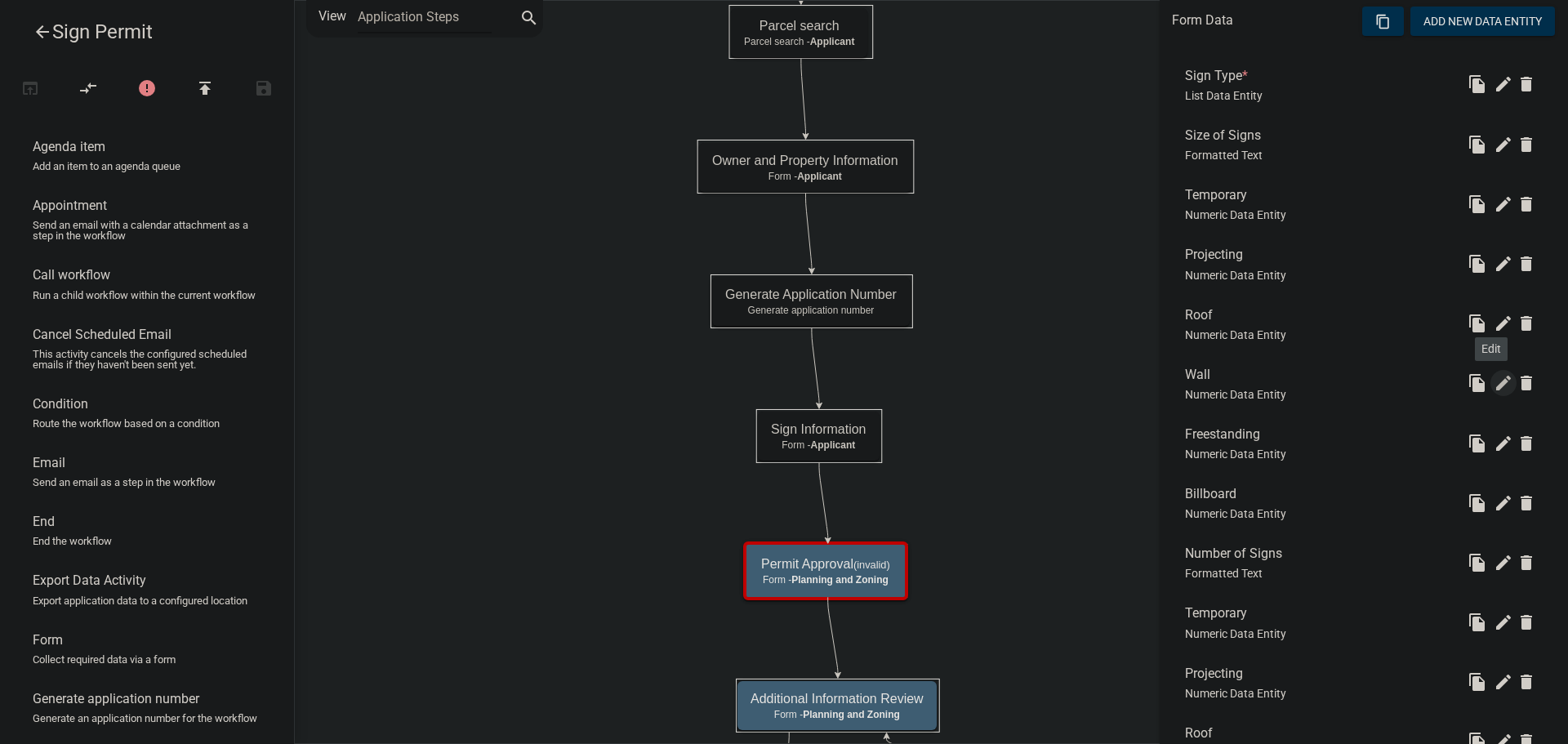
click at [1494, 384] on icon "edit" at bounding box center [1504, 383] width 20 height 20
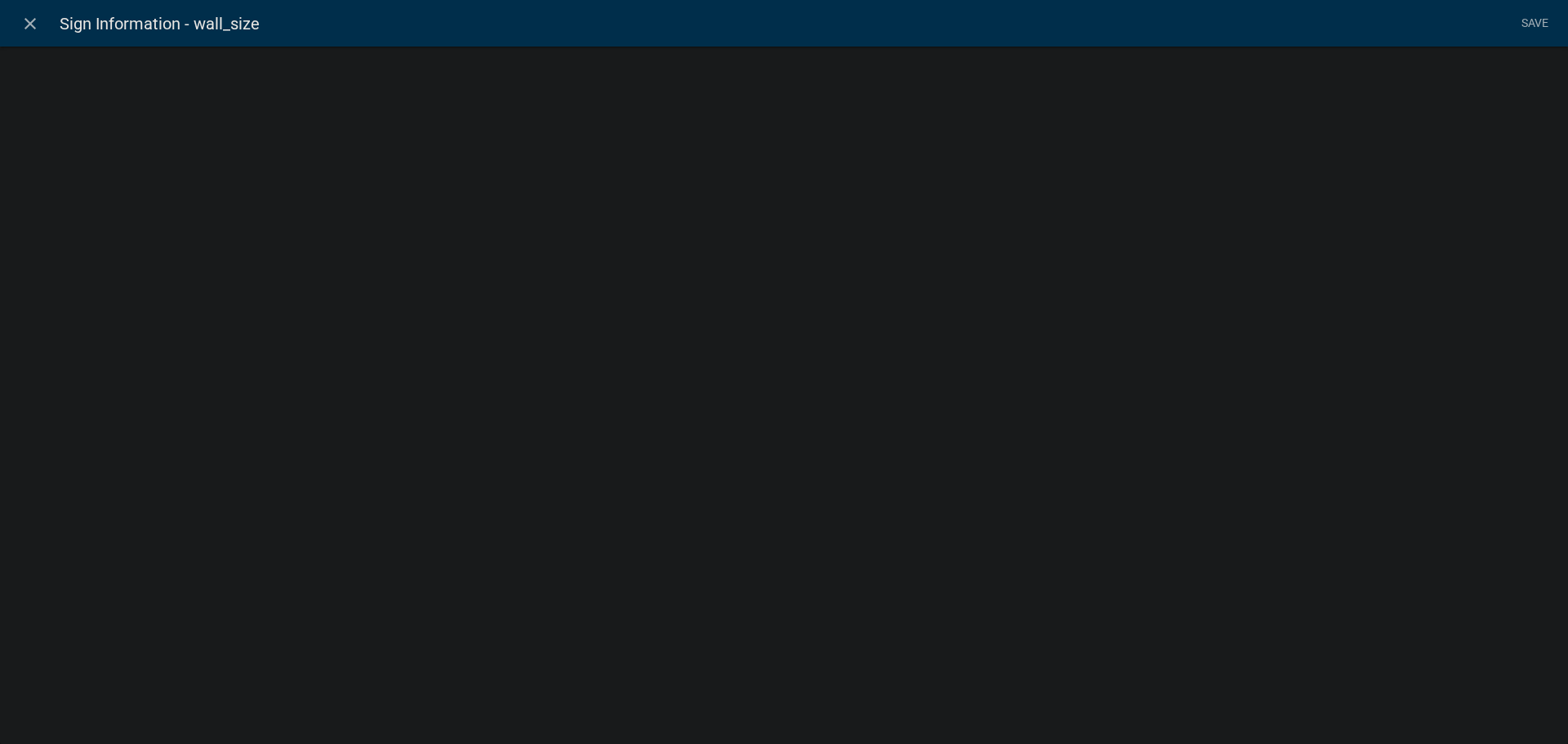
select select "numeric-data"
select select
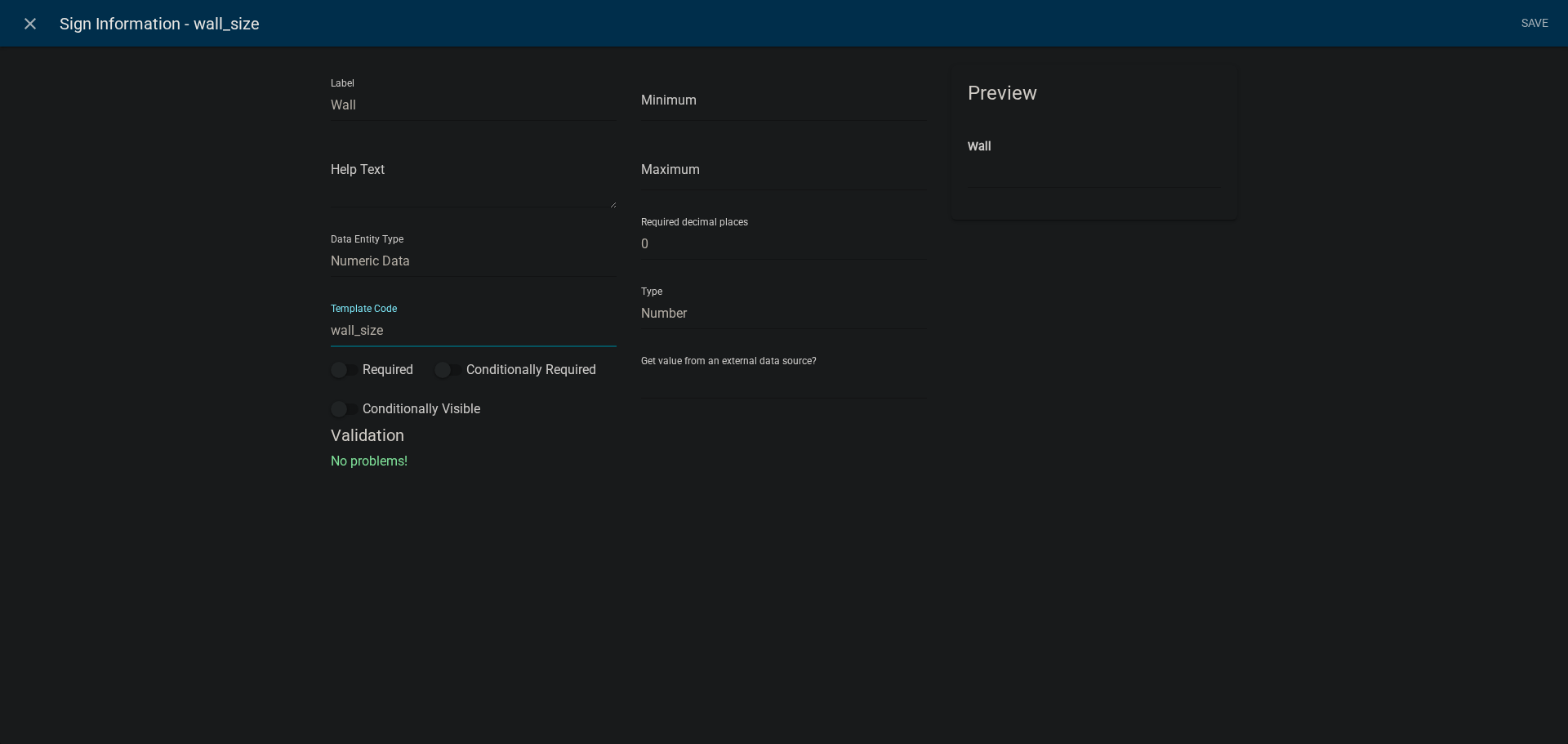
click at [332, 329] on input "wall_size" at bounding box center [473, 330] width 286 height 34
type input "Wall_Size"
click at [1540, 25] on li "Save" at bounding box center [1534, 24] width 41 height 31
click at [1535, 24] on link "Save" at bounding box center [1534, 24] width 41 height 31
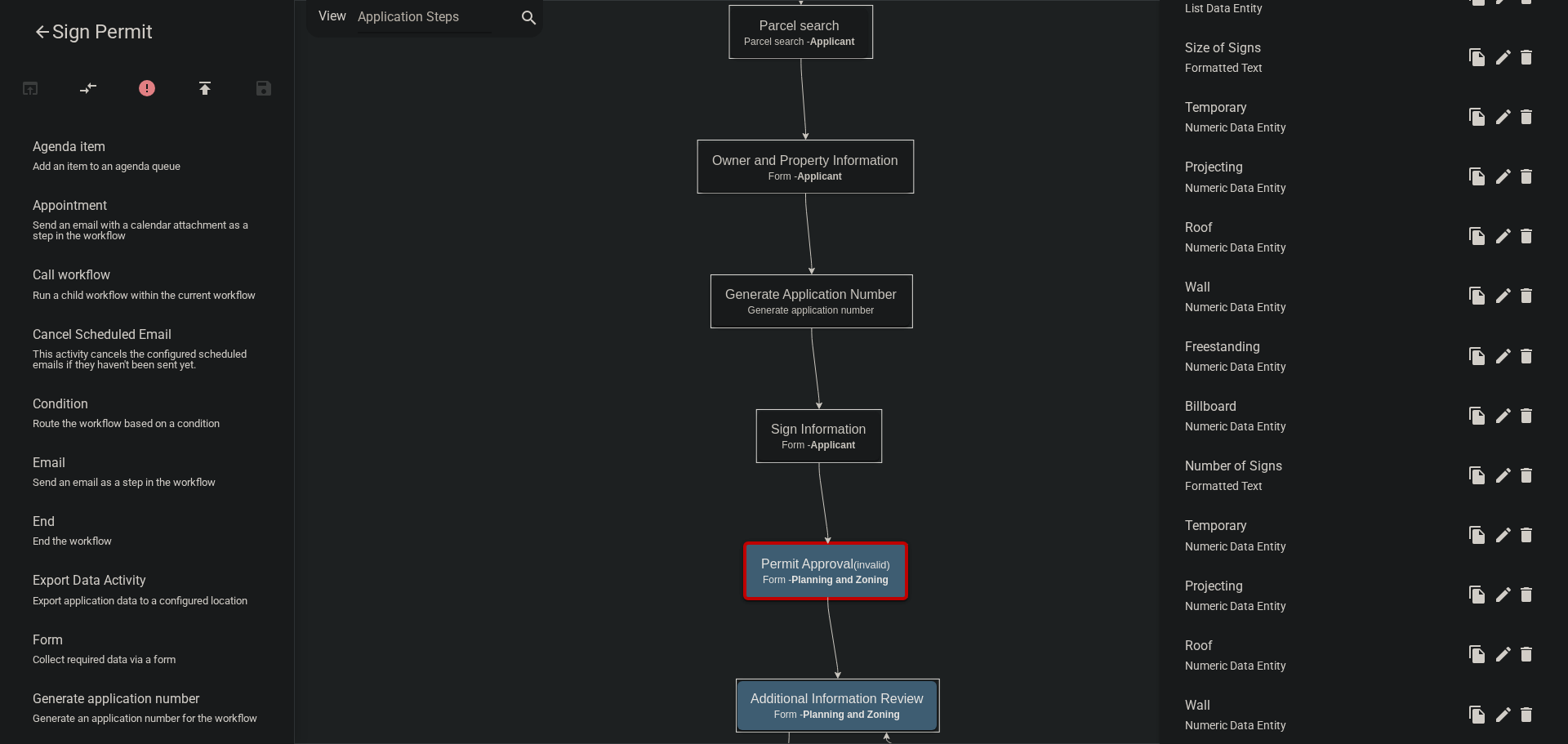
scroll to position [653, 0]
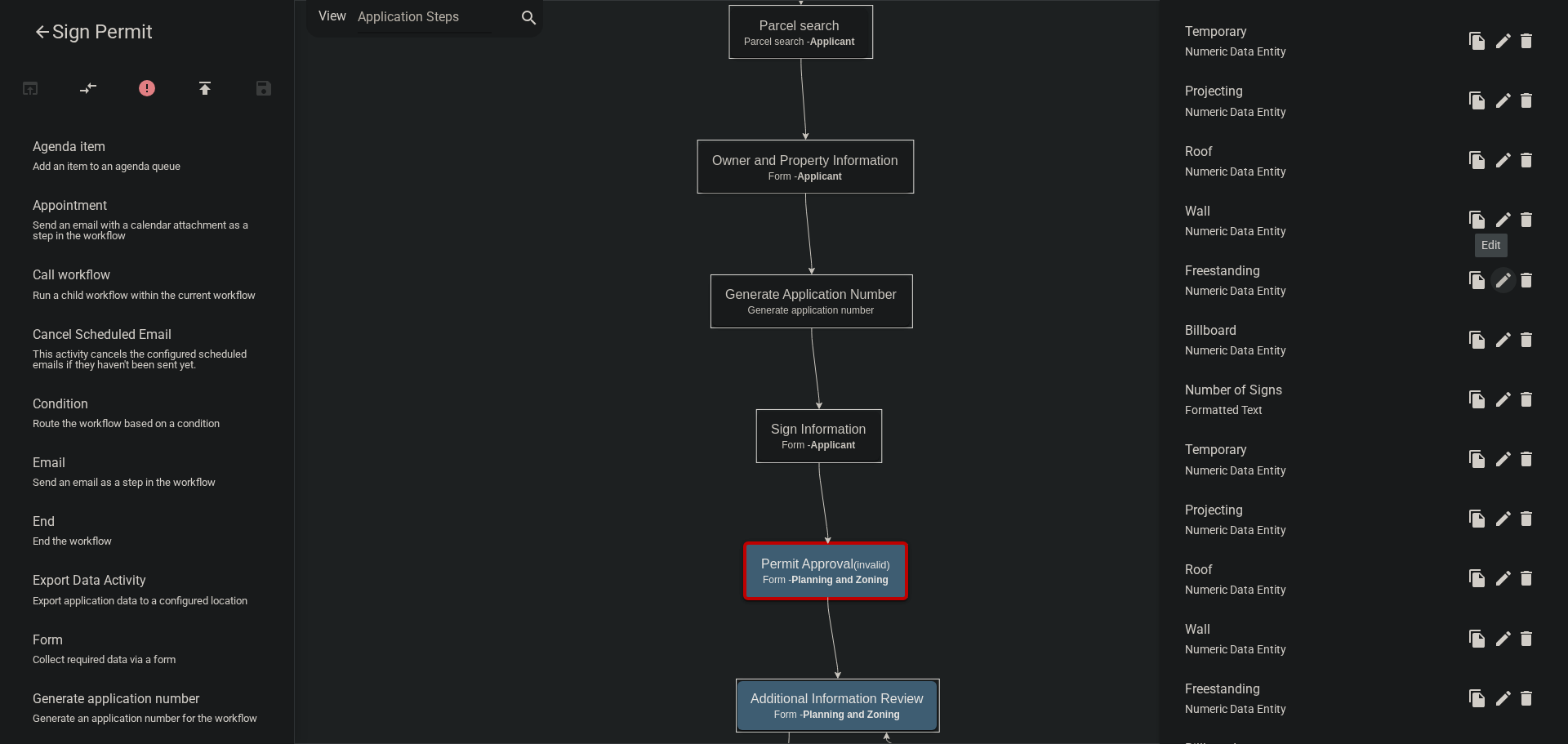
click at [1494, 282] on icon "edit" at bounding box center [1504, 280] width 20 height 20
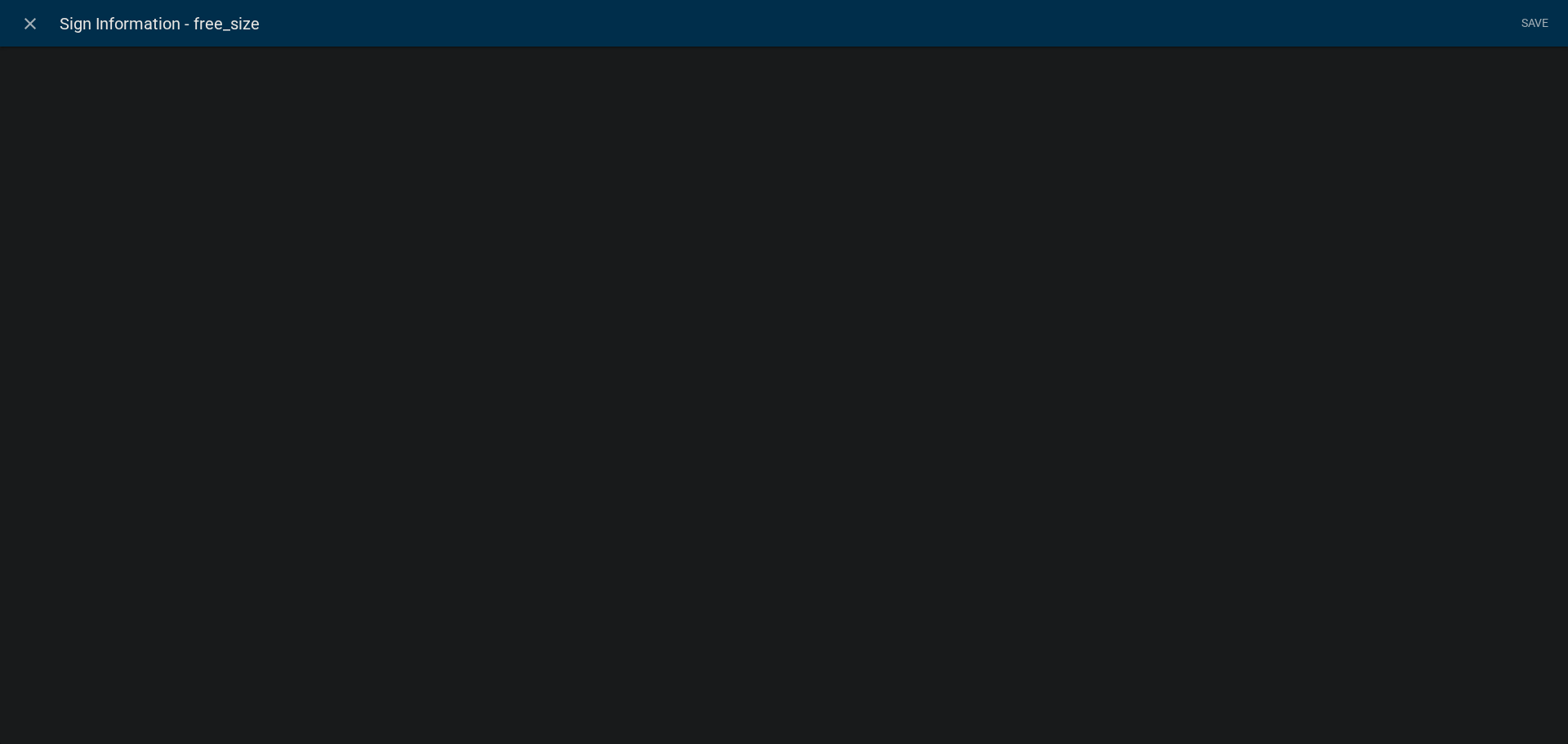
select select "numeric-data"
select select
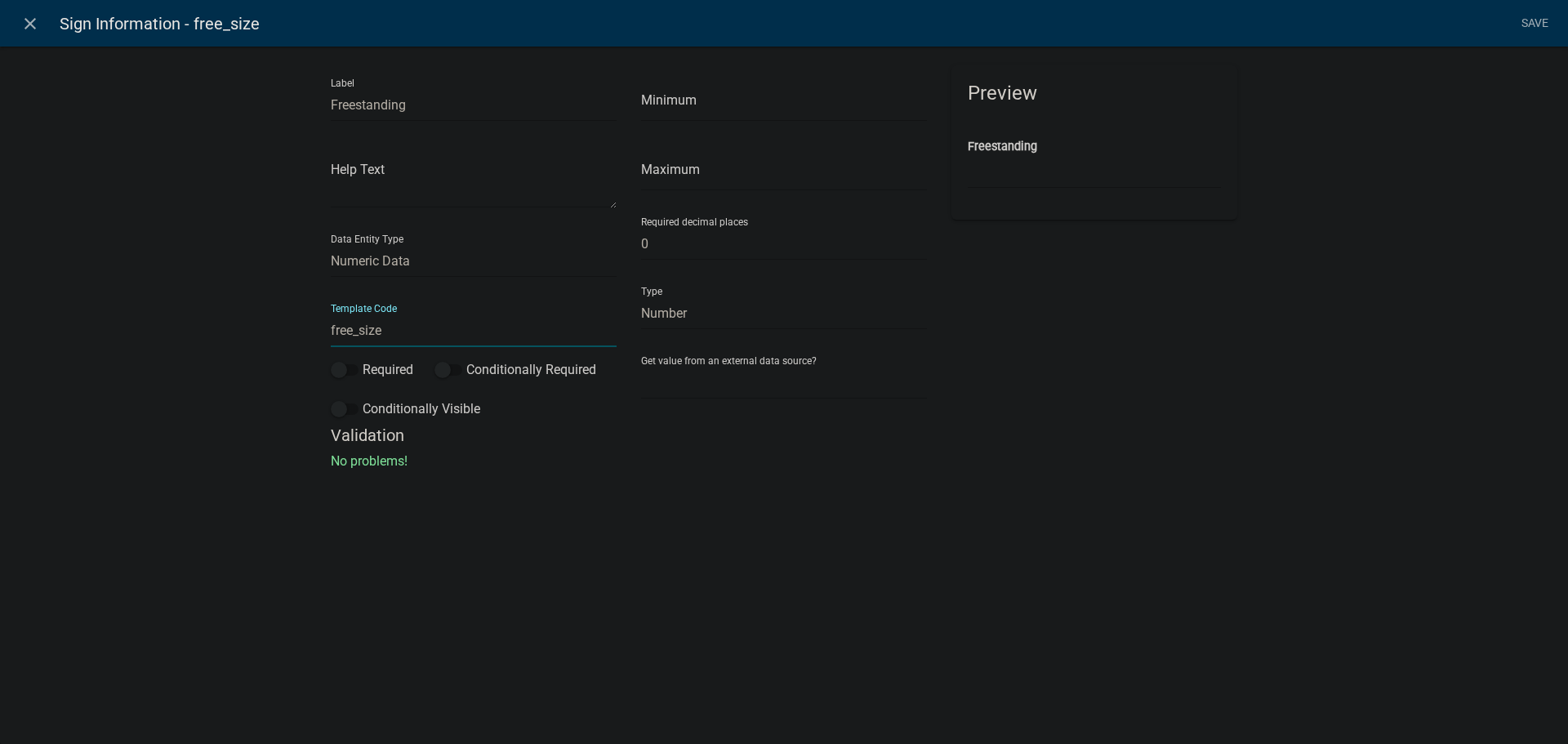
click at [353, 332] on input "free_size" at bounding box center [473, 330] width 286 height 34
type input "Freestanding_Size"
click at [1534, 25] on li "Save" at bounding box center [1534, 24] width 41 height 31
click at [1534, 22] on link "Save" at bounding box center [1534, 24] width 41 height 31
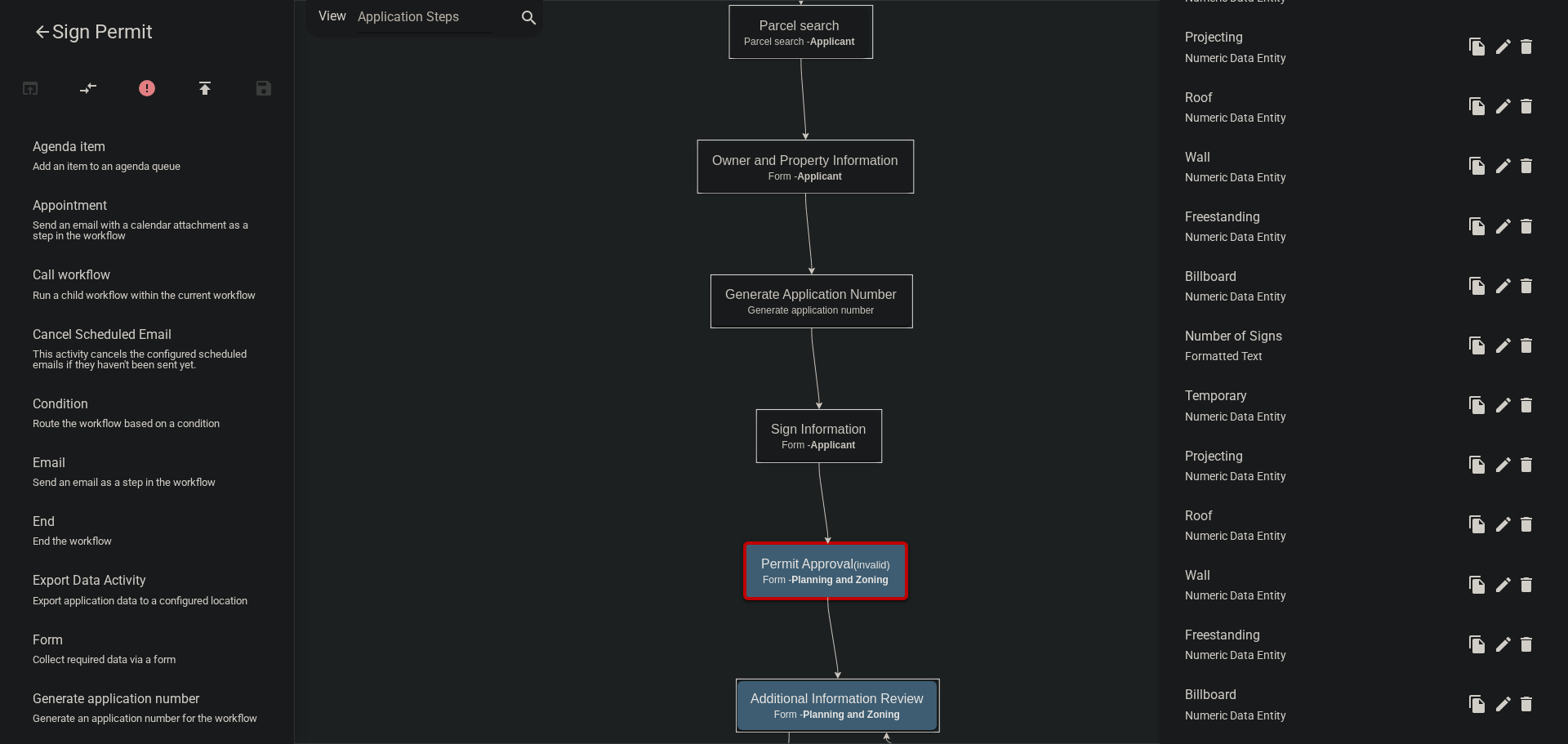
scroll to position [735, 0]
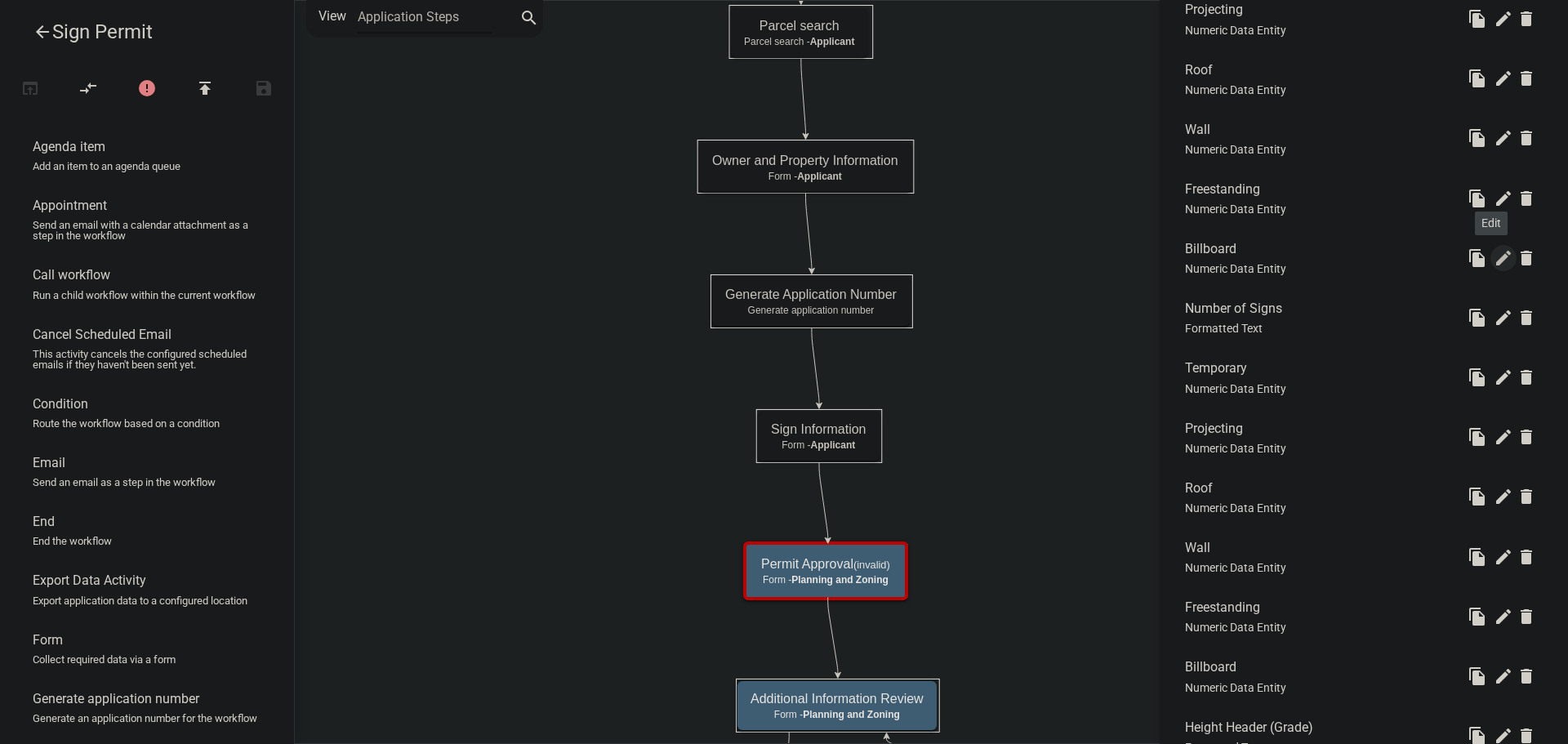
click at [1494, 258] on icon "edit" at bounding box center [1504, 258] width 20 height 20
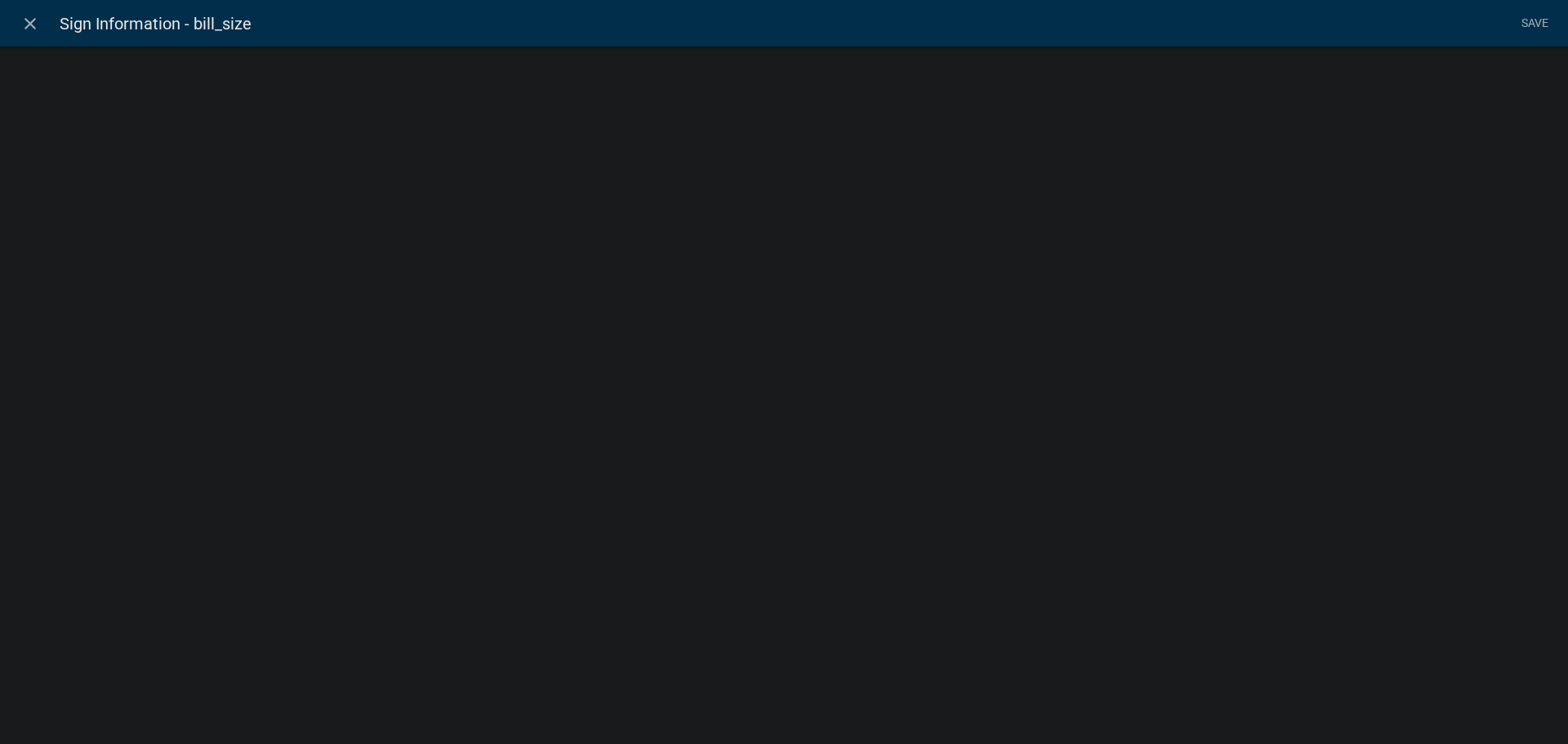
select select "numeric-data"
select select
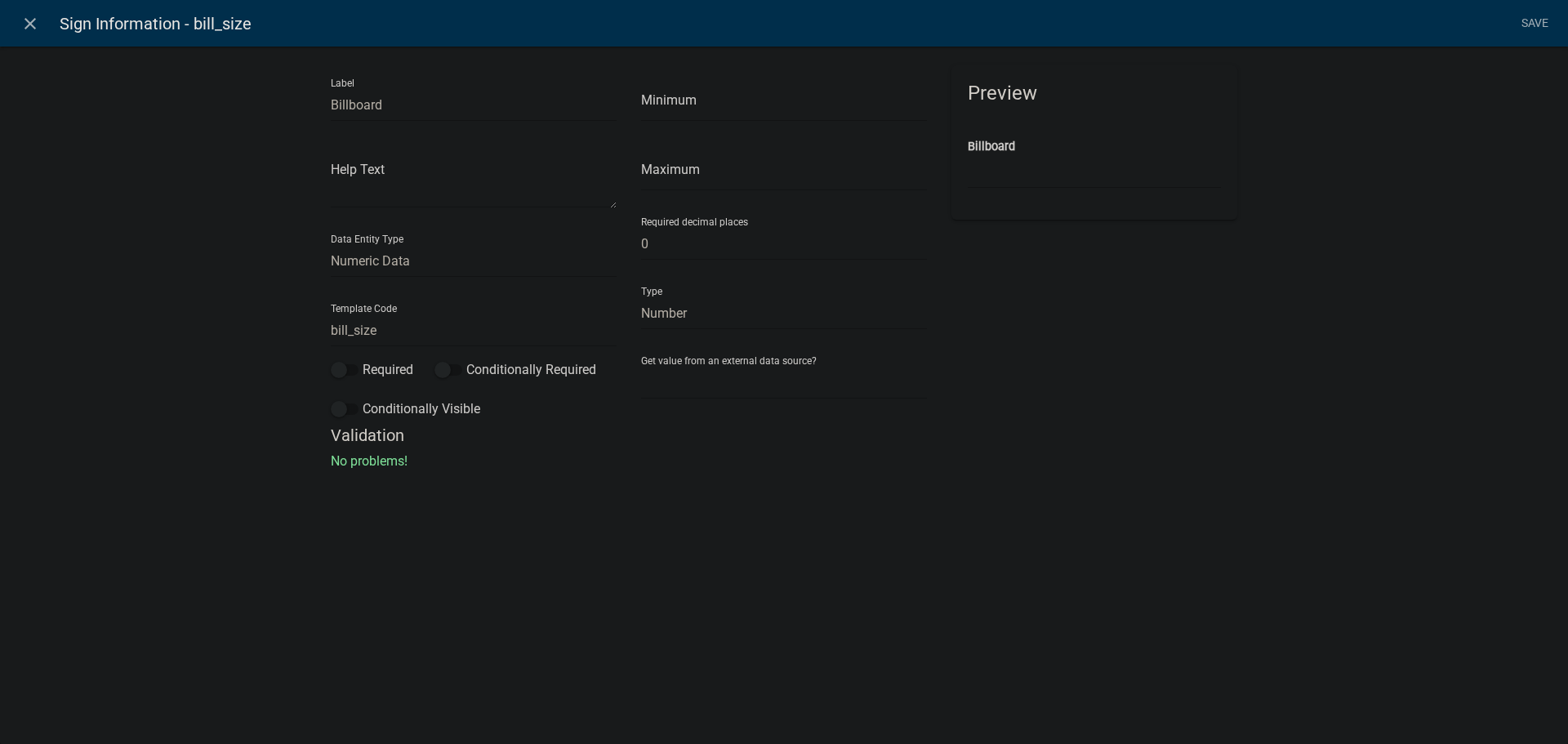
drag, startPoint x: 330, startPoint y: 329, endPoint x: 375, endPoint y: 316, distance: 46.8
click at [334, 328] on div "Label Billboard Help Text Data Entity Type Free Form Text Document Display Enti…" at bounding box center [473, 245] width 310 height 360
drag, startPoint x: 337, startPoint y: 332, endPoint x: 403, endPoint y: 300, distance: 73.3
click at [338, 331] on input "bill_size" at bounding box center [473, 330] width 286 height 34
type input "Billboard_Size"
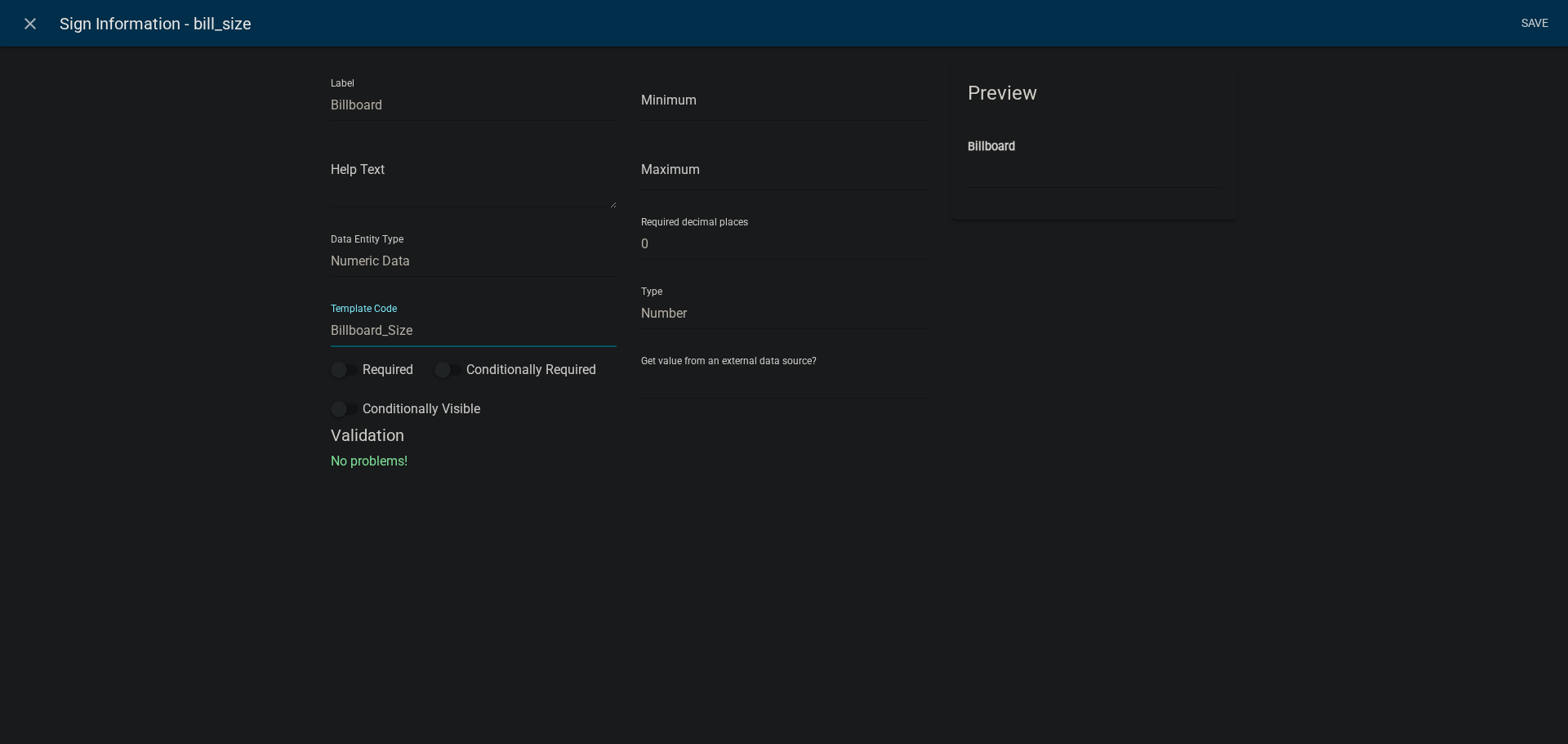
click at [1536, 25] on li "Save" at bounding box center [1534, 24] width 41 height 31
click at [1536, 25] on link "Save" at bounding box center [1534, 24] width 41 height 31
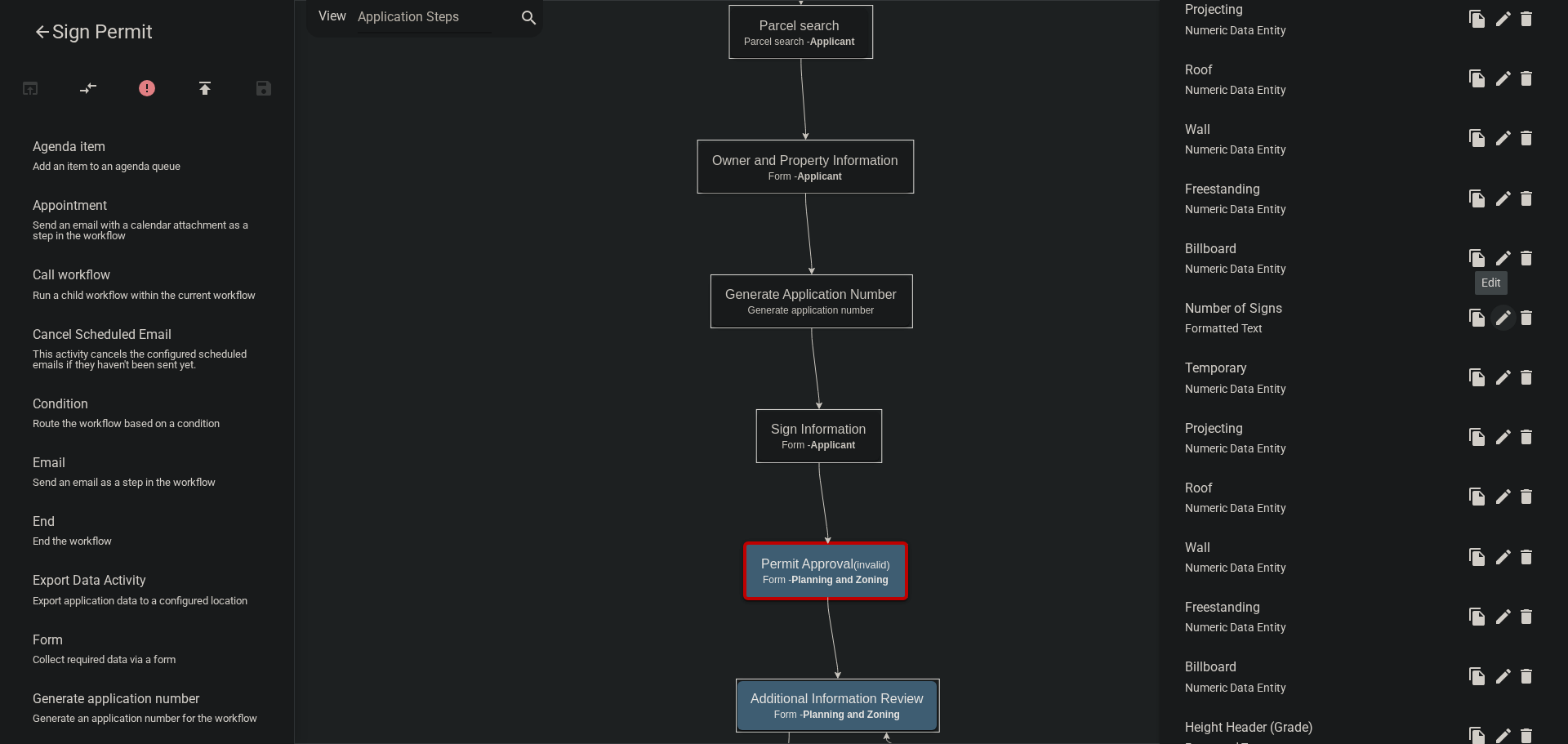
click at [1494, 319] on icon "edit" at bounding box center [1504, 318] width 20 height 20
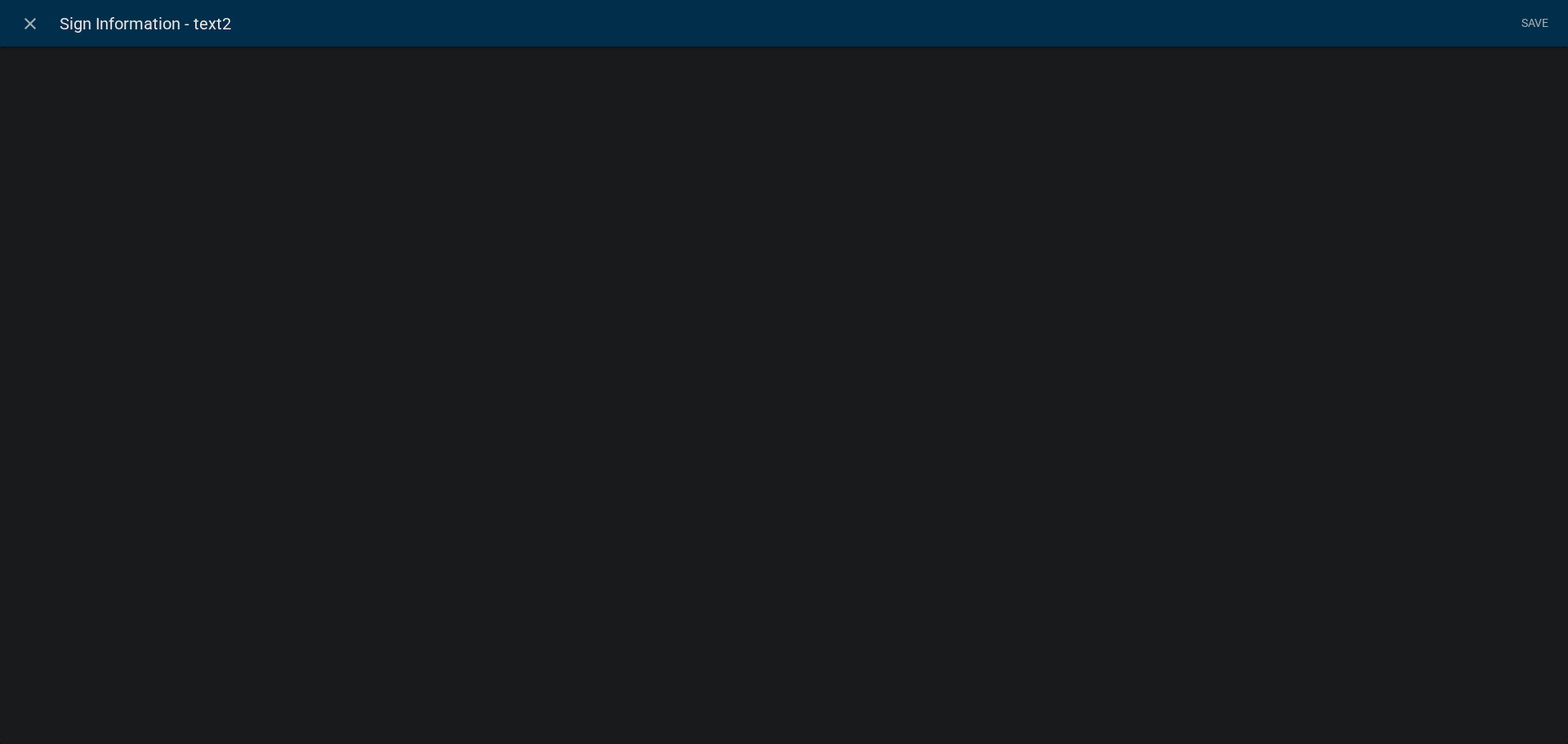
select select "rich-text"
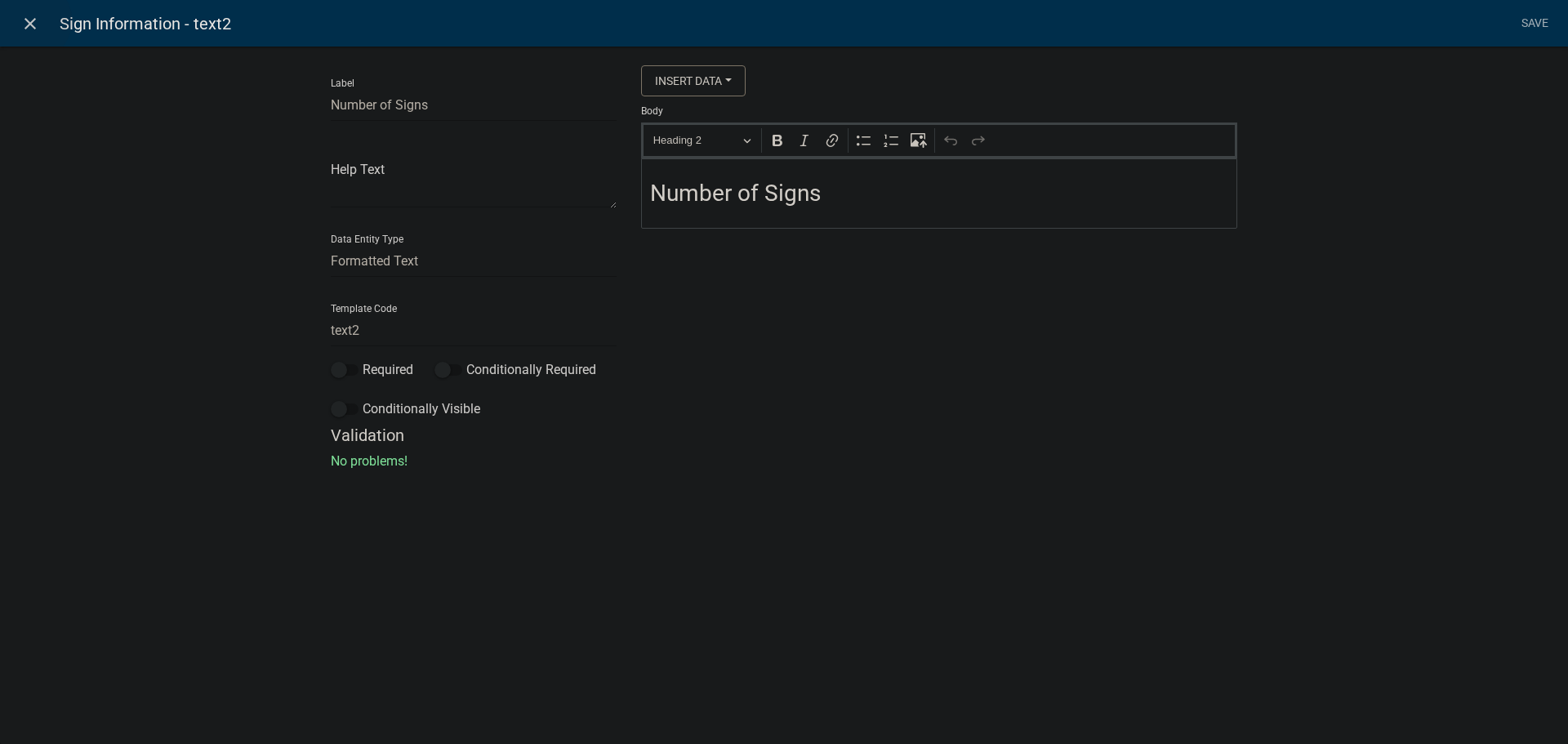
click at [30, 21] on icon "close" at bounding box center [30, 24] width 20 height 20
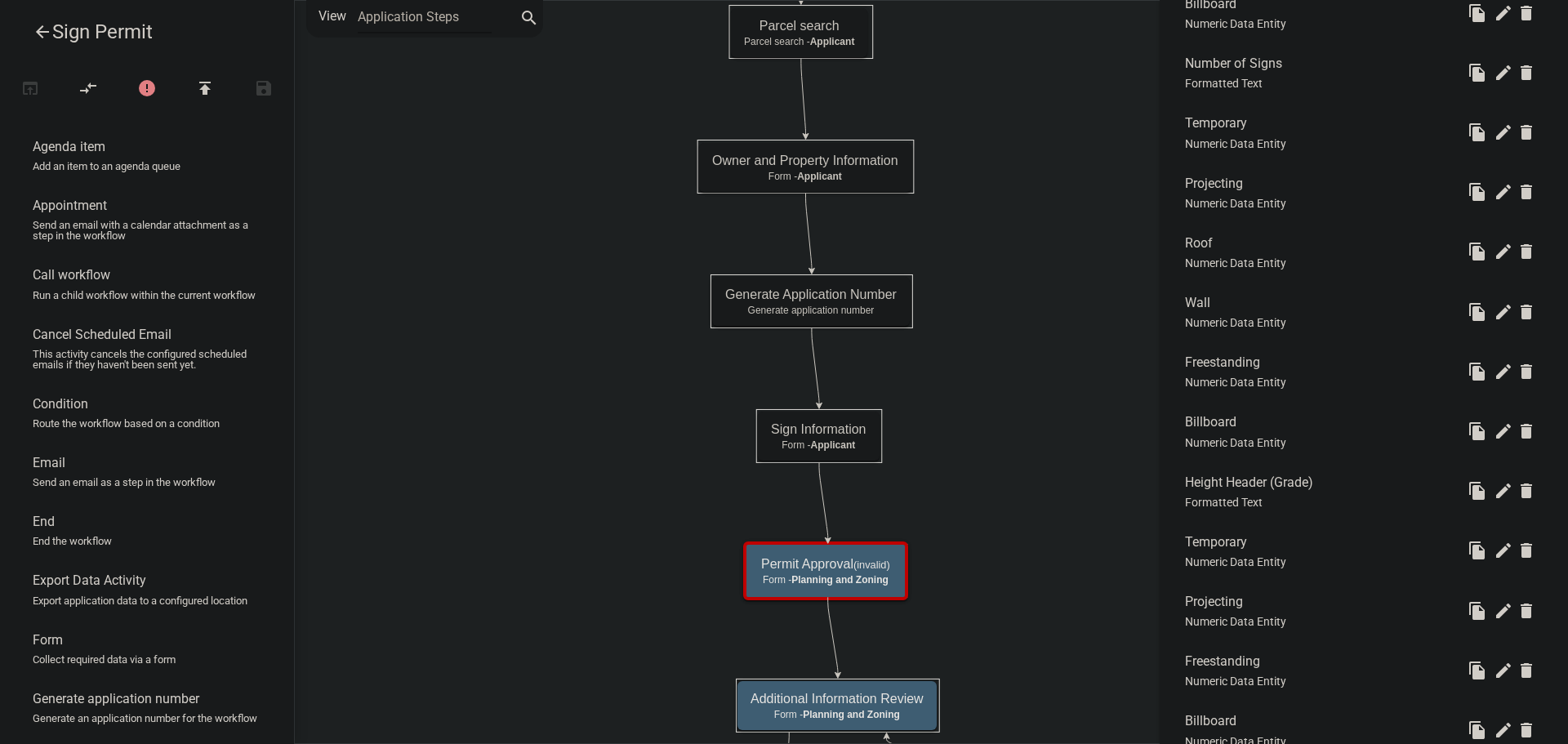
scroll to position [1062, 0]
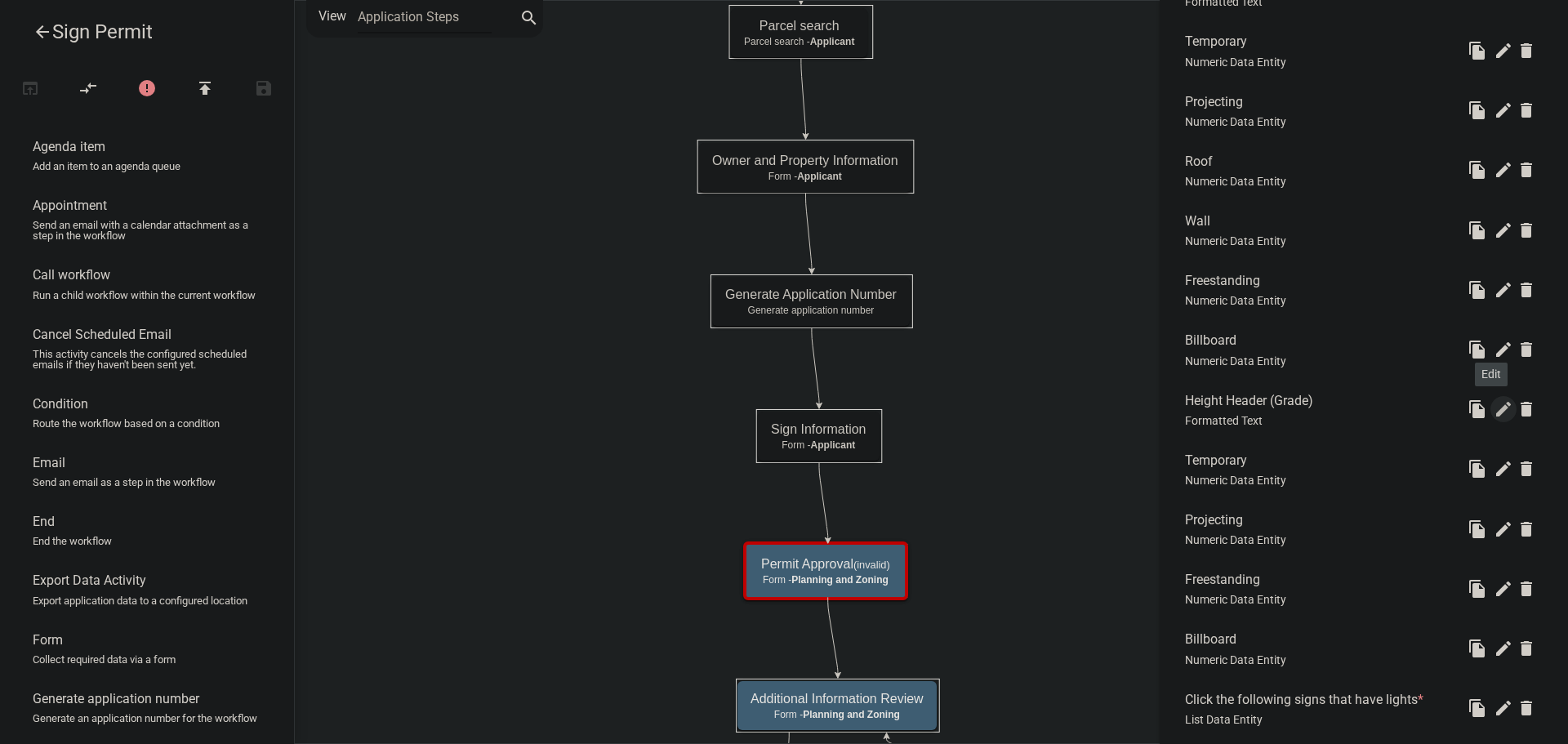
click at [1494, 407] on icon "edit" at bounding box center [1504, 409] width 20 height 20
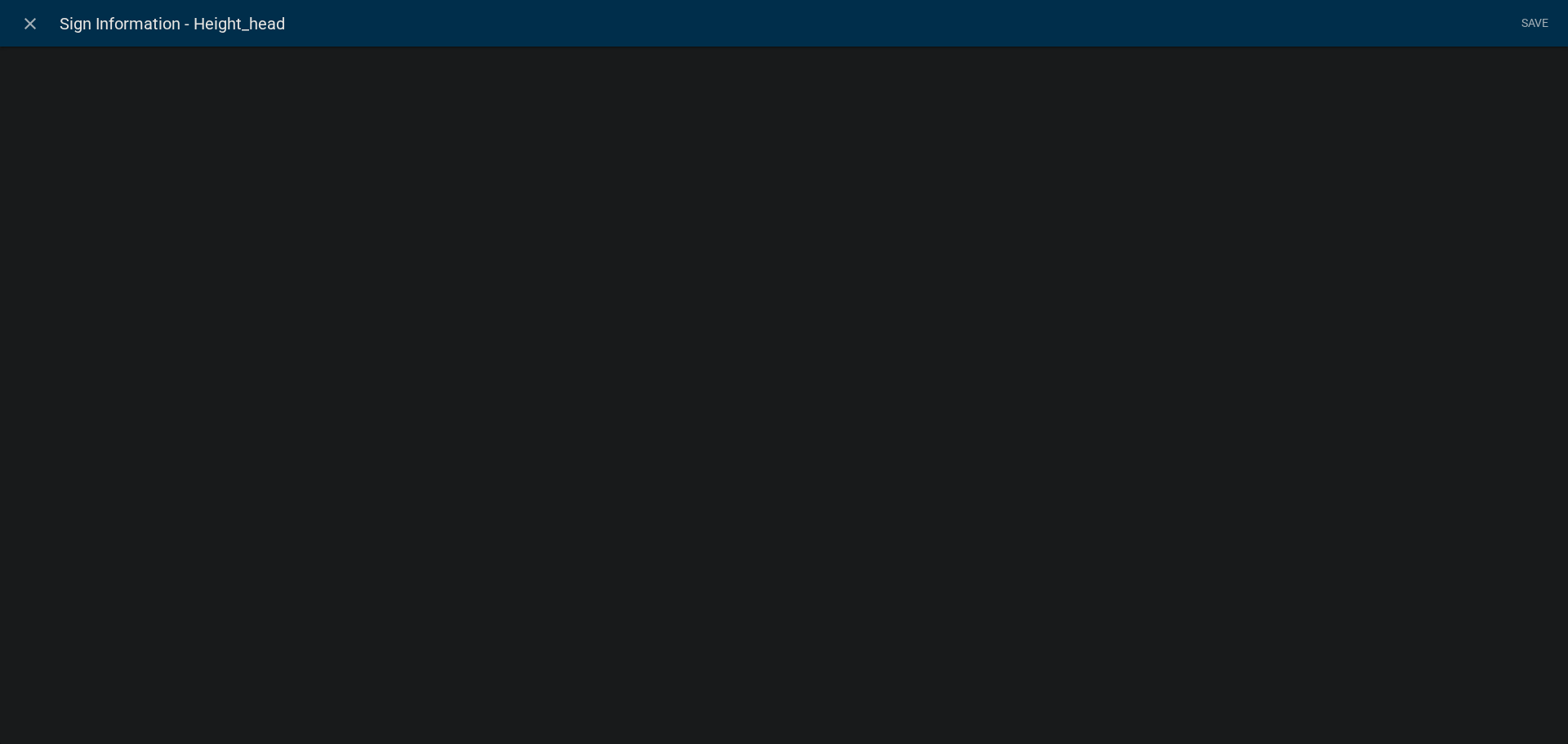
select select "rich-text"
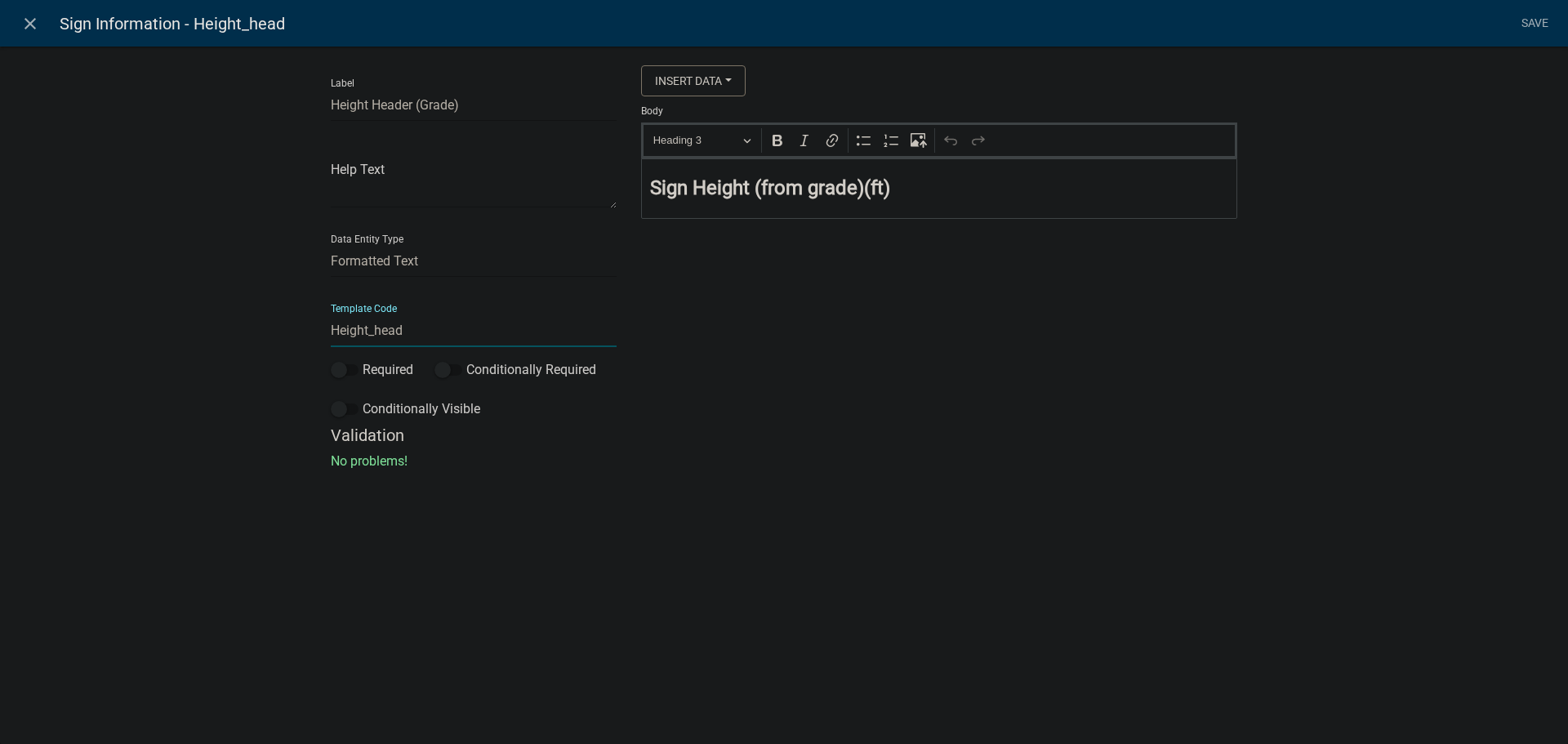
click at [379, 329] on input "Height_head" at bounding box center [473, 330] width 286 height 34
type input "Height_Header"
click at [1534, 28] on li "Save" at bounding box center [1534, 24] width 41 height 31
click at [1532, 26] on link "Save" at bounding box center [1534, 24] width 41 height 31
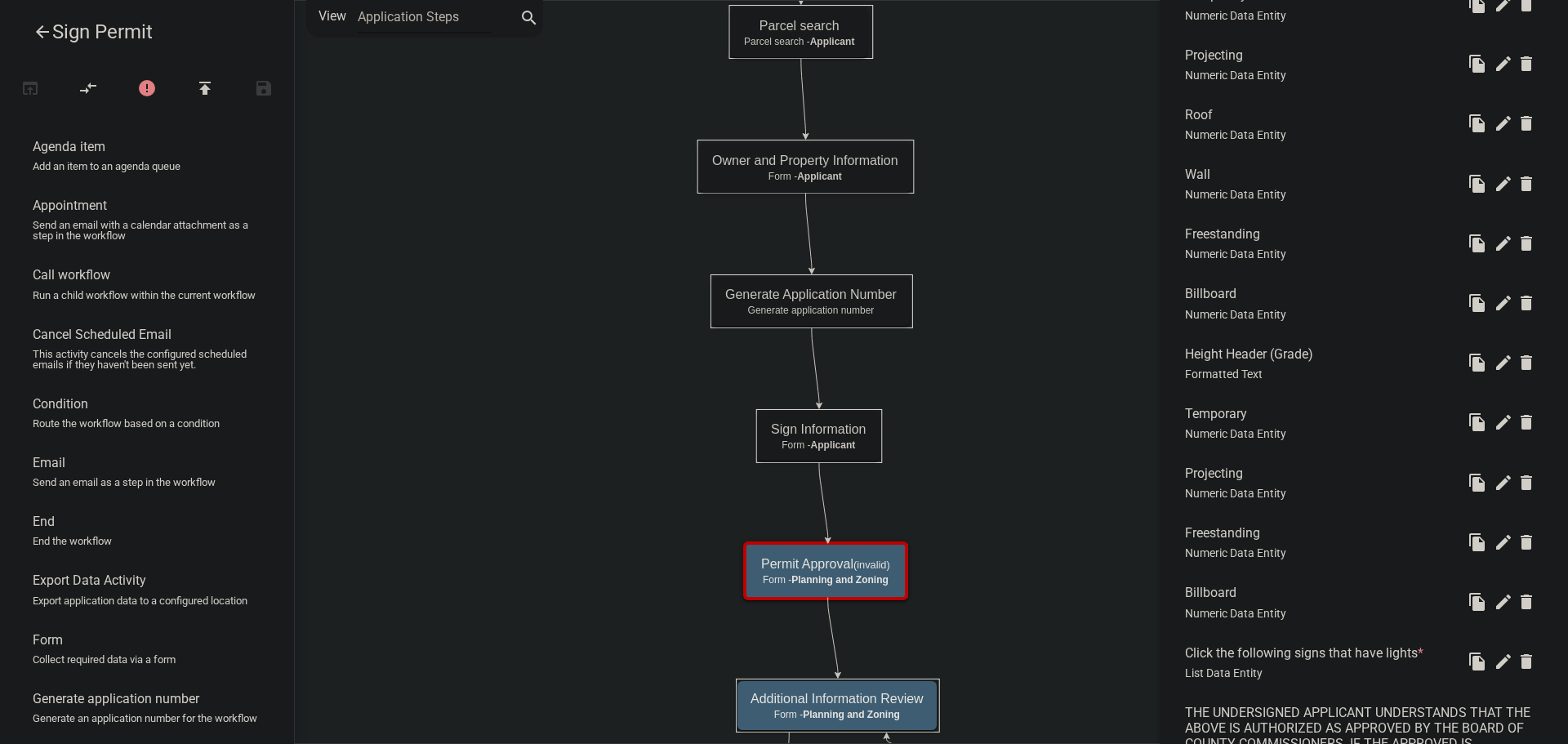
scroll to position [1143, 0]
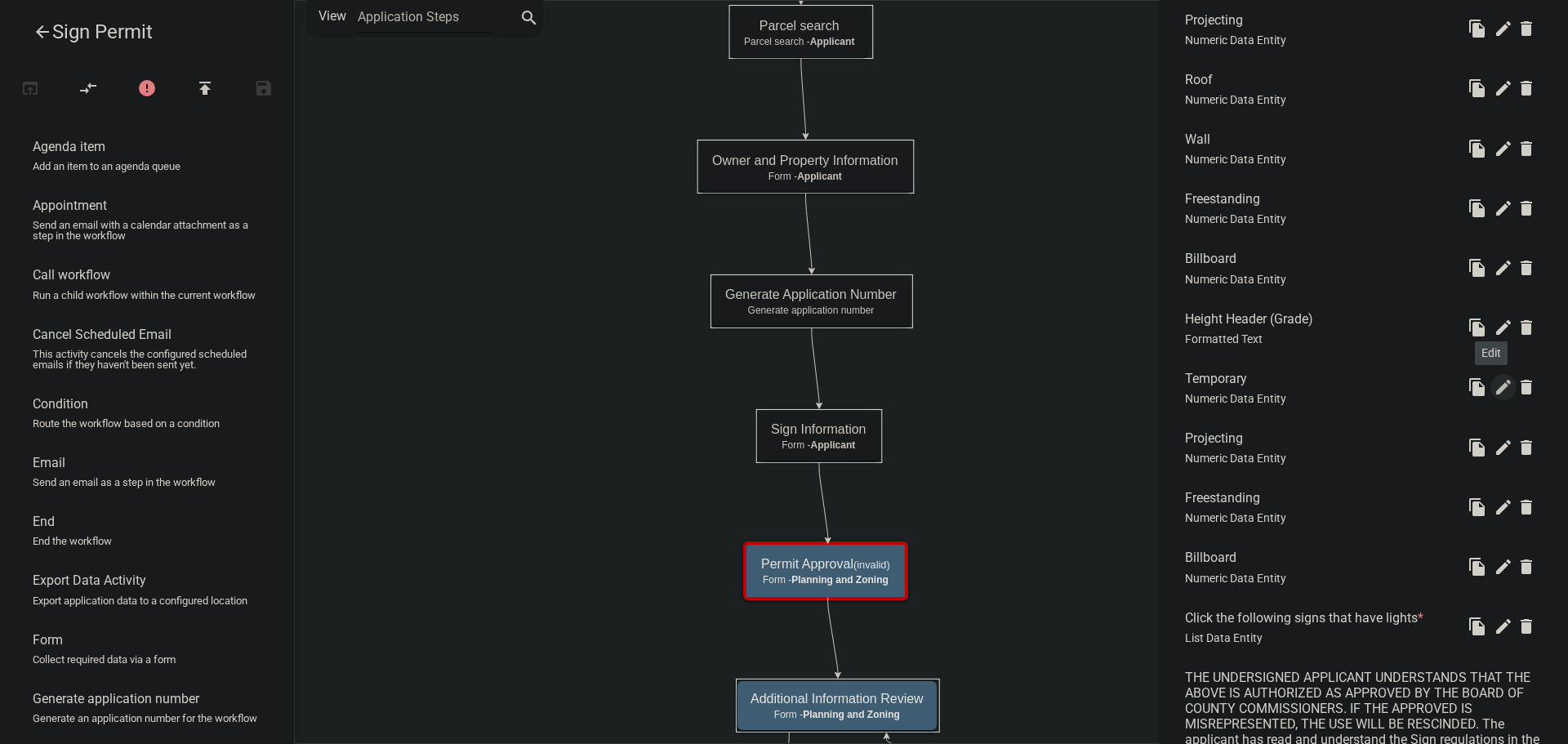
click at [1494, 386] on icon "edit" at bounding box center [1504, 387] width 20 height 20
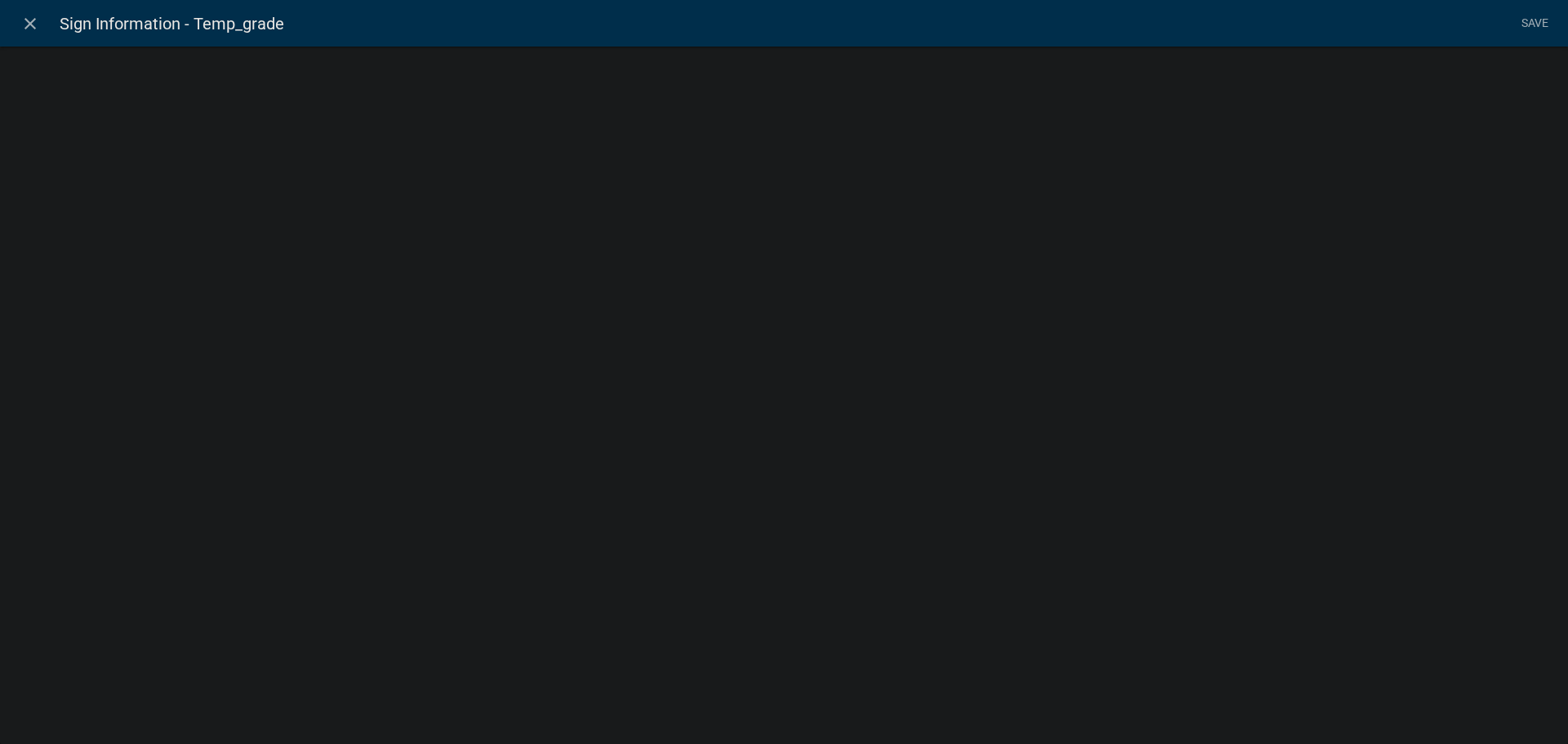
select select
select select "numeric-data"
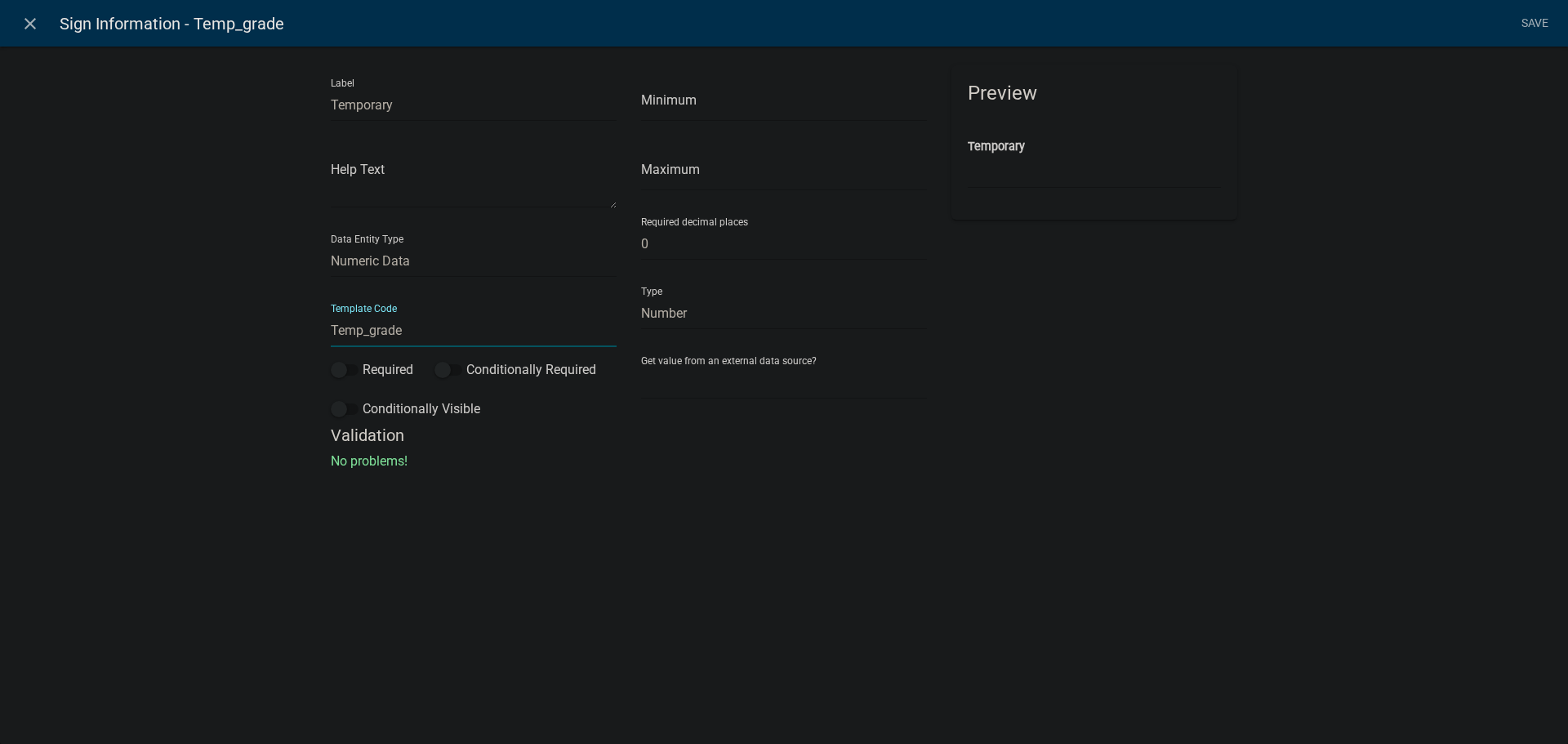
click at [363, 329] on input "Temp_grade" at bounding box center [473, 330] width 286 height 34
type input "Temporary_Grade"
click at [1539, 23] on li "Save" at bounding box center [1534, 24] width 41 height 31
click at [1539, 23] on link "Save" at bounding box center [1534, 24] width 41 height 31
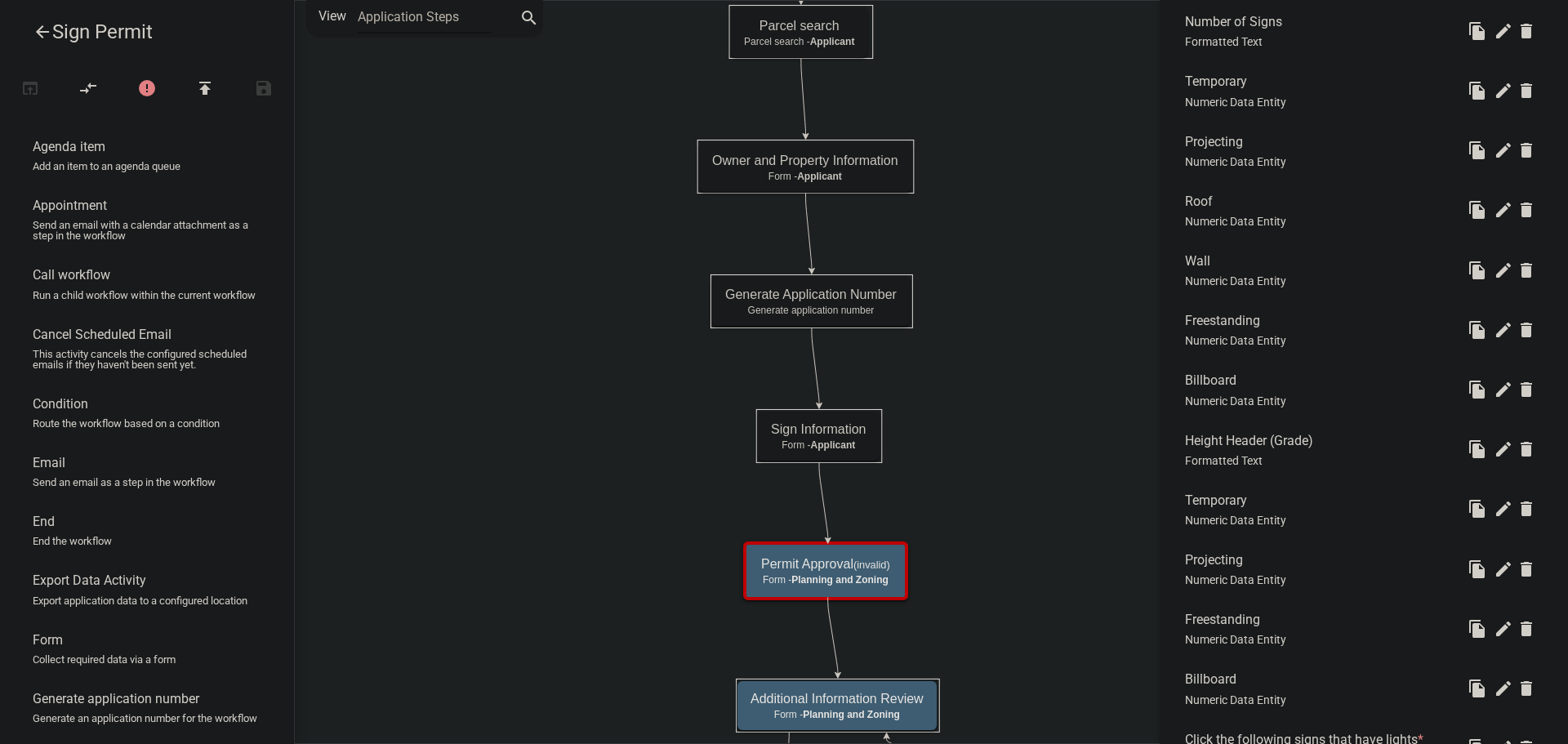
scroll to position [1062, 0]
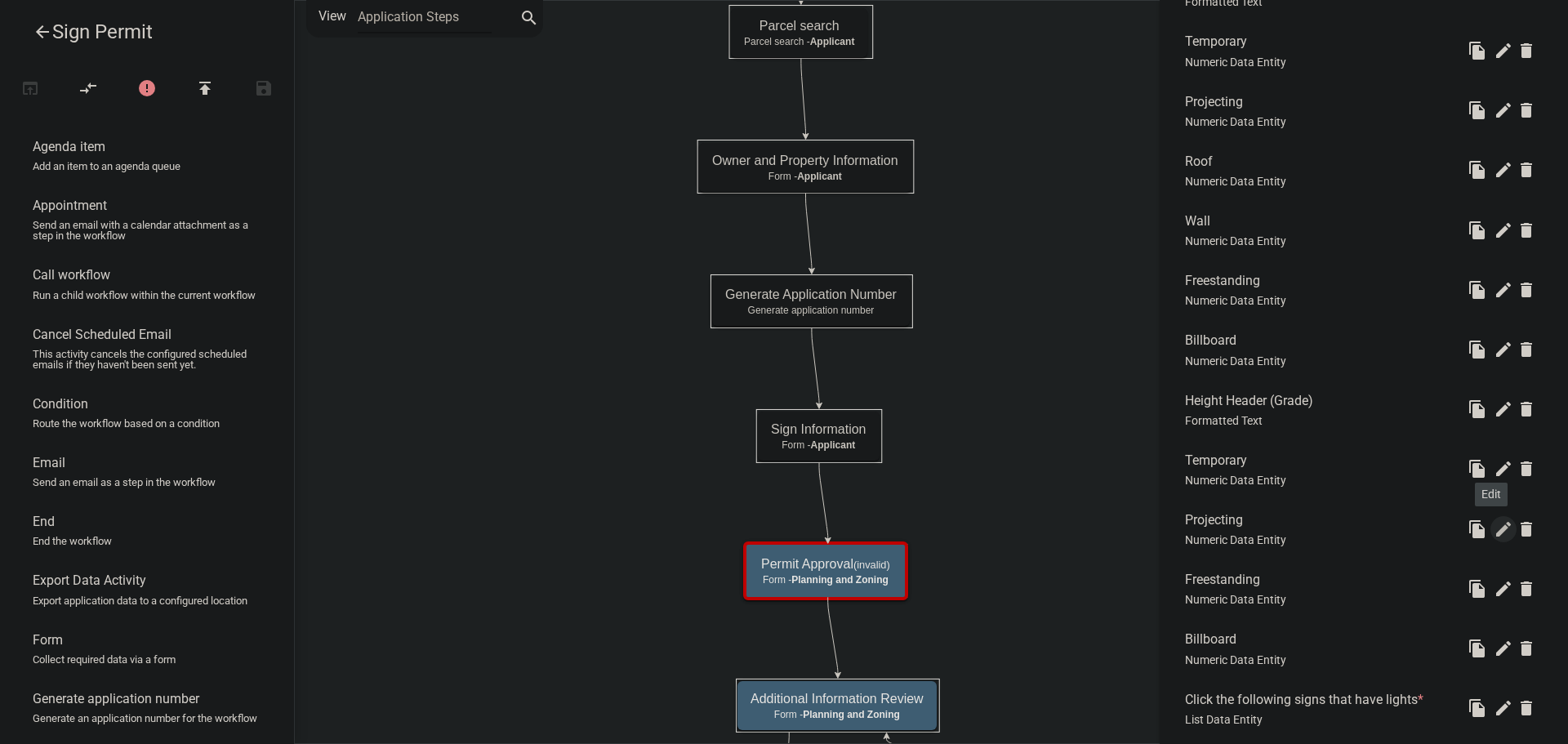
click at [1494, 531] on icon "edit" at bounding box center [1504, 529] width 20 height 20
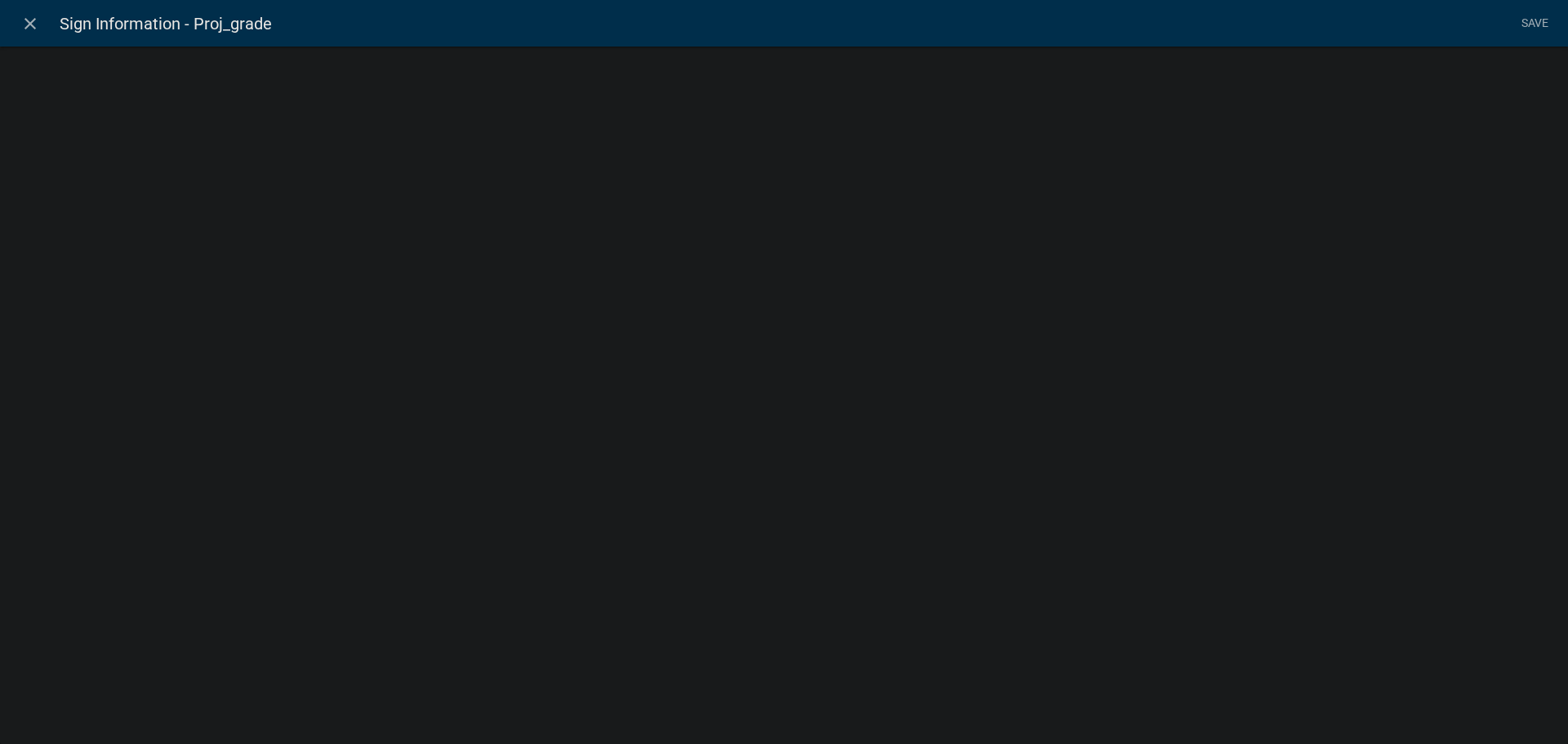
select select "numeric-data"
select select
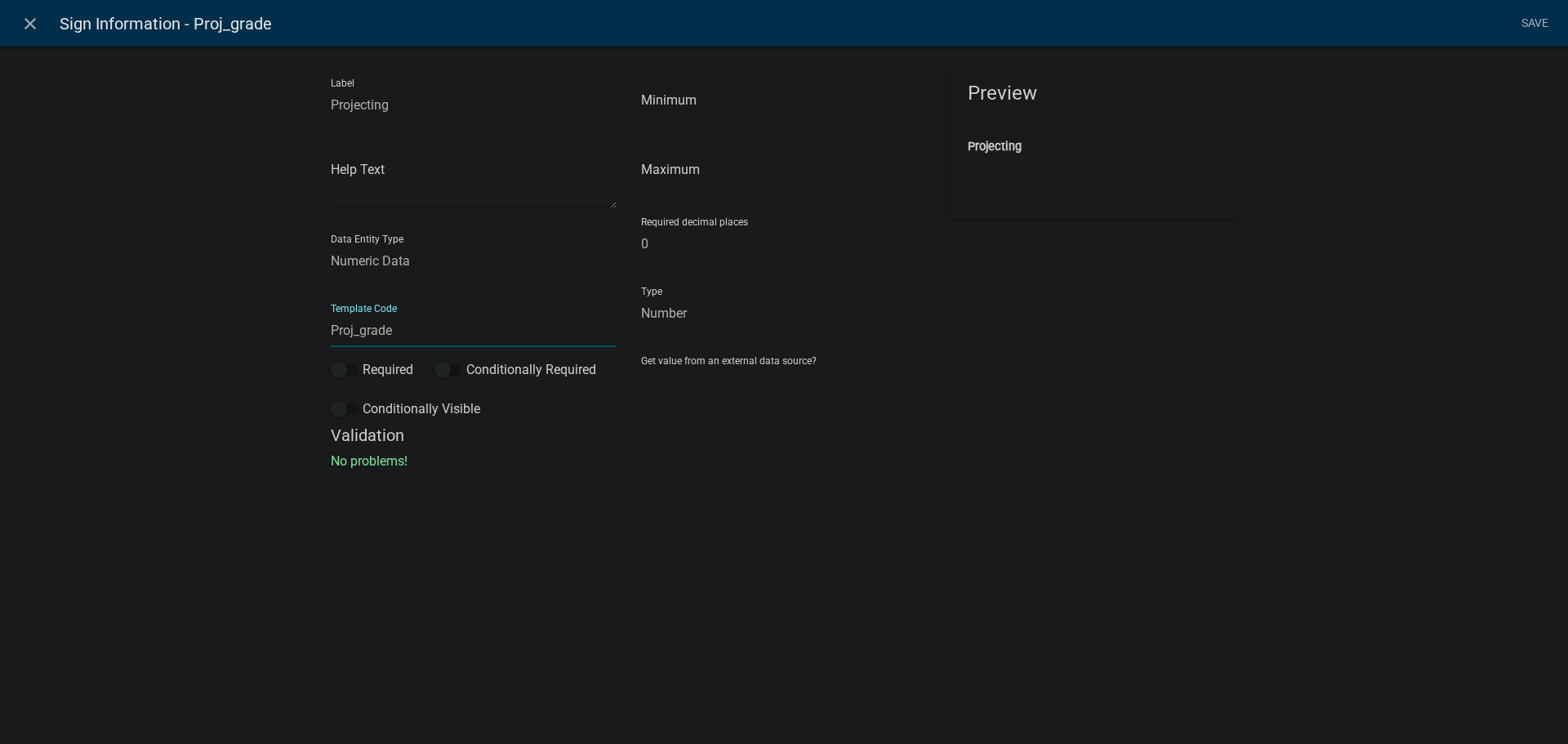
click at [353, 332] on input "Proj_grade" at bounding box center [473, 330] width 286 height 34
type input "Projecting_Grade"
click at [1530, 20] on li "Save" at bounding box center [1534, 24] width 41 height 31
click at [1533, 23] on link "Save" at bounding box center [1534, 24] width 41 height 31
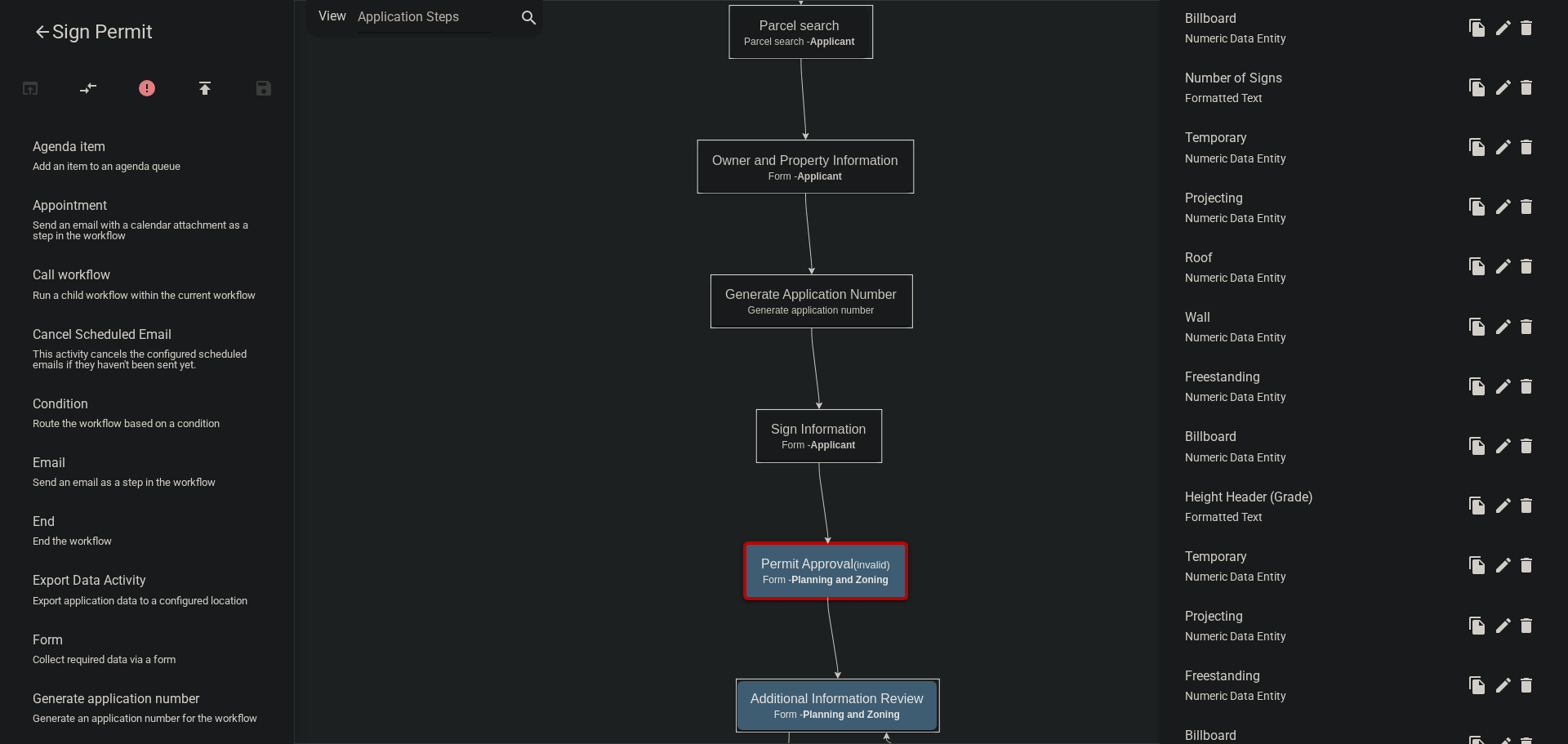
scroll to position [1225, 0]
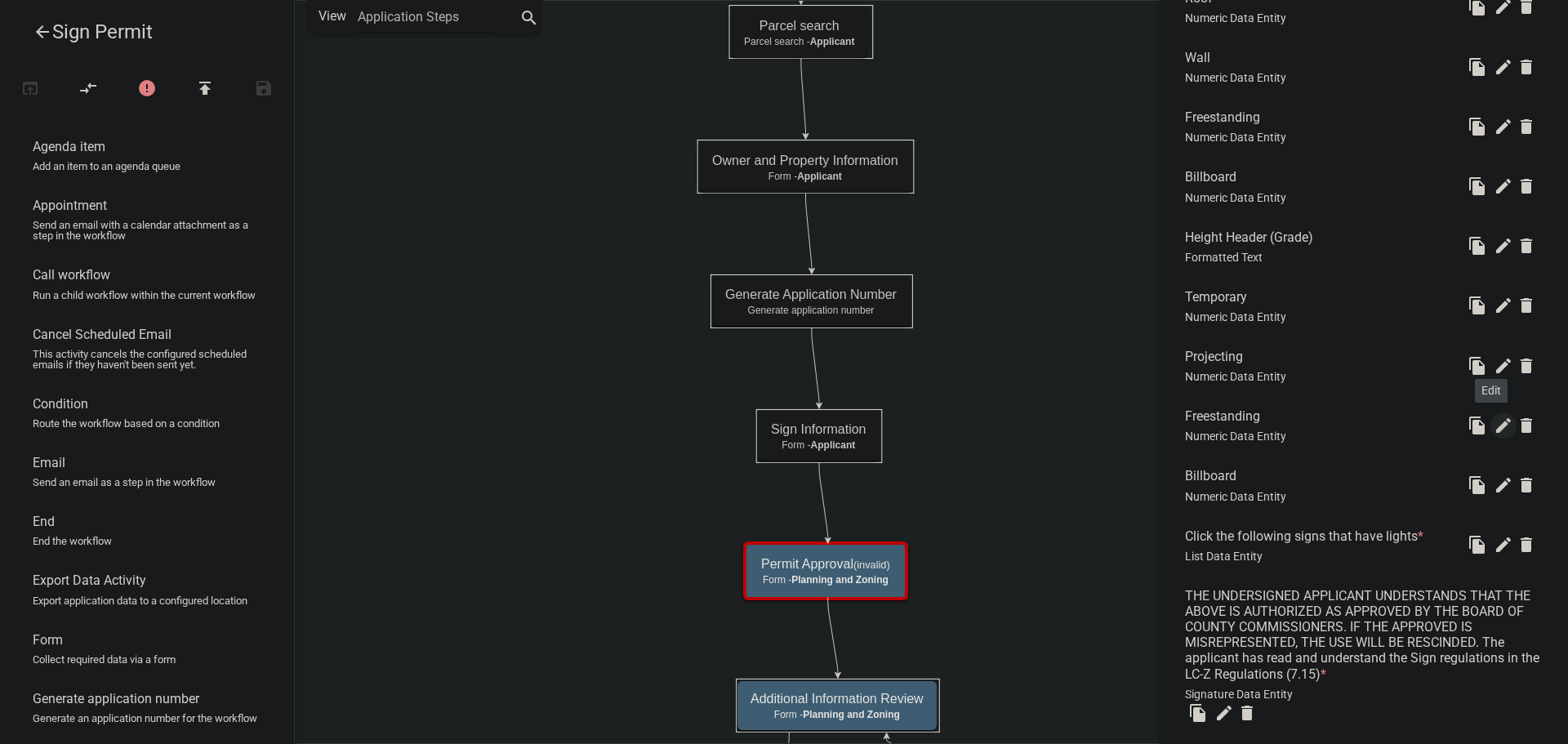
click at [1494, 421] on icon "edit" at bounding box center [1504, 425] width 20 height 20
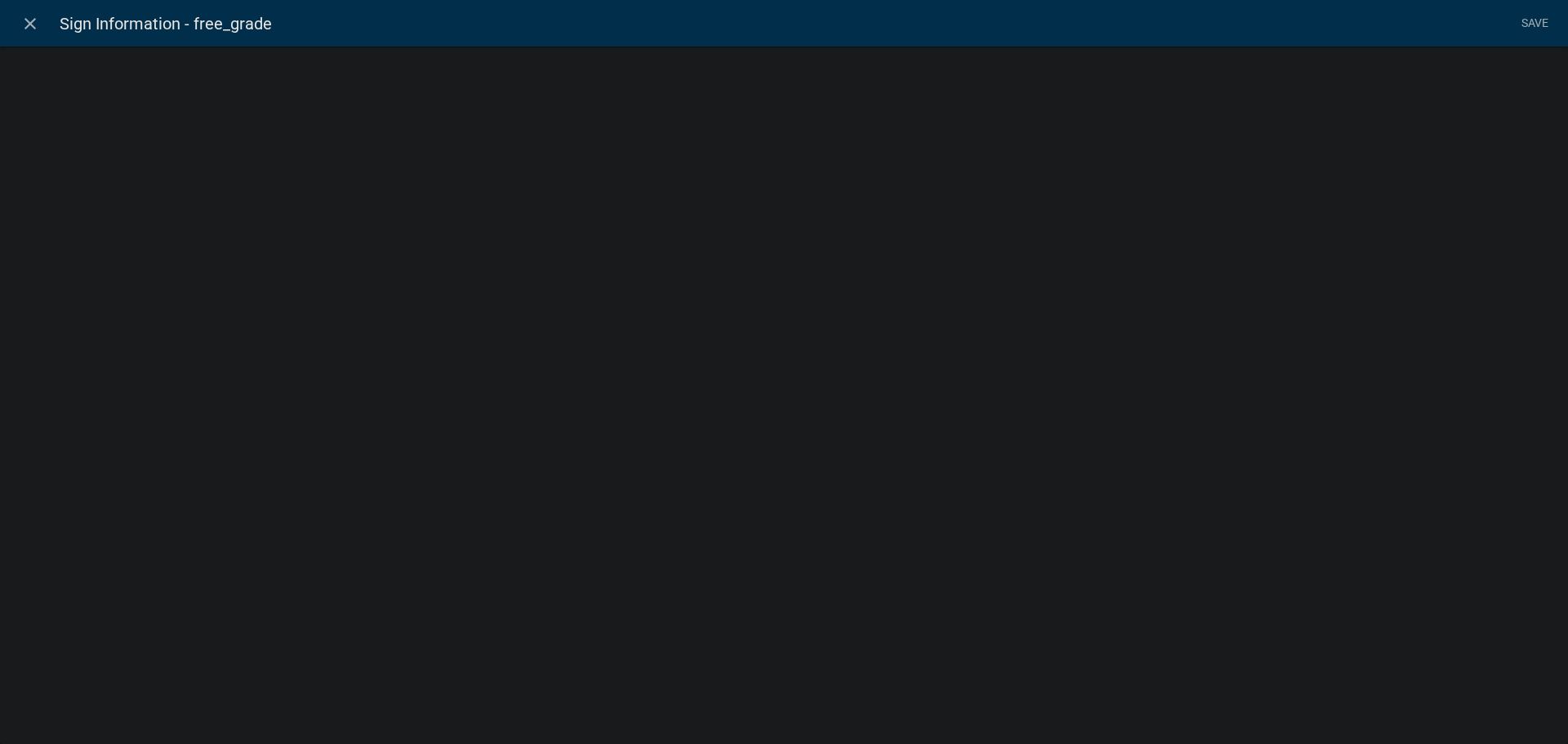
select select "numeric-data"
select select
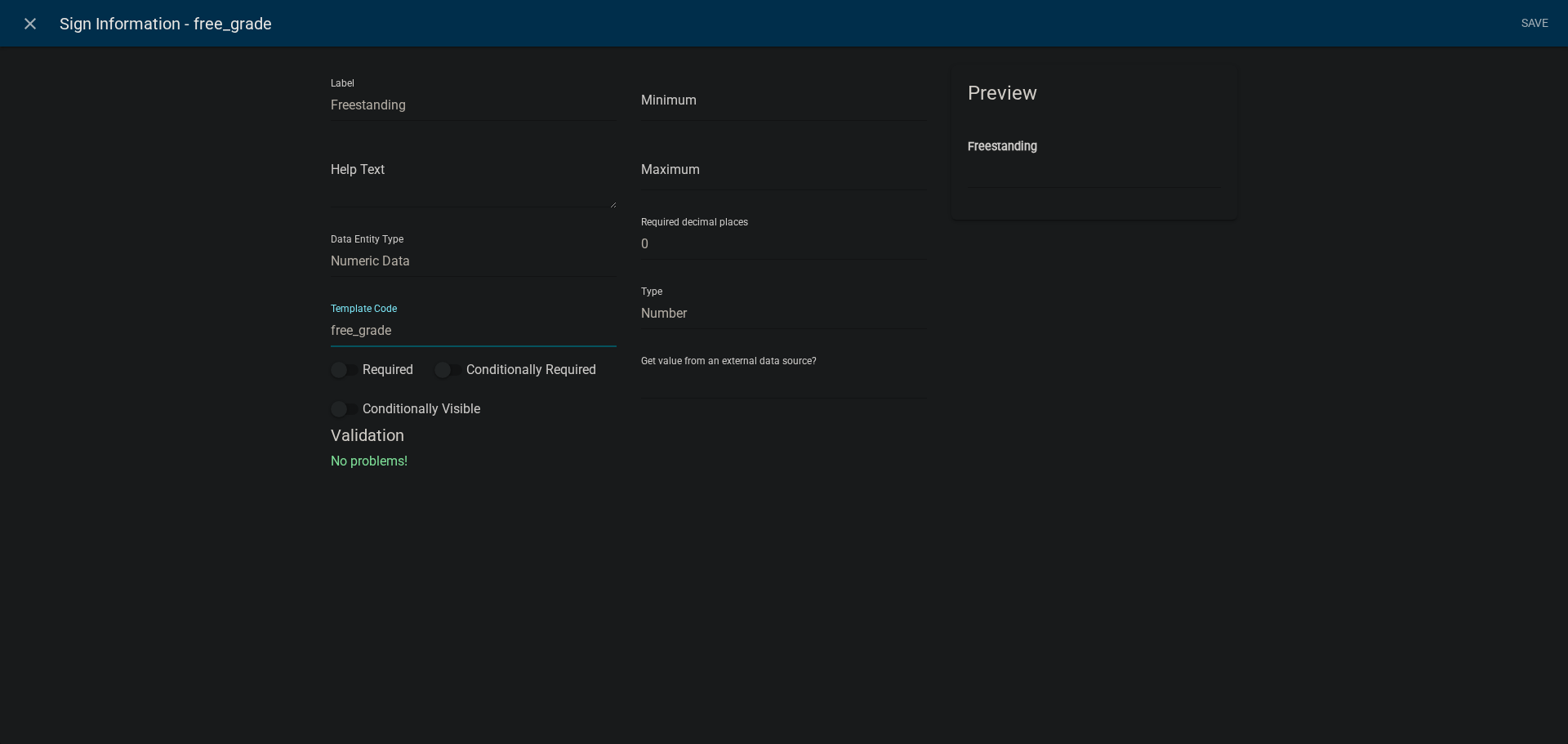
click at [352, 330] on input "free_grade" at bounding box center [473, 330] width 286 height 34
click at [337, 329] on input "free_grade" at bounding box center [473, 330] width 286 height 34
type input "Freestanding_Grade"
click at [1533, 21] on li "Save" at bounding box center [1534, 24] width 41 height 31
click at [1538, 25] on link "Save" at bounding box center [1534, 24] width 41 height 31
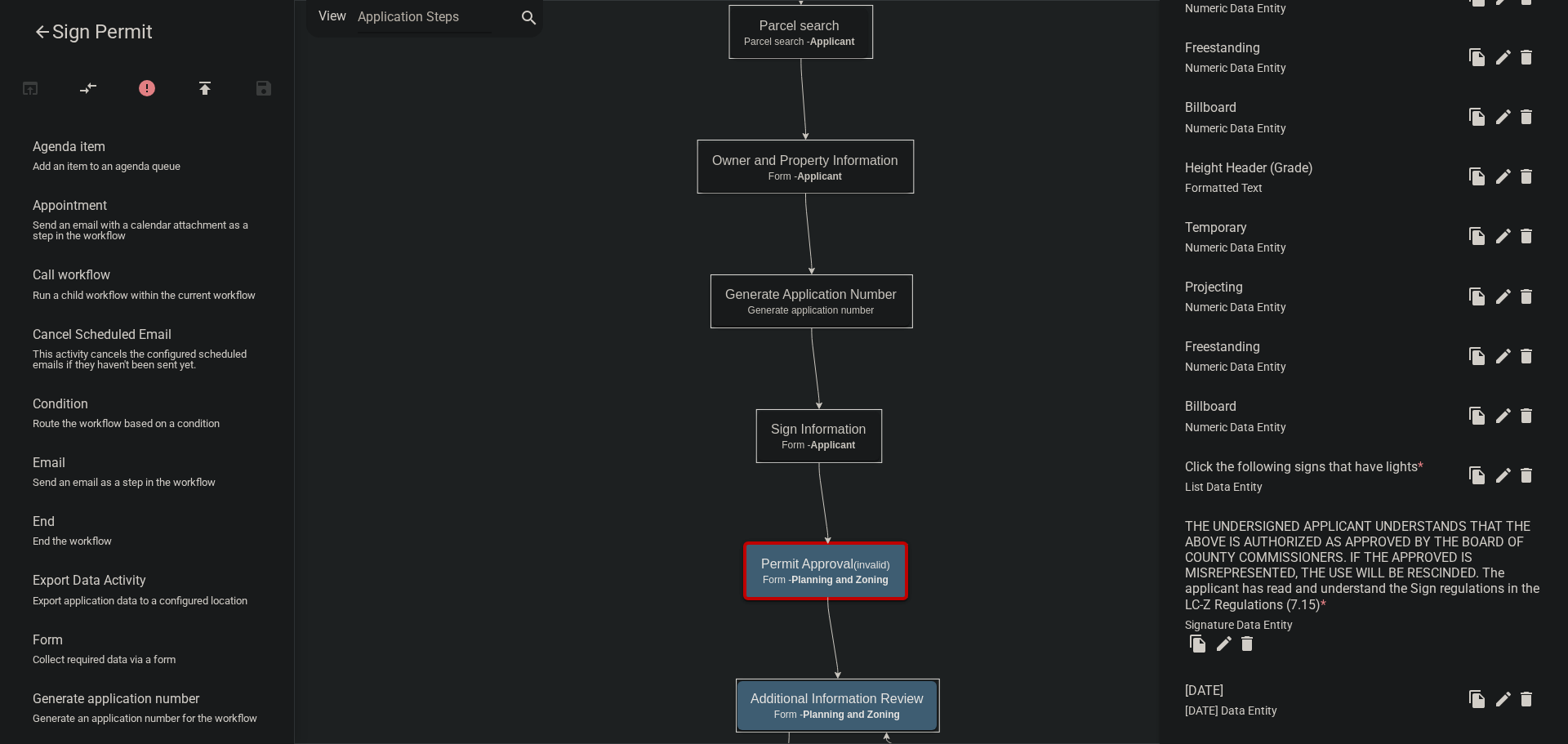
scroll to position [1306, 0]
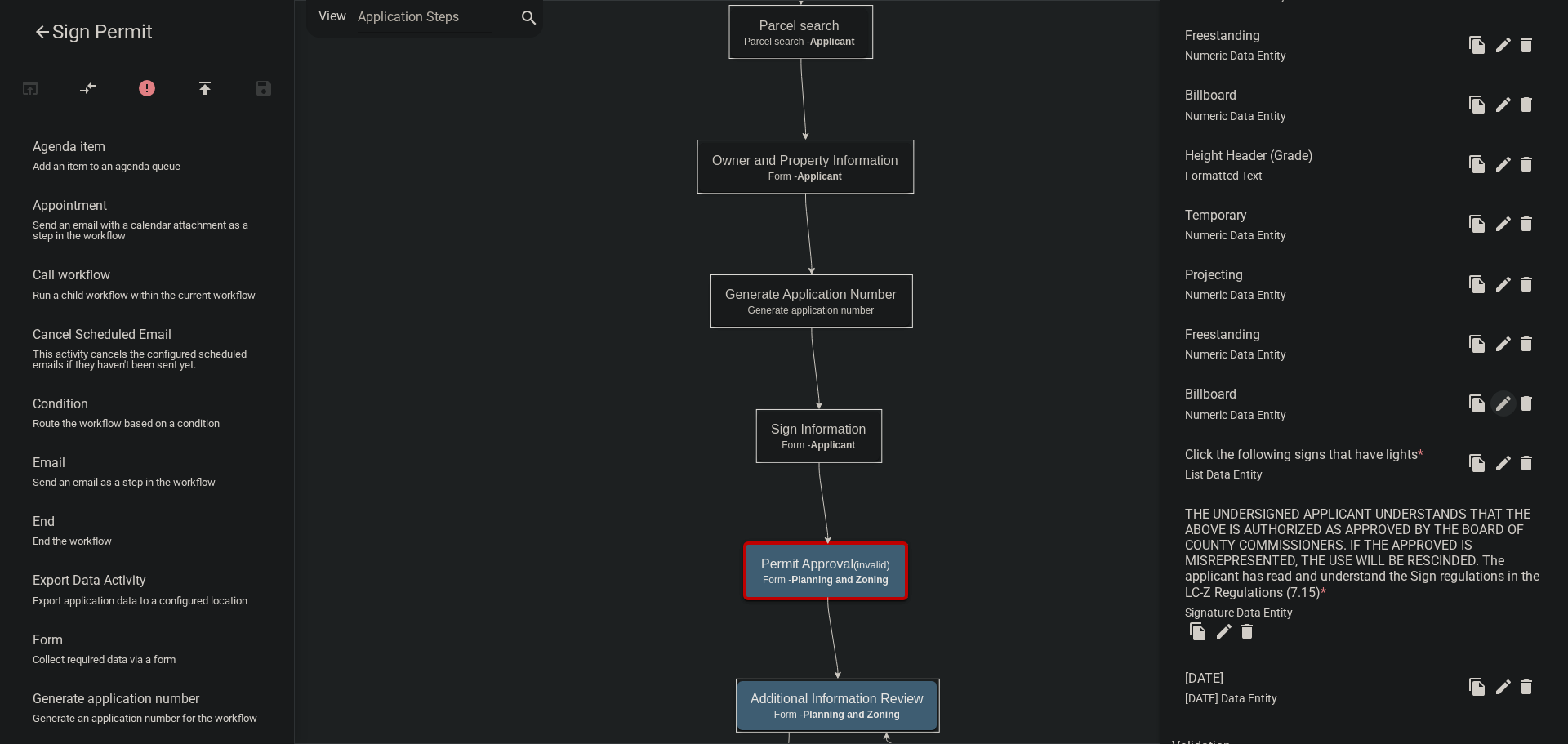
click at [1495, 402] on icon "edit" at bounding box center [1504, 403] width 20 height 20
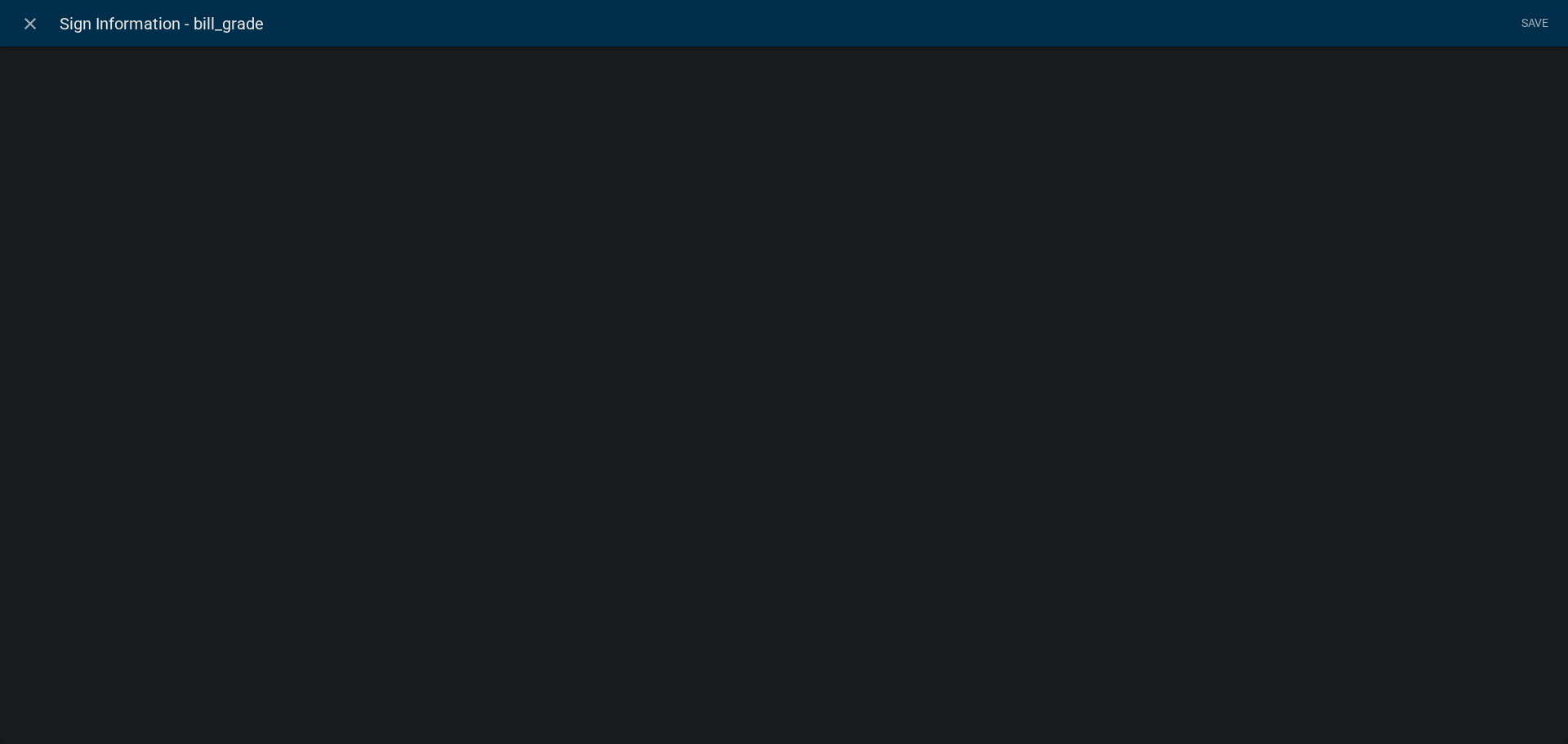
select select "numeric-data"
select select
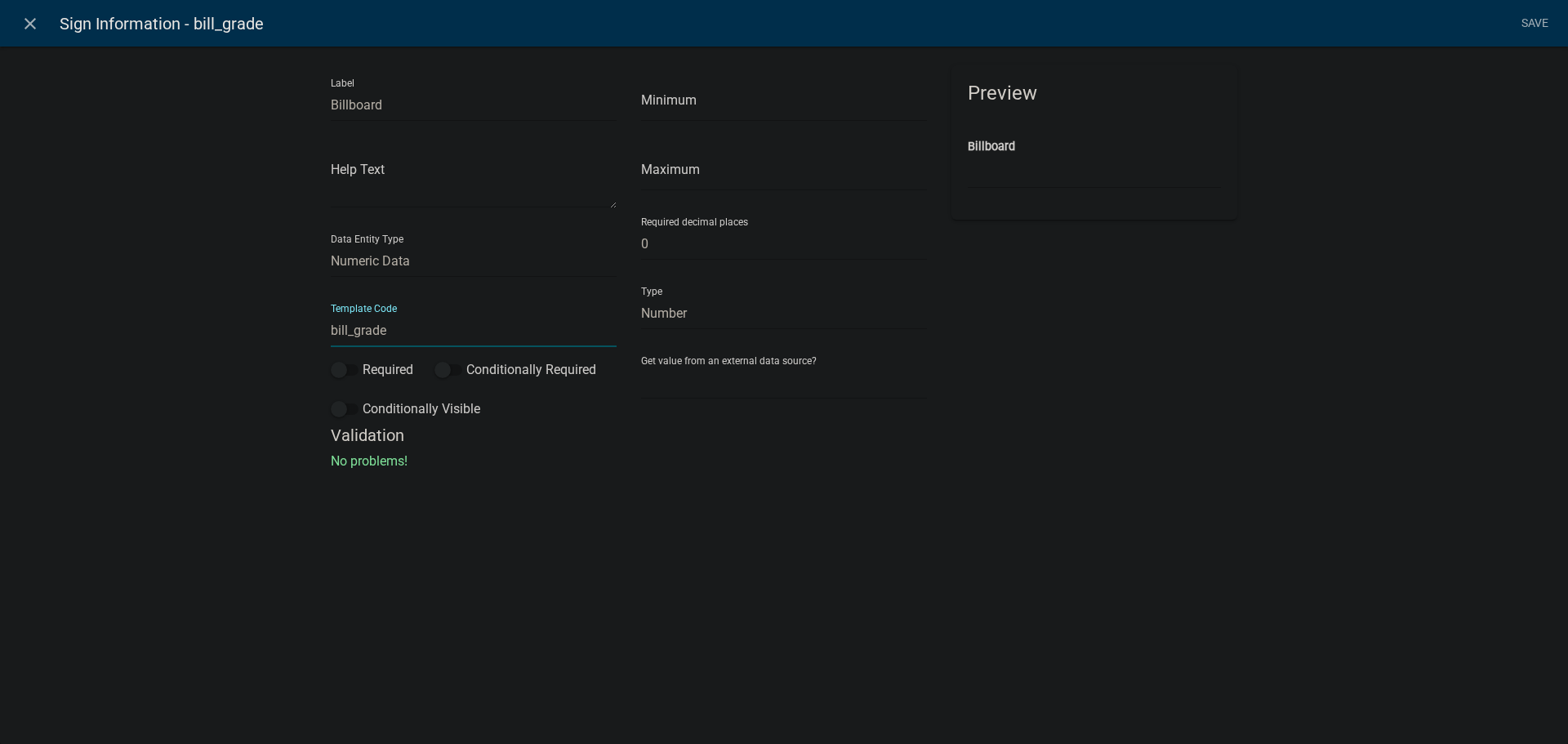
click at [333, 328] on input "bill_grade" at bounding box center [473, 330] width 286 height 34
type input "Billboard_Grade"
click at [1533, 26] on li "Save" at bounding box center [1534, 24] width 41 height 31
click at [1535, 21] on link "Save" at bounding box center [1534, 24] width 41 height 31
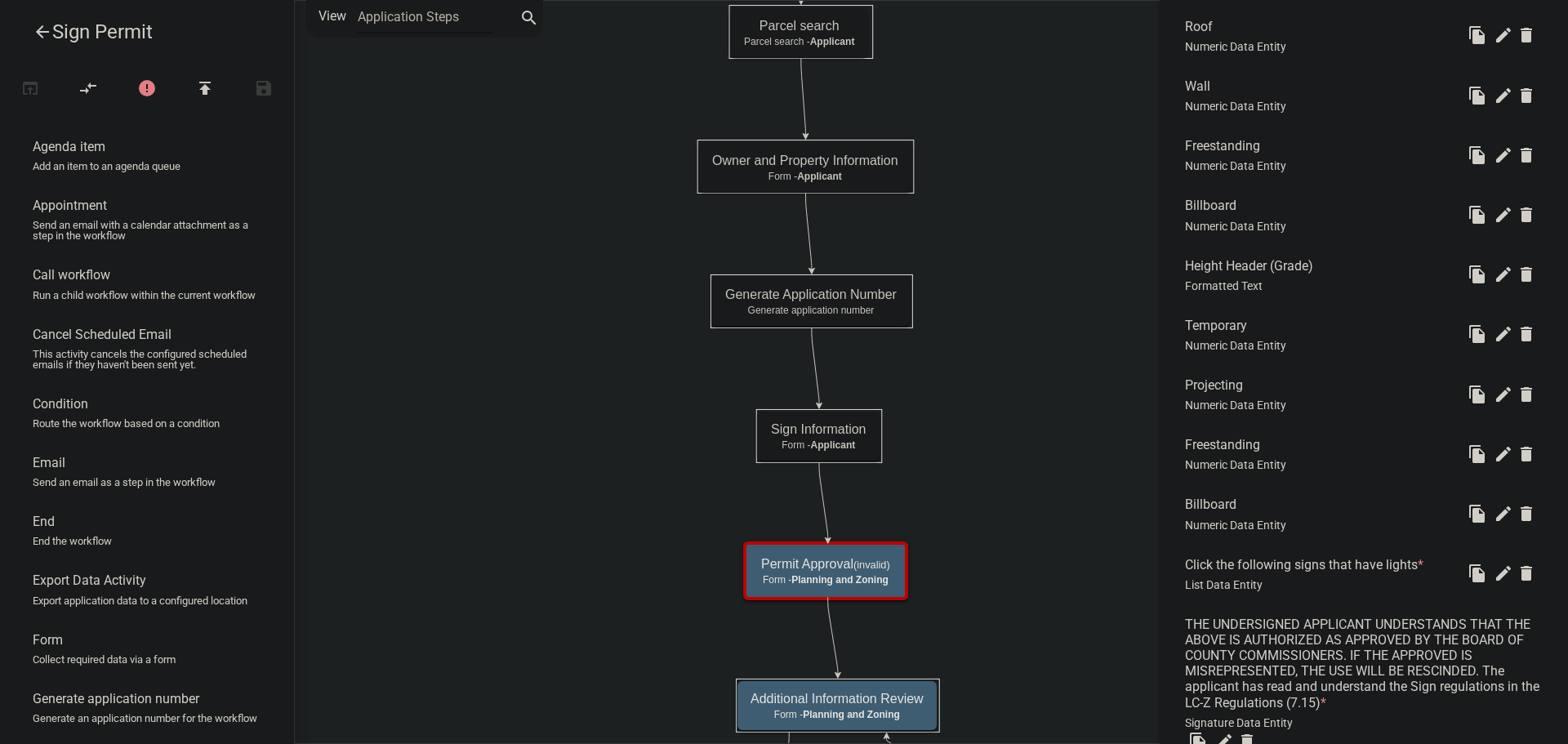
scroll to position [1225, 0]
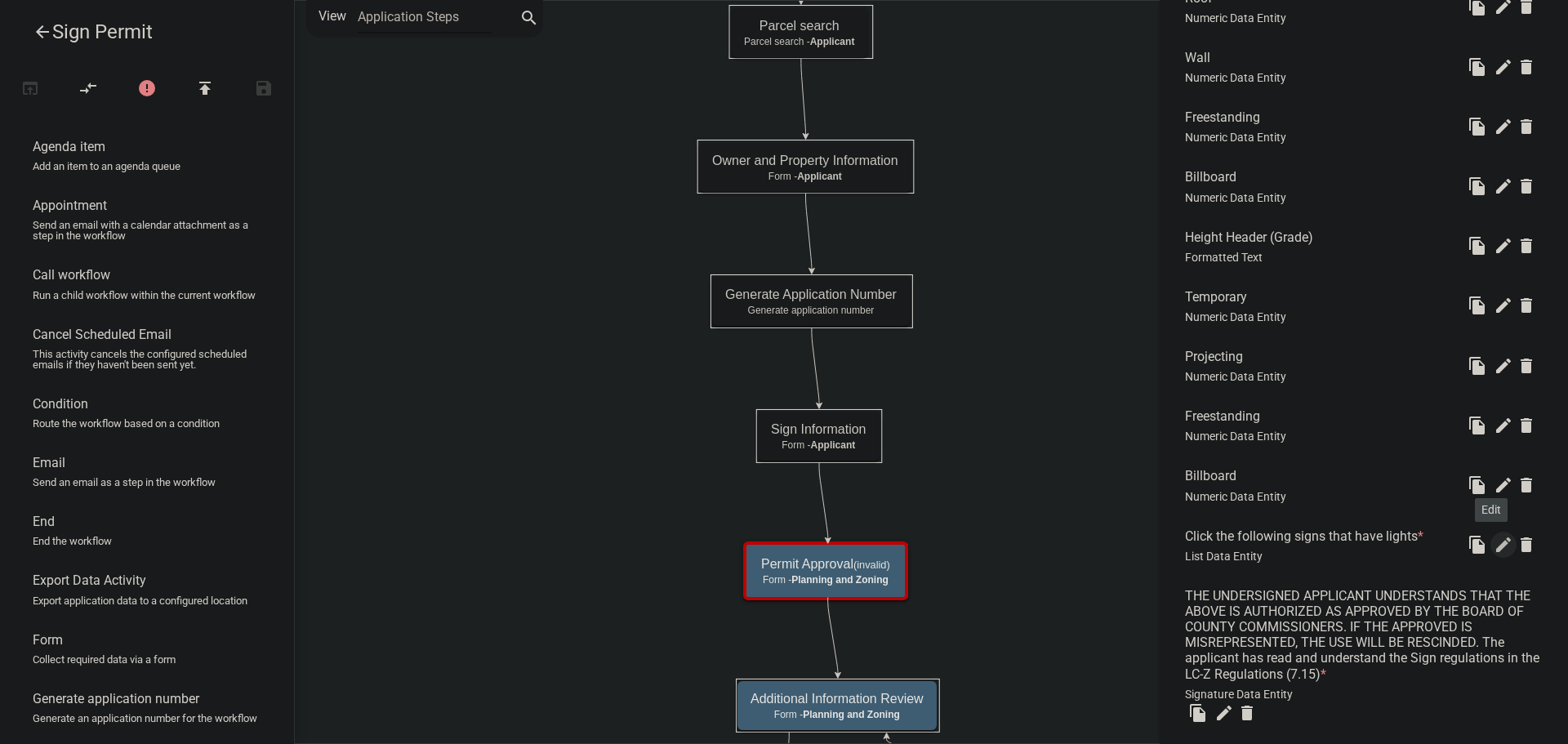
click at [1494, 546] on icon "edit" at bounding box center [1504, 545] width 20 height 20
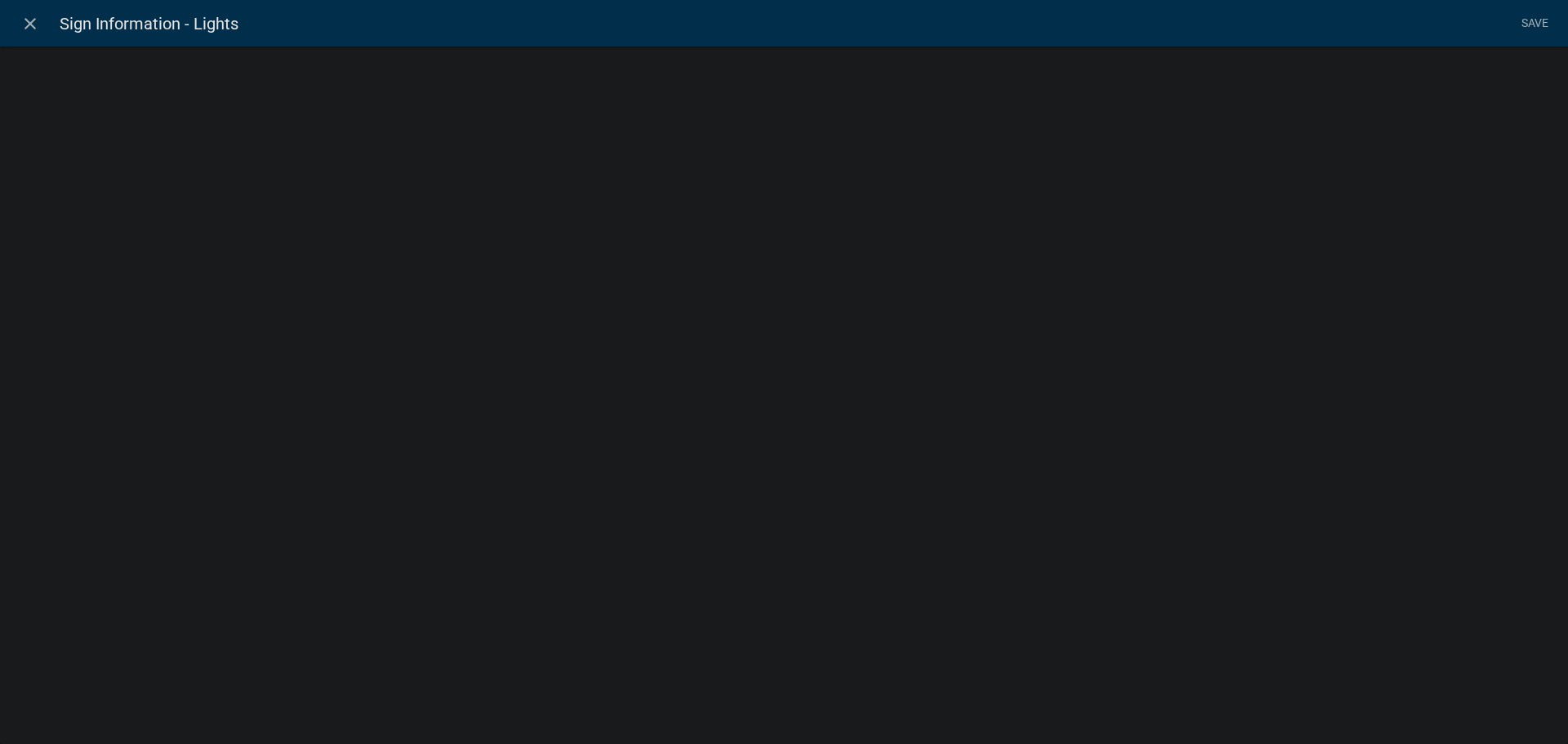
select select "list-data"
select select
